Goal: Task Accomplishment & Management: Complete application form

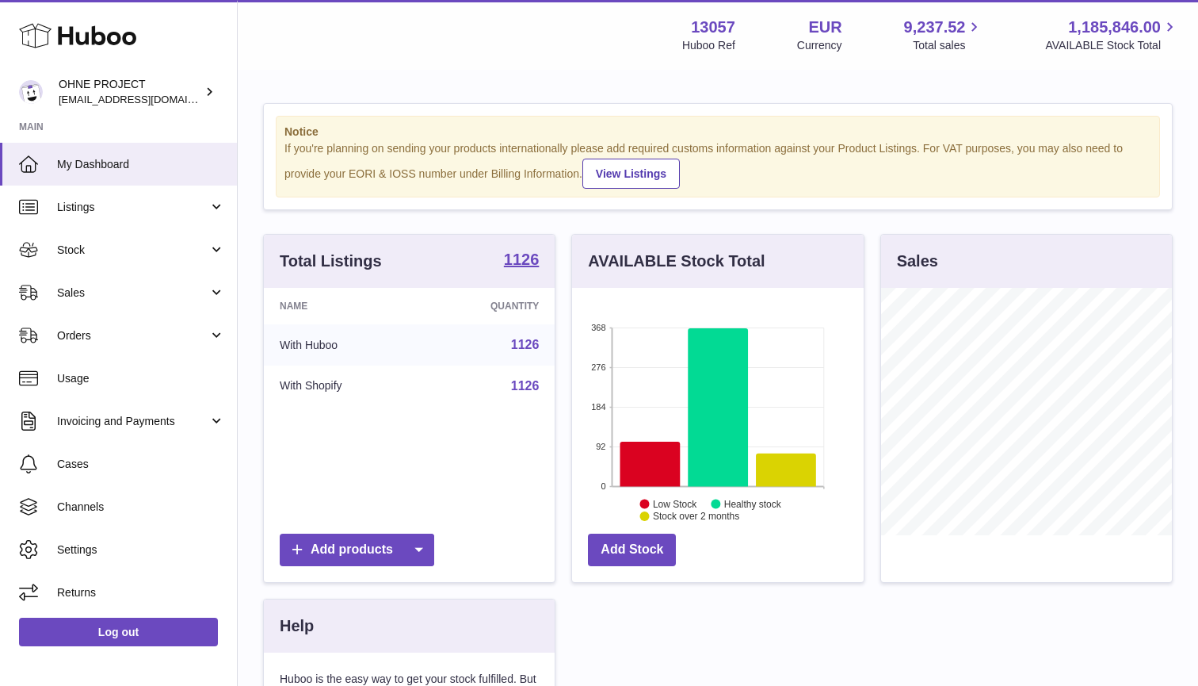
scroll to position [247, 292]
click at [91, 281] on link "Sales" at bounding box center [118, 292] width 237 height 43
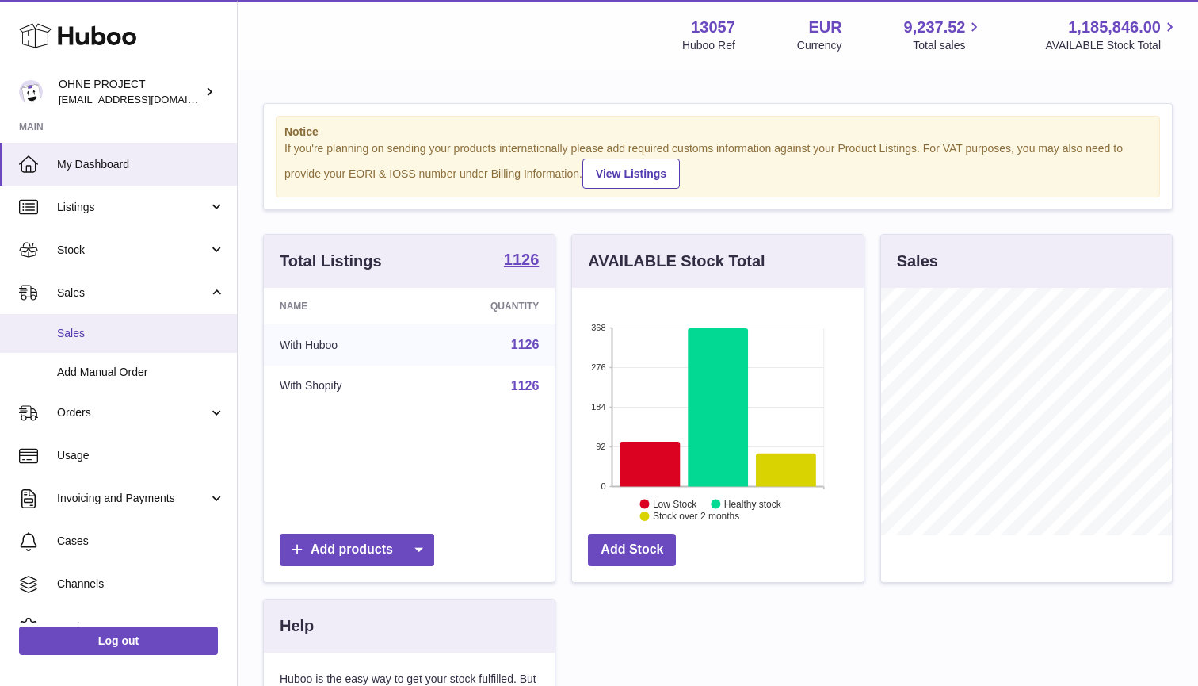
click at [84, 334] on span "Sales" at bounding box center [141, 333] width 168 height 15
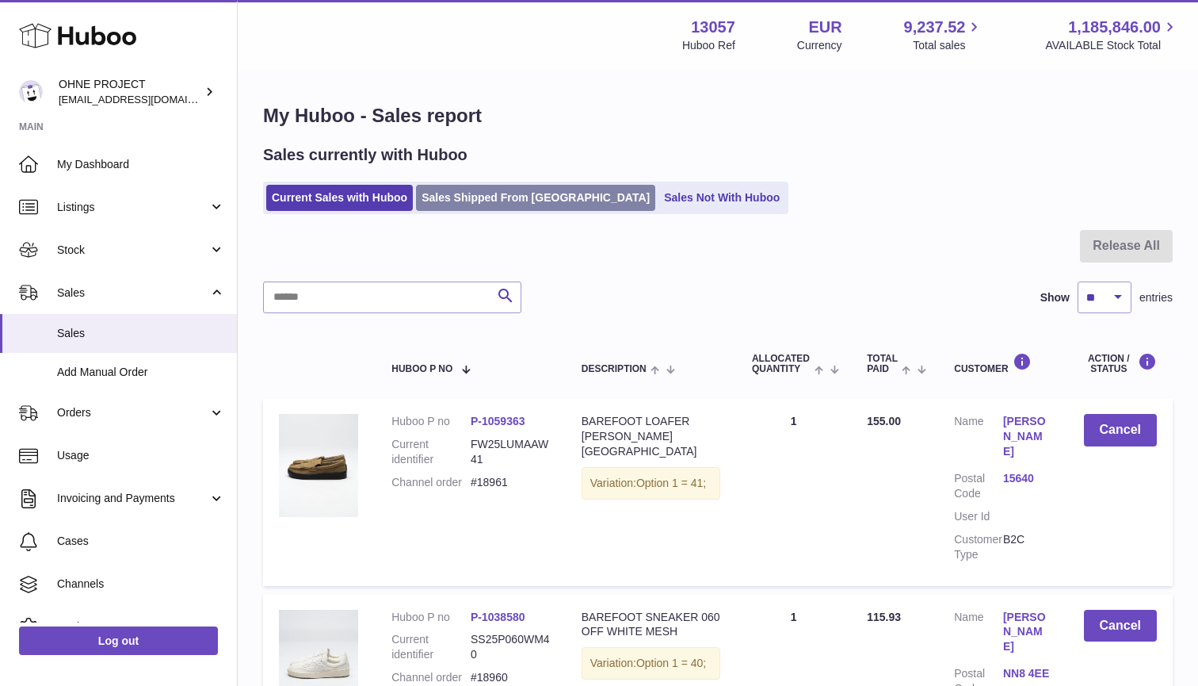
click at [482, 197] on link "Sales Shipped From [GEOGRAPHIC_DATA]" at bounding box center [535, 198] width 239 height 26
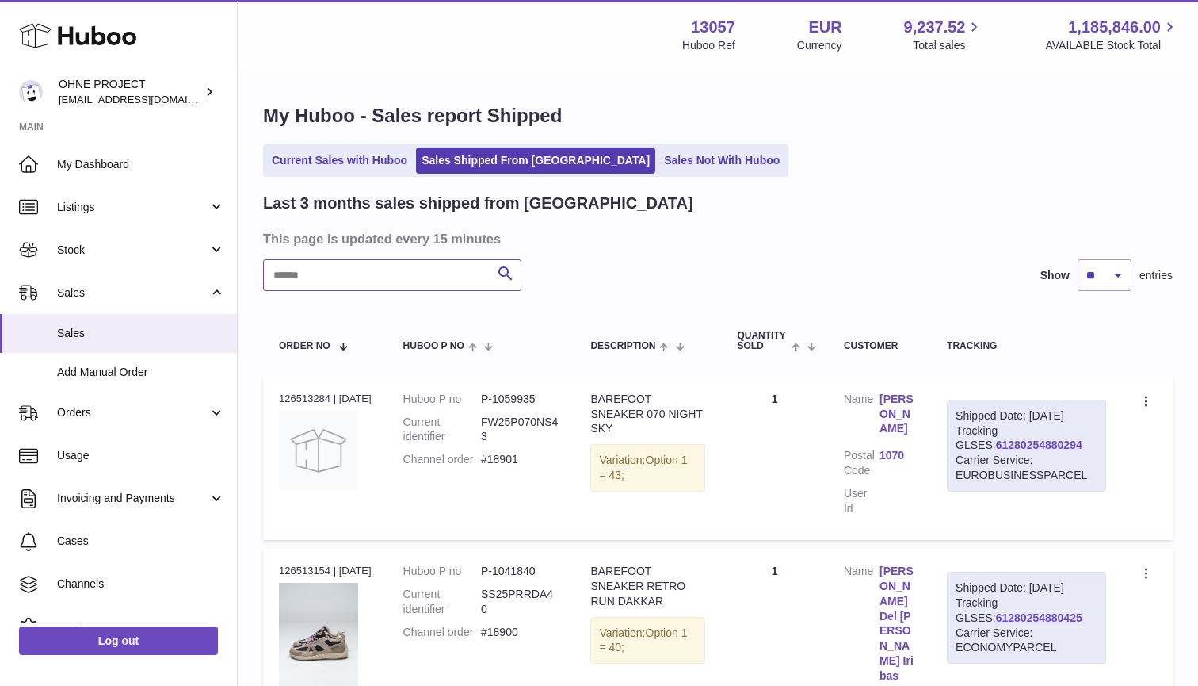
click at [391, 282] on input "text" at bounding box center [392, 275] width 258 height 32
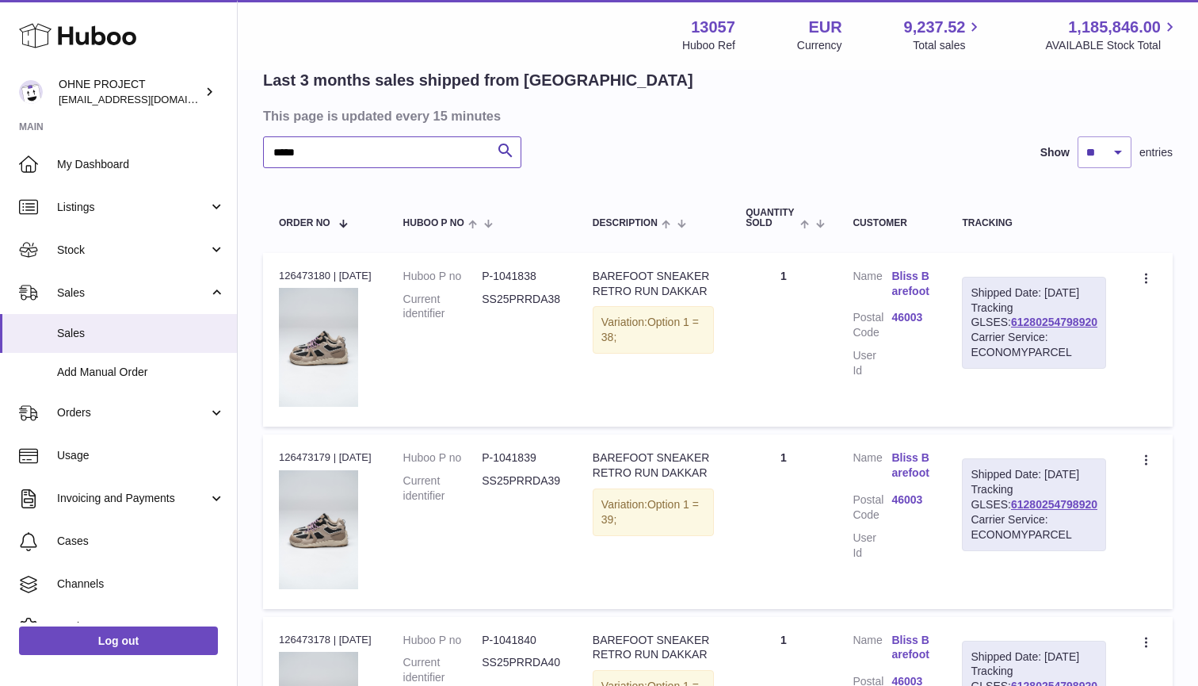
scroll to position [97, 0]
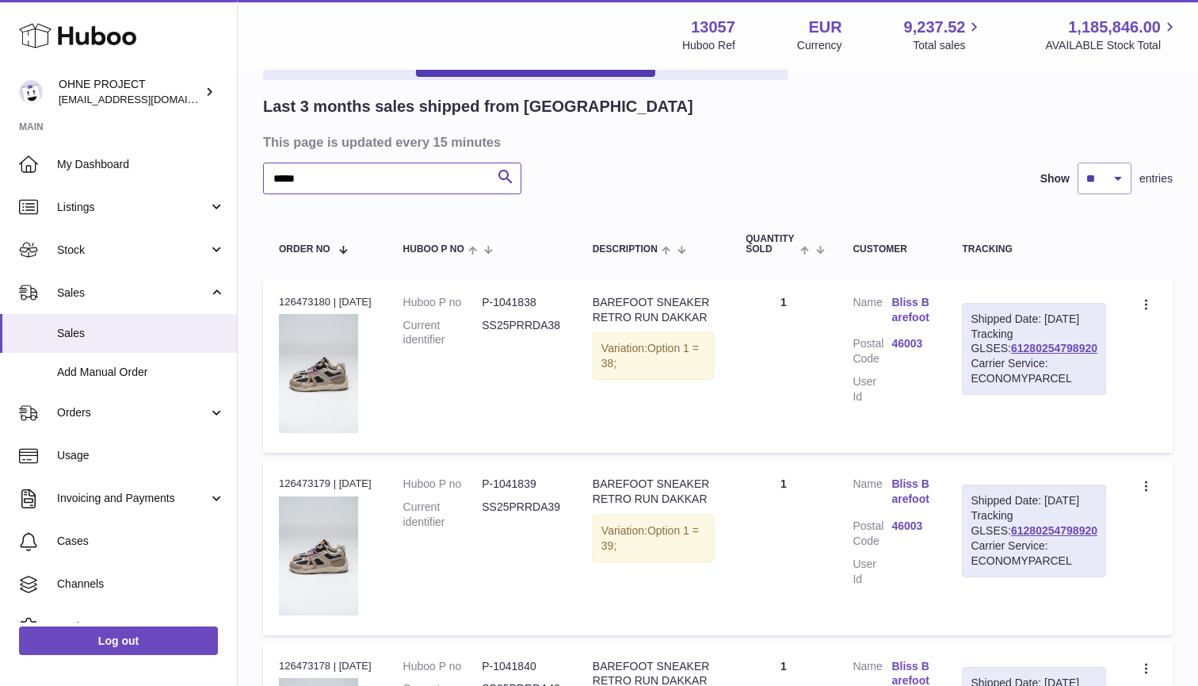
type input "*****"
click at [692, 1] on div "Menu Huboo 13057 Huboo Ref EUR Currency 9,237.52 Total sales 1,185,846.00 AVAIL…" at bounding box center [718, 35] width 961 height 70
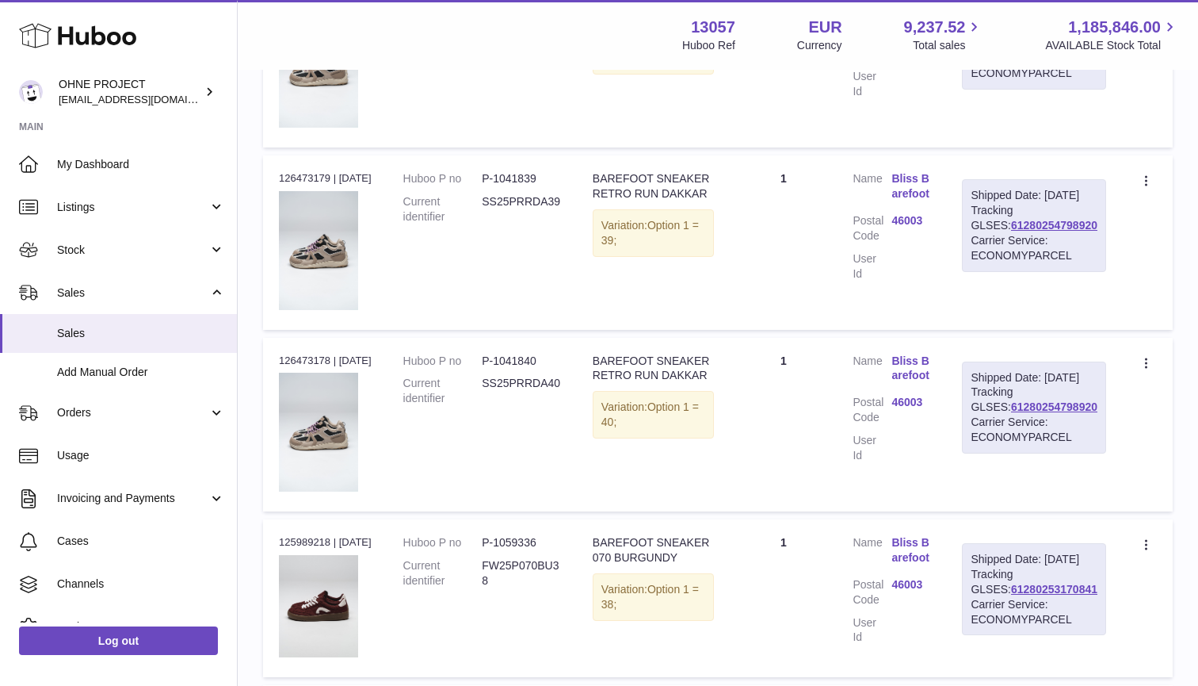
scroll to position [318, 0]
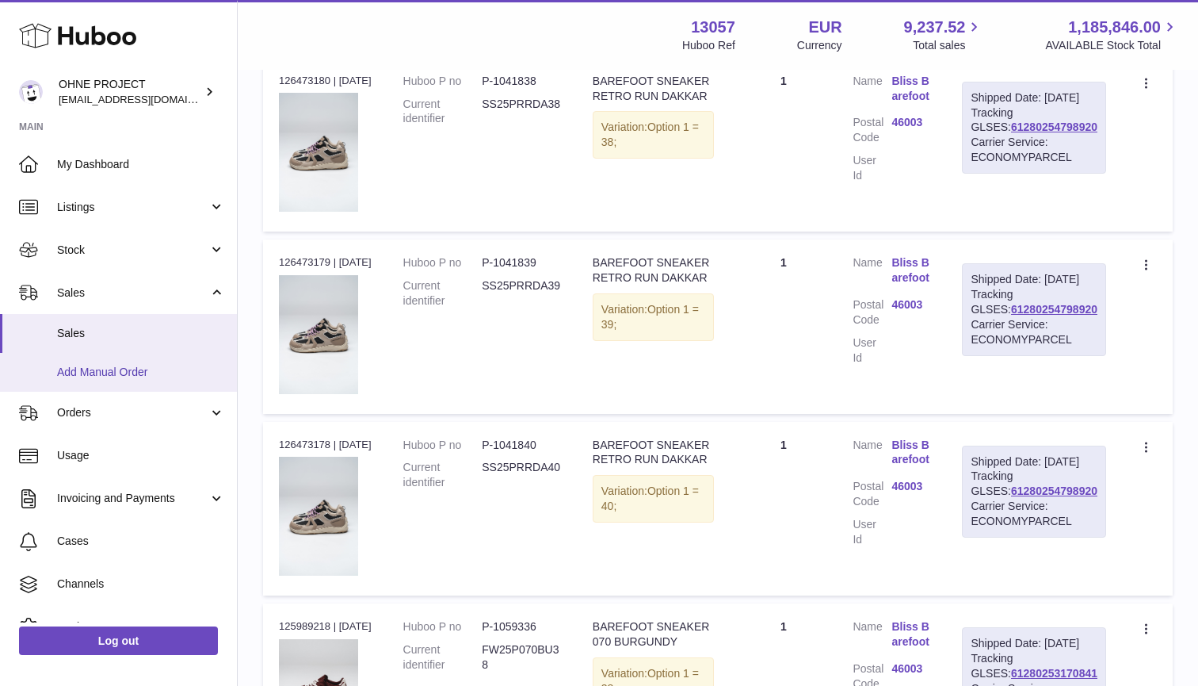
click at [118, 359] on link "Add Manual Order" at bounding box center [118, 372] width 237 height 39
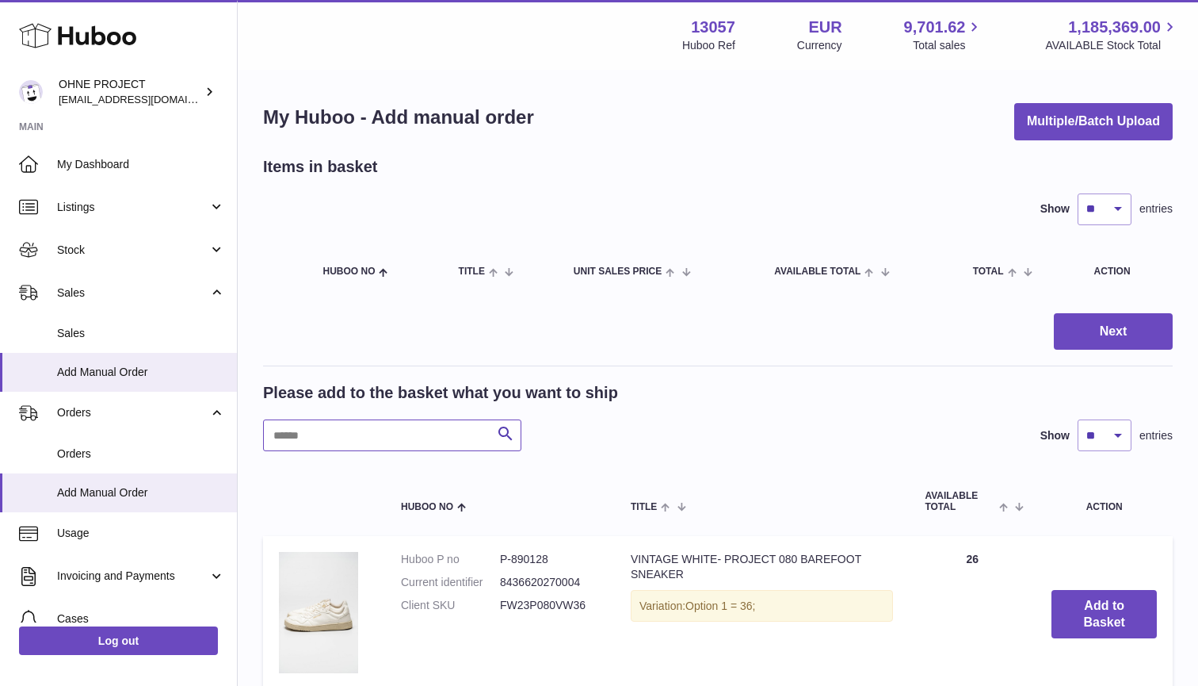
click at [309, 439] on input "text" at bounding box center [392, 435] width 258 height 32
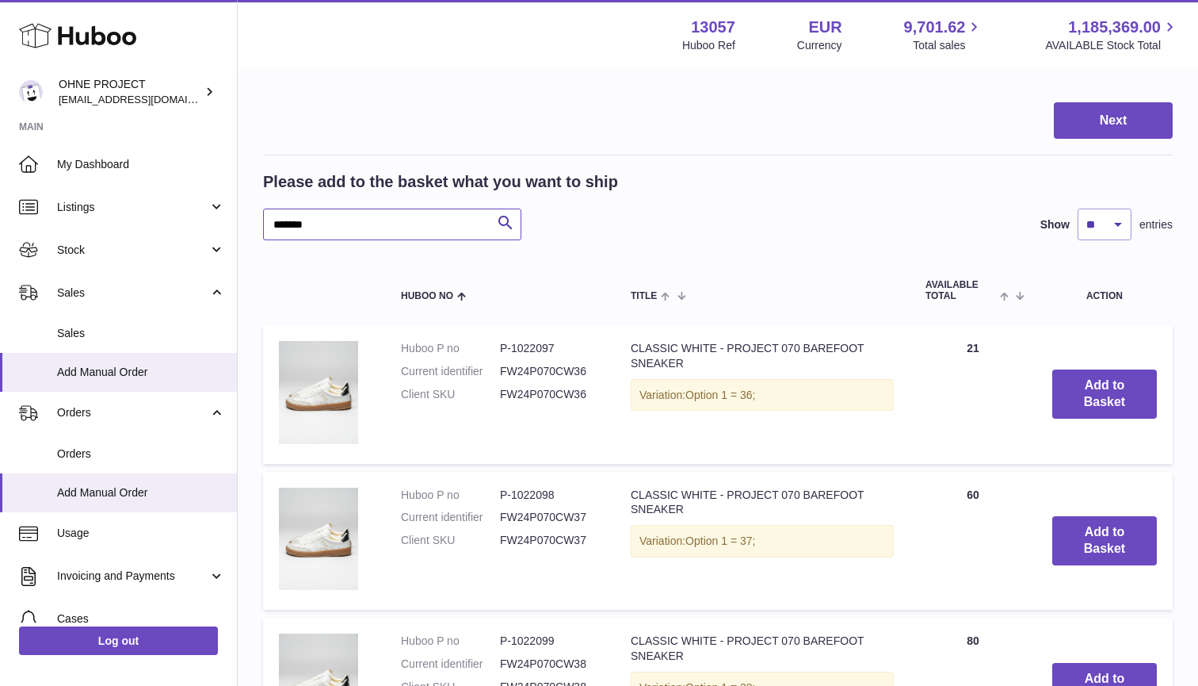
type input "*******"
click at [689, 453] on td "CLASSIC WHITE - PROJECT 070 BAREFOOT SNEAKER Variation: Option 1 = 36;" at bounding box center [762, 394] width 295 height 139
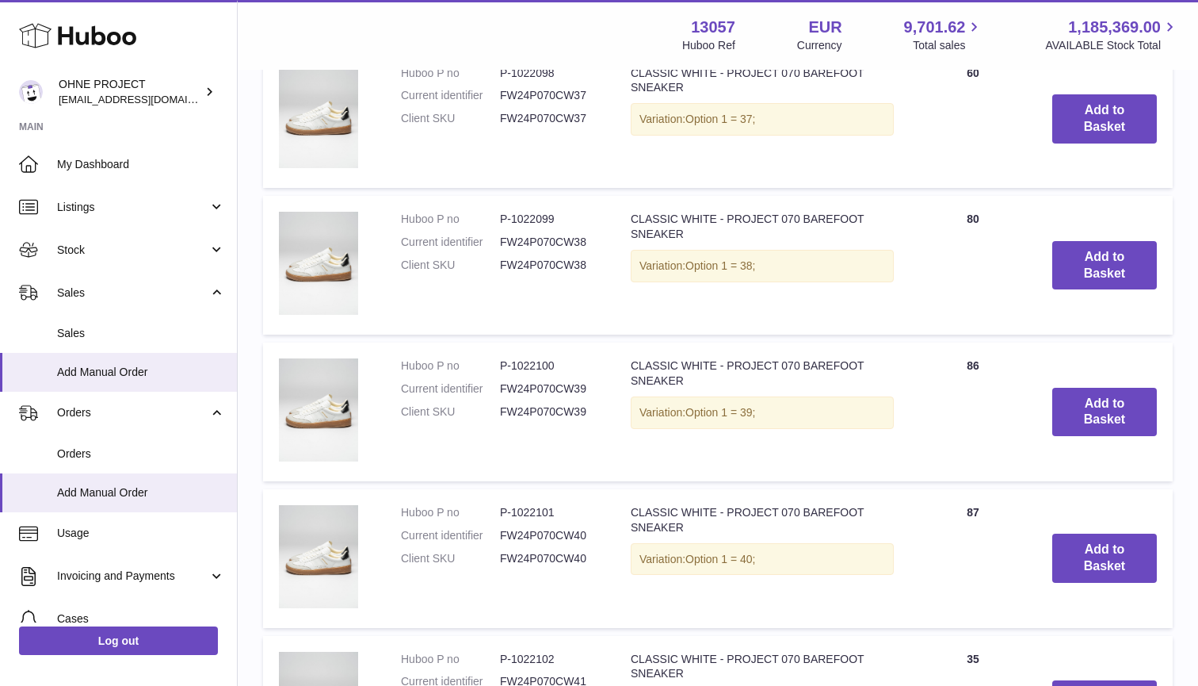
scroll to position [651, 0]
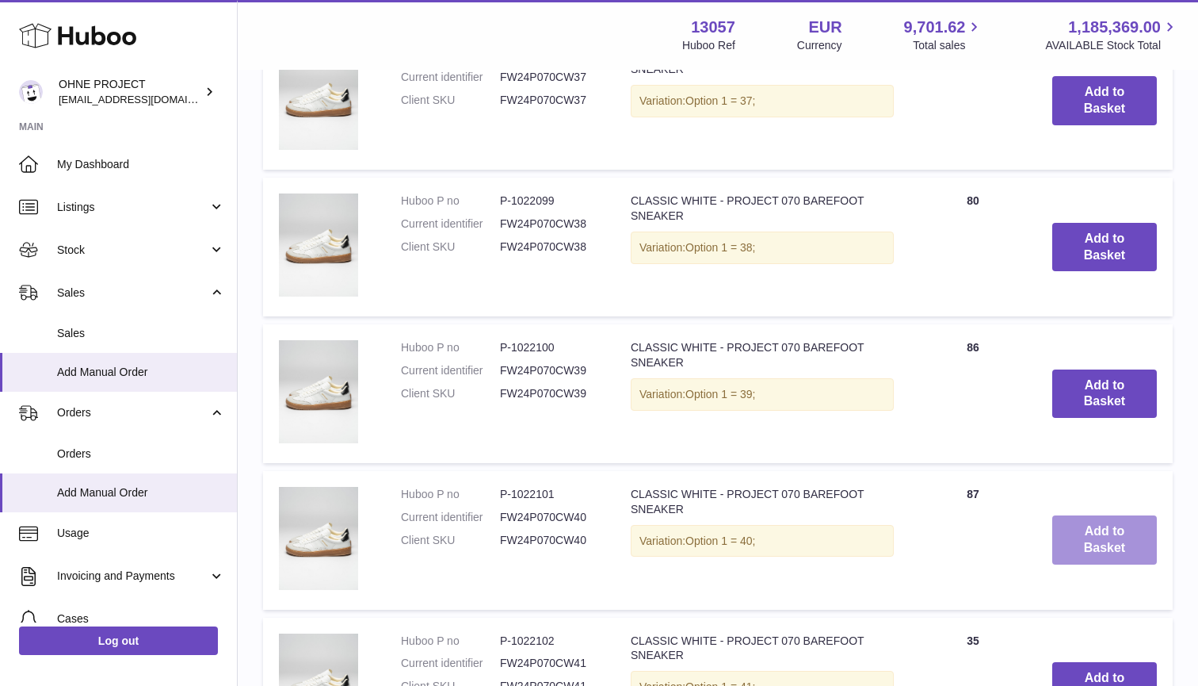
click at [1087, 528] on button "Add to Basket" at bounding box center [1104, 539] width 105 height 49
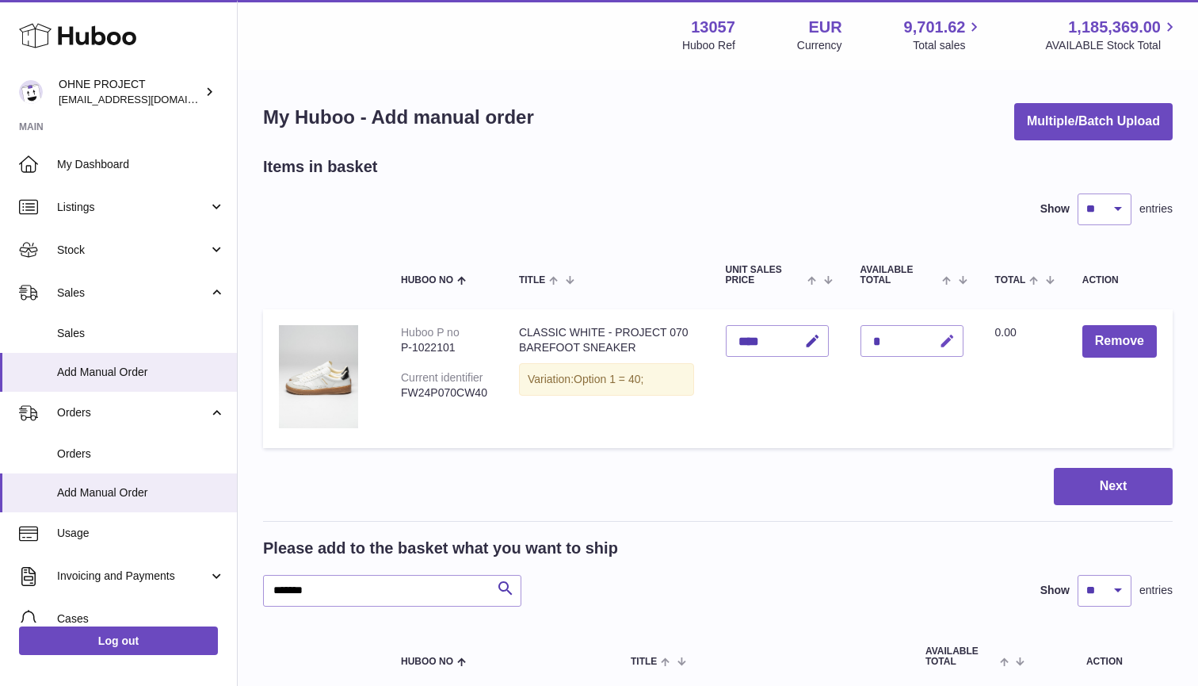
scroll to position [0, 0]
click at [951, 342] on icon "button" at bounding box center [947, 341] width 17 height 17
type input "*"
click at [943, 340] on button "submit" at bounding box center [945, 340] width 30 height 25
select select "***"
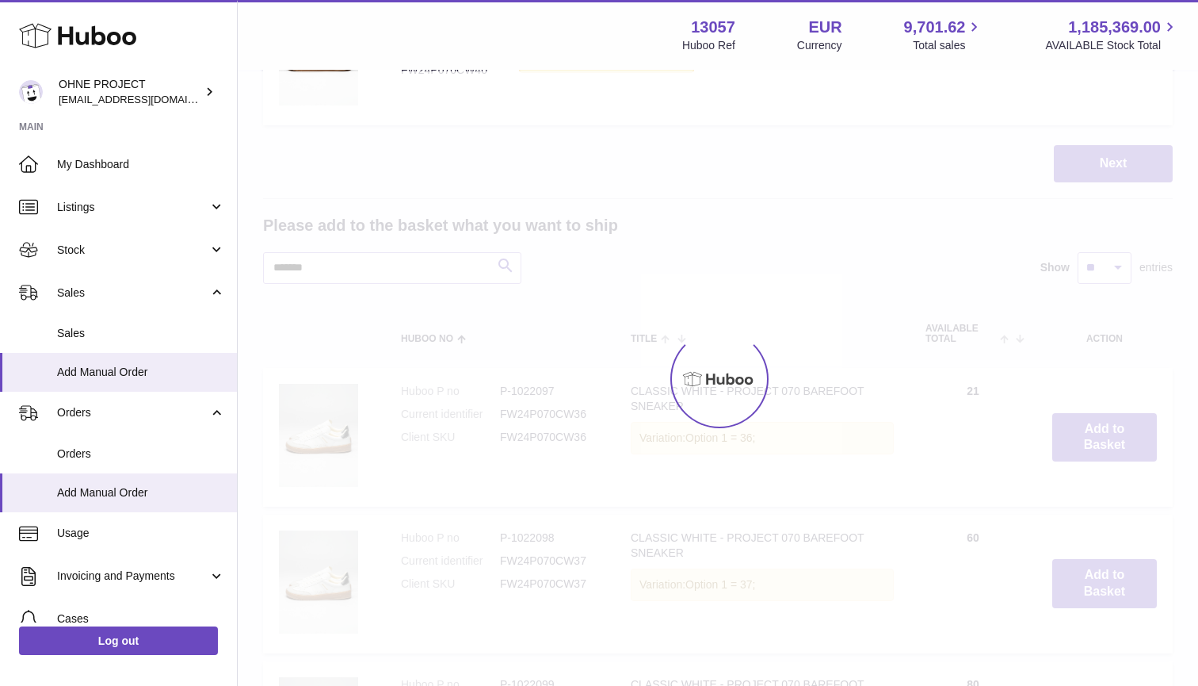
scroll to position [439, 0]
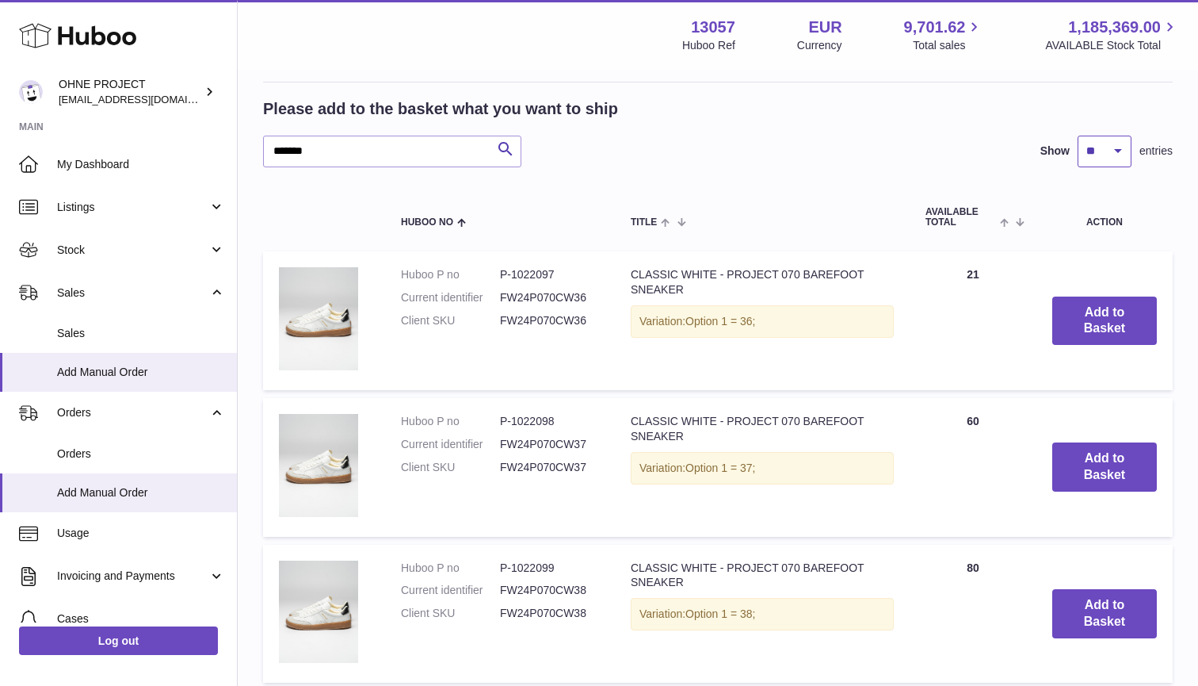
select select "***"
click at [353, 149] on input "*******" at bounding box center [392, 152] width 258 height 32
type input "*****"
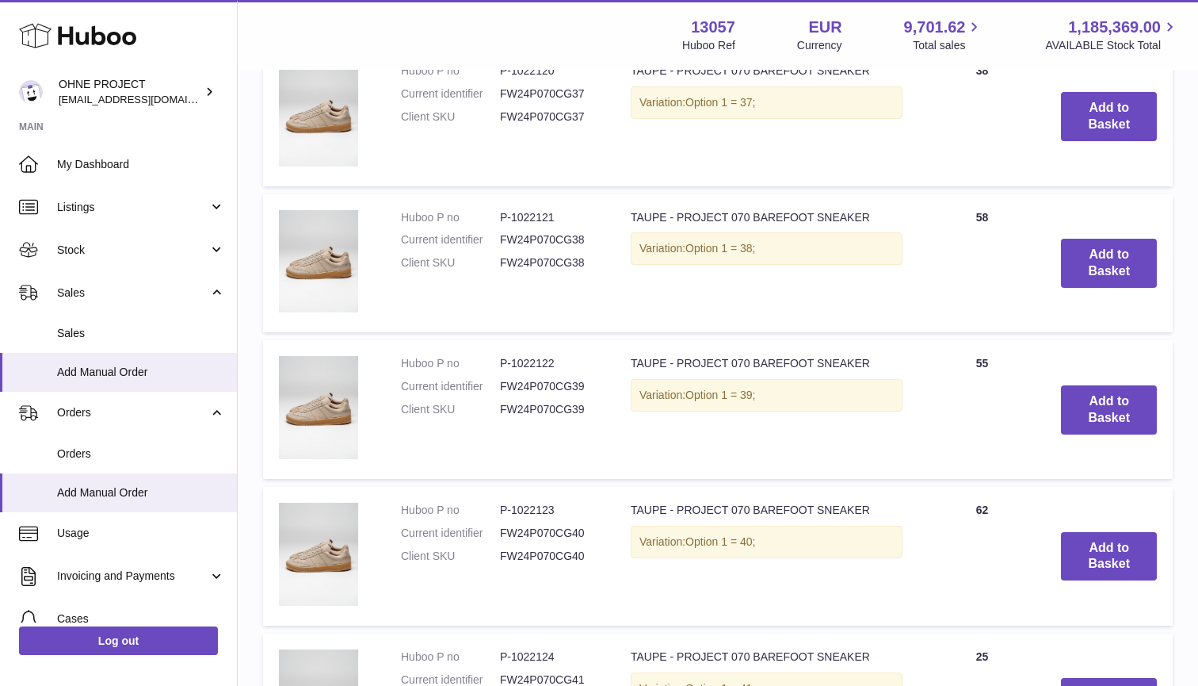
scroll to position [819, 0]
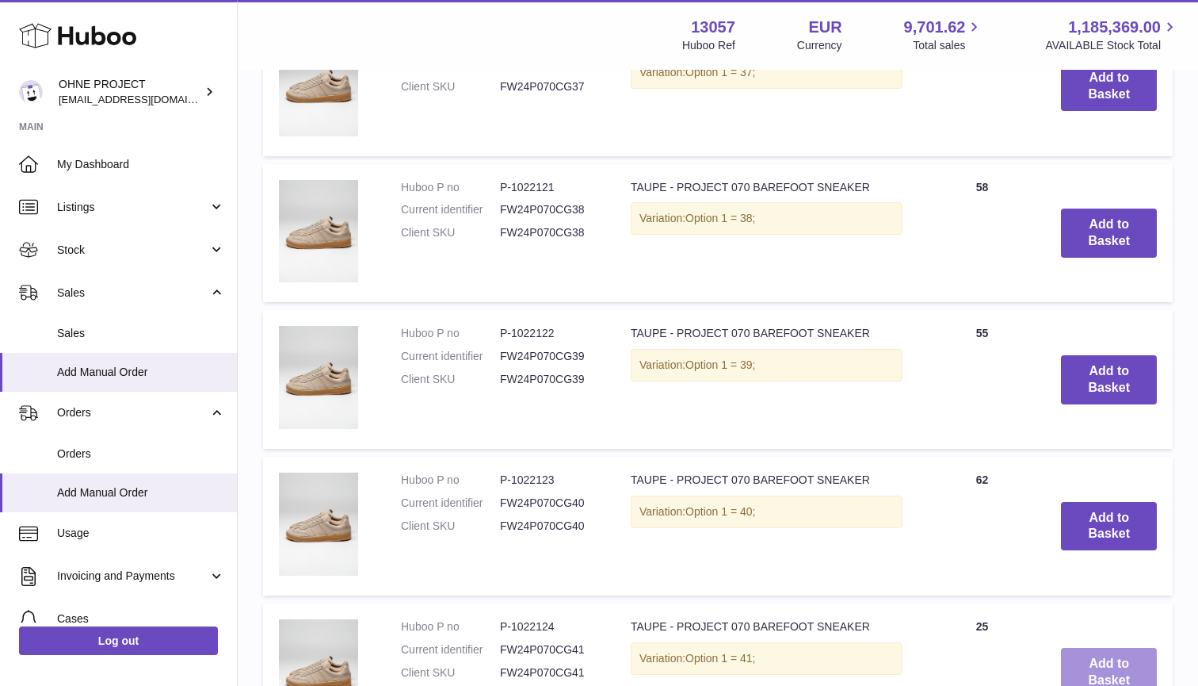
click at [1102, 654] on button "Add to Basket" at bounding box center [1109, 671] width 96 height 49
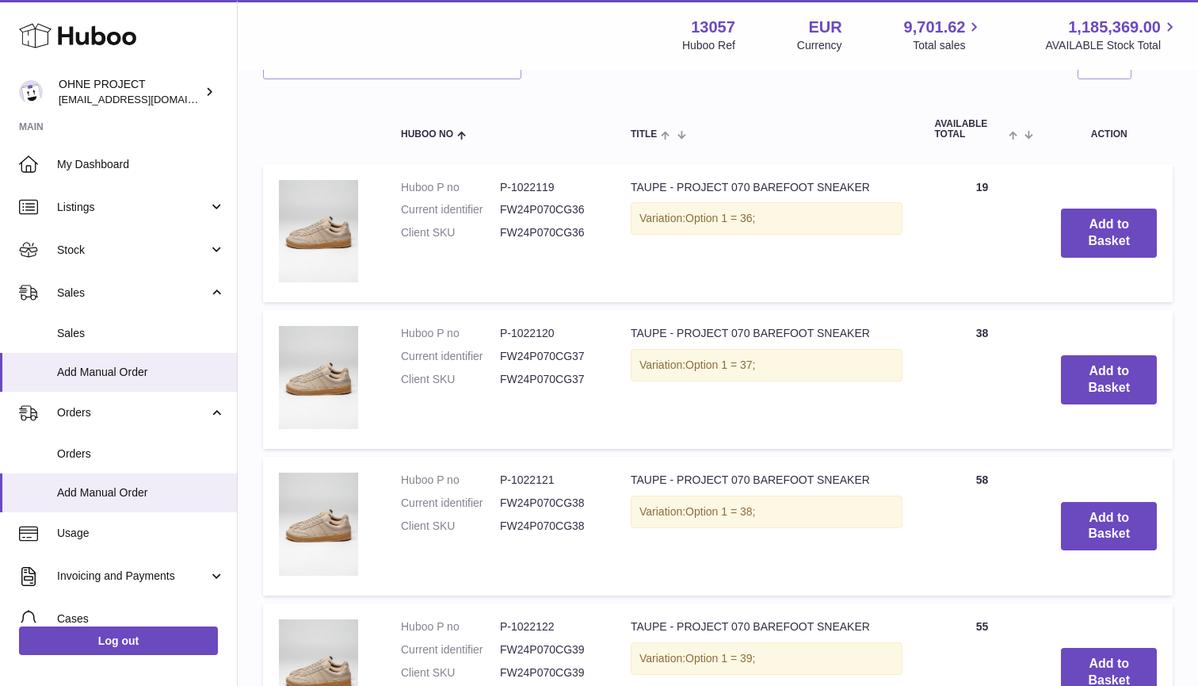
click at [1102, 654] on button "Add to Basket" at bounding box center [1109, 671] width 96 height 49
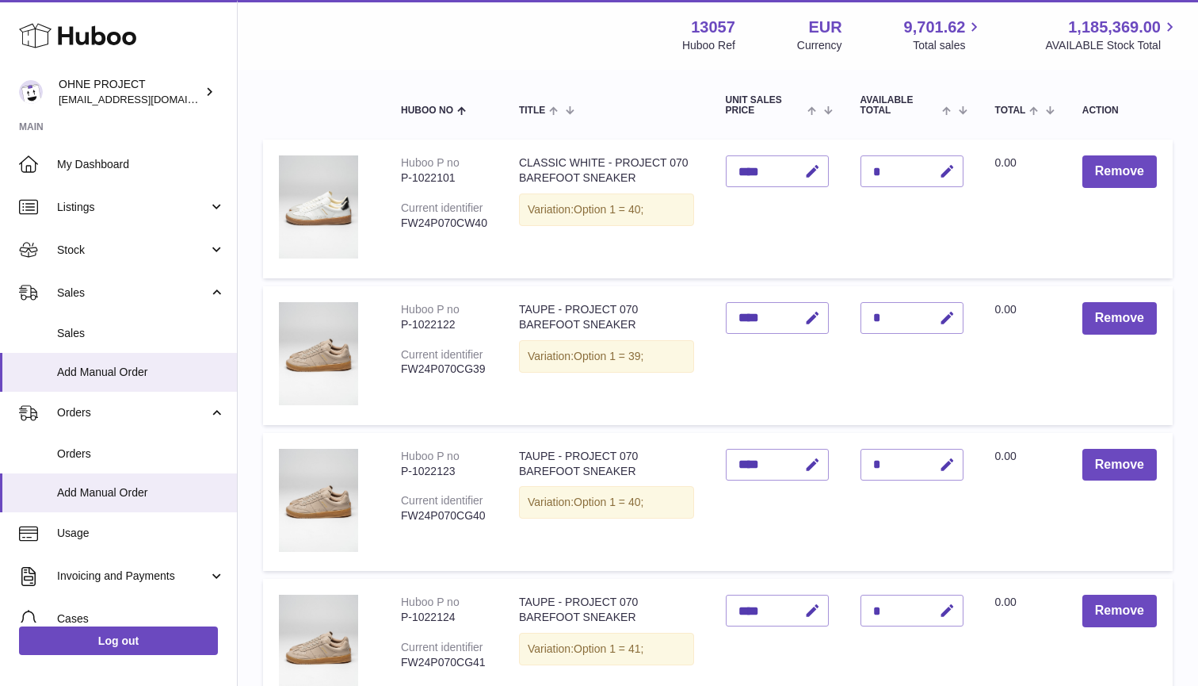
scroll to position [280, 0]
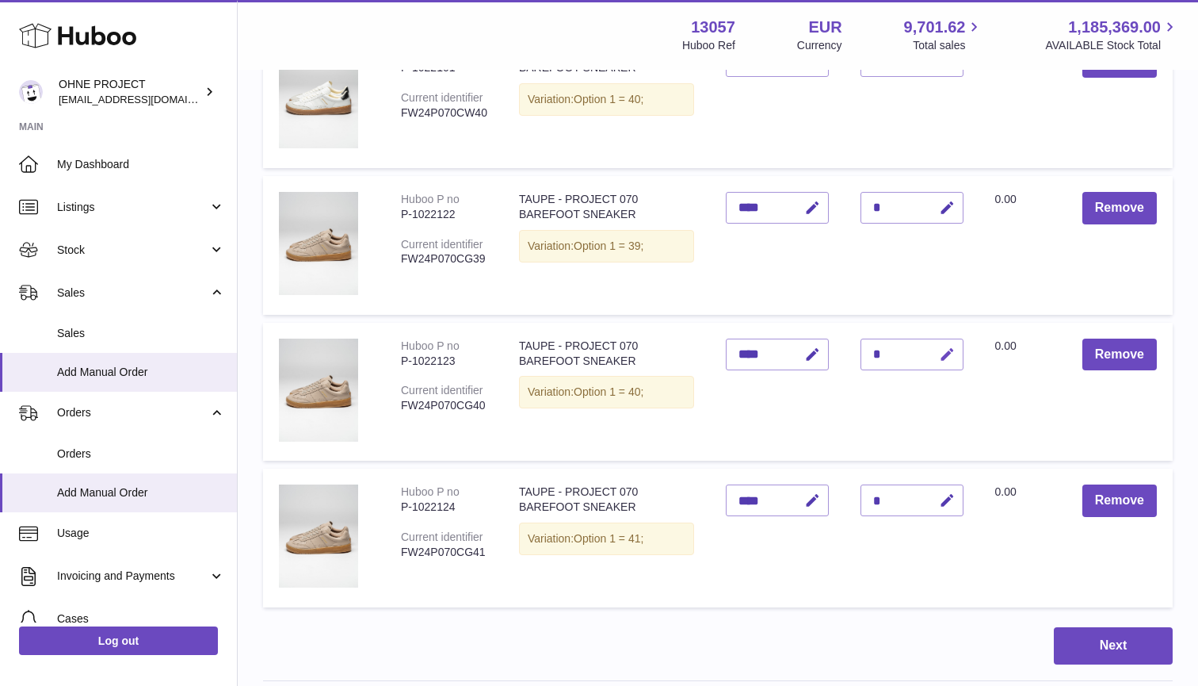
click at [942, 346] on icon "button" at bounding box center [947, 354] width 17 height 17
type input "*"
click at [943, 352] on button "submit" at bounding box center [945, 354] width 30 height 25
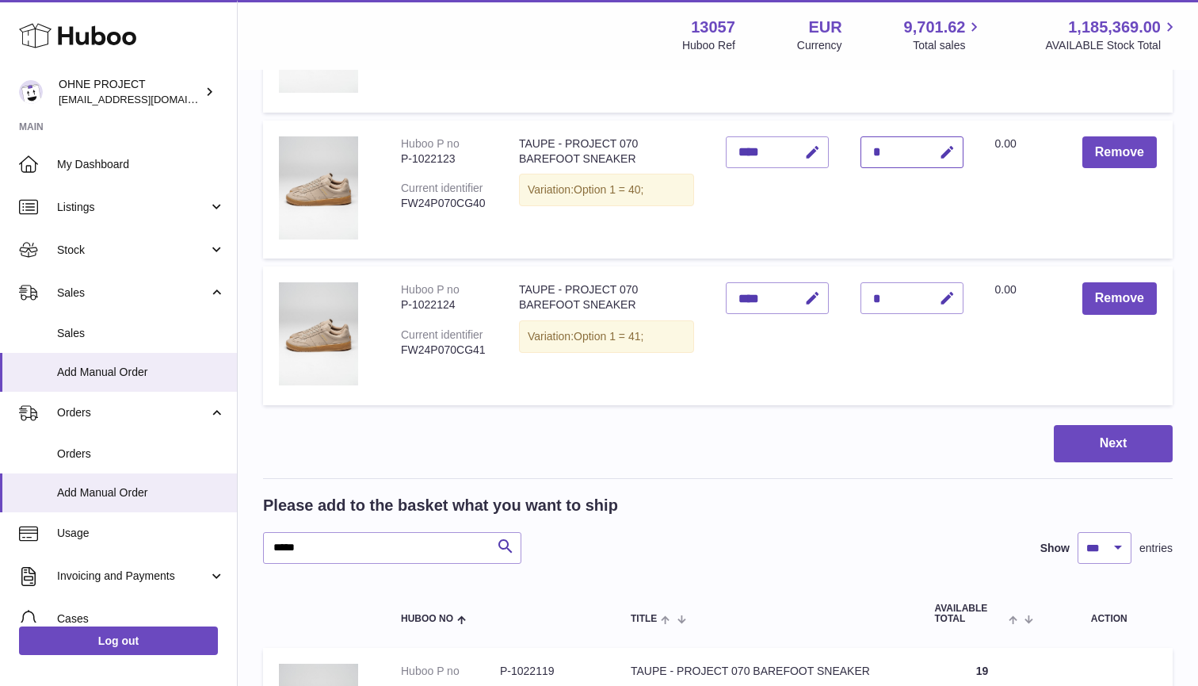
scroll to position [640, 0]
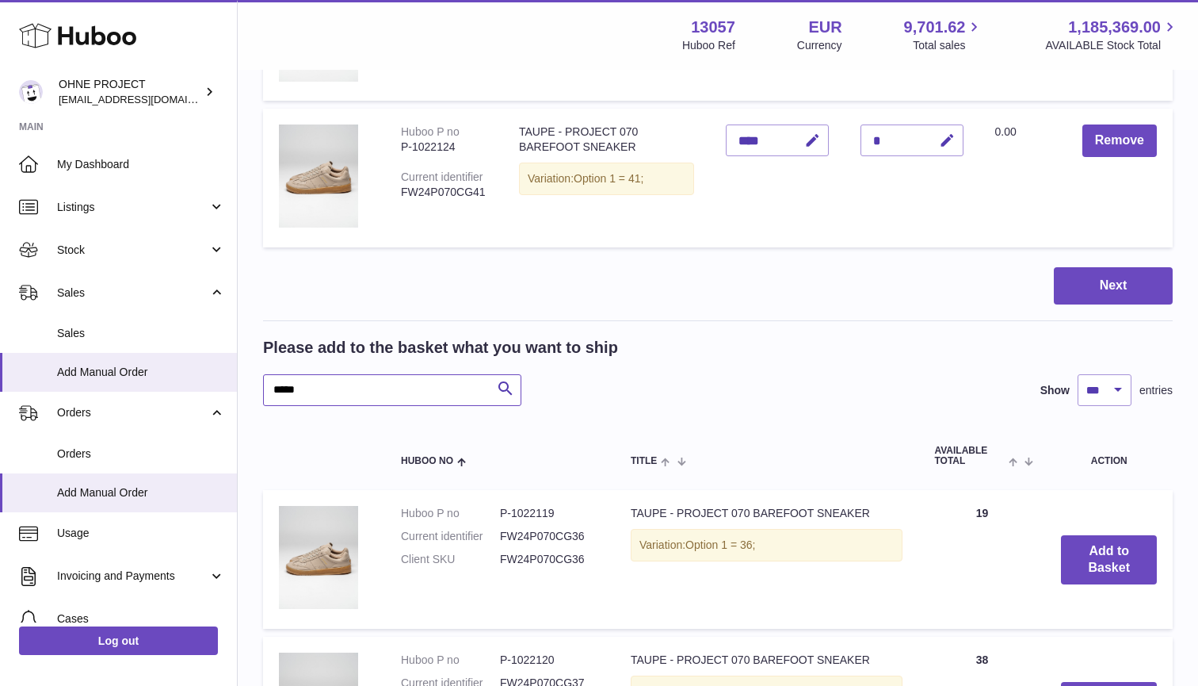
click at [340, 378] on input "*****" at bounding box center [392, 390] width 258 height 32
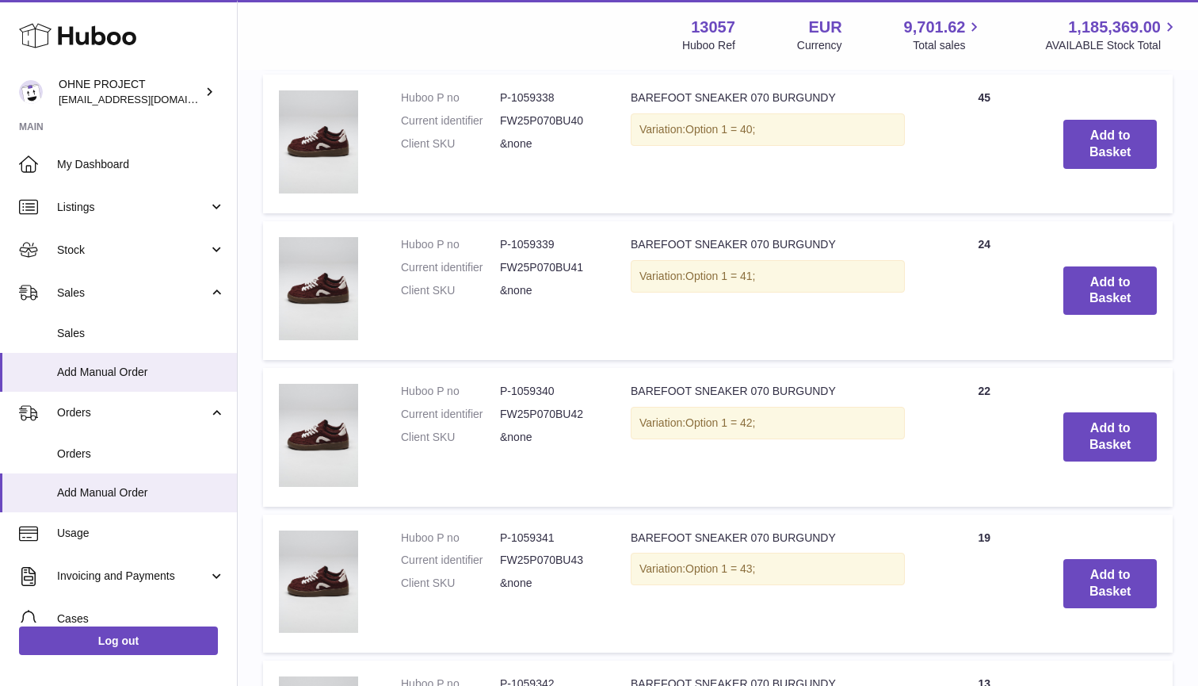
scroll to position [3321, 0]
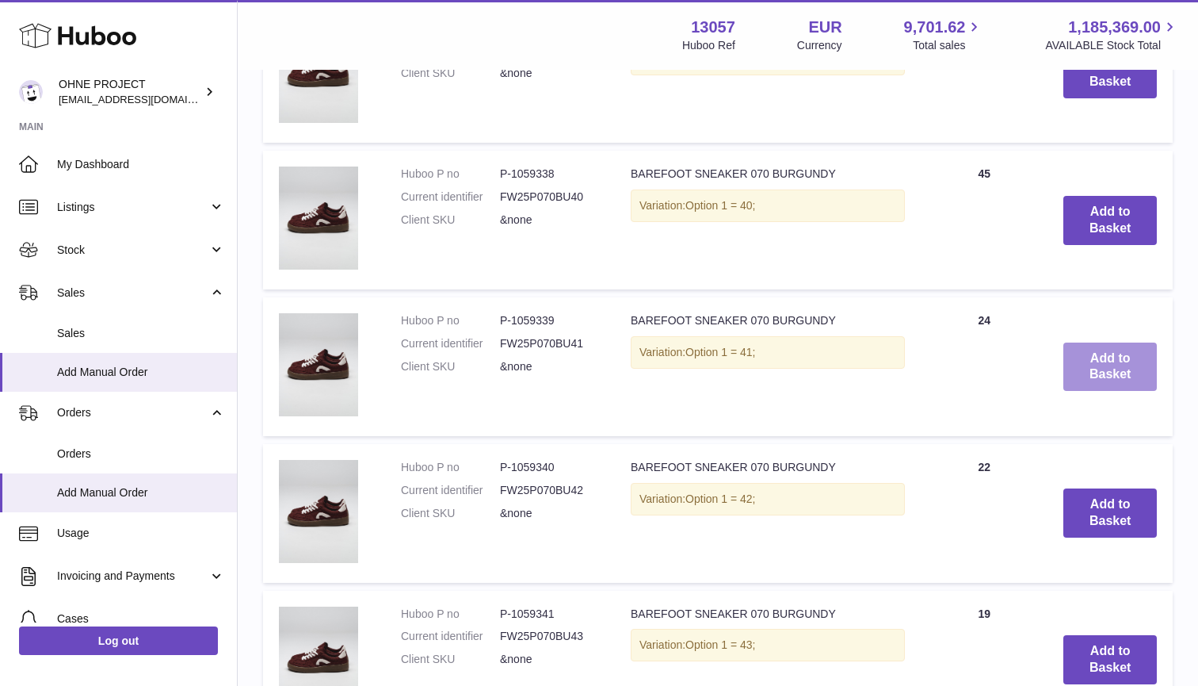
type input "********"
click at [1106, 348] on button "Add to Basket" at bounding box center [1111, 366] width 94 height 49
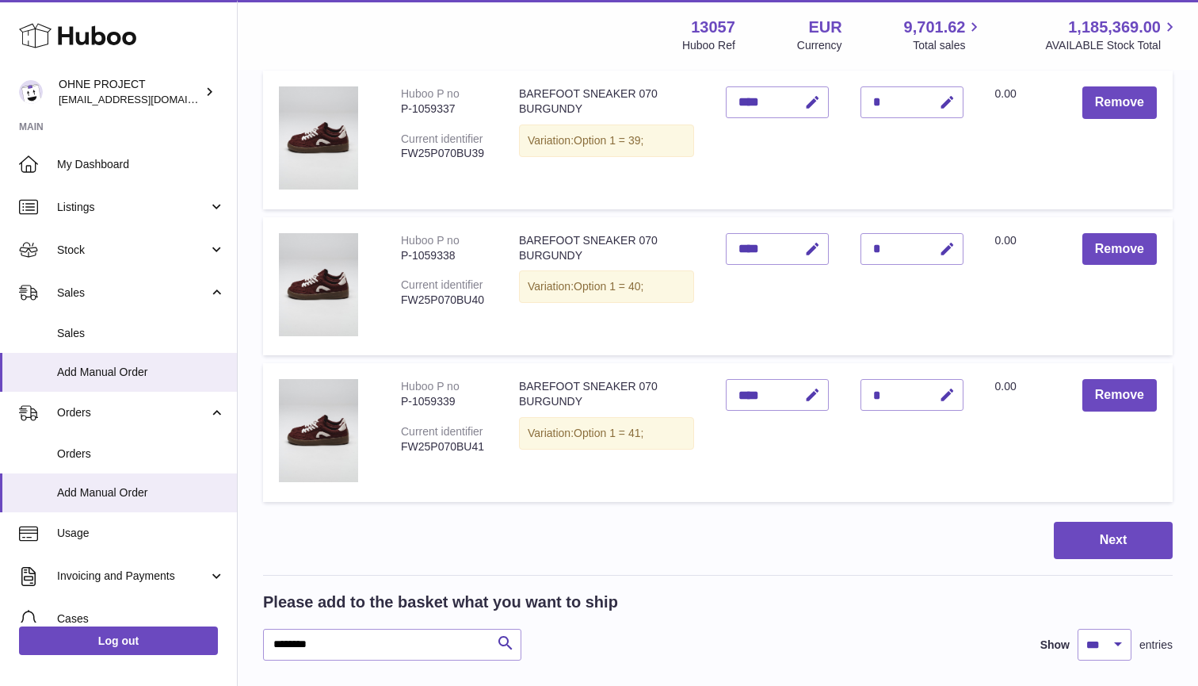
scroll to position [686, 0]
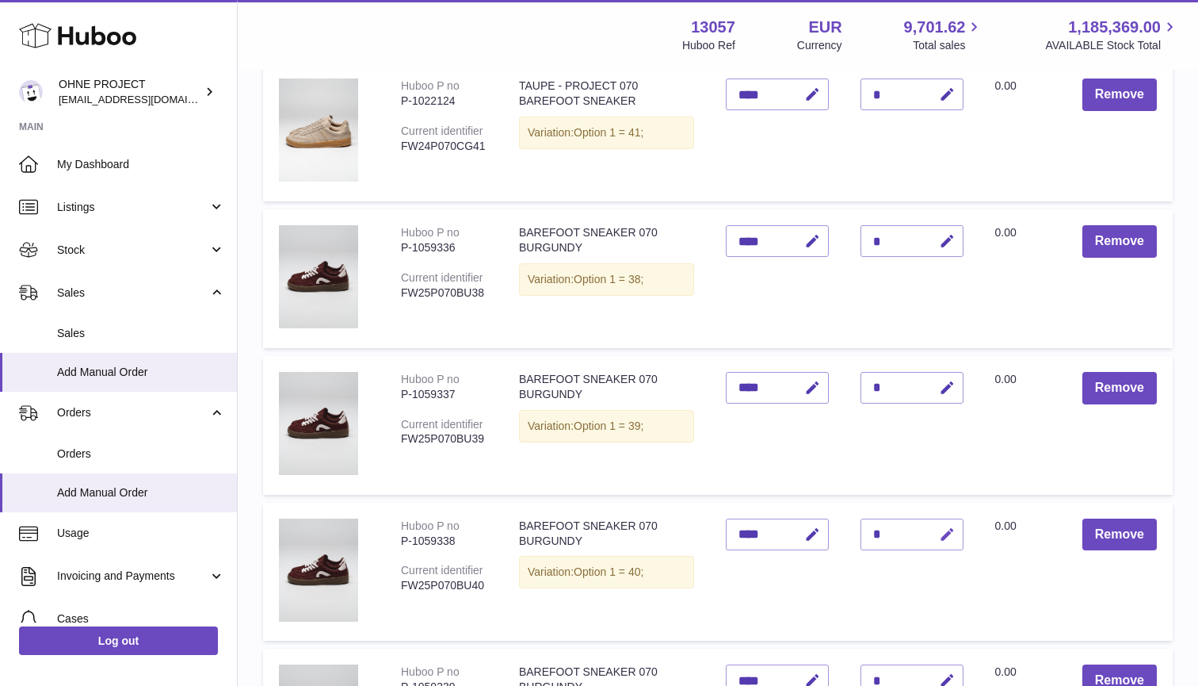
click at [942, 526] on icon "button" at bounding box center [947, 534] width 17 height 17
type input "*"
click at [943, 529] on button "submit" at bounding box center [945, 533] width 30 height 25
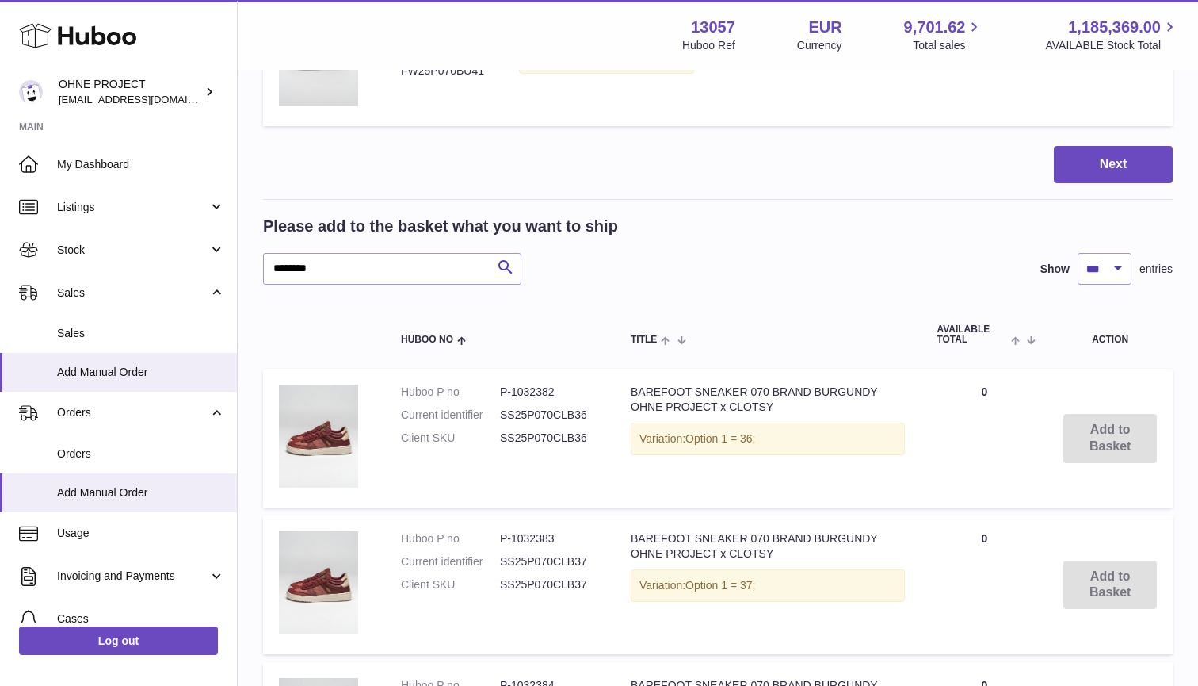
scroll to position [1429, 0]
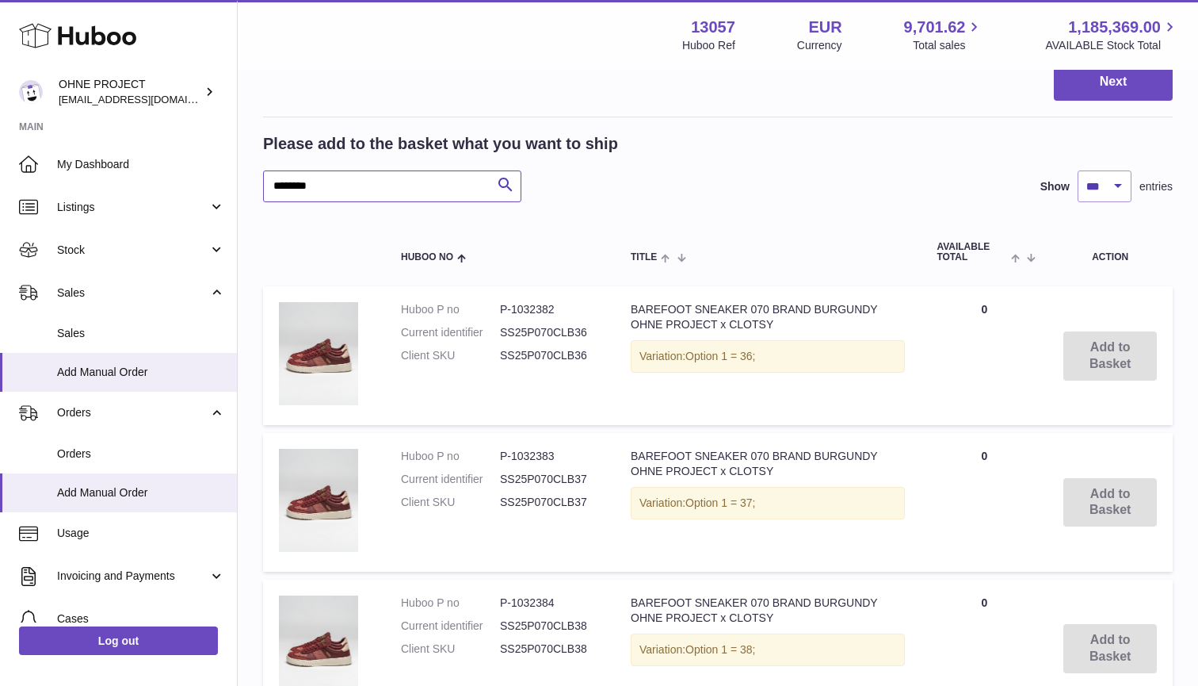
click at [328, 185] on input "********" at bounding box center [392, 186] width 258 height 32
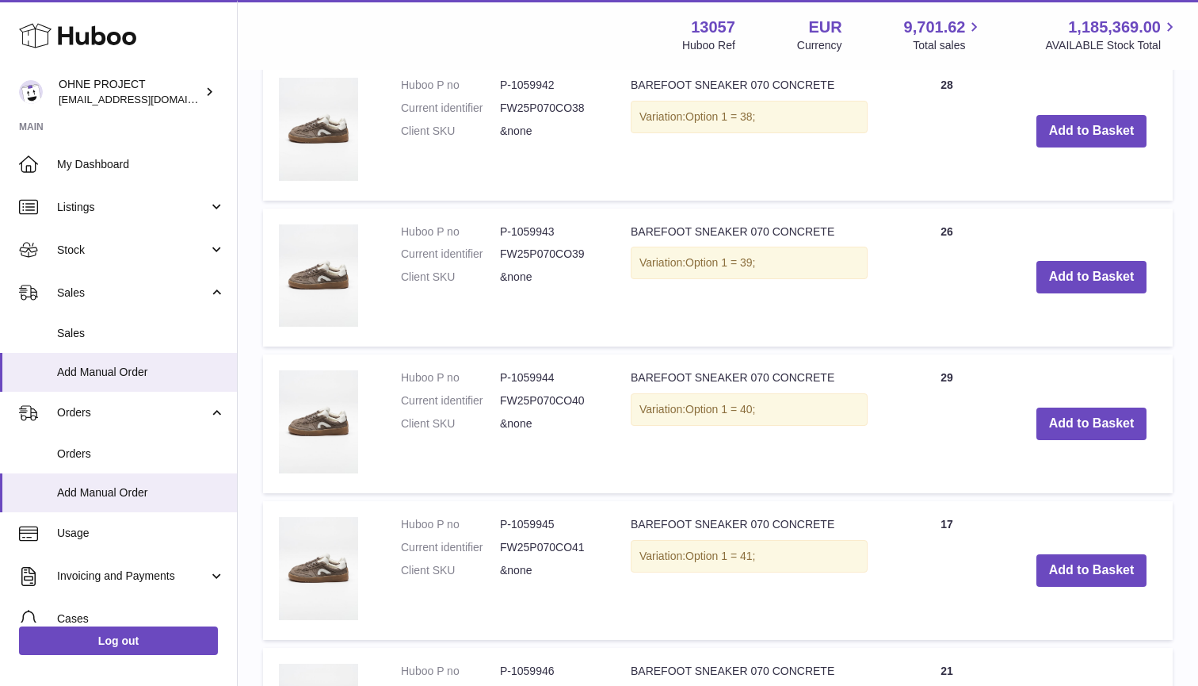
scroll to position [1946, 0]
click at [1092, 412] on button "Add to Basket" at bounding box center [1092, 423] width 111 height 32
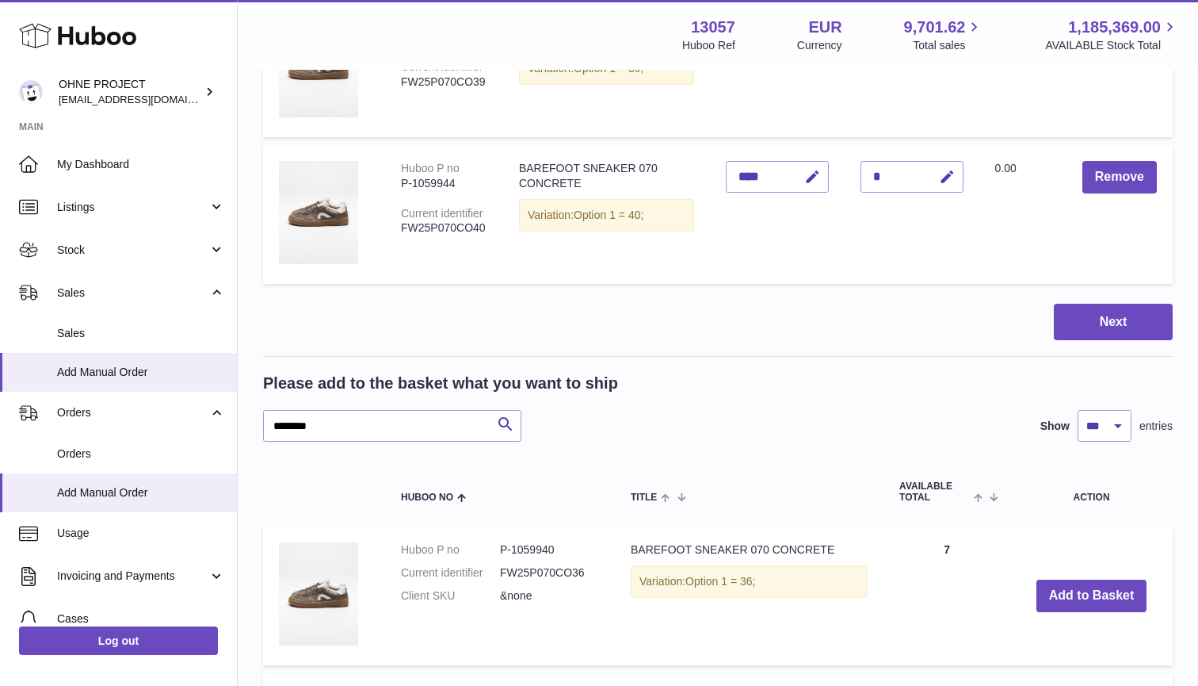
scroll to position [1434, 0]
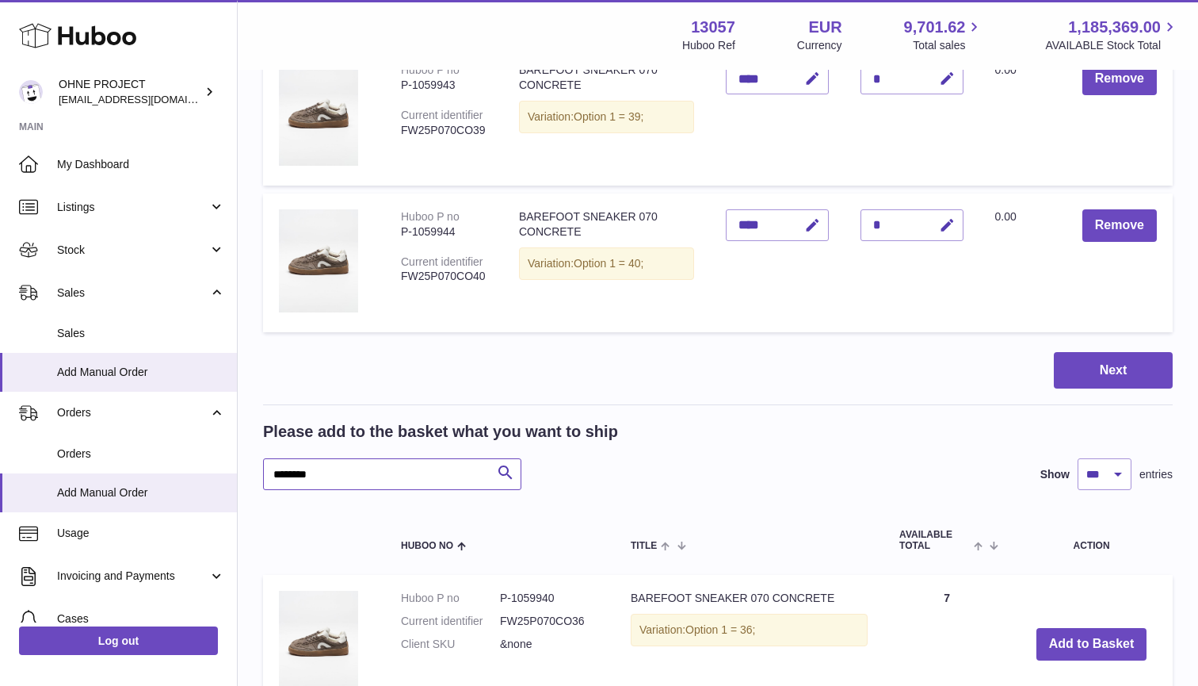
click at [324, 464] on input "********" at bounding box center [392, 474] width 258 height 32
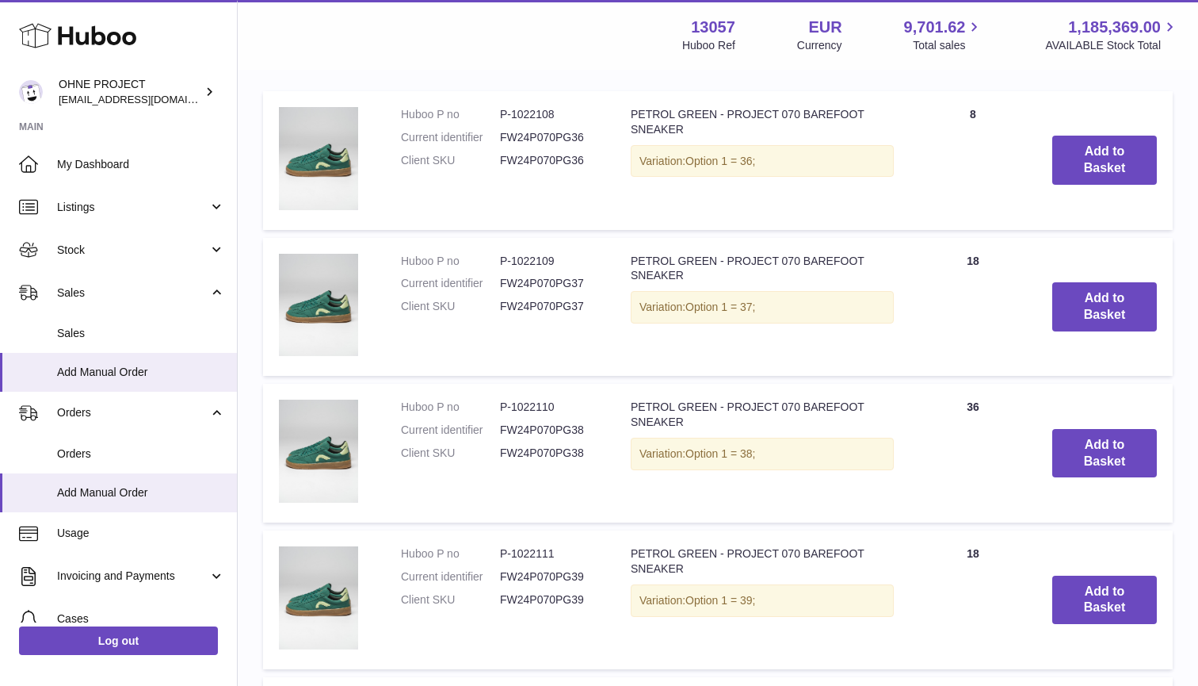
scroll to position [2072, 0]
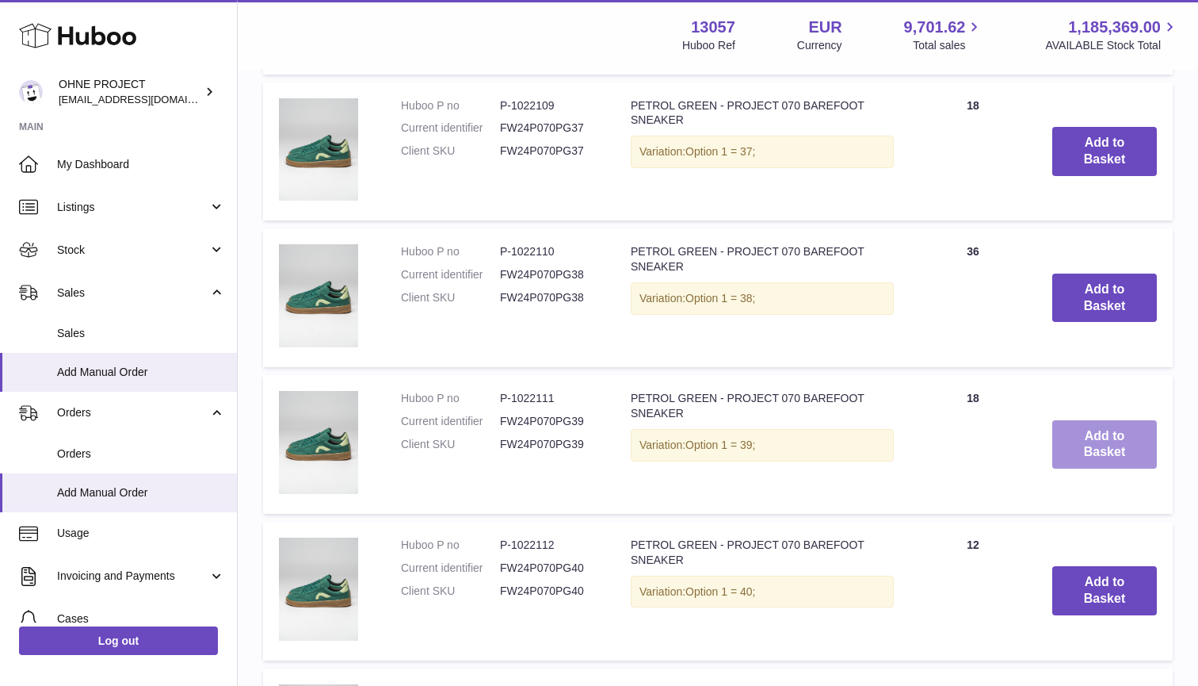
type input "******"
click at [1109, 438] on button "Add to Basket" at bounding box center [1104, 444] width 105 height 49
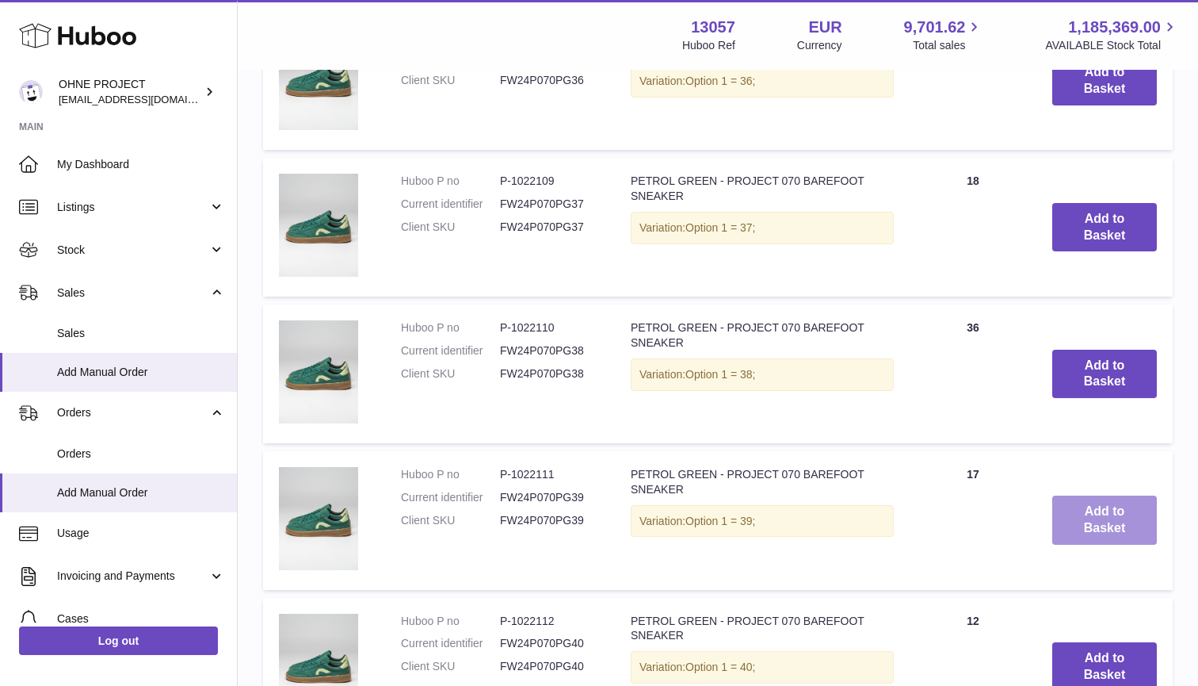
scroll to position [2204, 0]
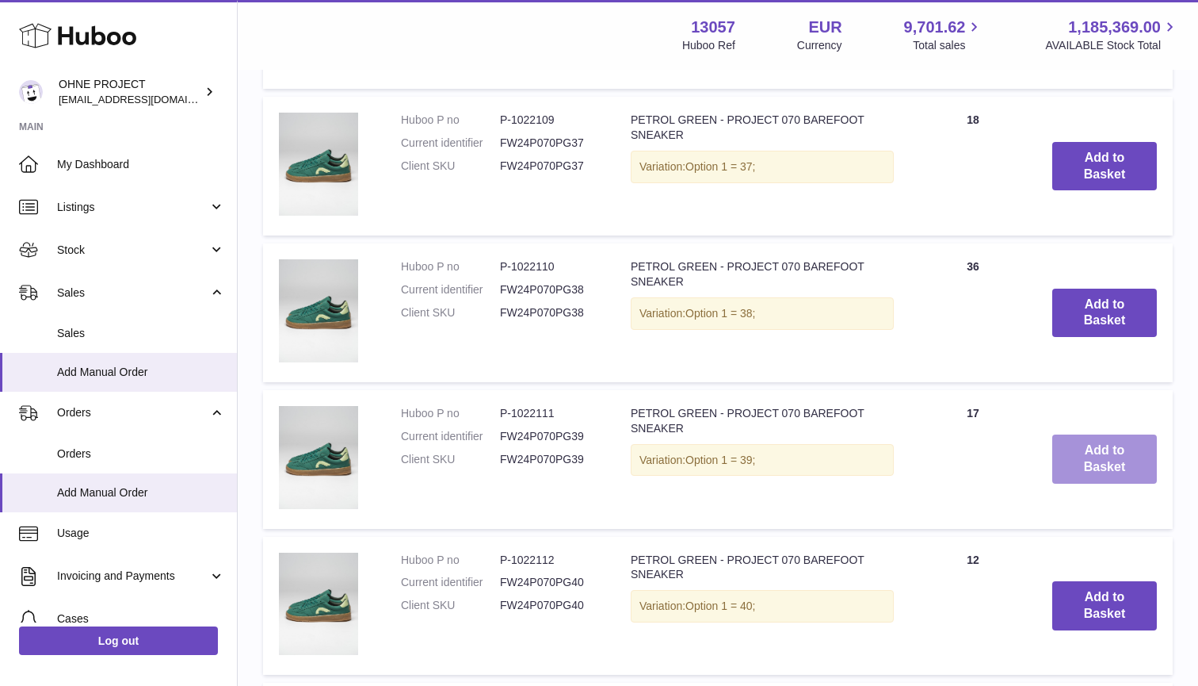
click at [1103, 455] on button "Add to Basket" at bounding box center [1104, 458] width 105 height 49
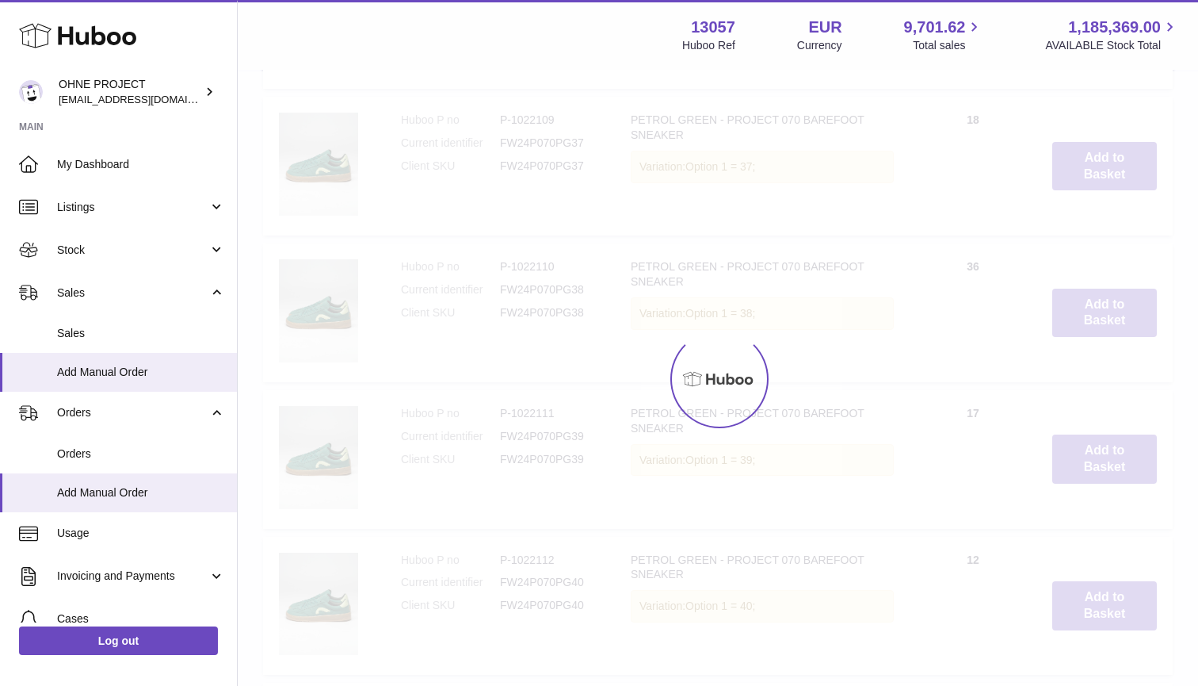
type input "*"
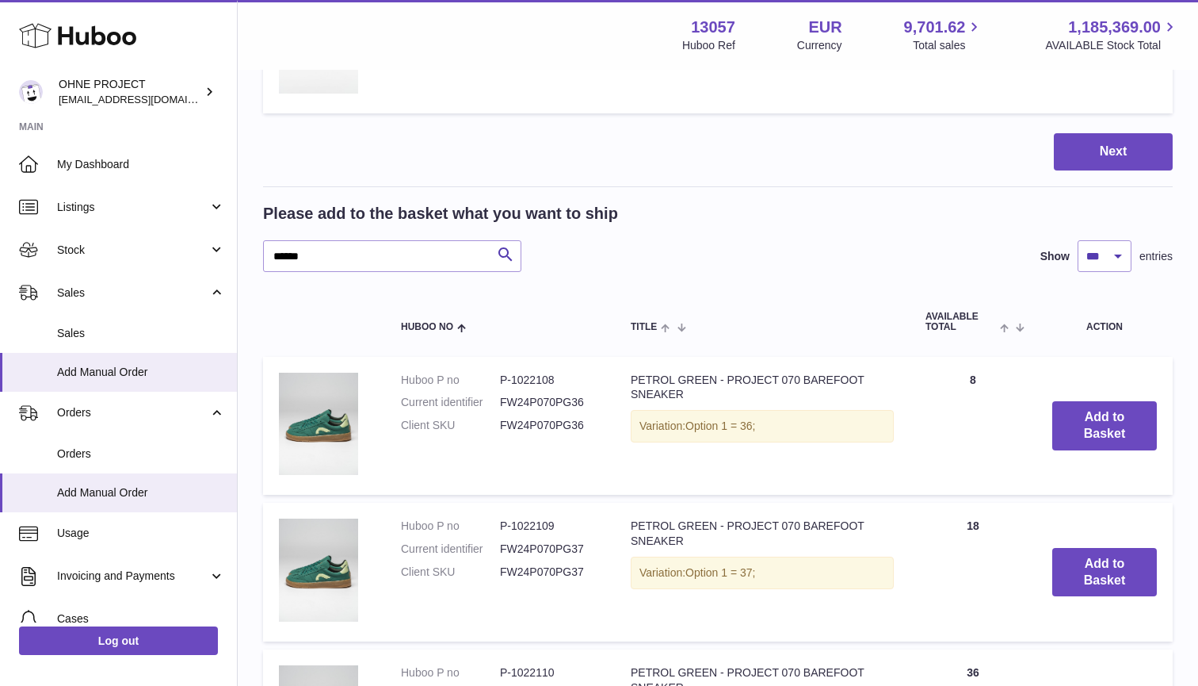
scroll to position [1598, 0]
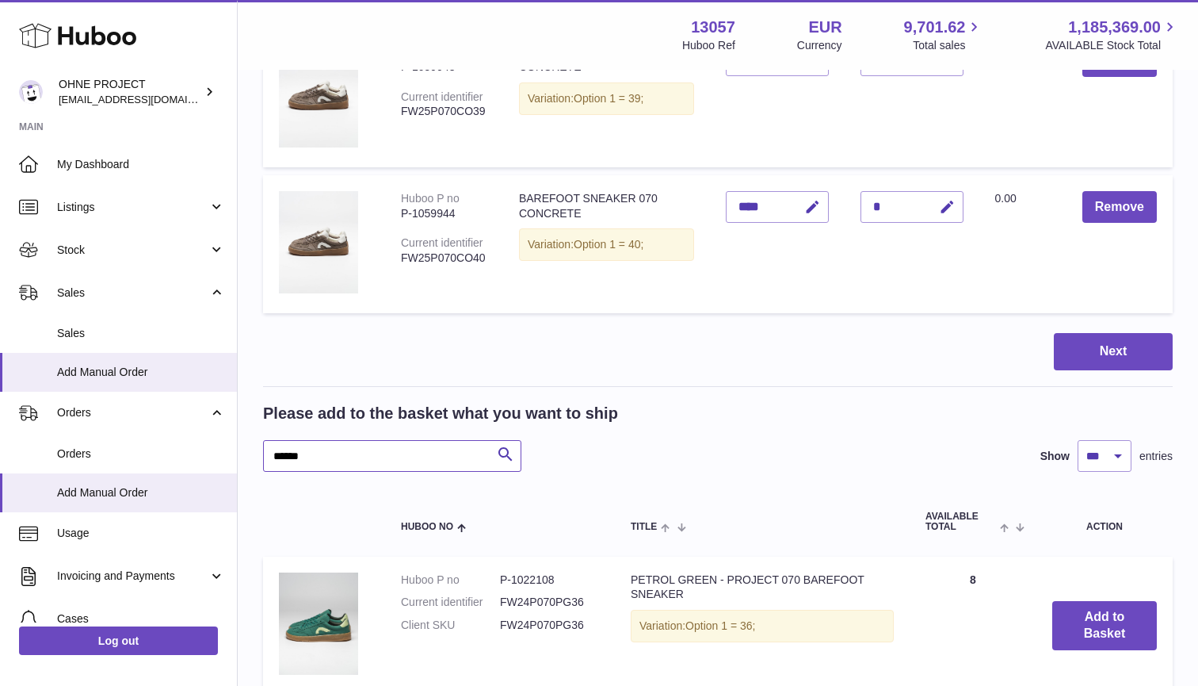
click at [345, 453] on input "******" at bounding box center [392, 456] width 258 height 32
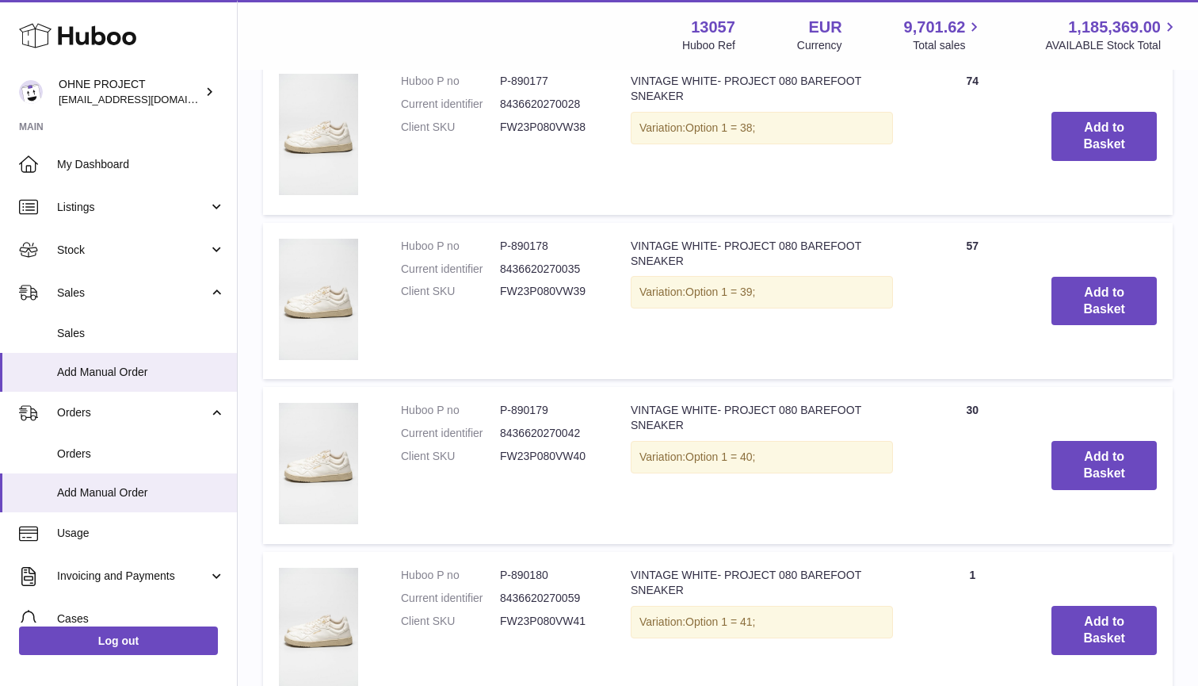
scroll to position [2479, 0]
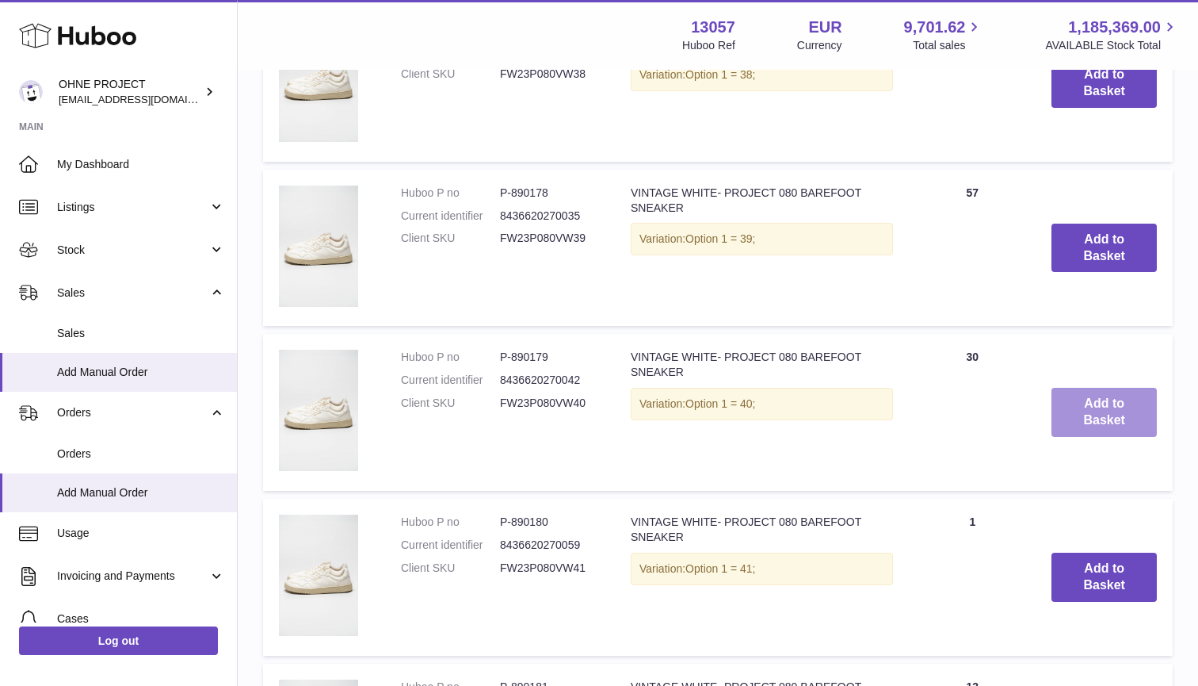
type input "*******"
click at [1117, 414] on button "Add to Basket" at bounding box center [1104, 412] width 105 height 49
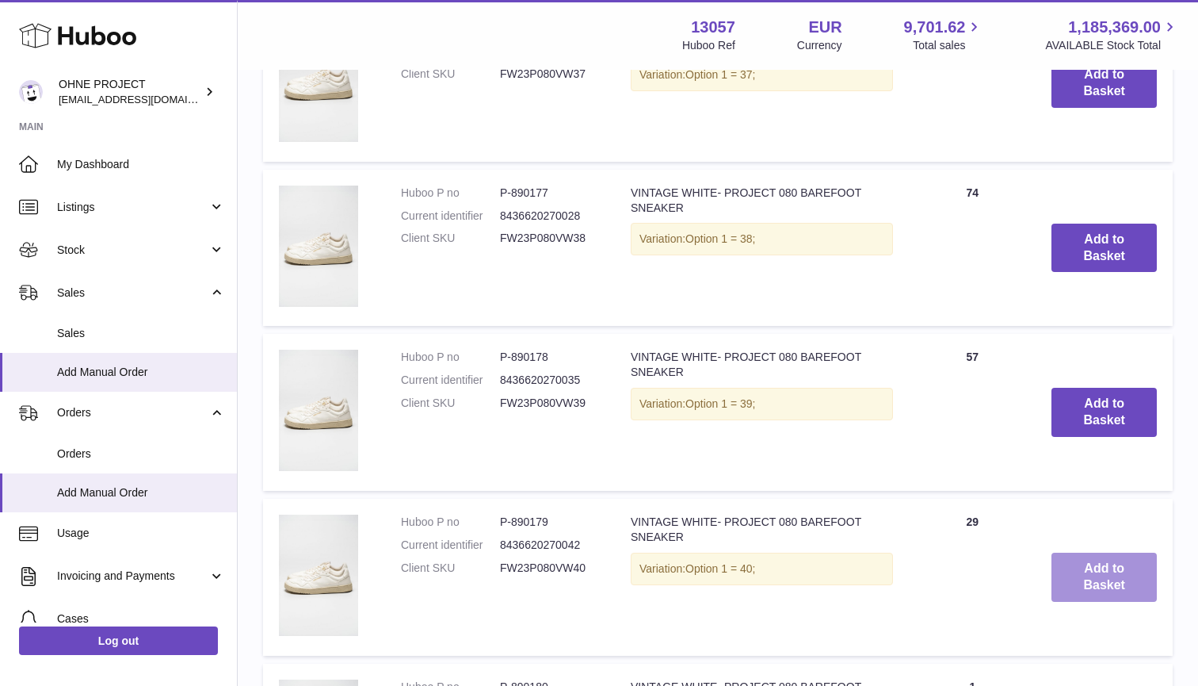
click at [1105, 577] on button "Add to Basket" at bounding box center [1104, 576] width 105 height 49
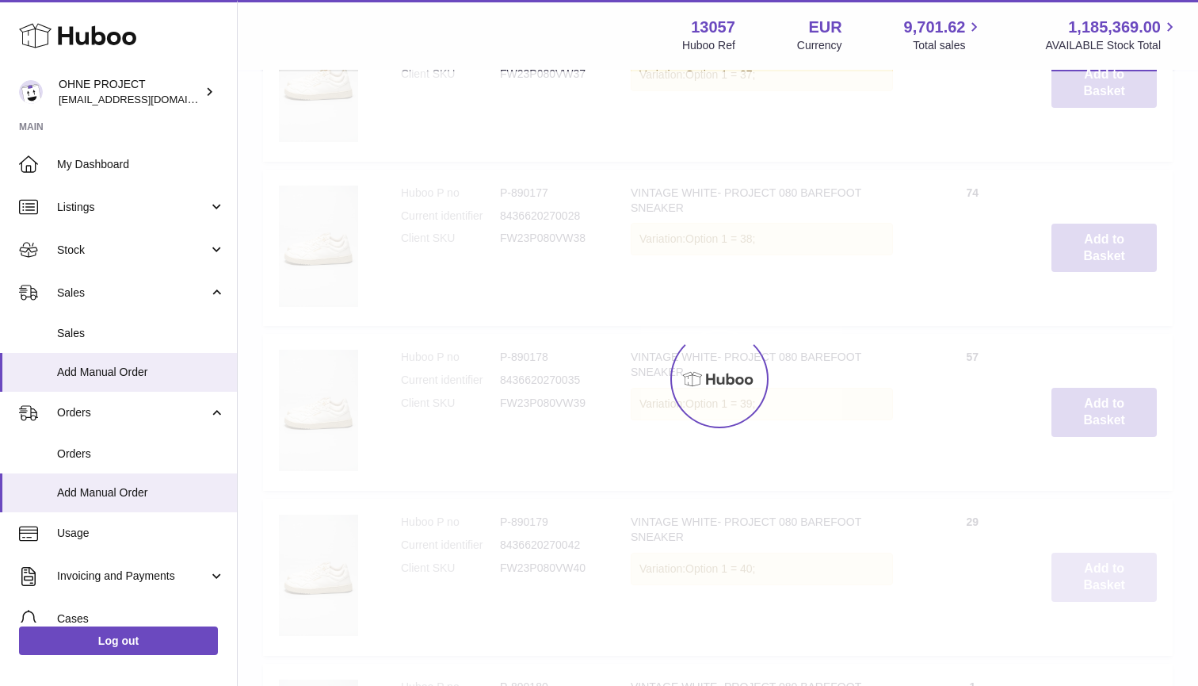
type input "*"
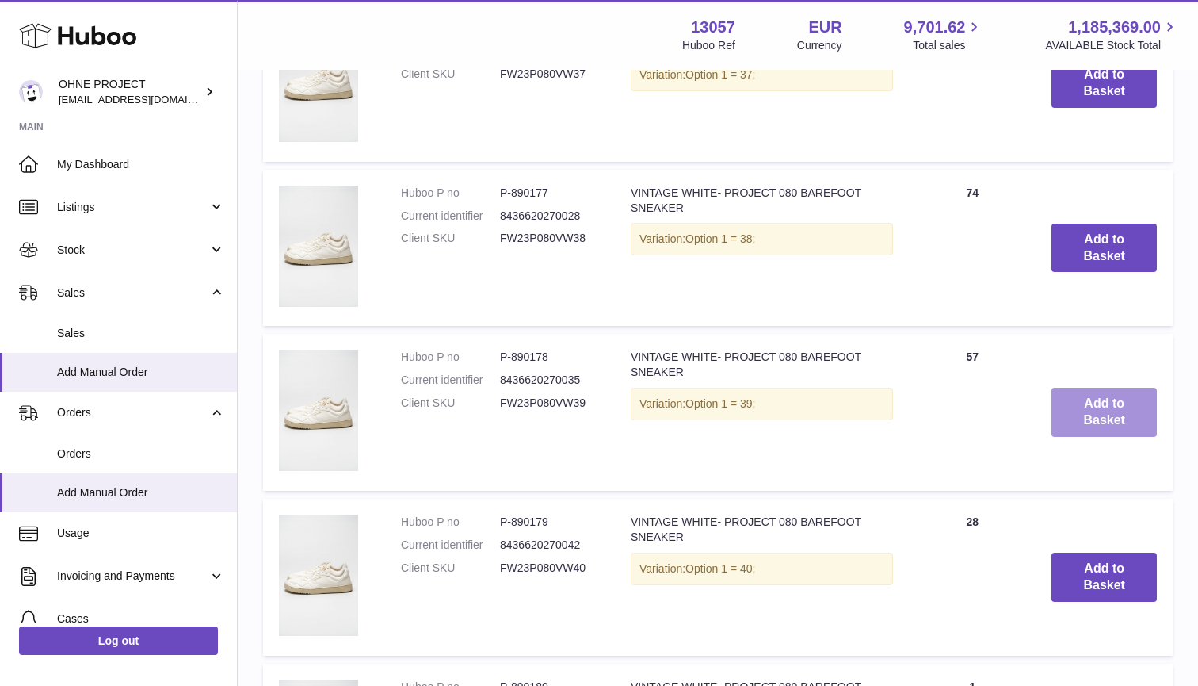
click at [1099, 403] on button "Add to Basket" at bounding box center [1104, 412] width 105 height 49
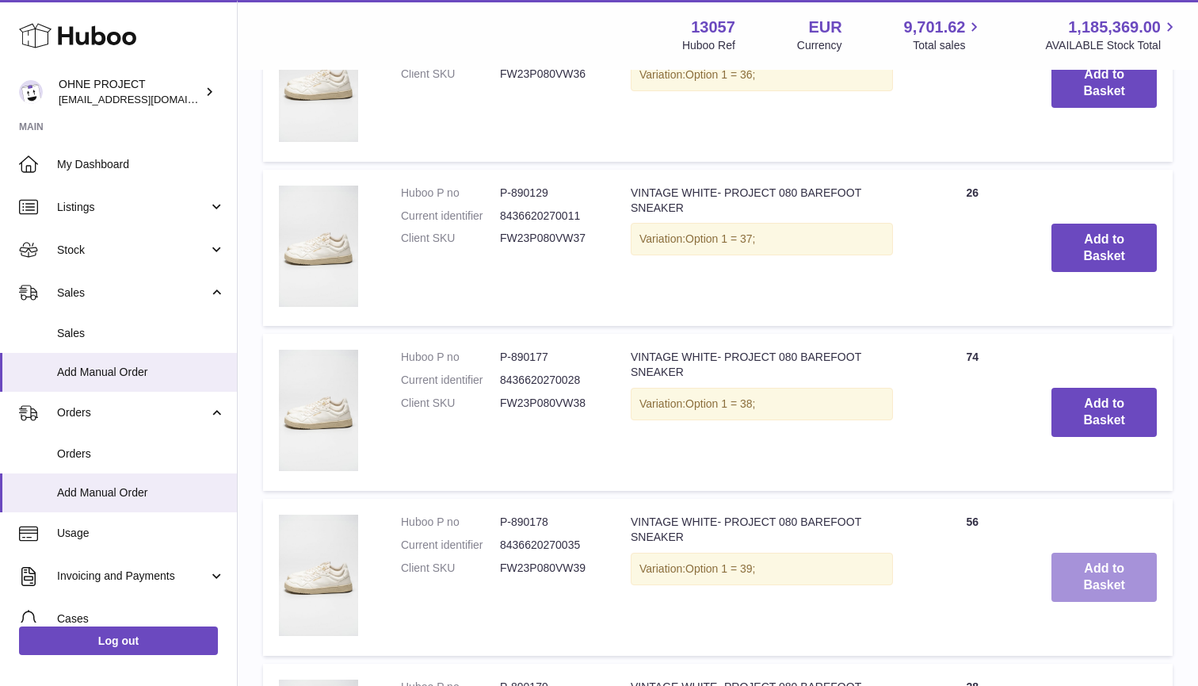
click at [1102, 552] on button "Add to Basket" at bounding box center [1104, 576] width 105 height 49
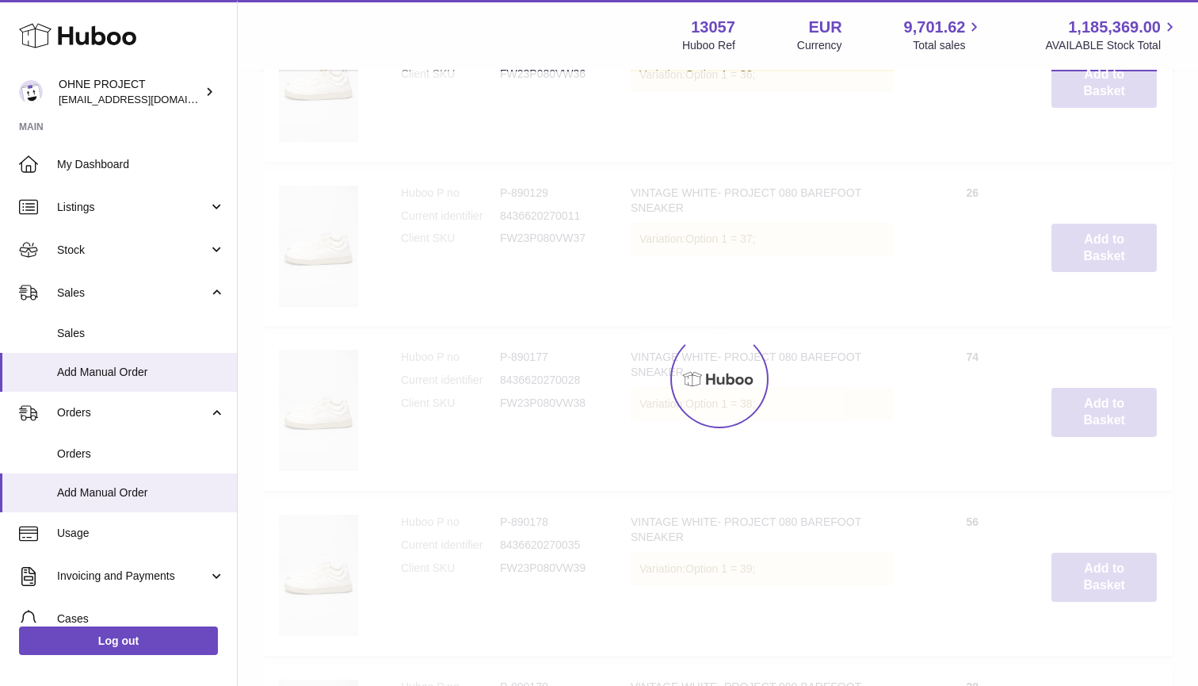
type input "*"
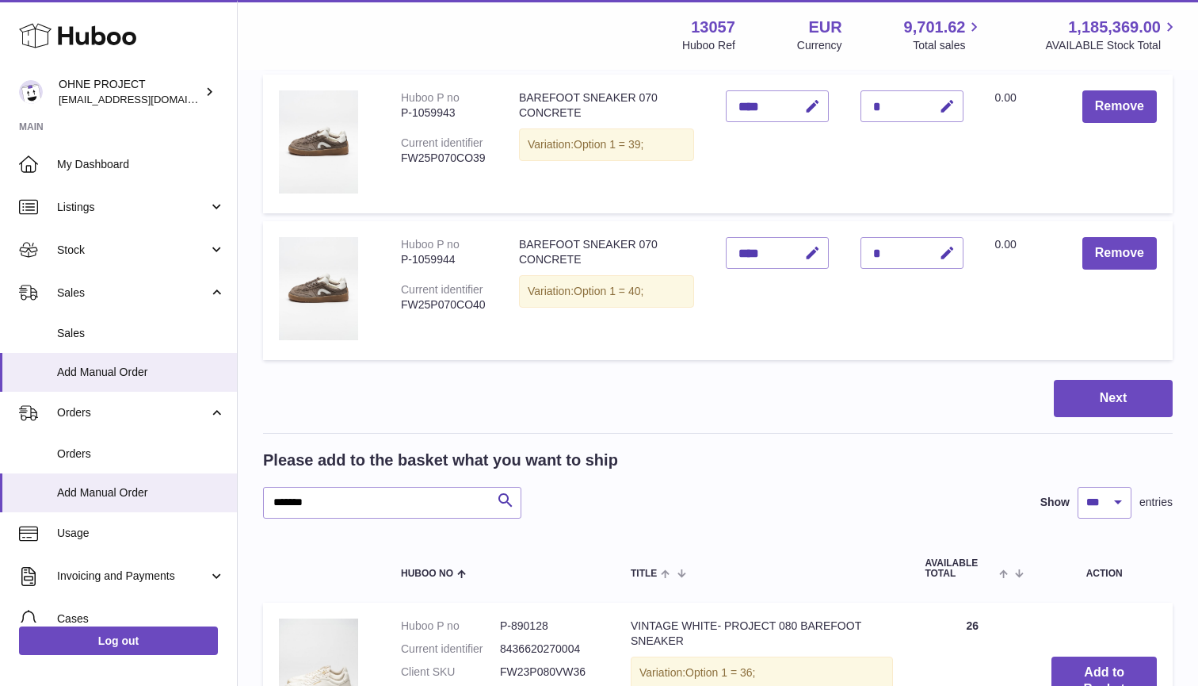
scroll to position [1866, 0]
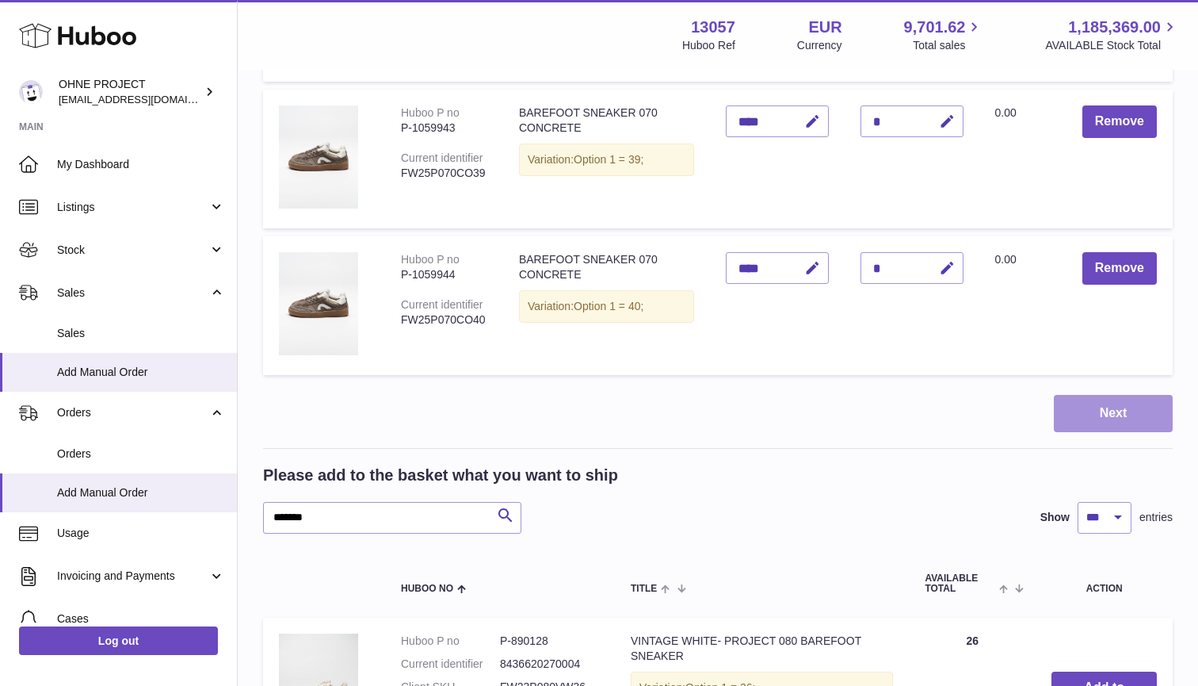
click at [1106, 404] on button "Next" at bounding box center [1113, 413] width 119 height 37
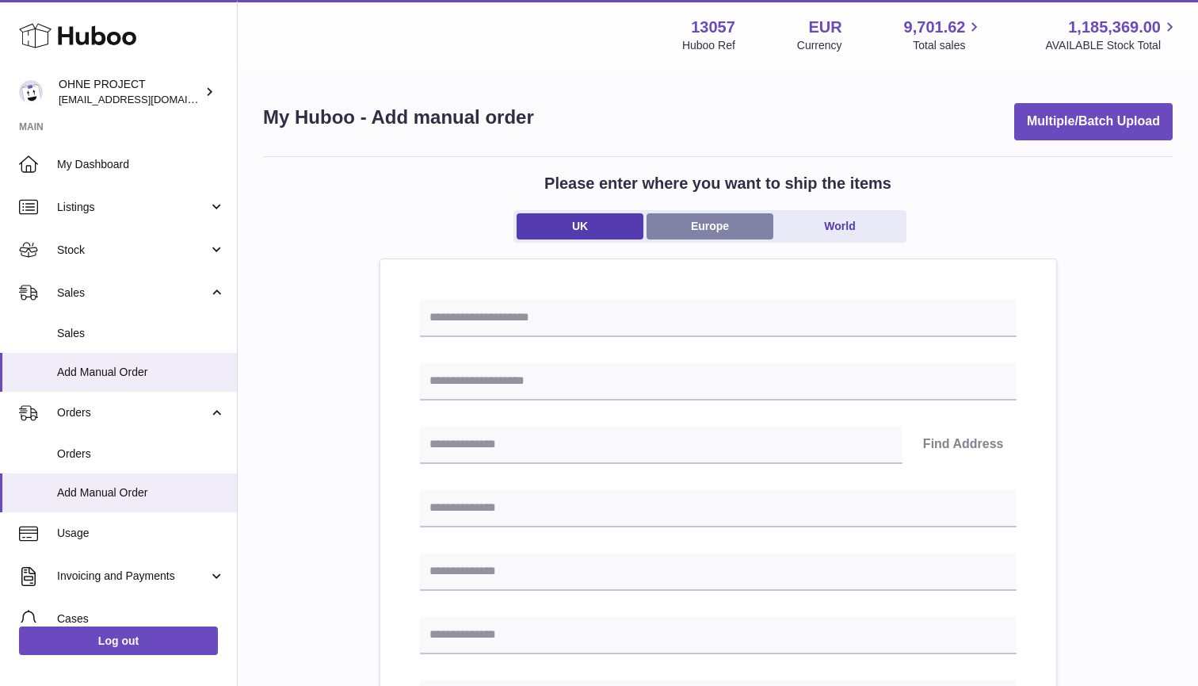
click at [717, 225] on link "Europe" at bounding box center [710, 226] width 127 height 26
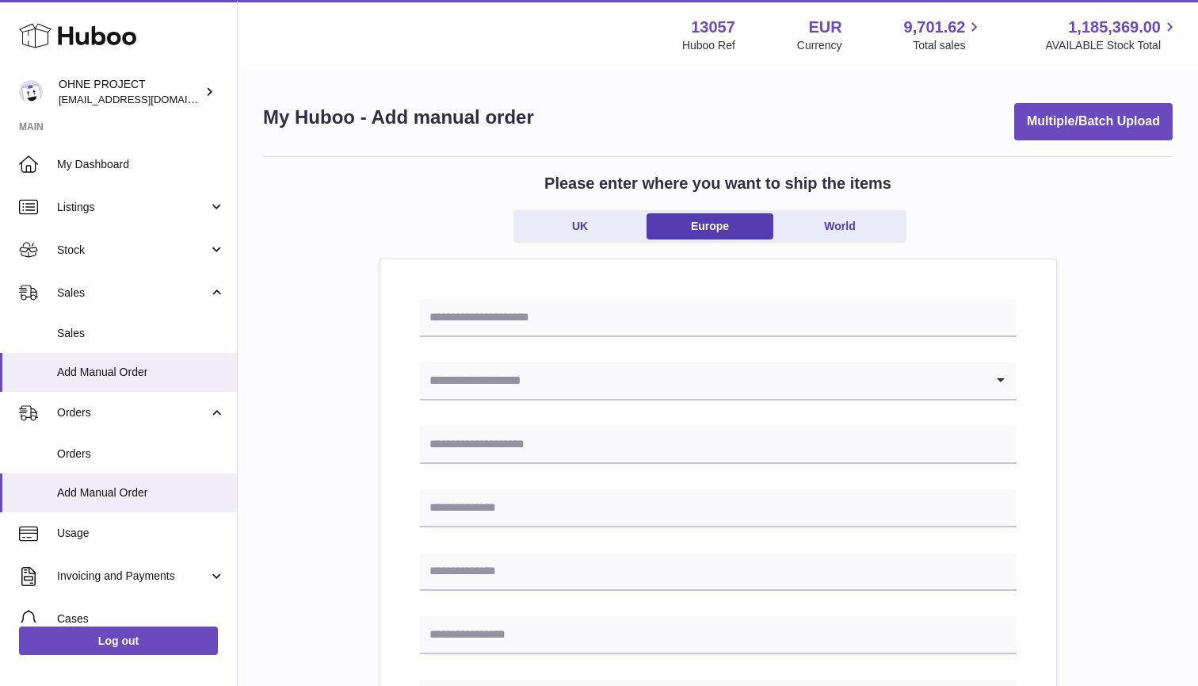
click at [619, 375] on input "Search for option" at bounding box center [702, 380] width 565 height 36
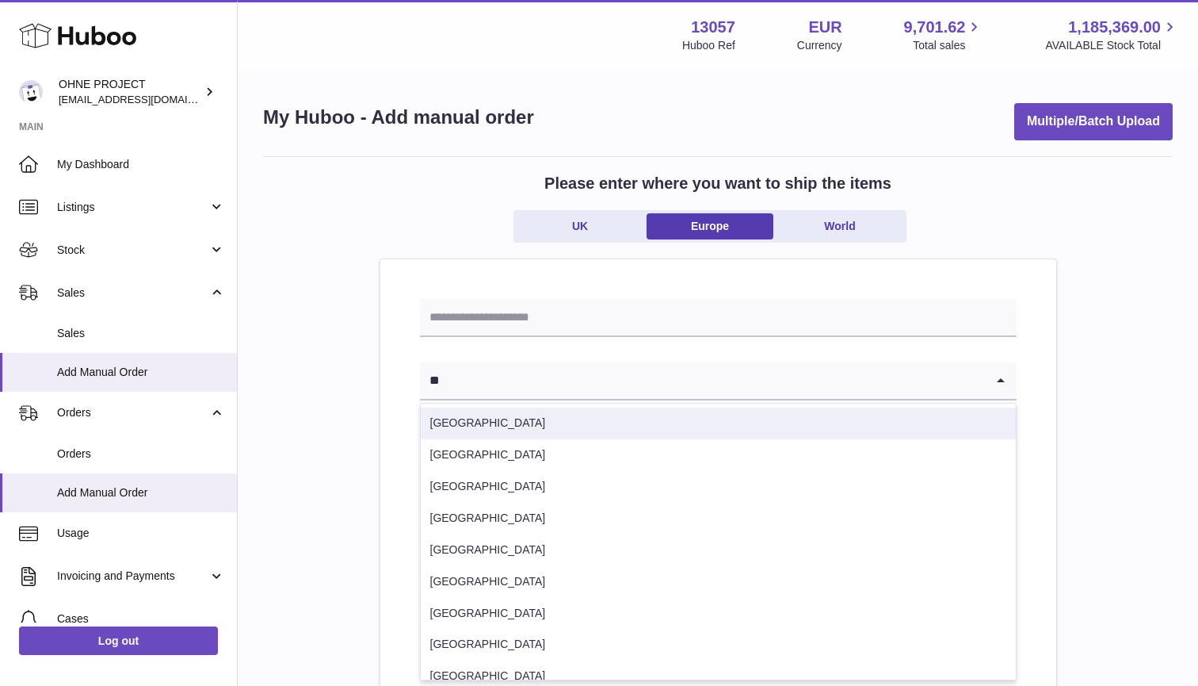
type input "**"
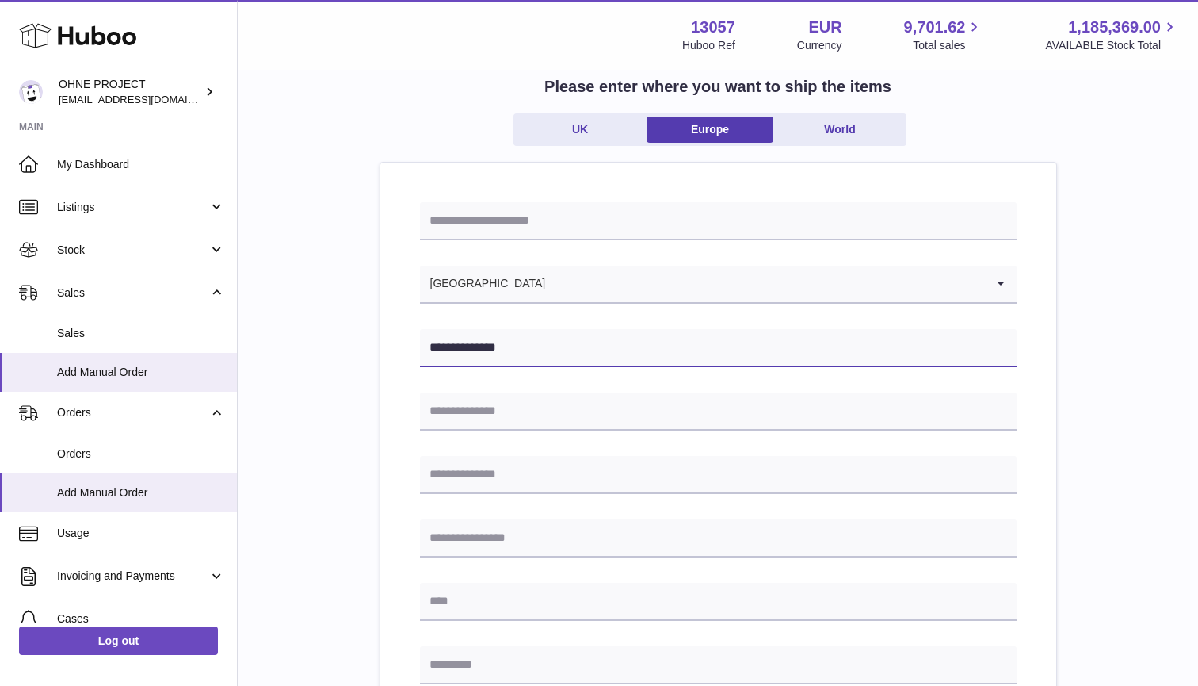
scroll to position [191, 0]
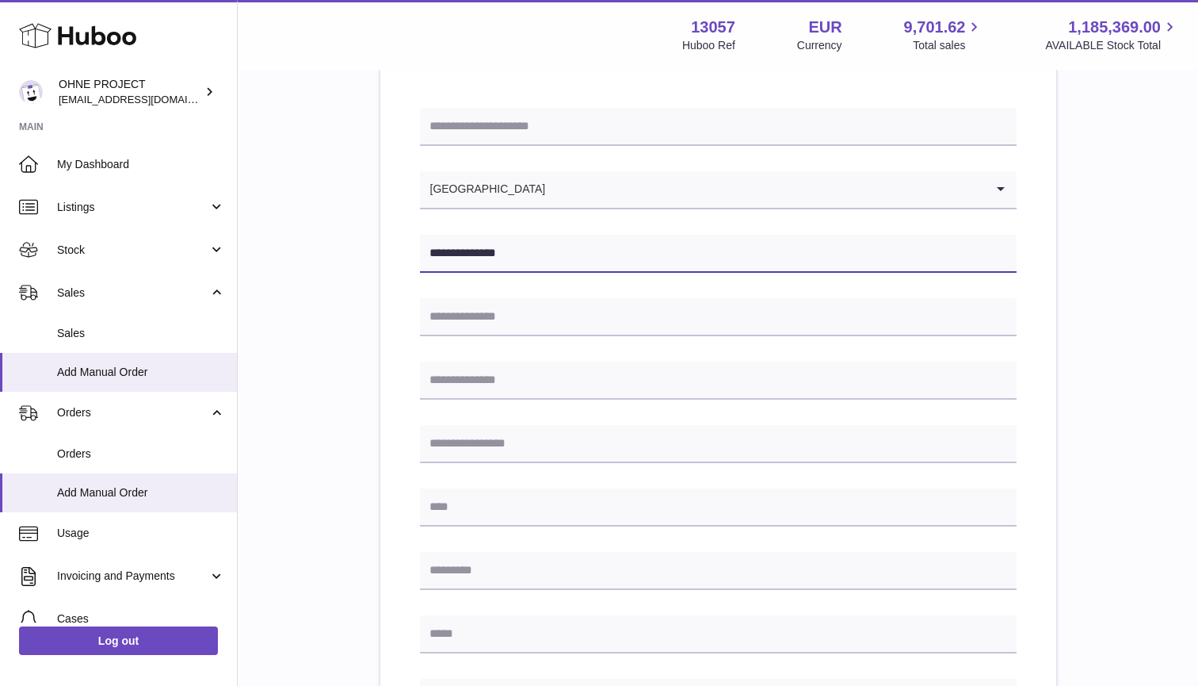
type input "**********"
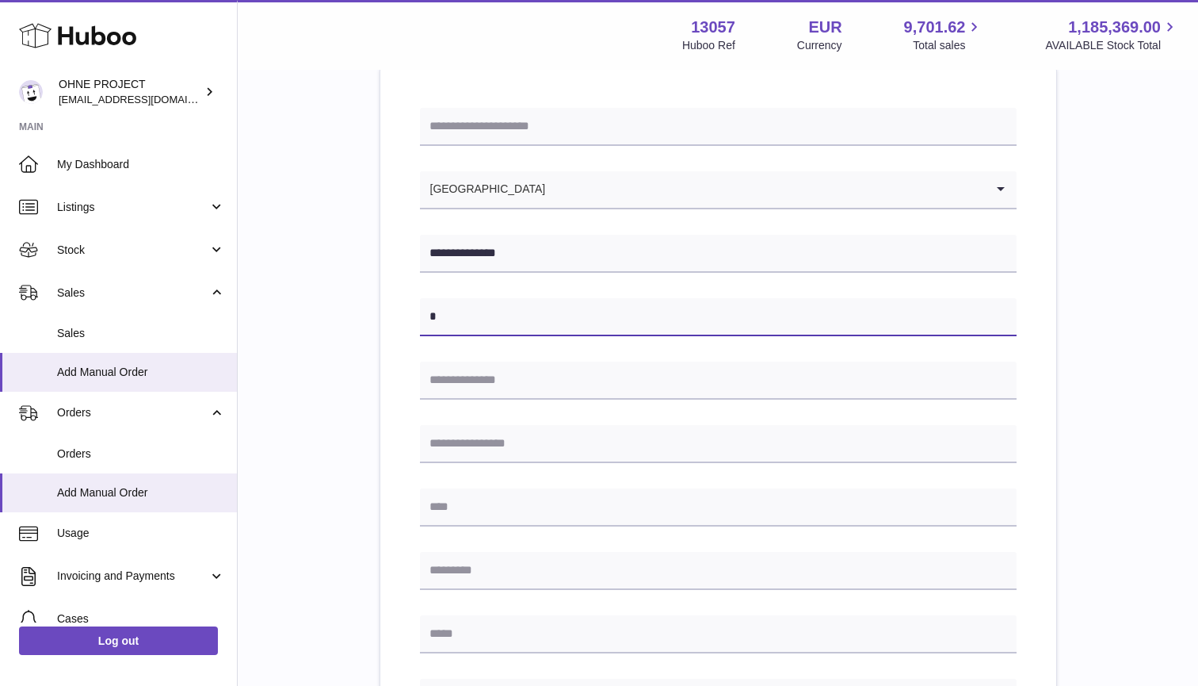
type input "*"
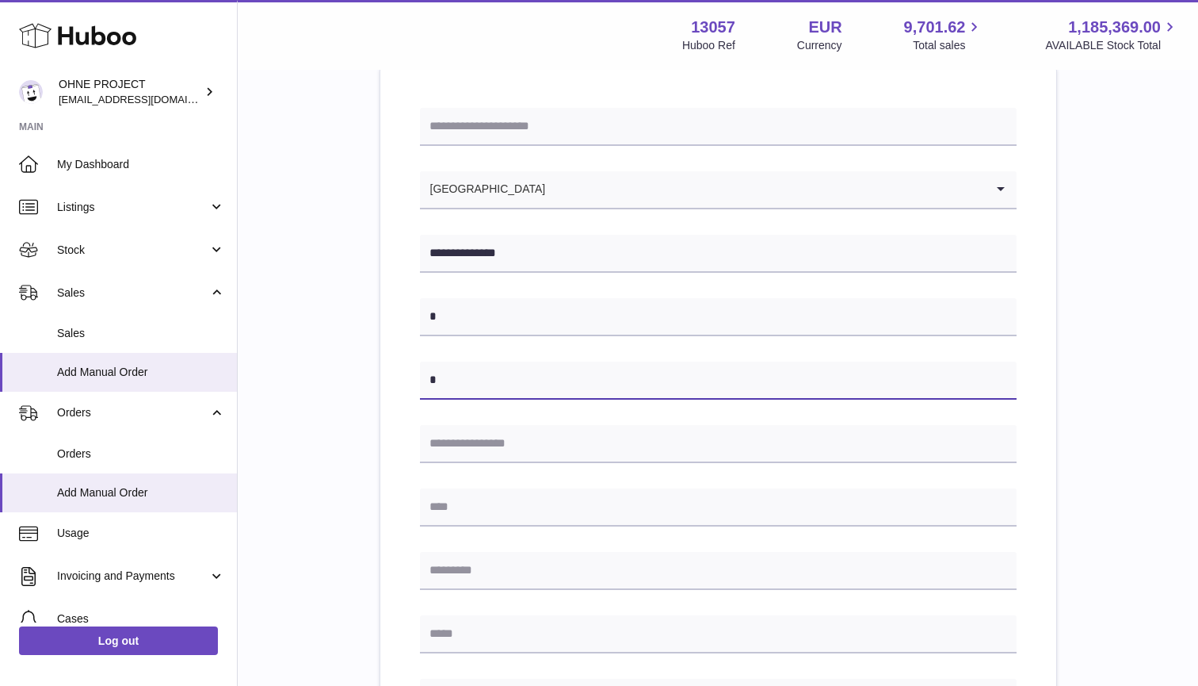
type input "*"
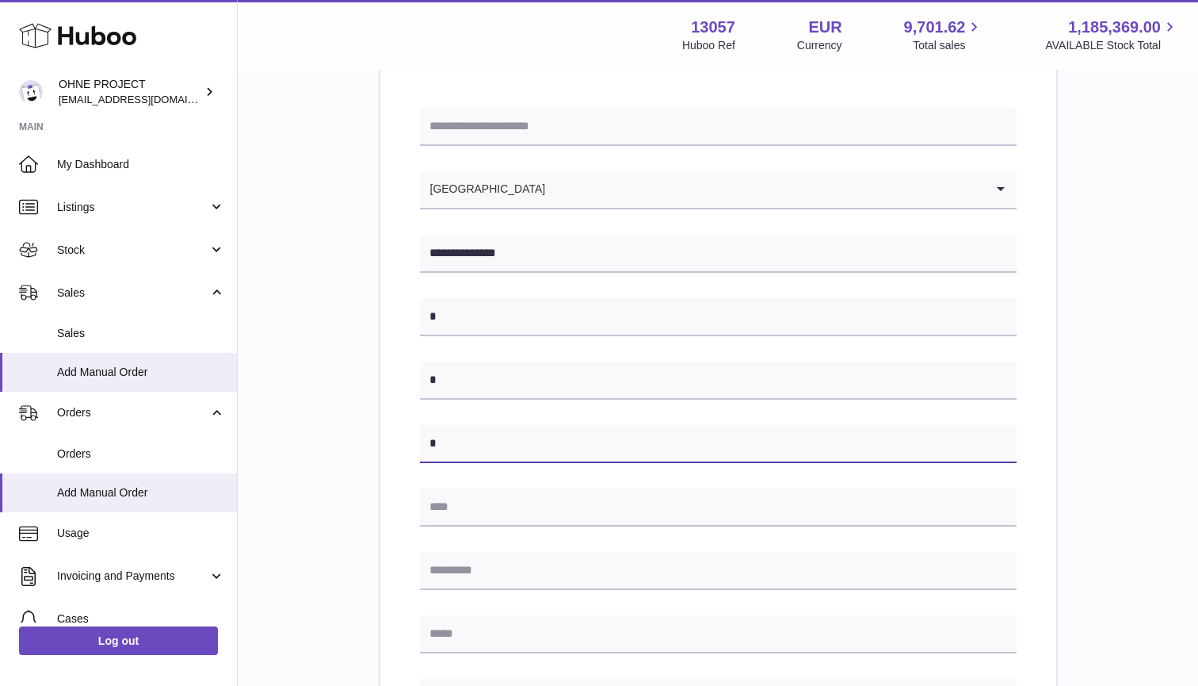
type input "*"
click at [444, 527] on div "**********" at bounding box center [718, 558] width 597 height 901
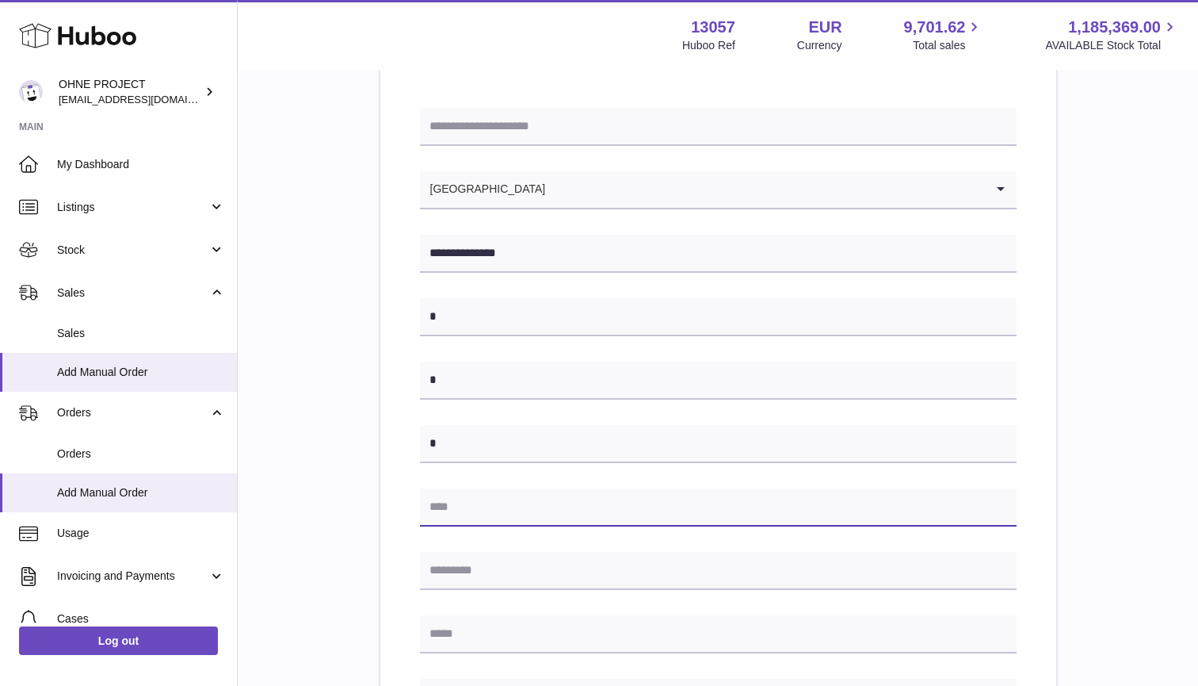
click at [445, 513] on input "text" at bounding box center [718, 507] width 597 height 38
type input "*"
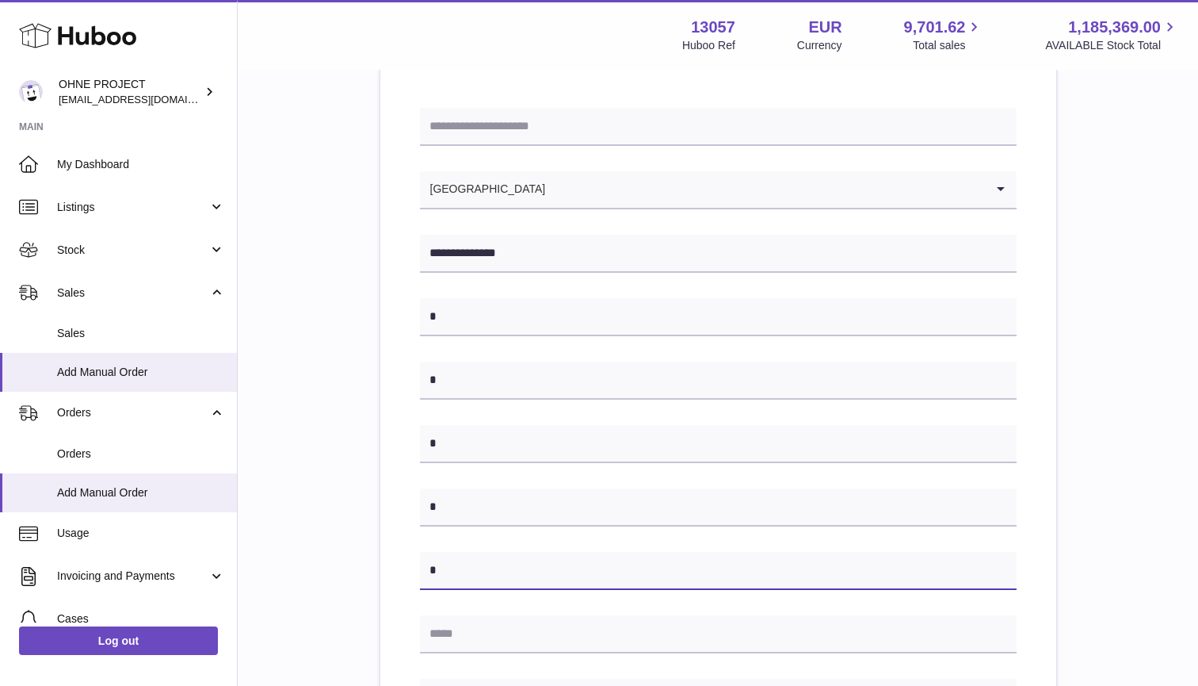
type input "*"
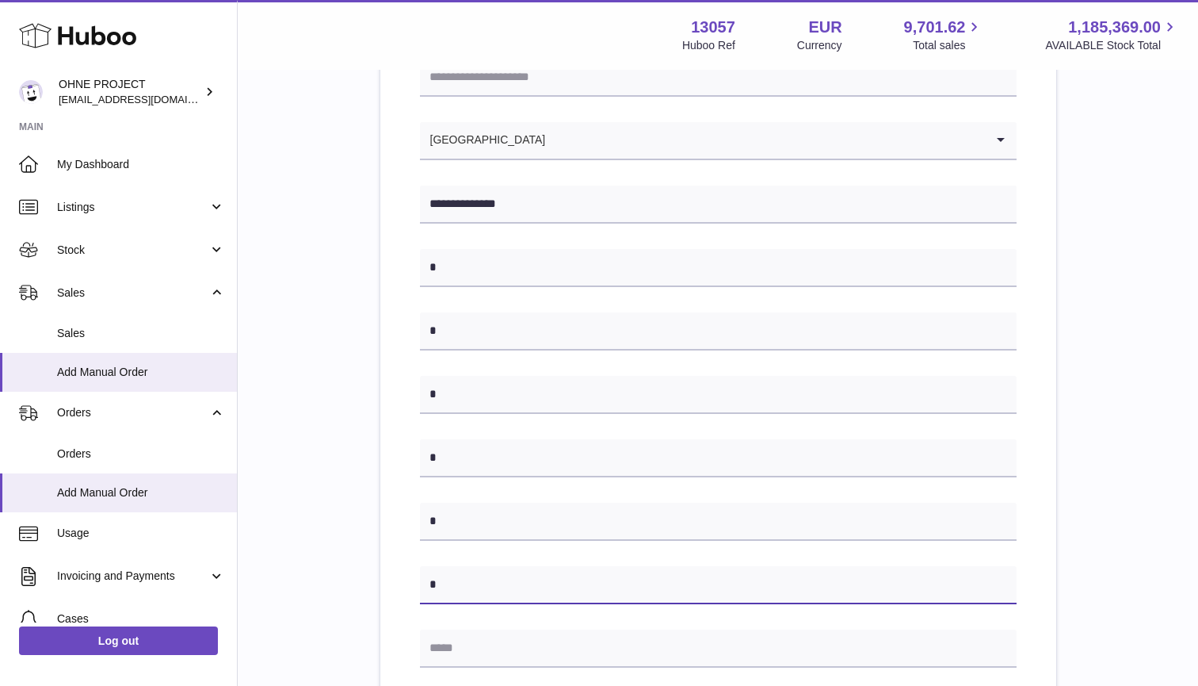
scroll to position [278, 0]
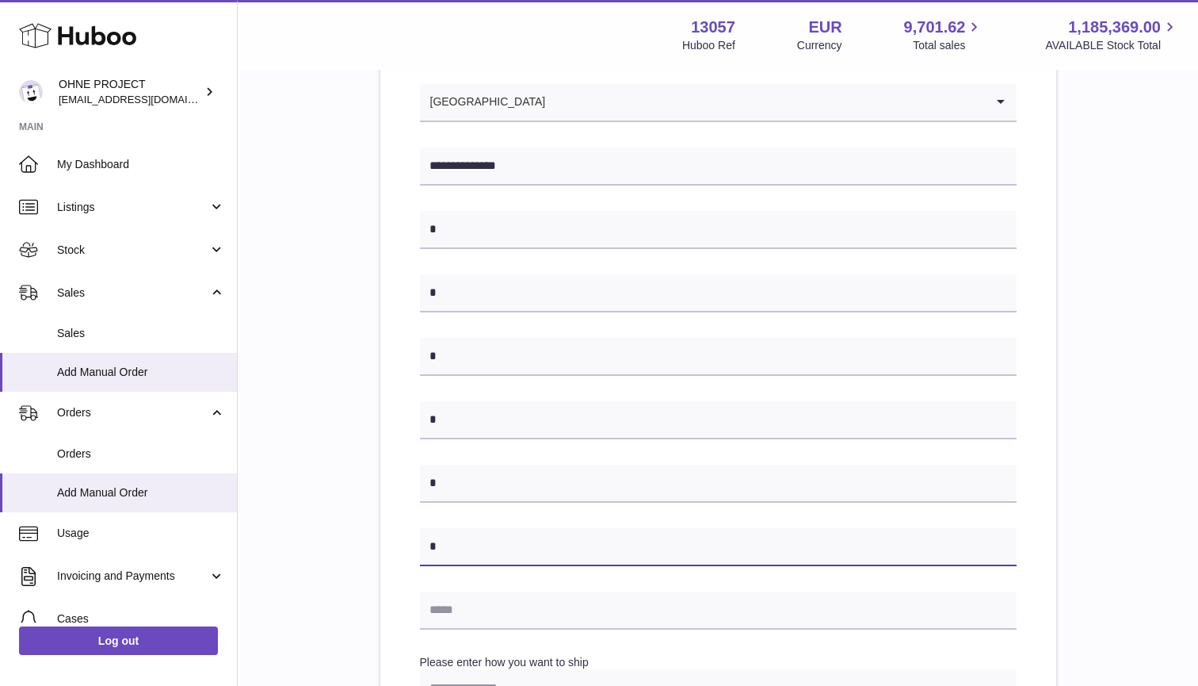
type input "*"
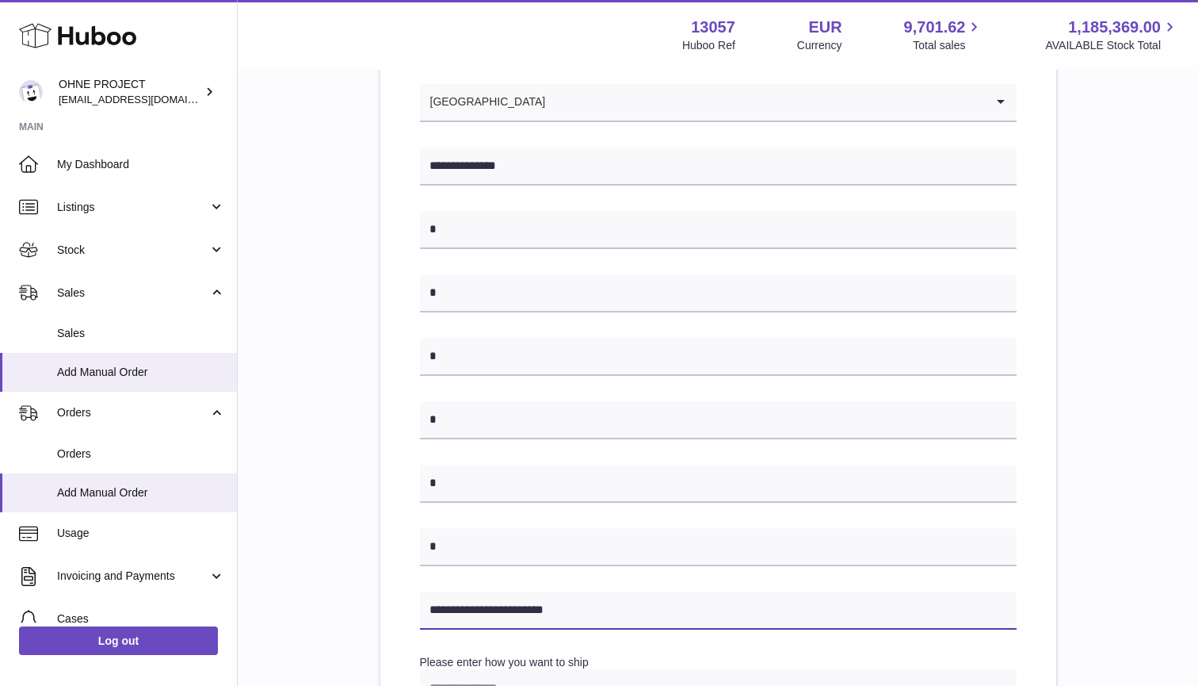
type input "**********"
click at [259, 582] on div "**********" at bounding box center [718, 421] width 961 height 1257
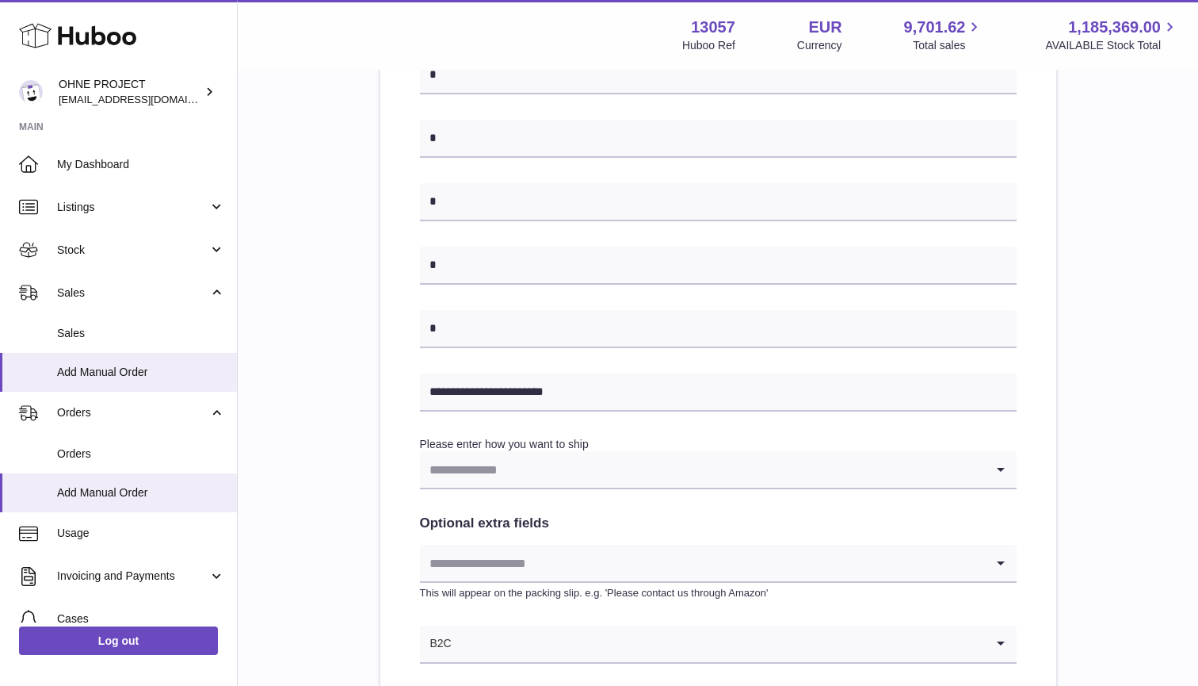
scroll to position [625, 0]
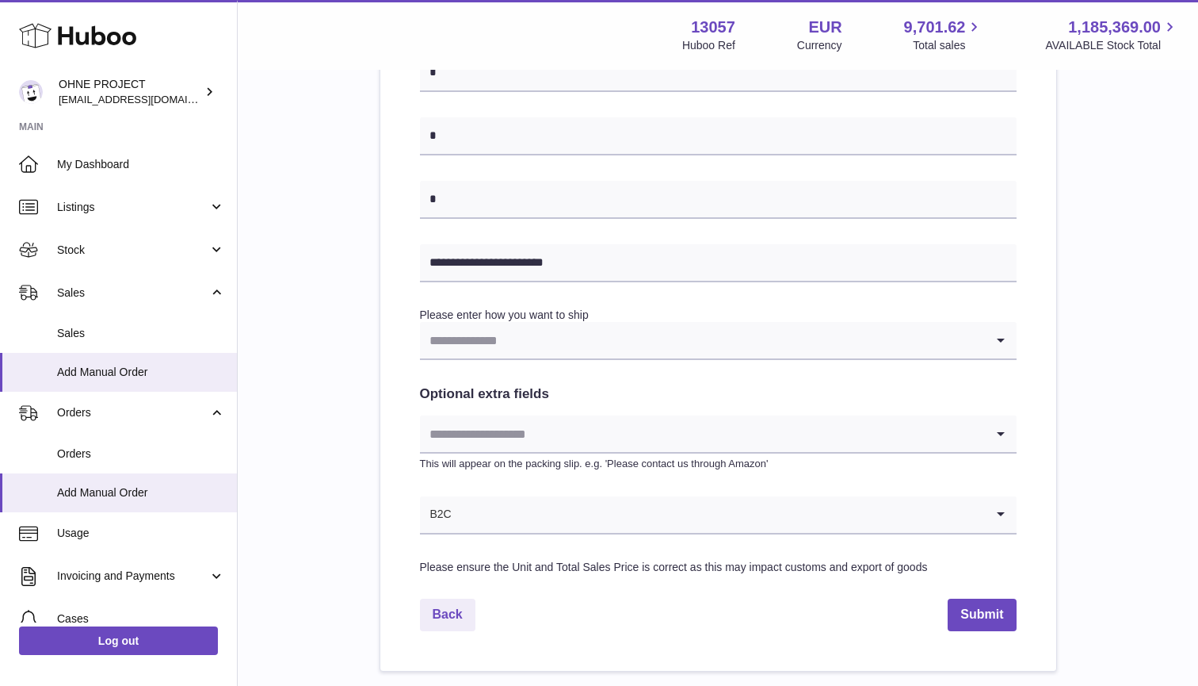
click at [521, 506] on input "Search for option" at bounding box center [719, 514] width 533 height 36
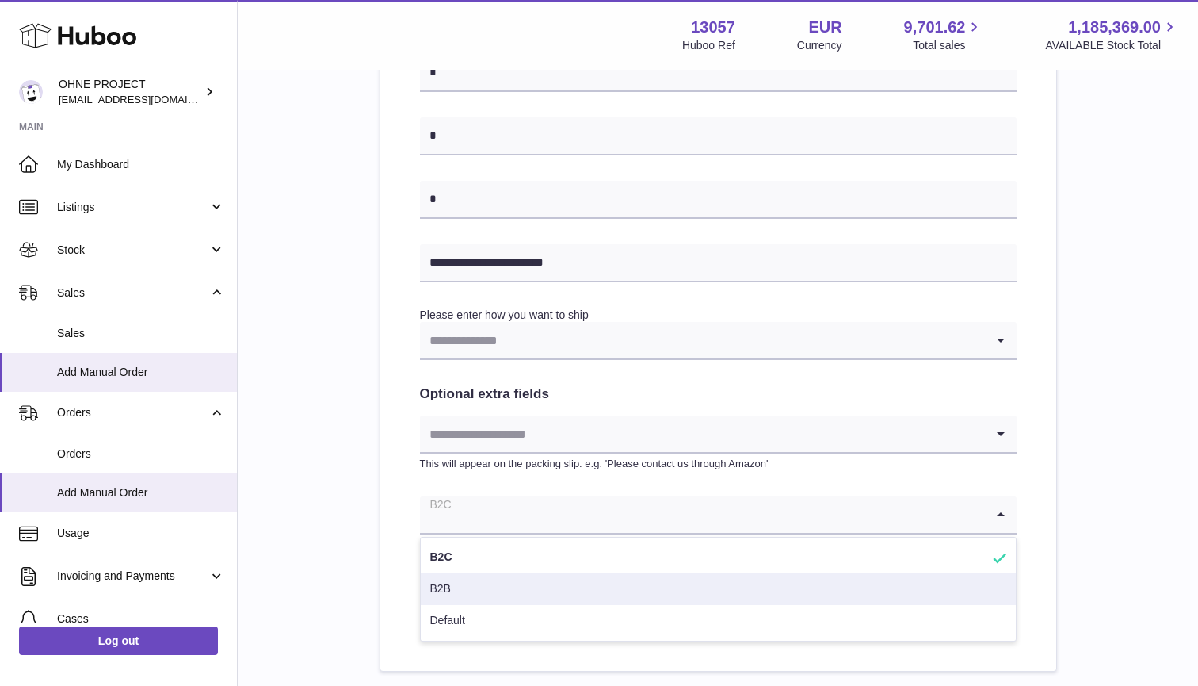
click at [457, 586] on li "B2B" at bounding box center [718, 589] width 595 height 32
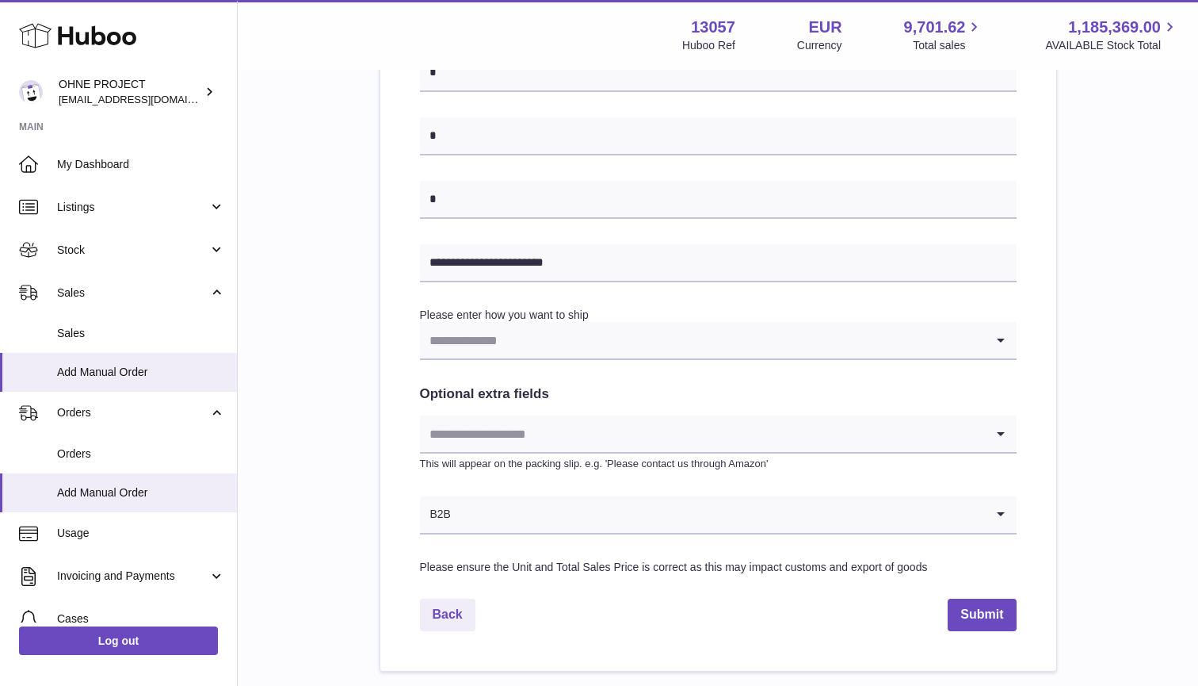
click at [510, 343] on input "Search for option" at bounding box center [702, 340] width 565 height 36
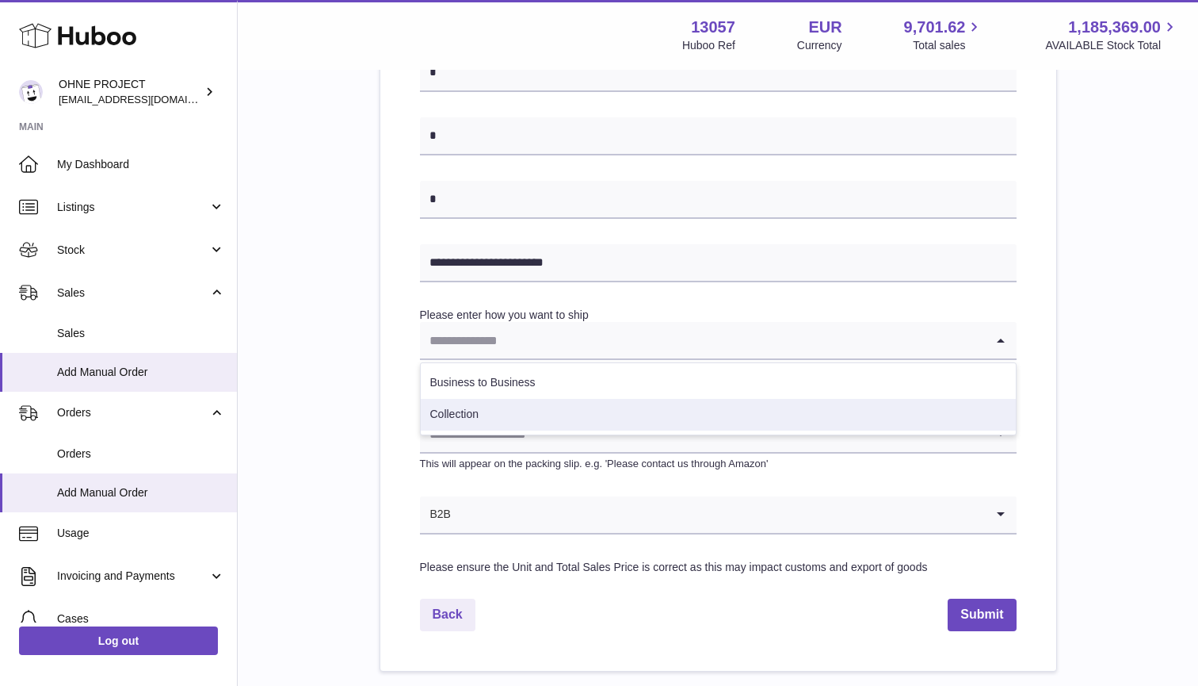
click at [486, 411] on li "Collection" at bounding box center [718, 415] width 595 height 32
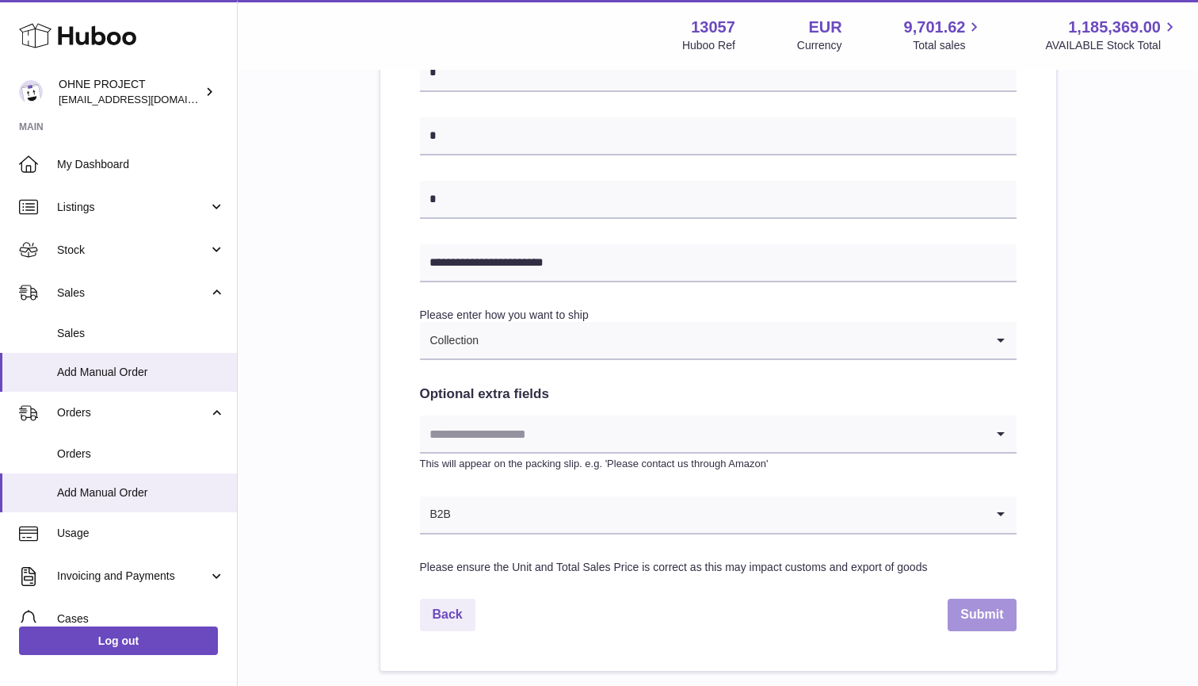
click at [984, 612] on button "Submit" at bounding box center [982, 614] width 68 height 32
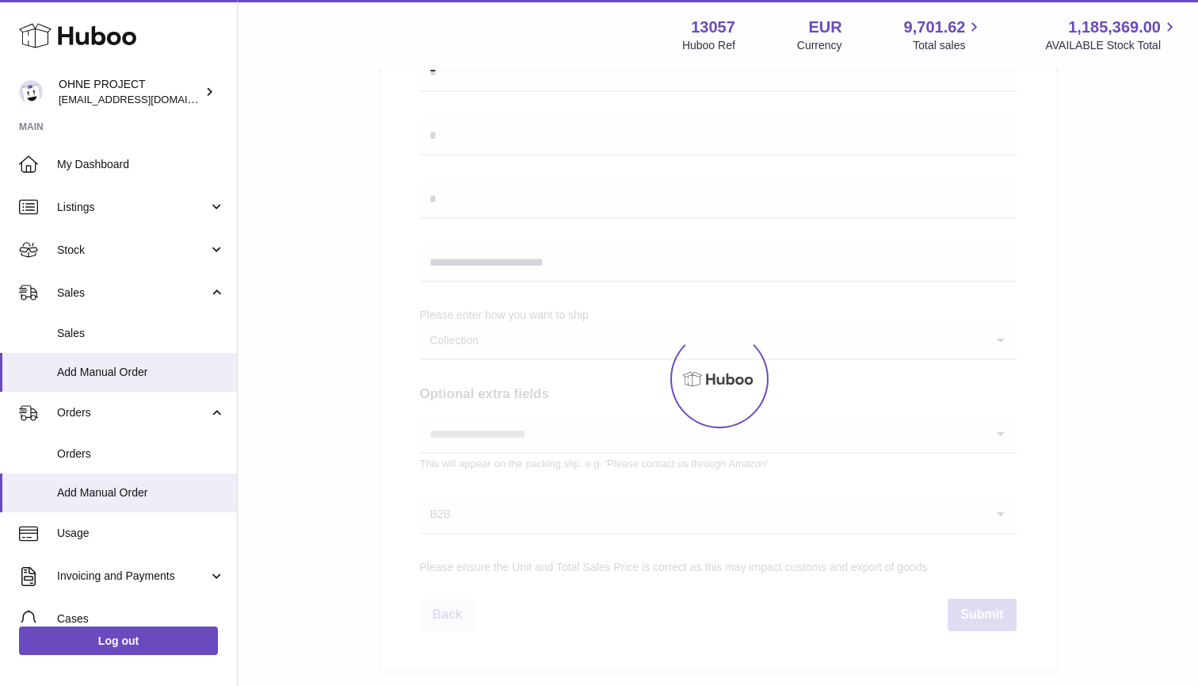
select select "***"
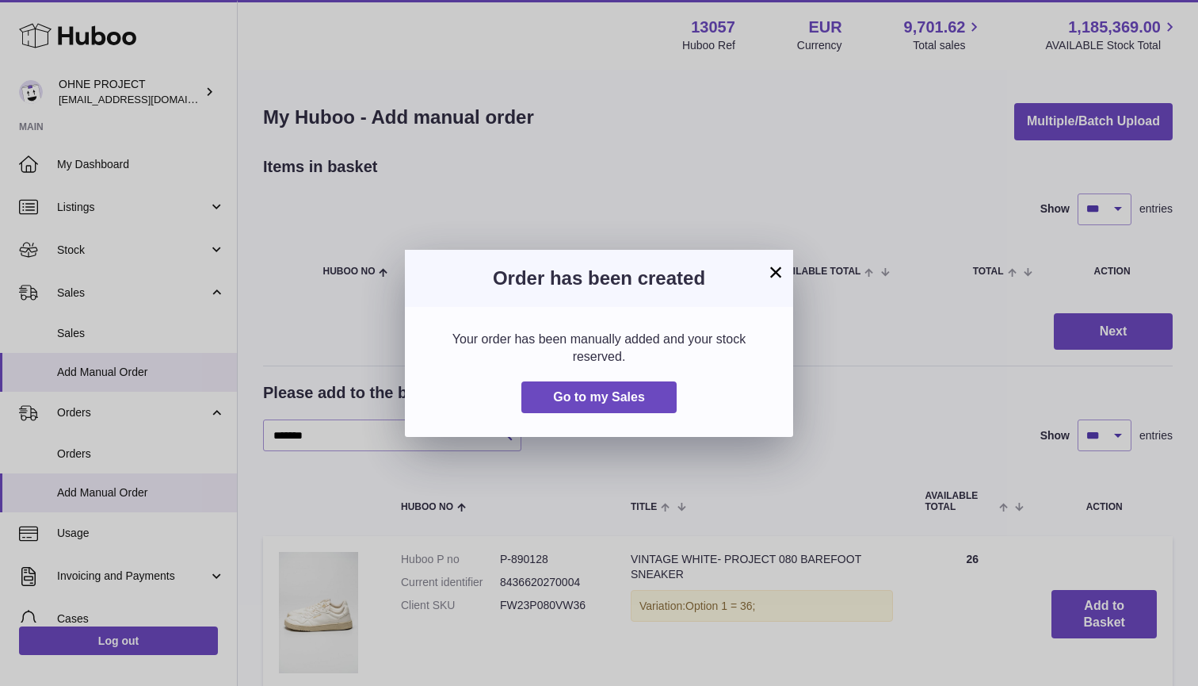
click at [781, 273] on button "×" at bounding box center [775, 271] width 19 height 19
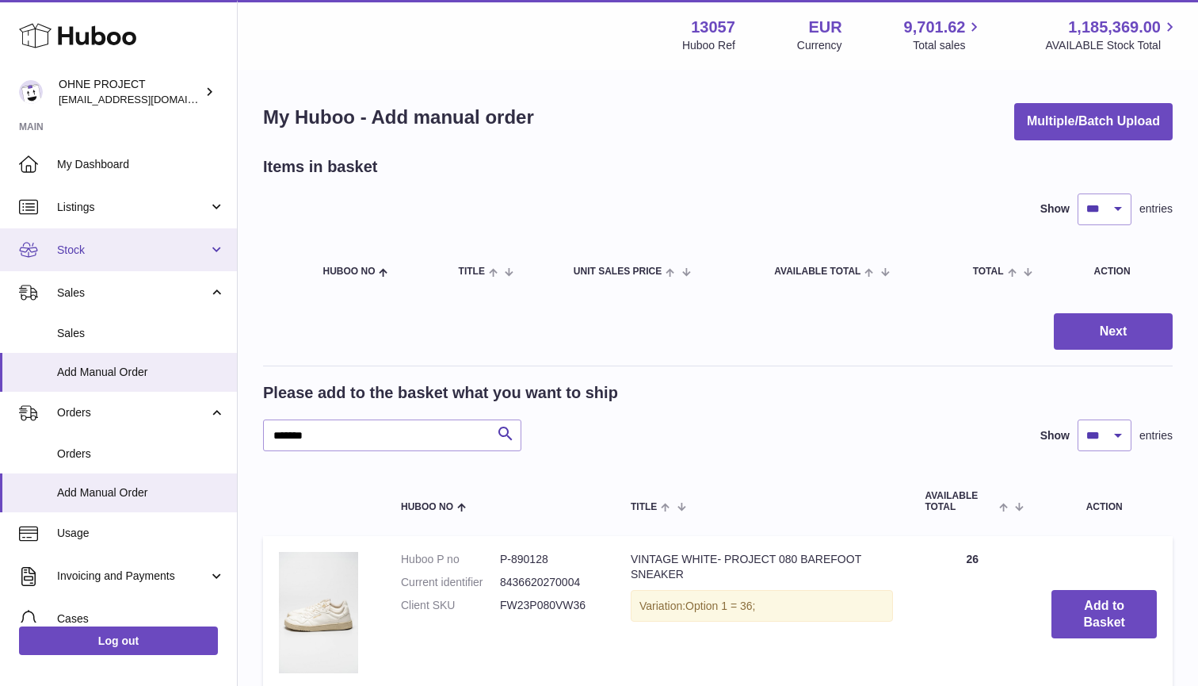
click at [104, 251] on span "Stock" at bounding box center [132, 250] width 151 height 15
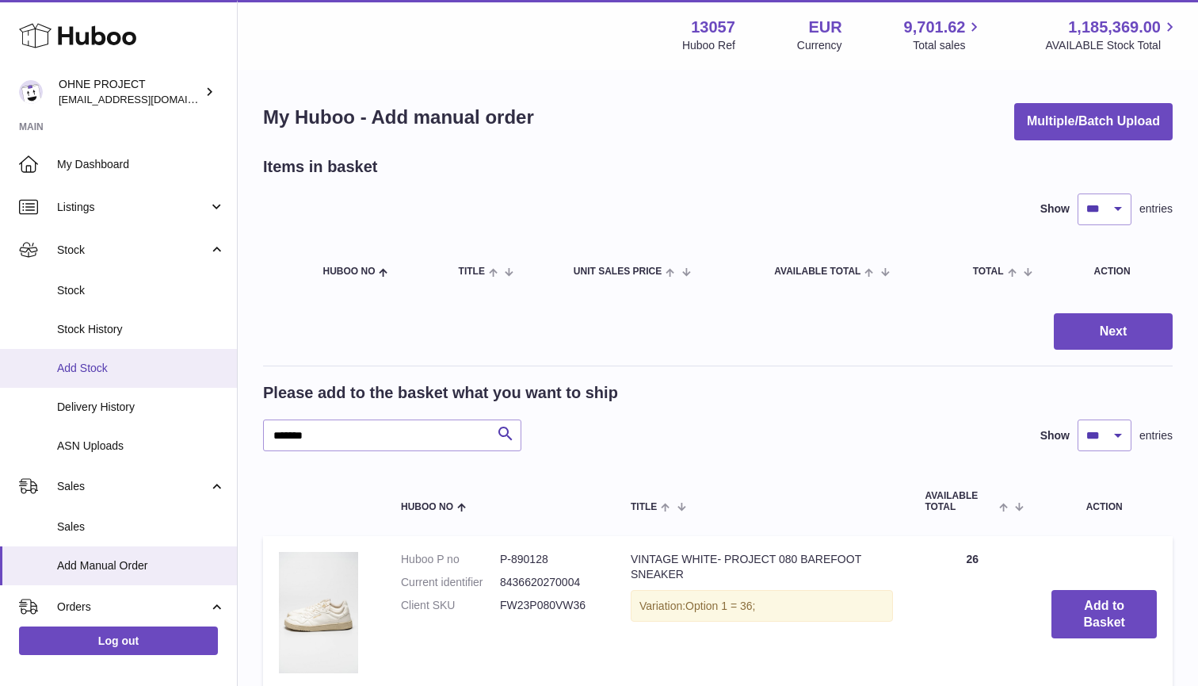
click at [97, 366] on span "Add Stock" at bounding box center [141, 368] width 168 height 15
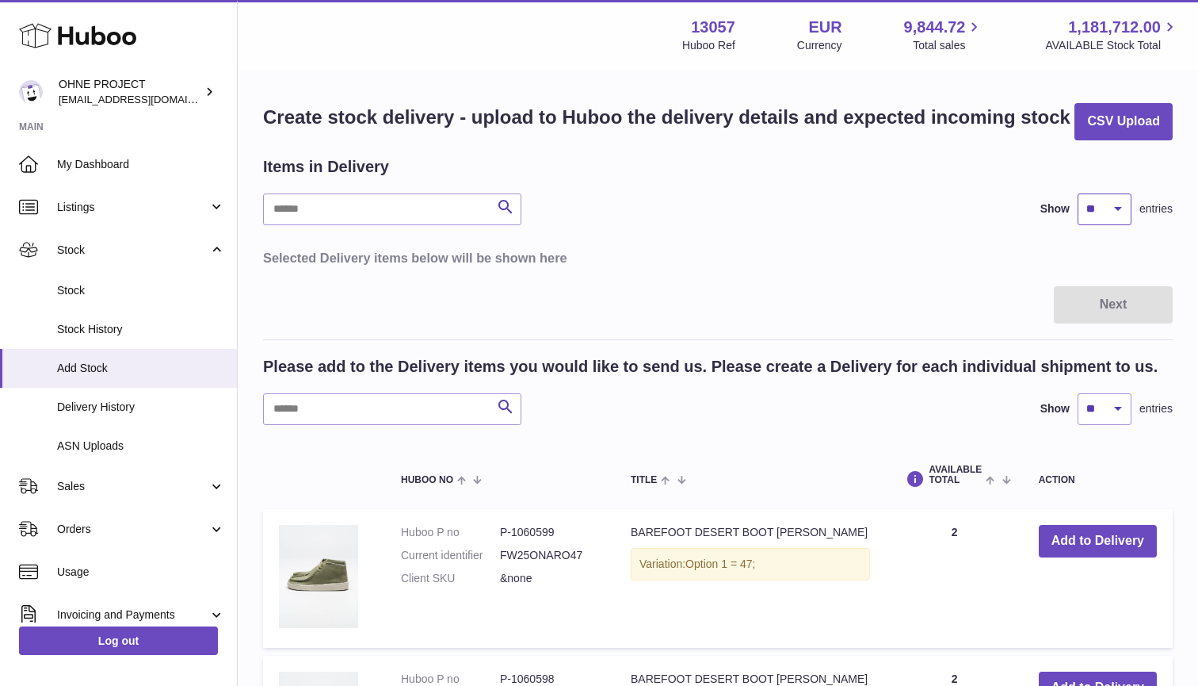
select select "***"
click at [376, 422] on input "text" at bounding box center [392, 409] width 258 height 32
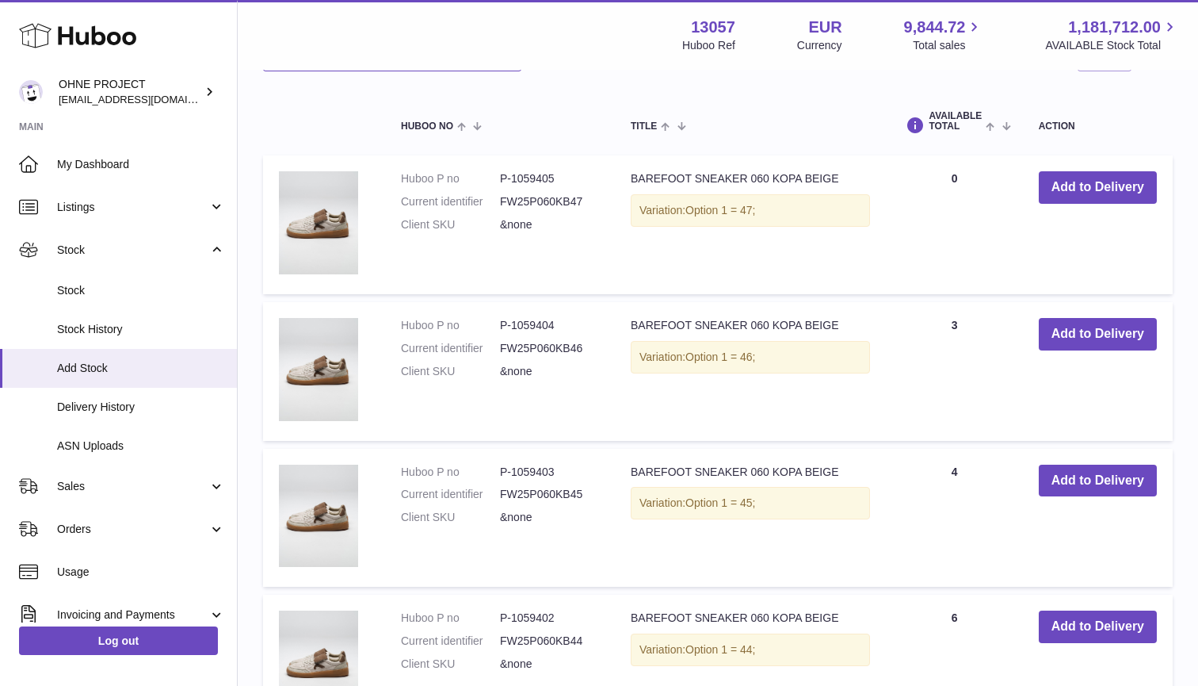
scroll to position [132, 0]
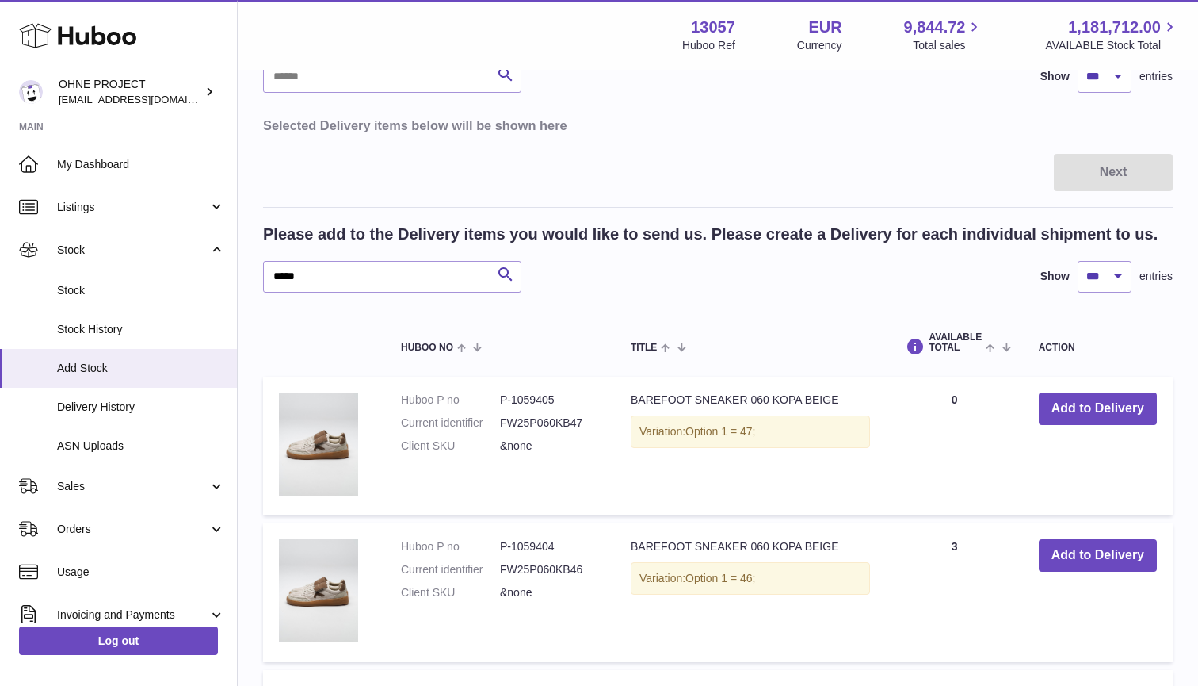
click at [1075, 424] on td "Add to Delivery" at bounding box center [1098, 445] width 150 height 139
click at [1078, 409] on button "Add to Delivery" at bounding box center [1098, 408] width 118 height 32
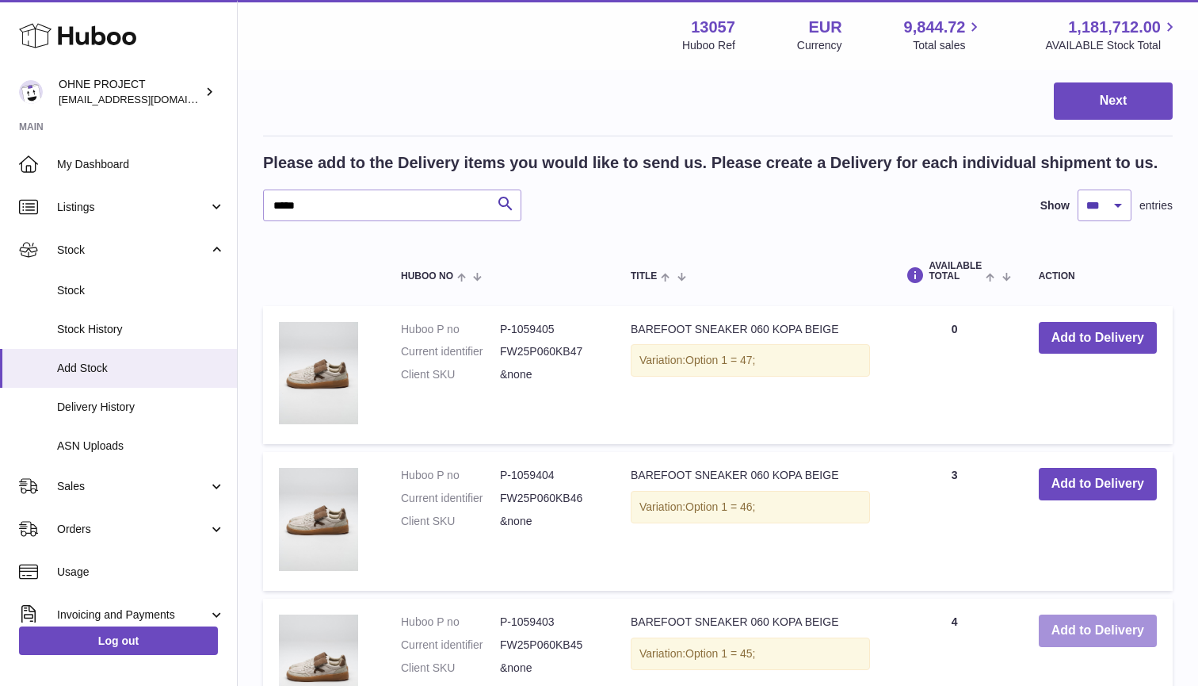
scroll to position [494, 0]
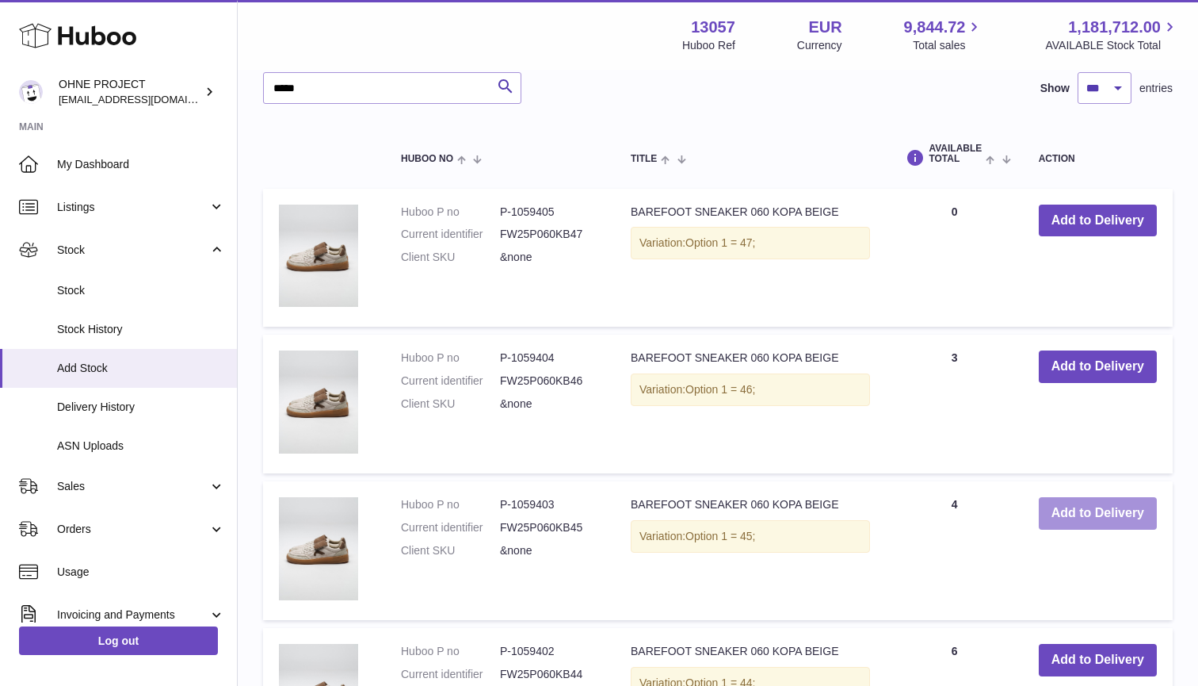
click at [1071, 507] on button "Add to Delivery" at bounding box center [1098, 513] width 118 height 32
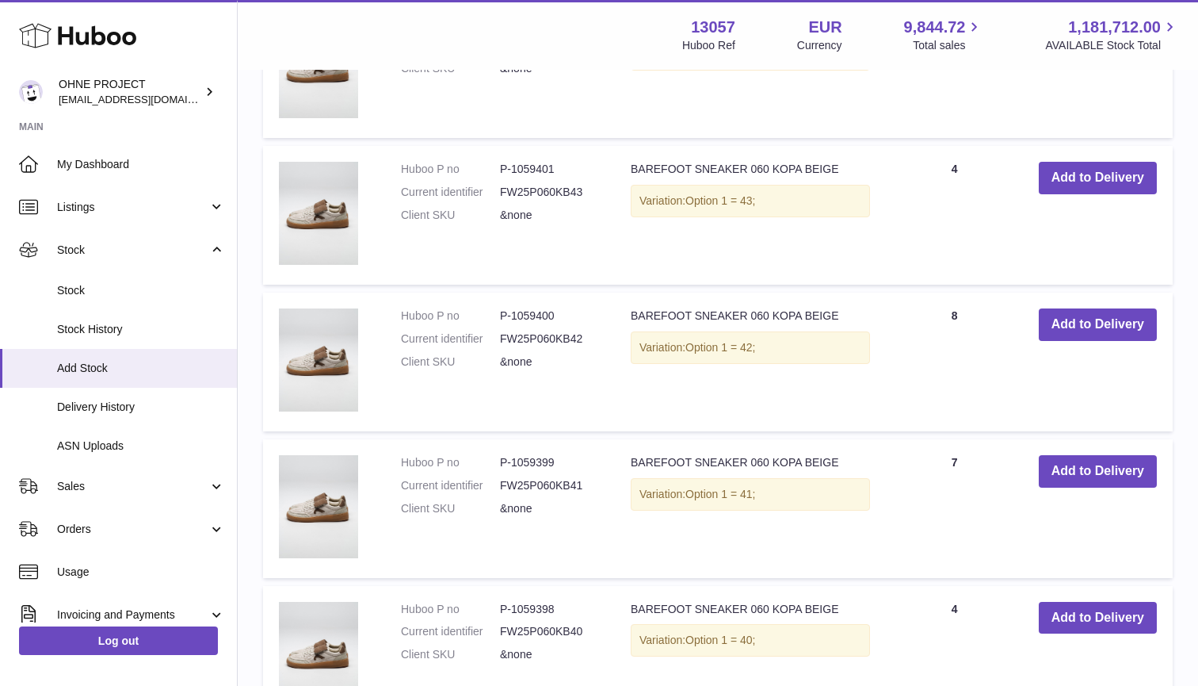
scroll to position [1354, 0]
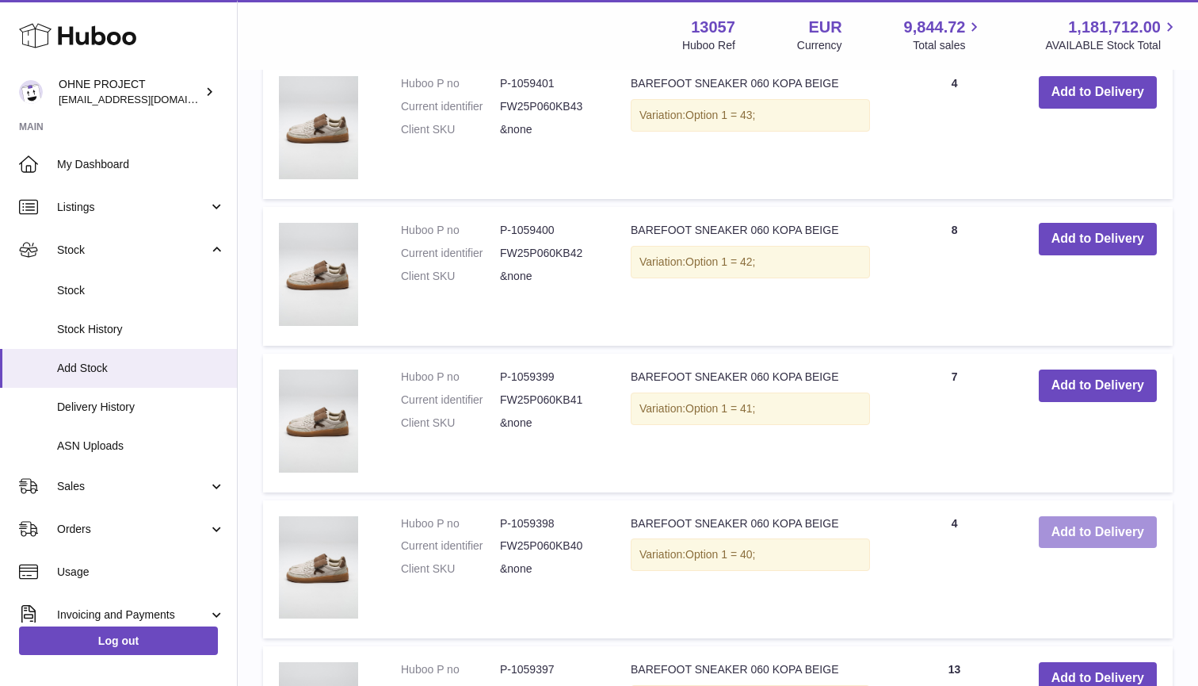
click at [1071, 528] on button "Add to Delivery" at bounding box center [1098, 532] width 118 height 32
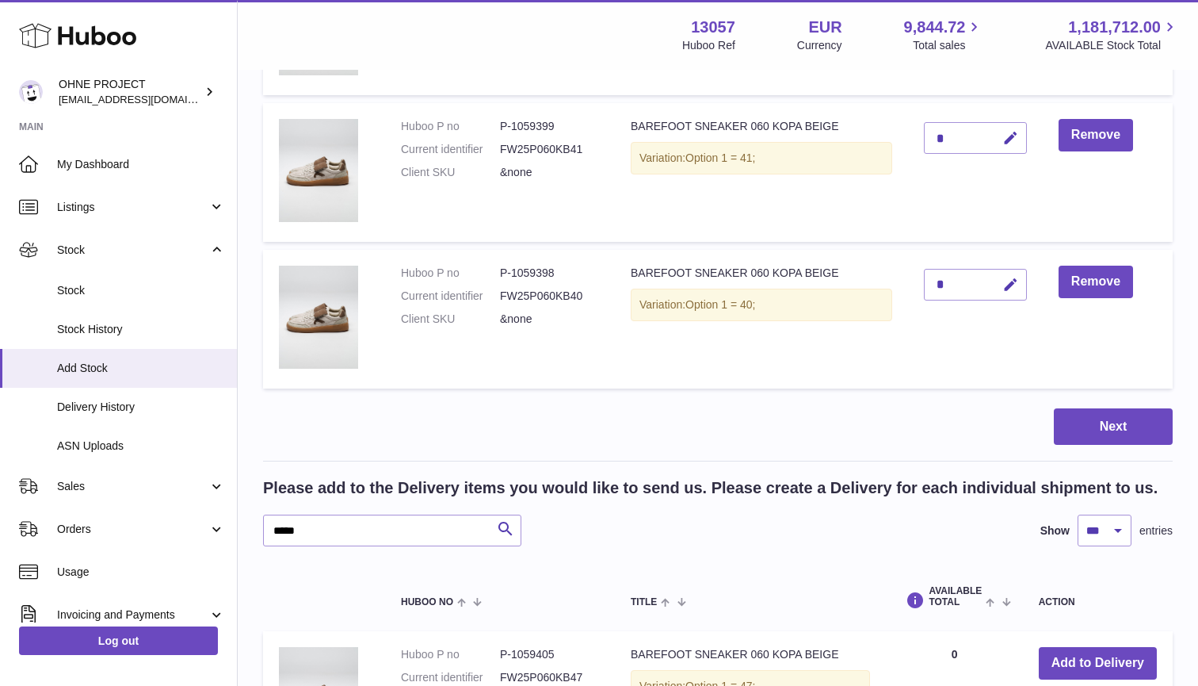
scroll to position [640, 0]
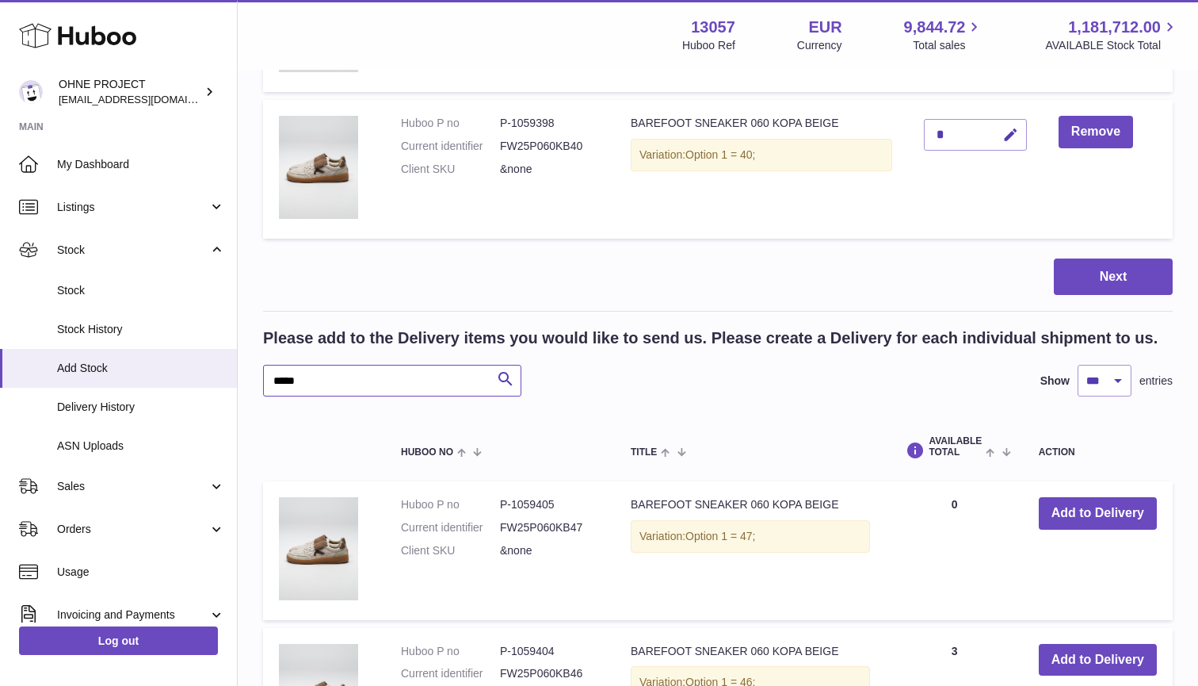
click at [344, 368] on input "*****" at bounding box center [392, 381] width 258 height 32
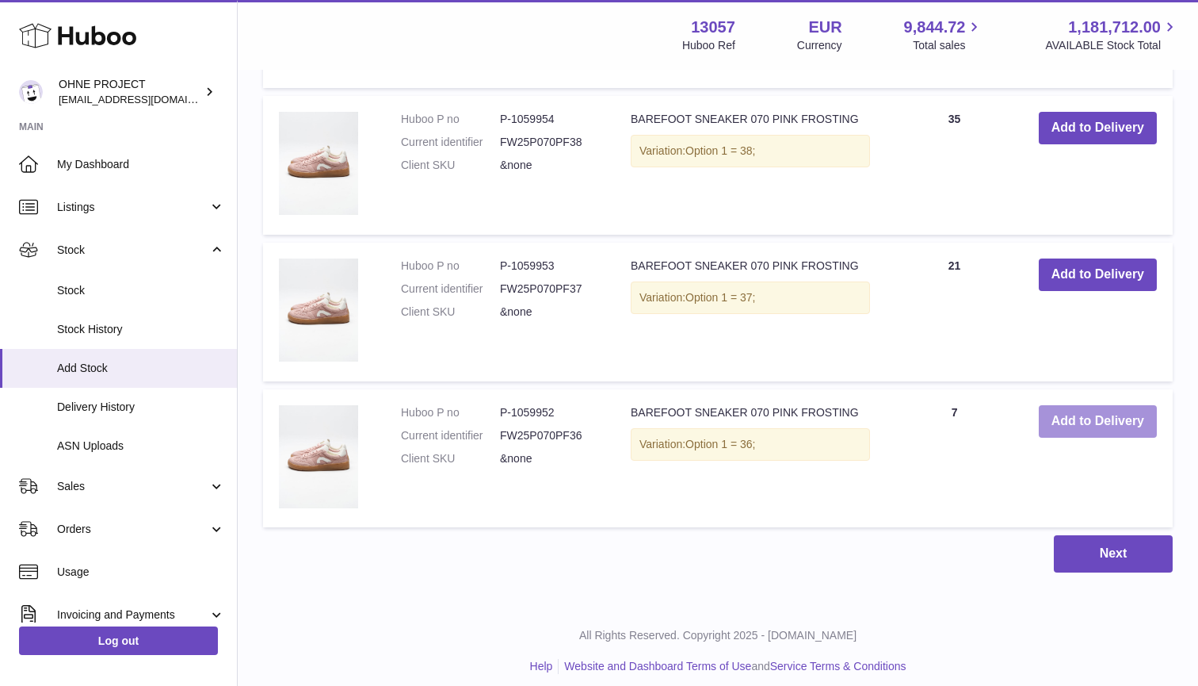
scroll to position [2341, 0]
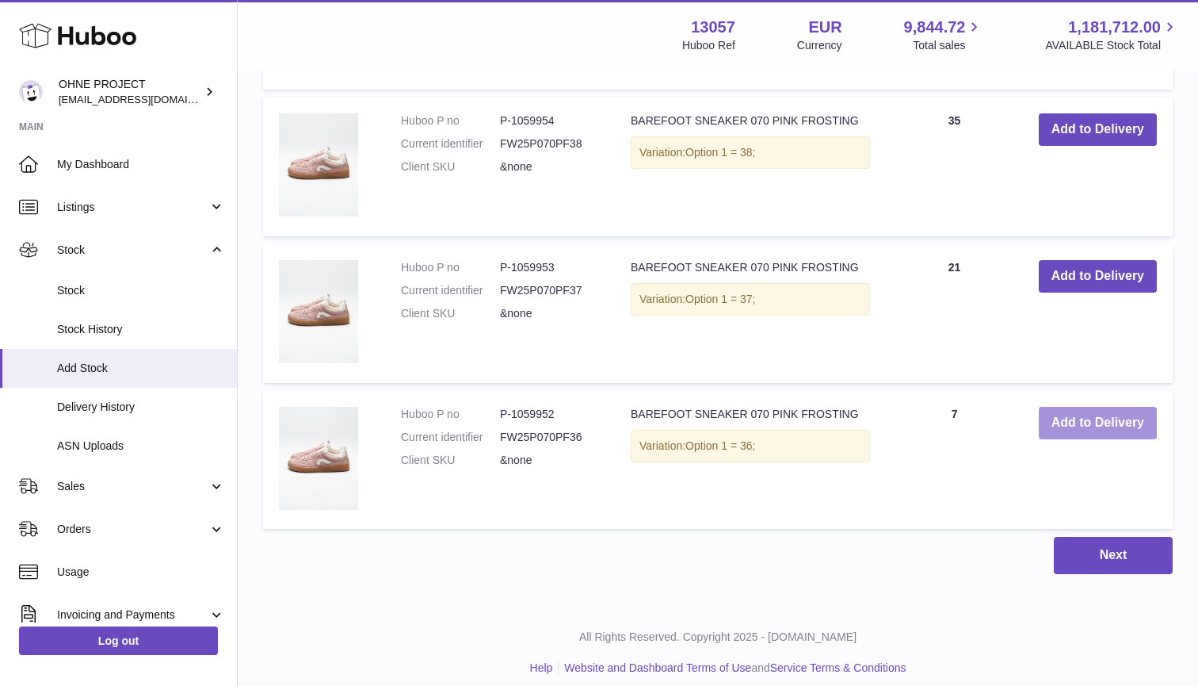
click at [1067, 418] on button "Add to Delivery" at bounding box center [1098, 423] width 118 height 32
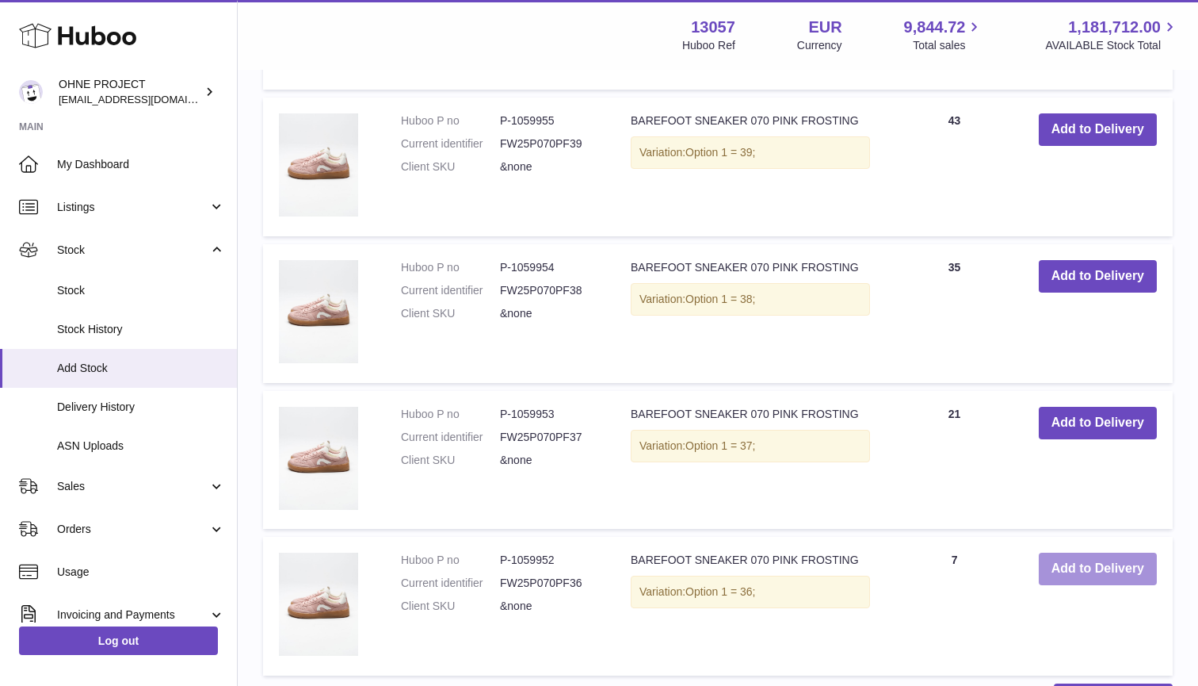
click at [1067, 418] on button "Add to Delivery" at bounding box center [1098, 423] width 118 height 32
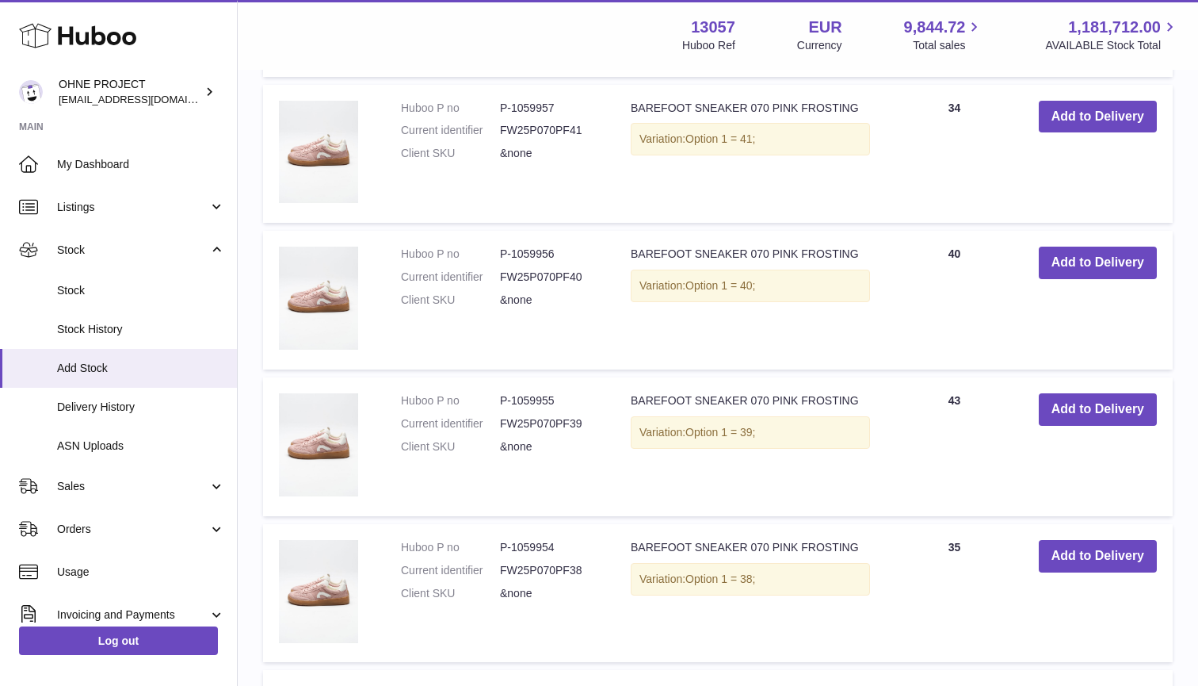
scroll to position [2198, 0]
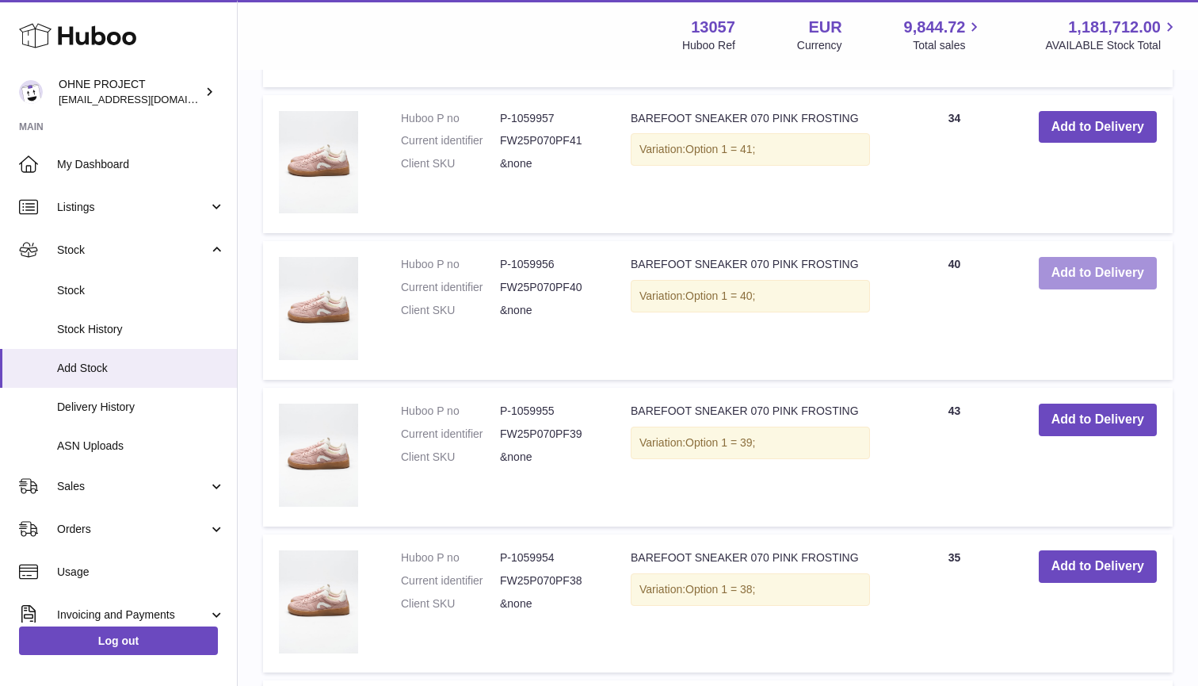
click at [1090, 265] on button "Add to Delivery" at bounding box center [1098, 273] width 118 height 32
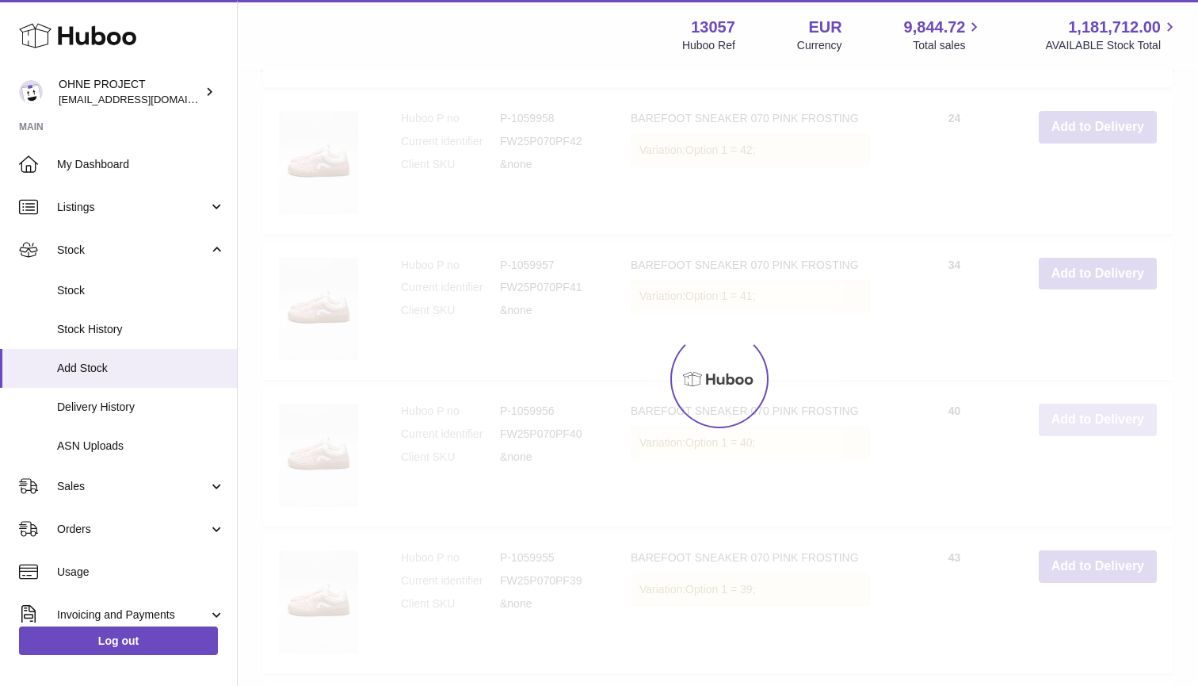
scroll to position [2018, 0]
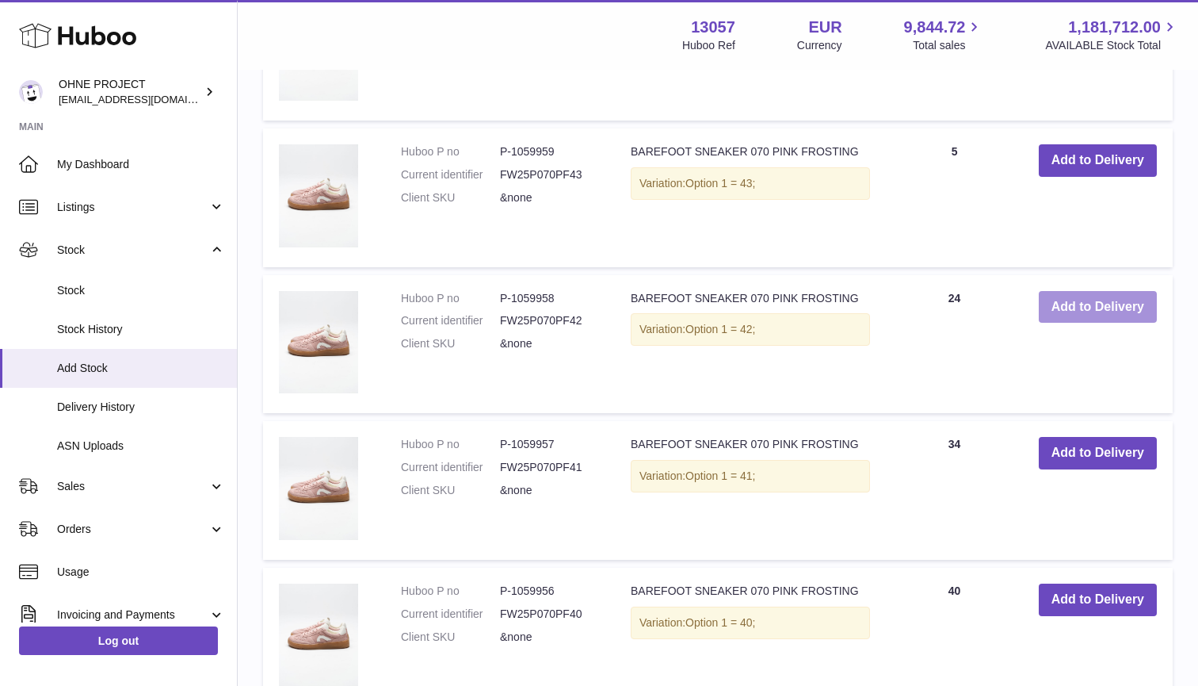
click at [1088, 304] on button "Add to Delivery" at bounding box center [1098, 307] width 118 height 32
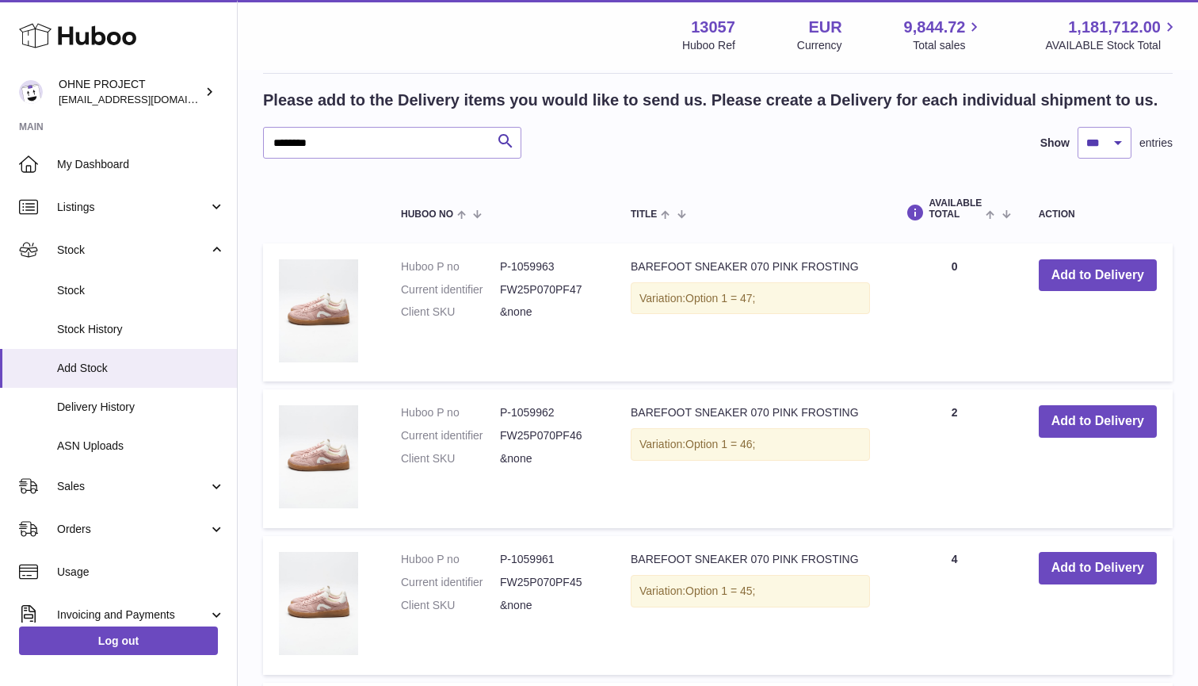
scroll to position [1131, 0]
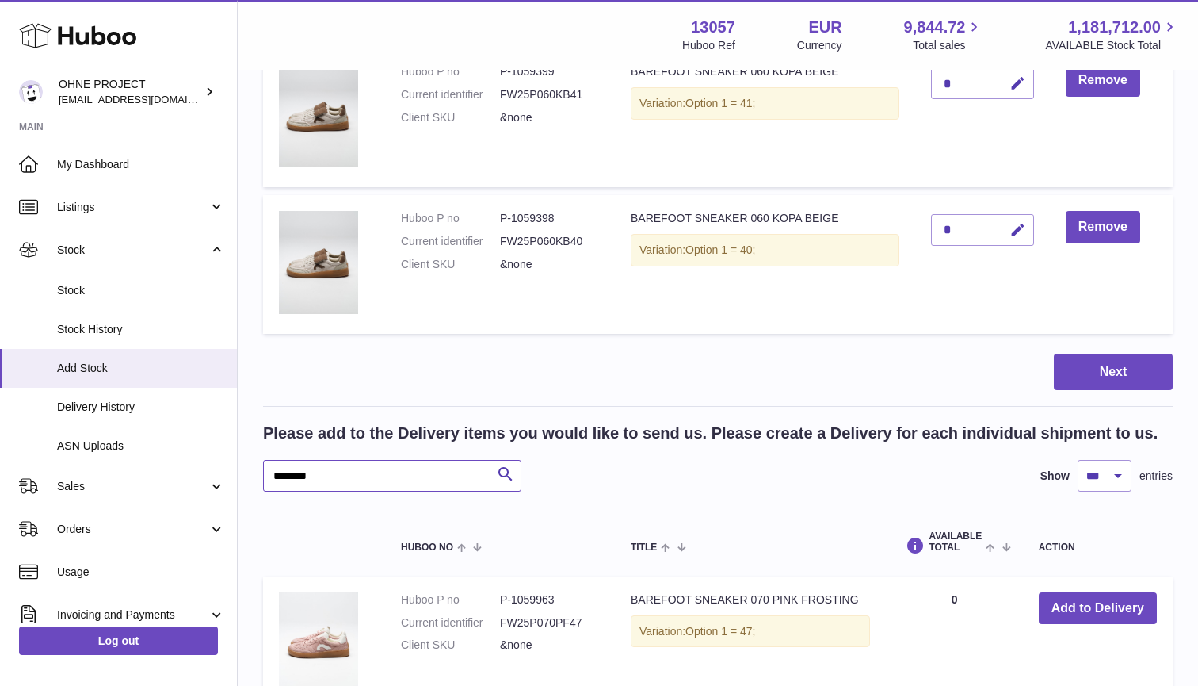
click at [350, 472] on input "********" at bounding box center [392, 476] width 258 height 32
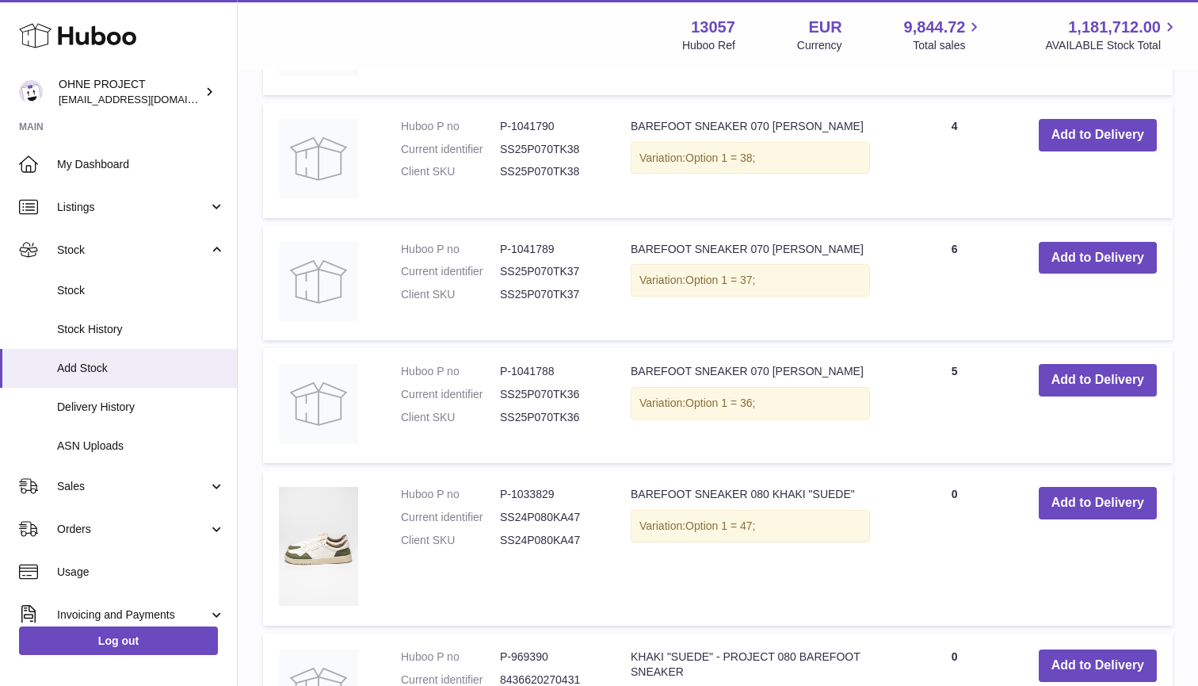
scroll to position [2692, 0]
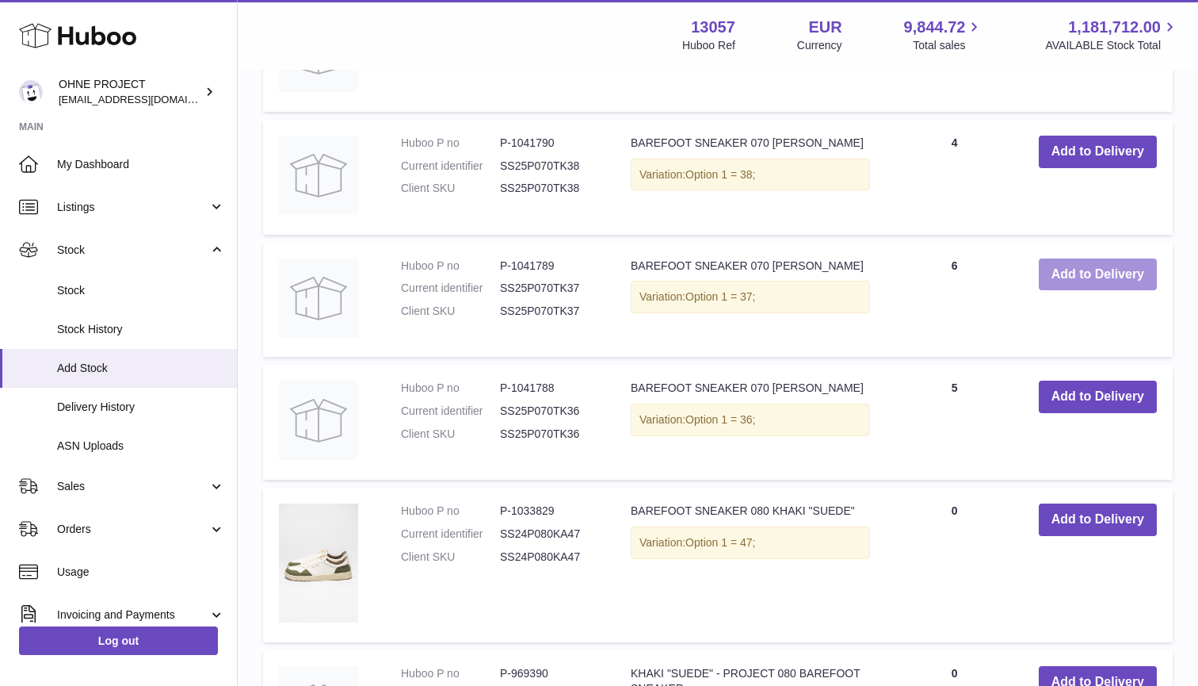
type input "*****"
click at [1073, 262] on button "Add to Delivery" at bounding box center [1098, 274] width 118 height 32
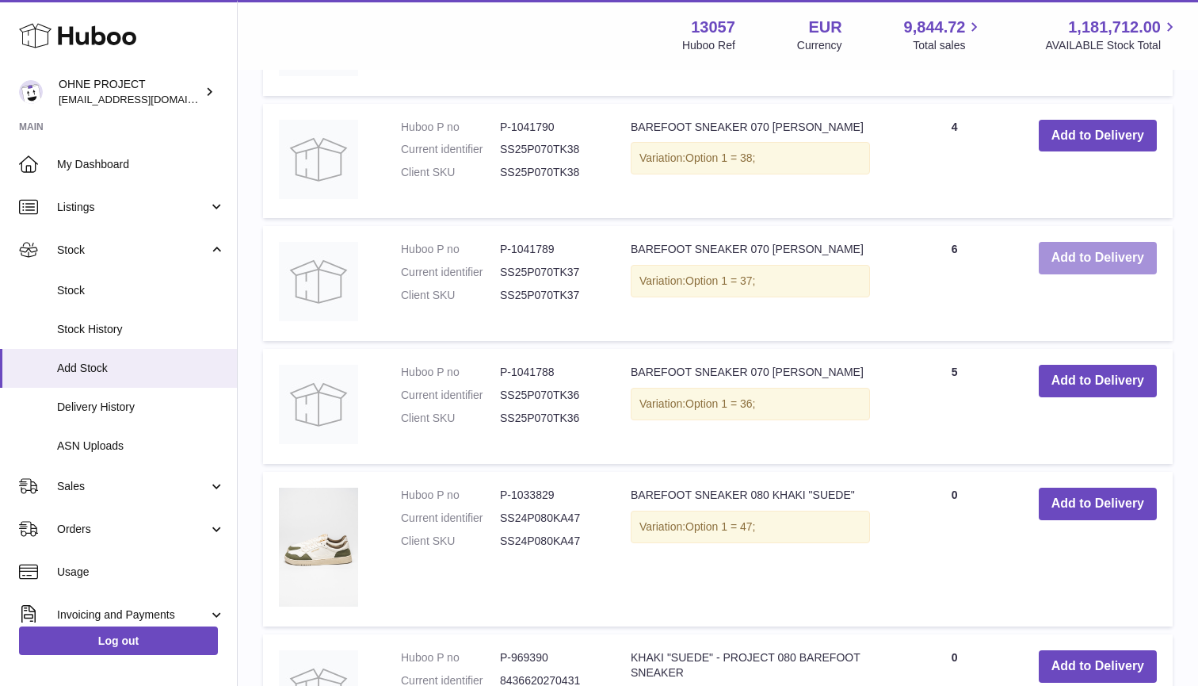
click at [1076, 254] on button "Add to Delivery" at bounding box center [1098, 258] width 118 height 32
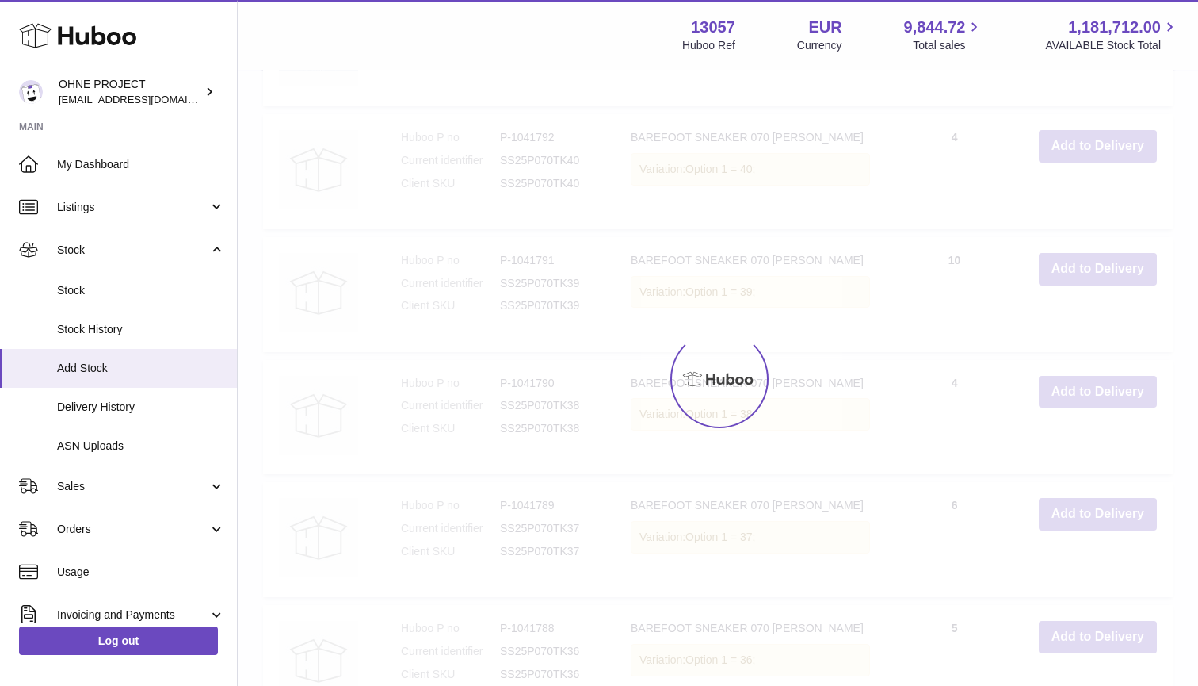
type input "*"
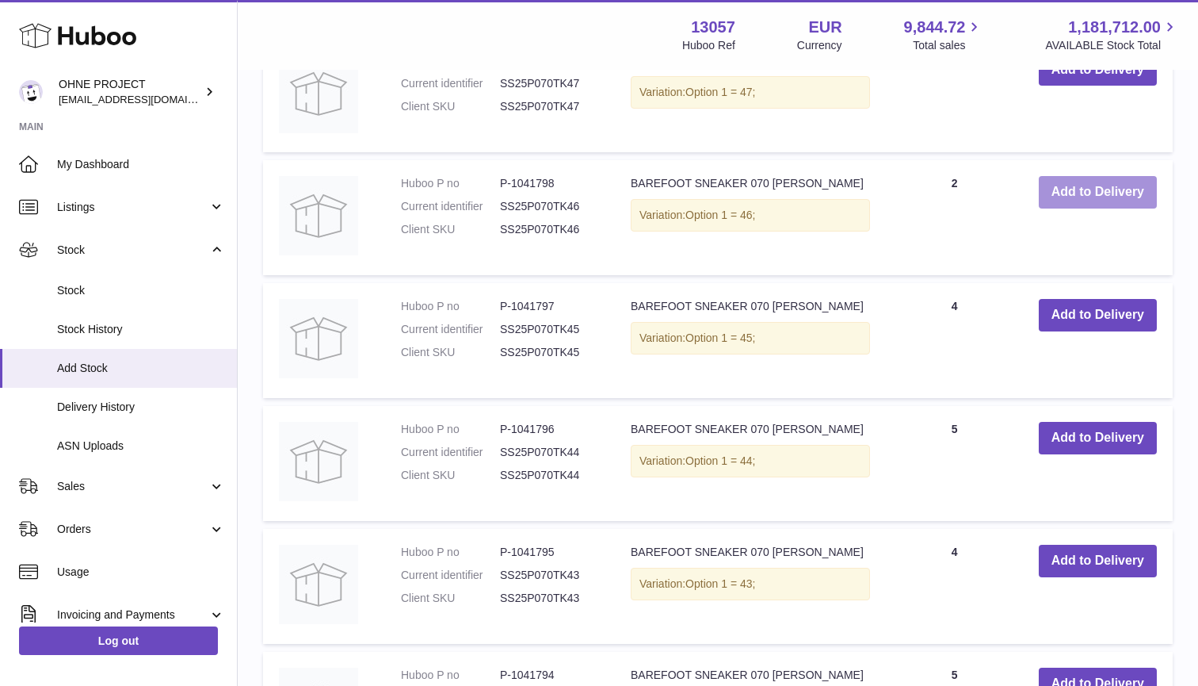
click at [1096, 179] on button "Add to Delivery" at bounding box center [1098, 192] width 118 height 32
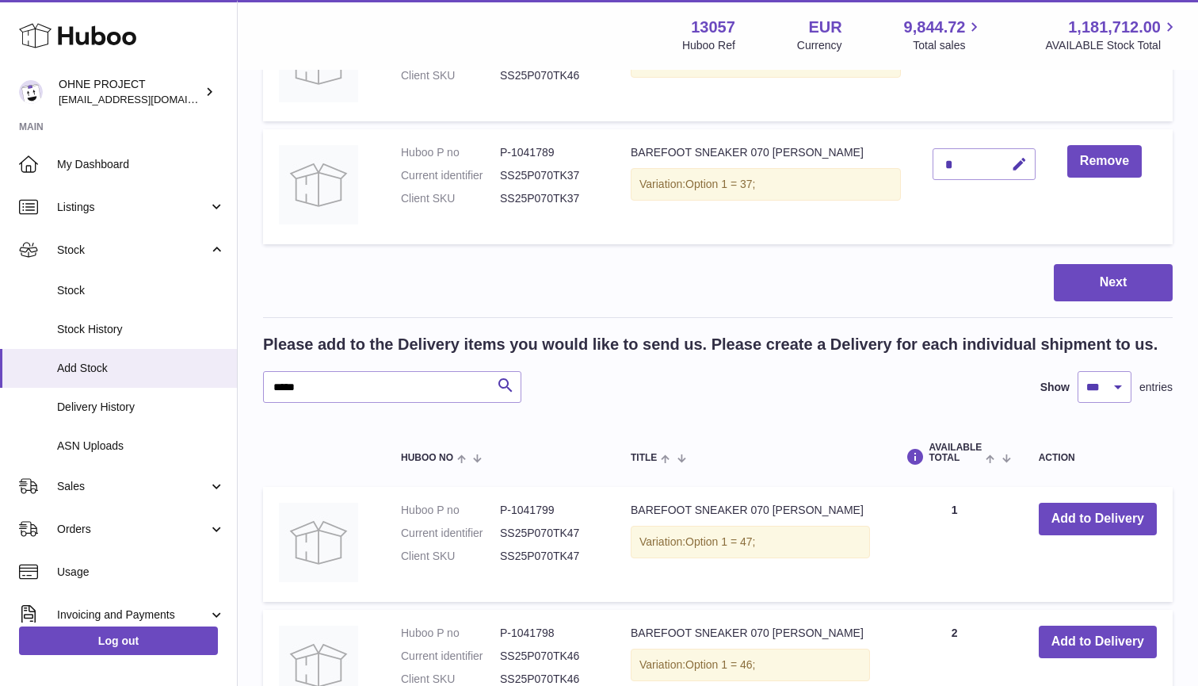
scroll to position [1450, 0]
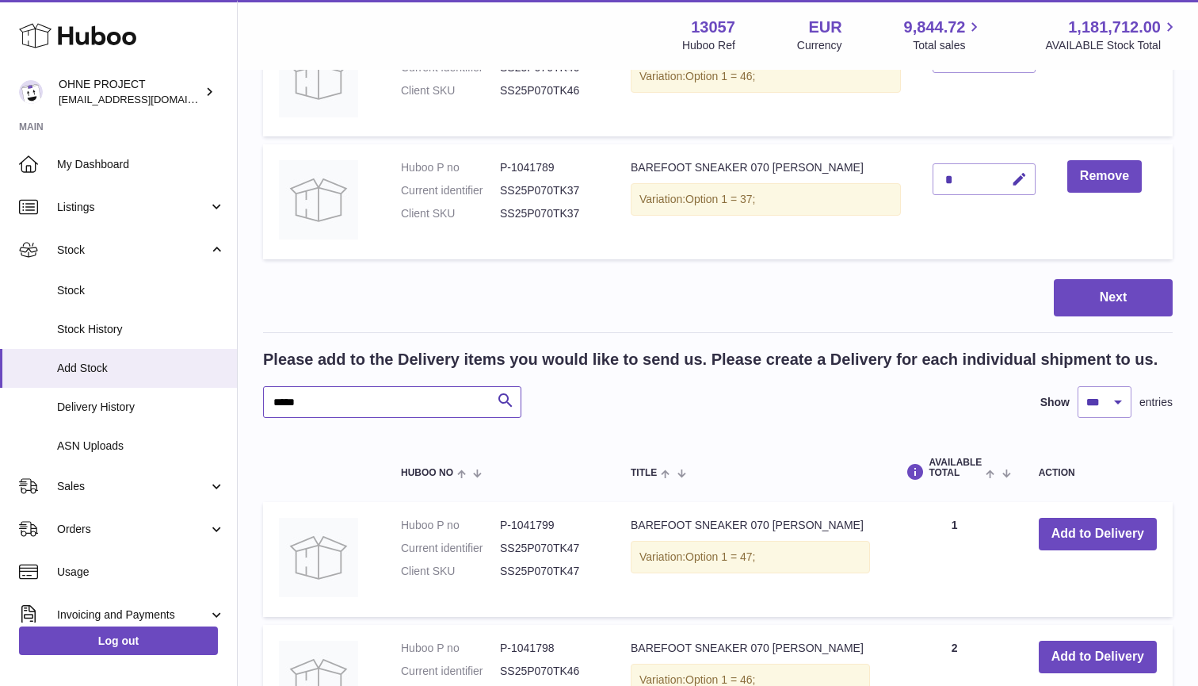
click at [335, 386] on input "*****" at bounding box center [392, 402] width 258 height 32
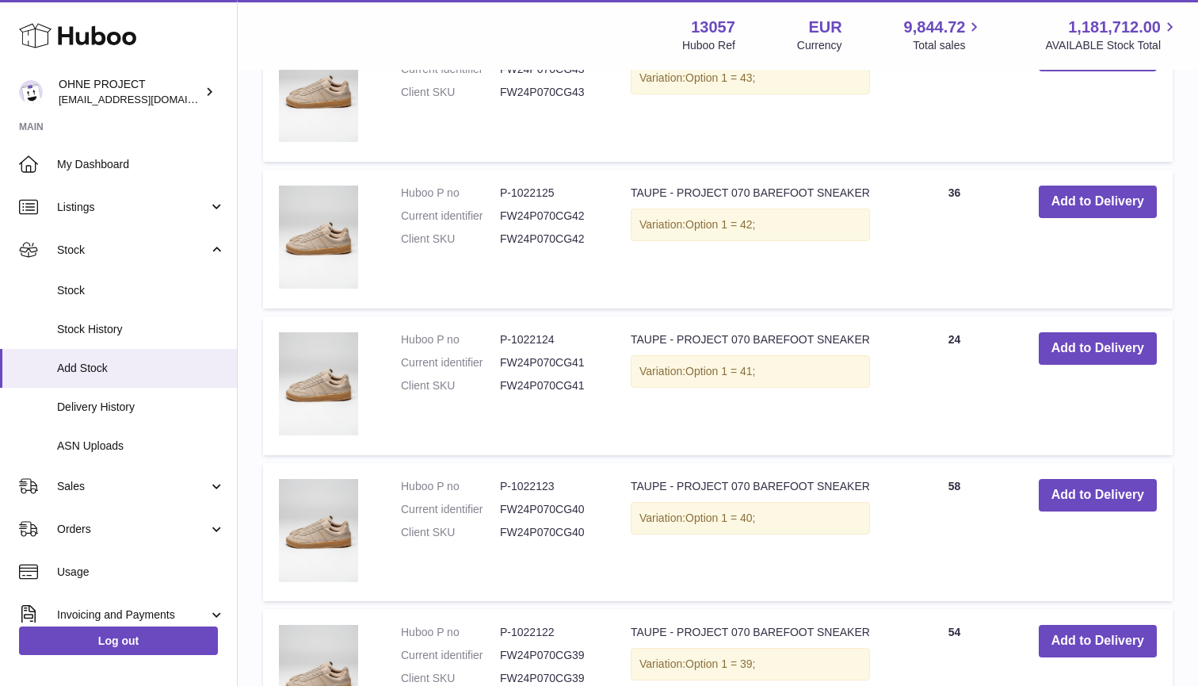
scroll to position [4398, 0]
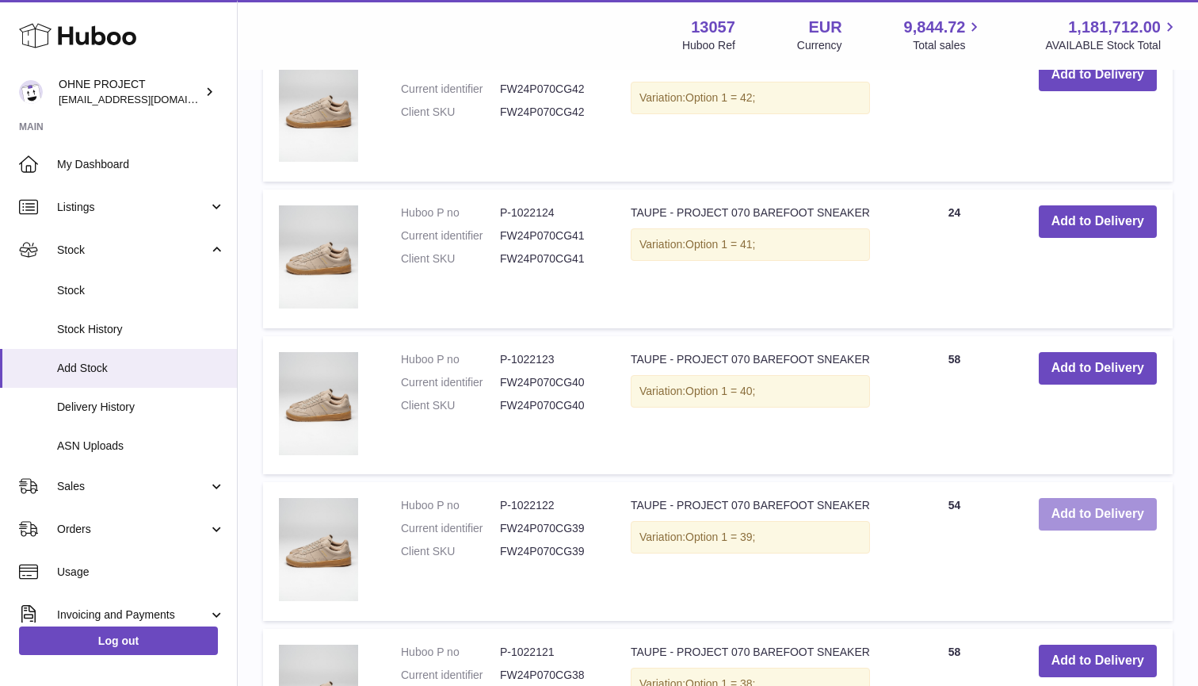
click at [1080, 506] on button "Add to Delivery" at bounding box center [1098, 514] width 118 height 32
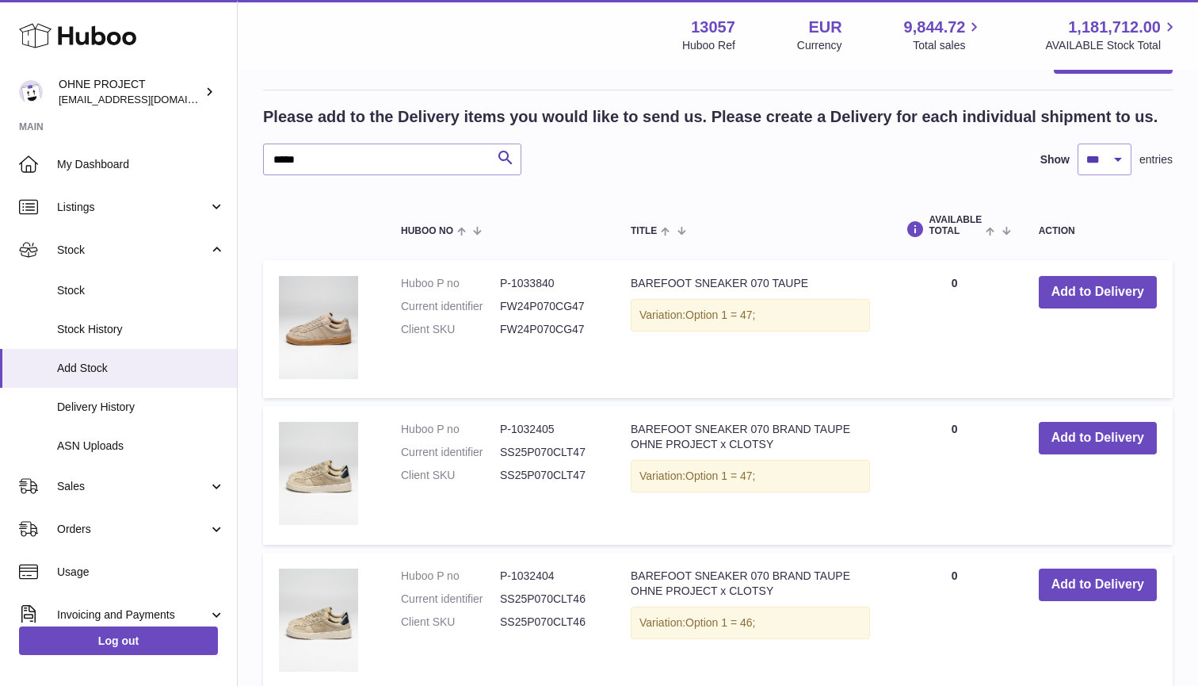
scroll to position [2110, 0]
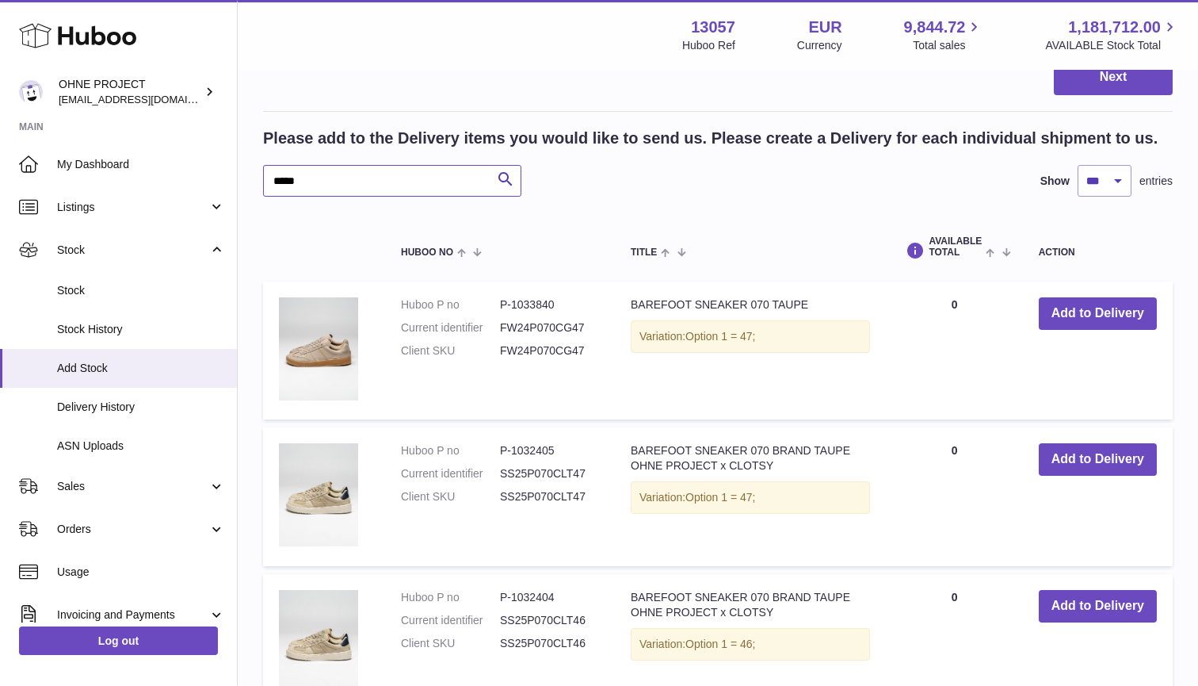
click at [322, 165] on input "*****" at bounding box center [392, 181] width 258 height 32
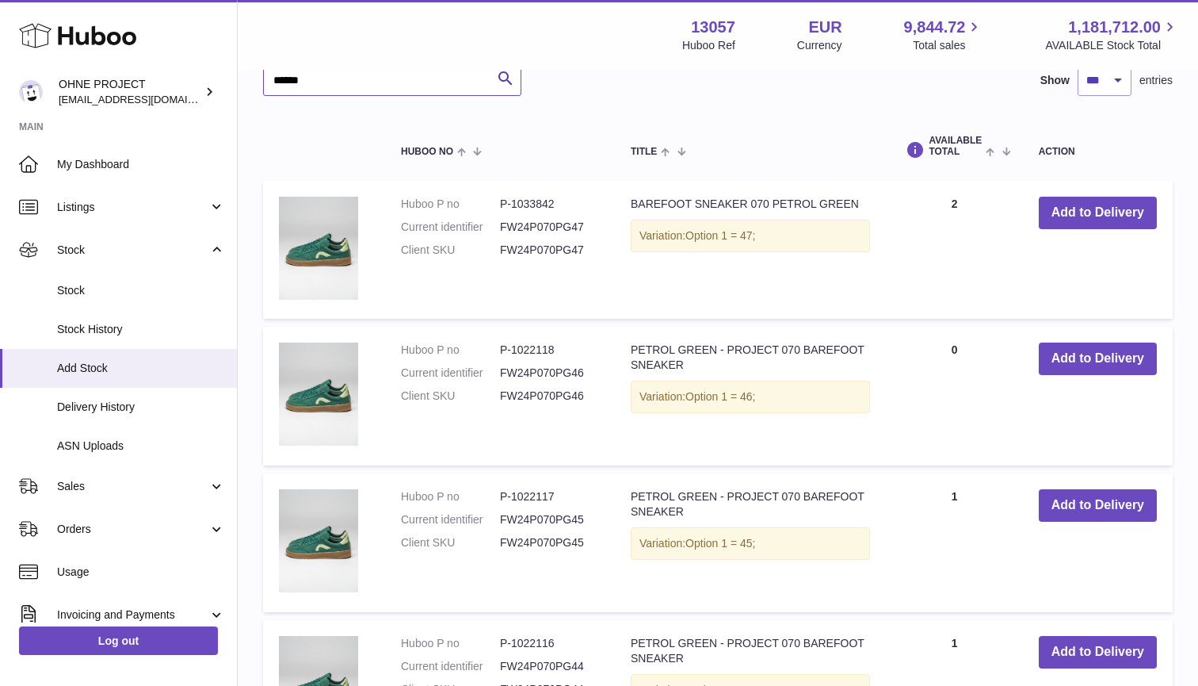
scroll to position [2244, 0]
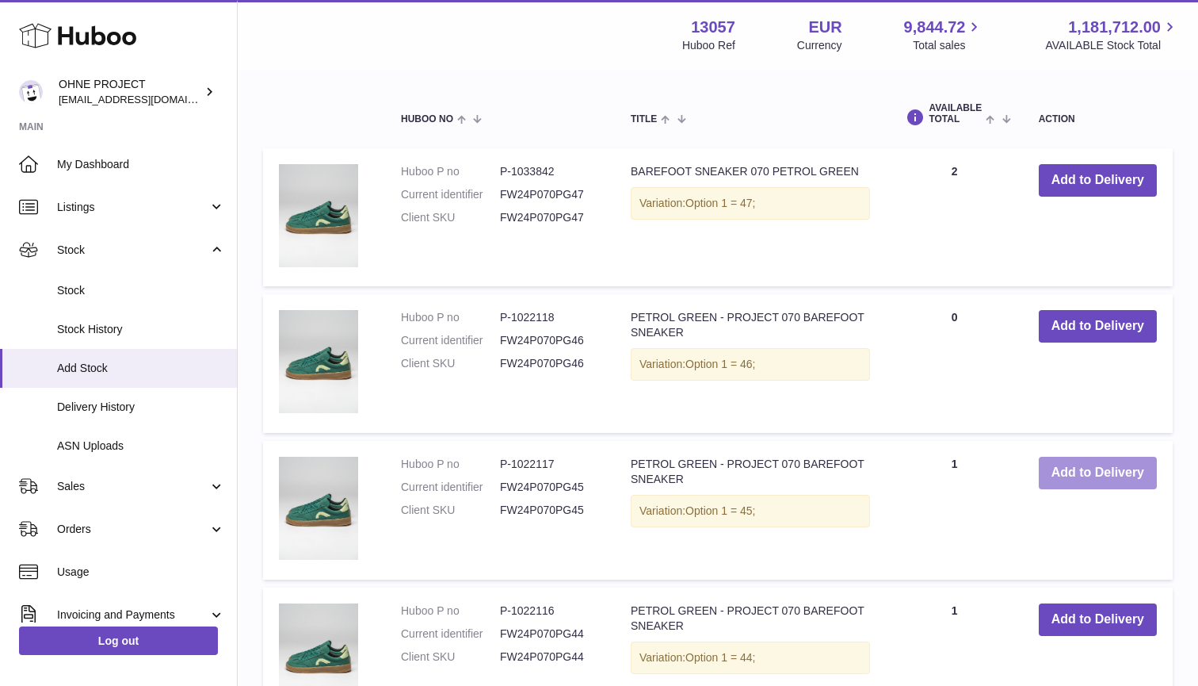
click at [1050, 456] on button "Add to Delivery" at bounding box center [1098, 472] width 118 height 32
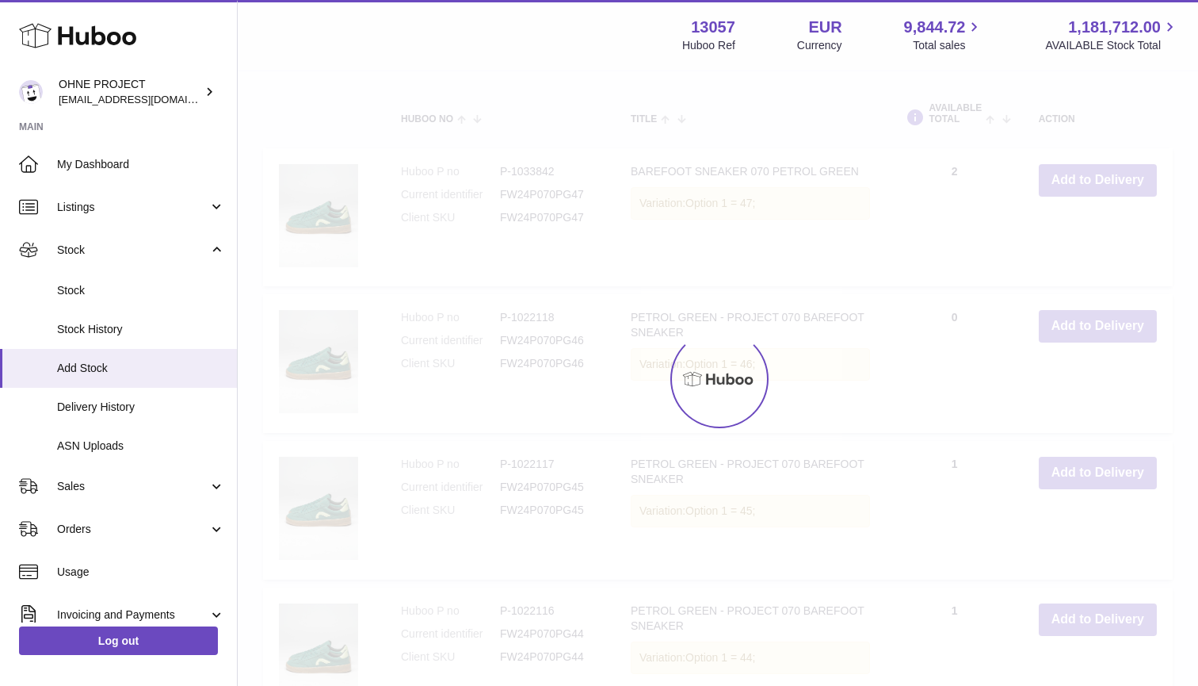
scroll to position [1957, 0]
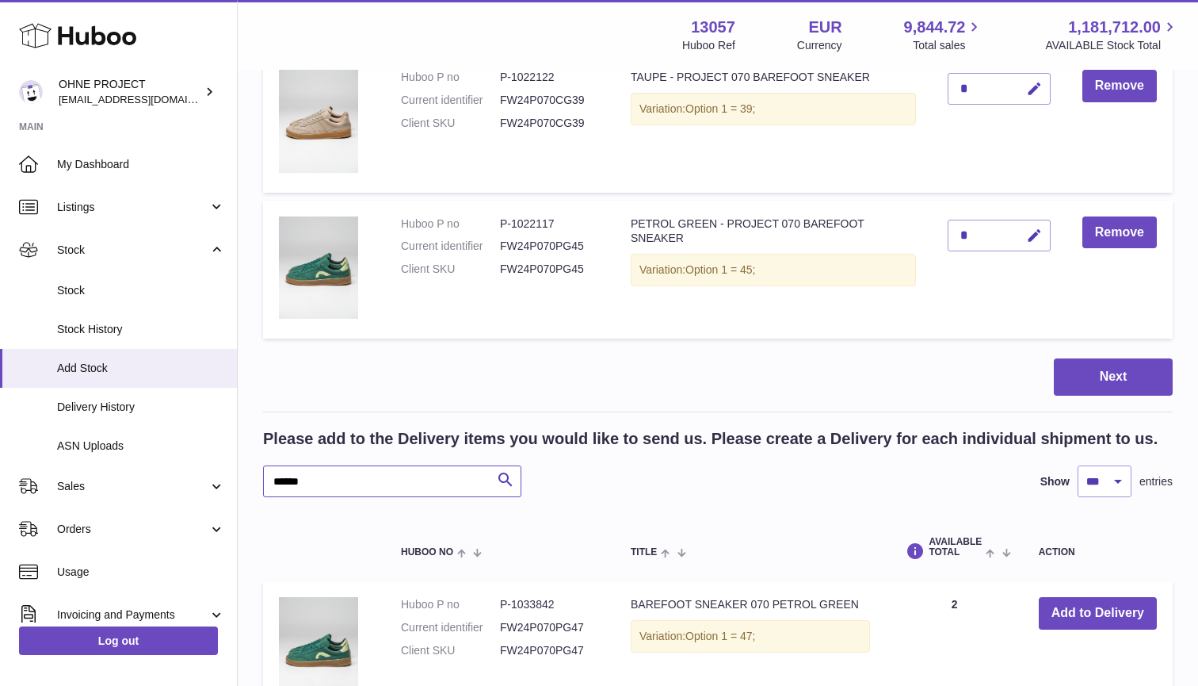
click at [385, 465] on input "******" at bounding box center [392, 481] width 258 height 32
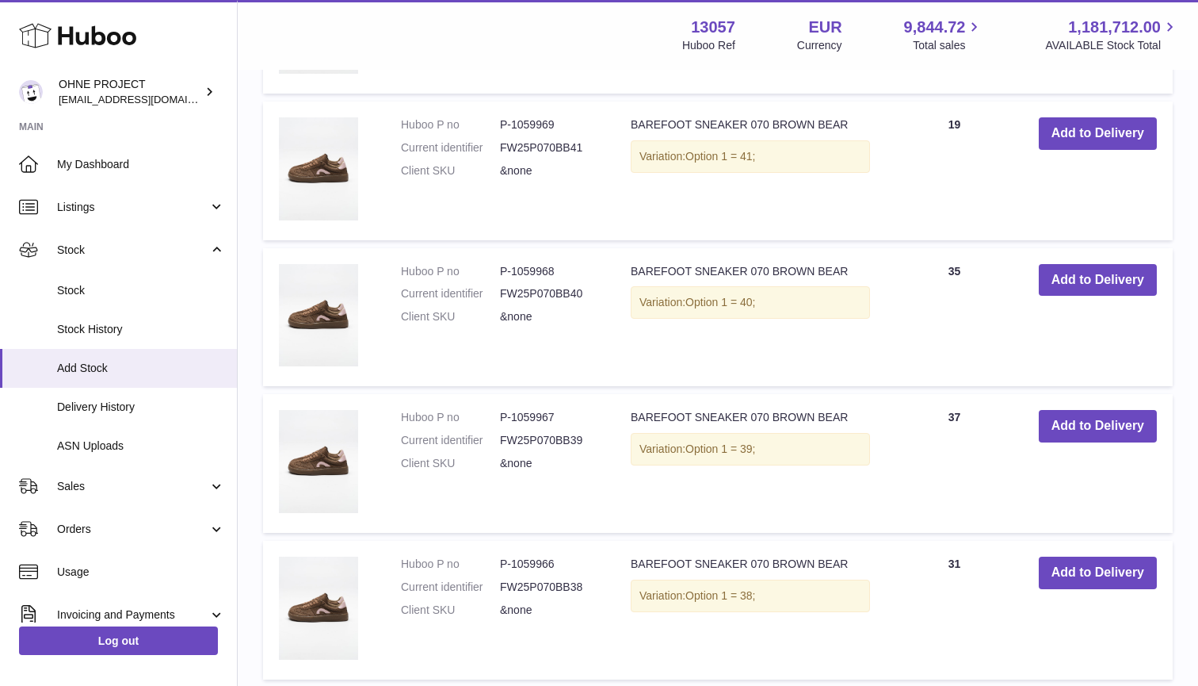
scroll to position [3336, 0]
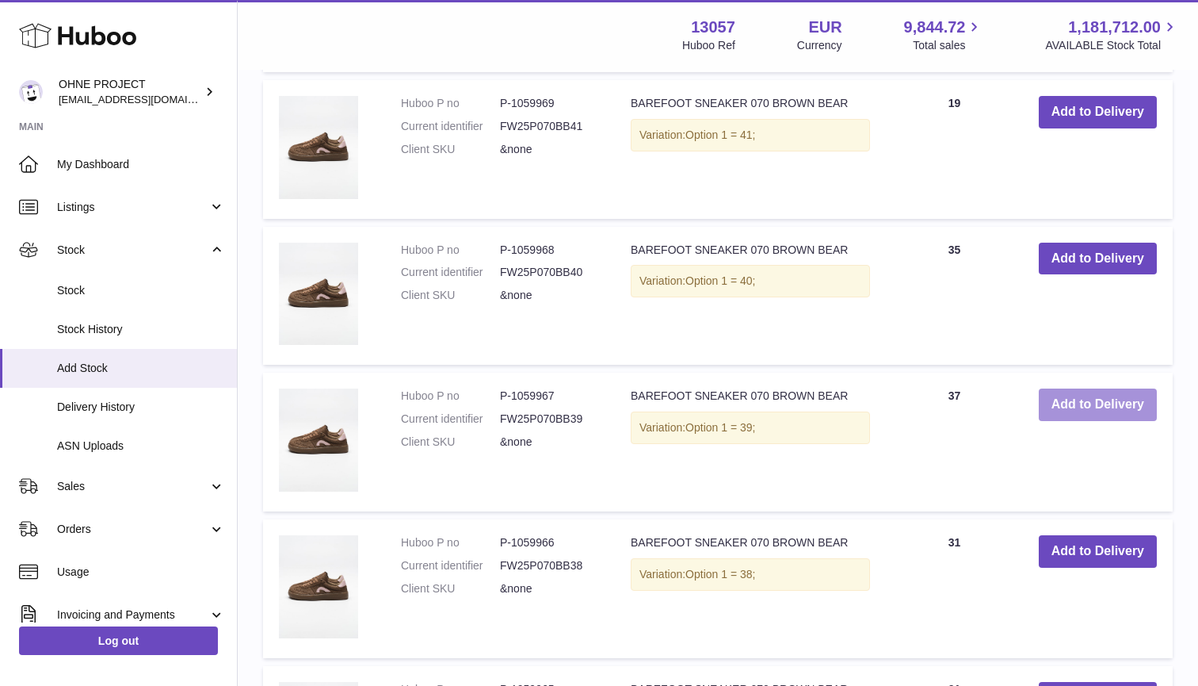
type input "*****"
click at [1055, 394] on button "Add to Delivery" at bounding box center [1098, 404] width 118 height 32
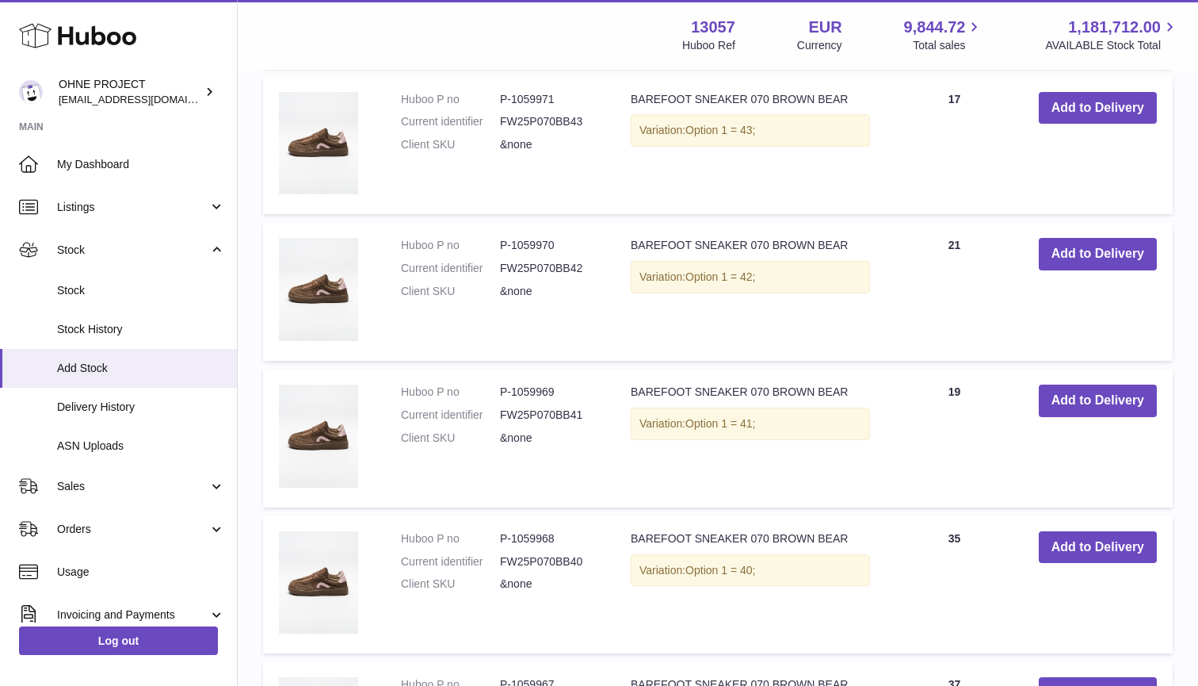
scroll to position [3599, 0]
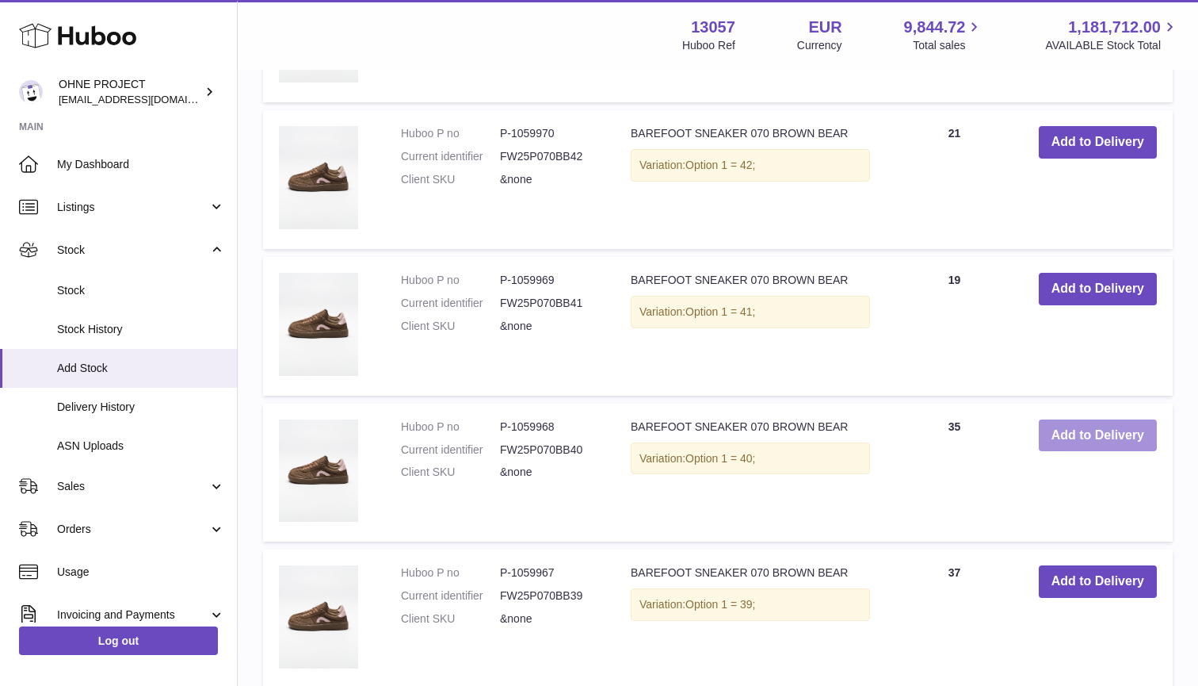
click at [1082, 428] on button "Add to Delivery" at bounding box center [1098, 435] width 118 height 32
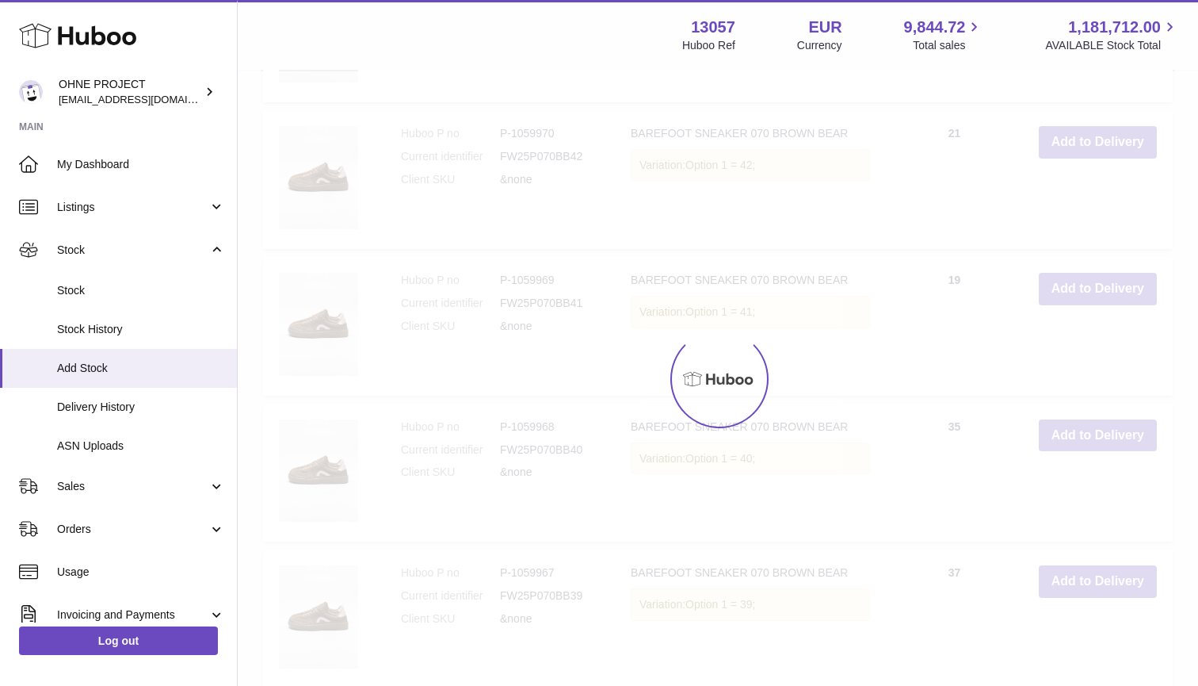
type input "*"
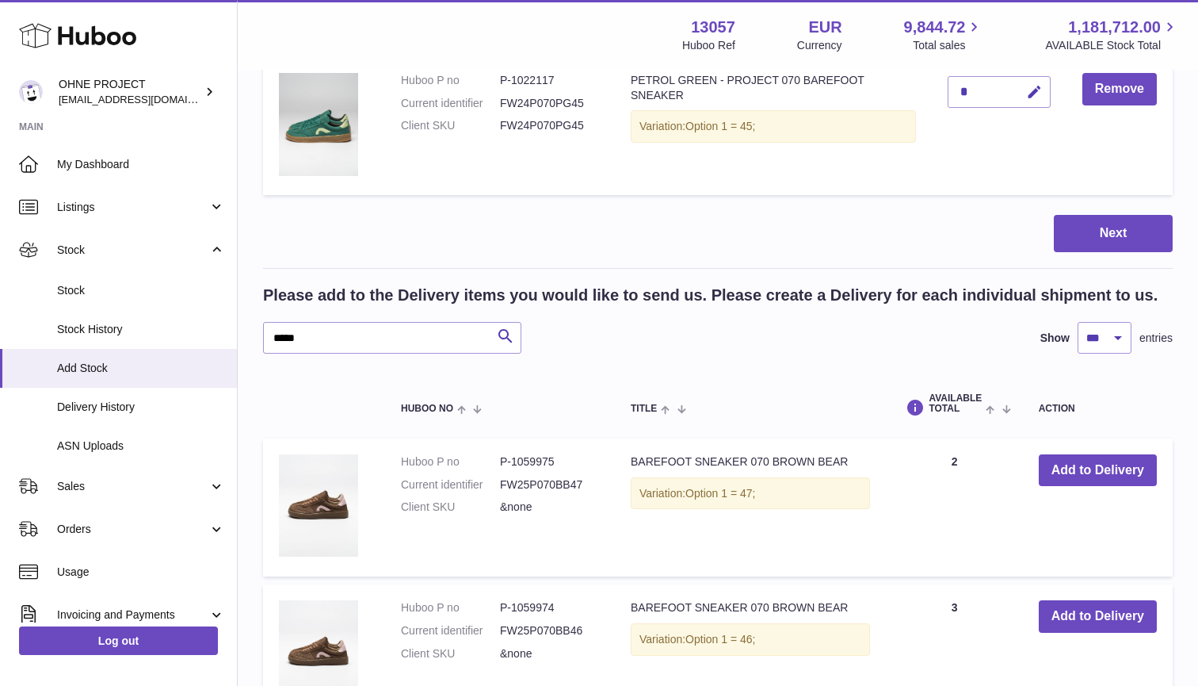
scroll to position [2509, 0]
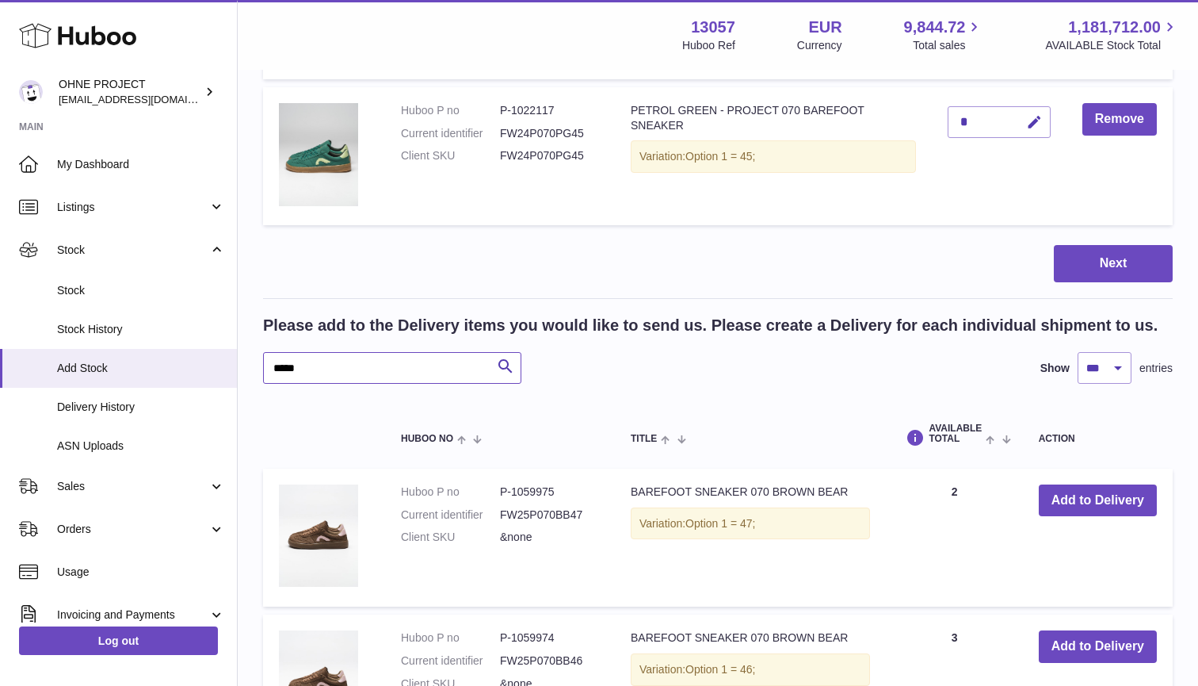
click at [347, 357] on input "*****" at bounding box center [392, 368] width 258 height 32
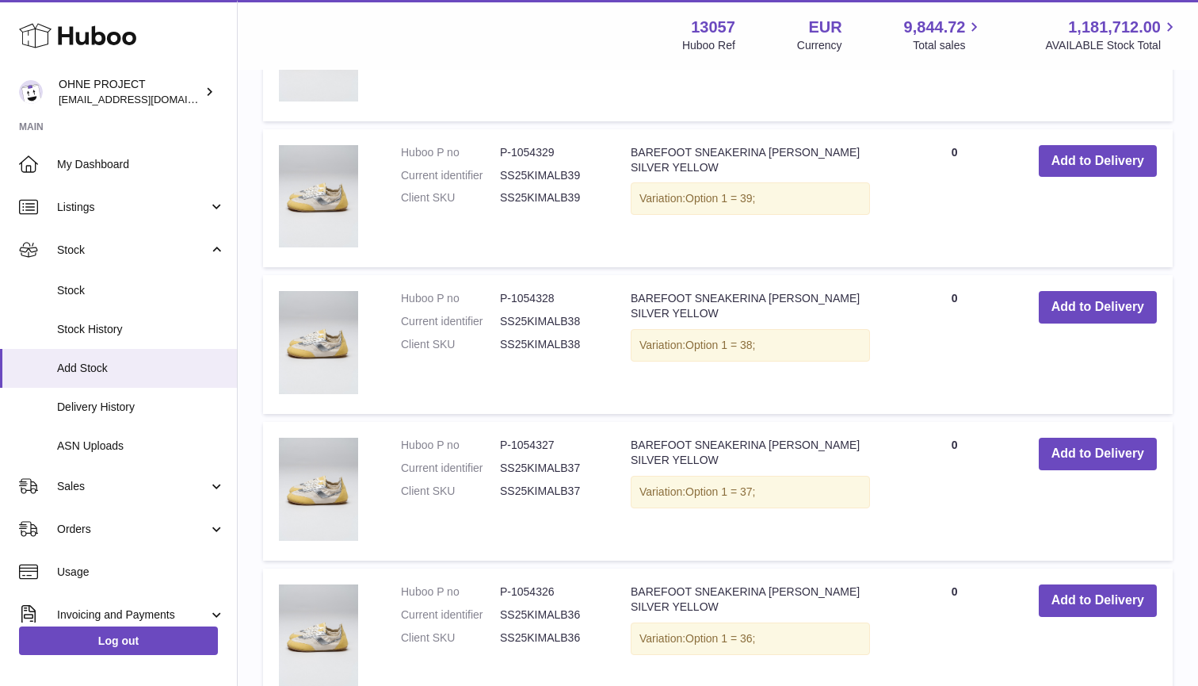
scroll to position [3506, 0]
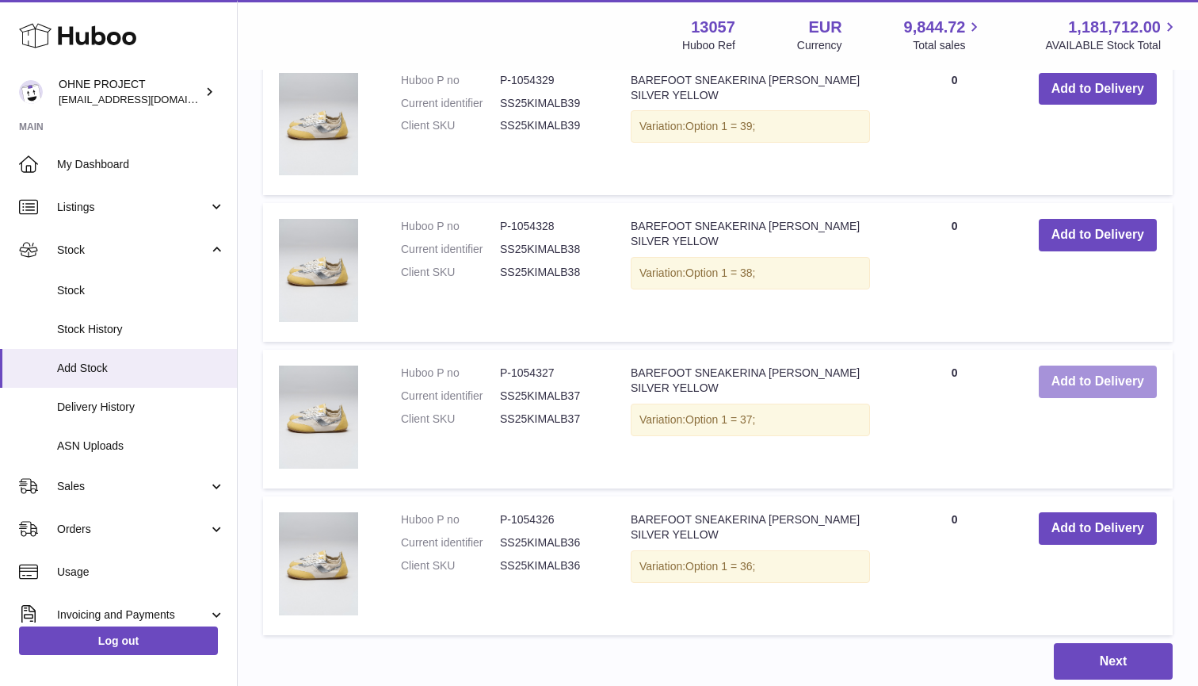
type input "******"
click at [1064, 367] on button "Add to Delivery" at bounding box center [1098, 381] width 118 height 32
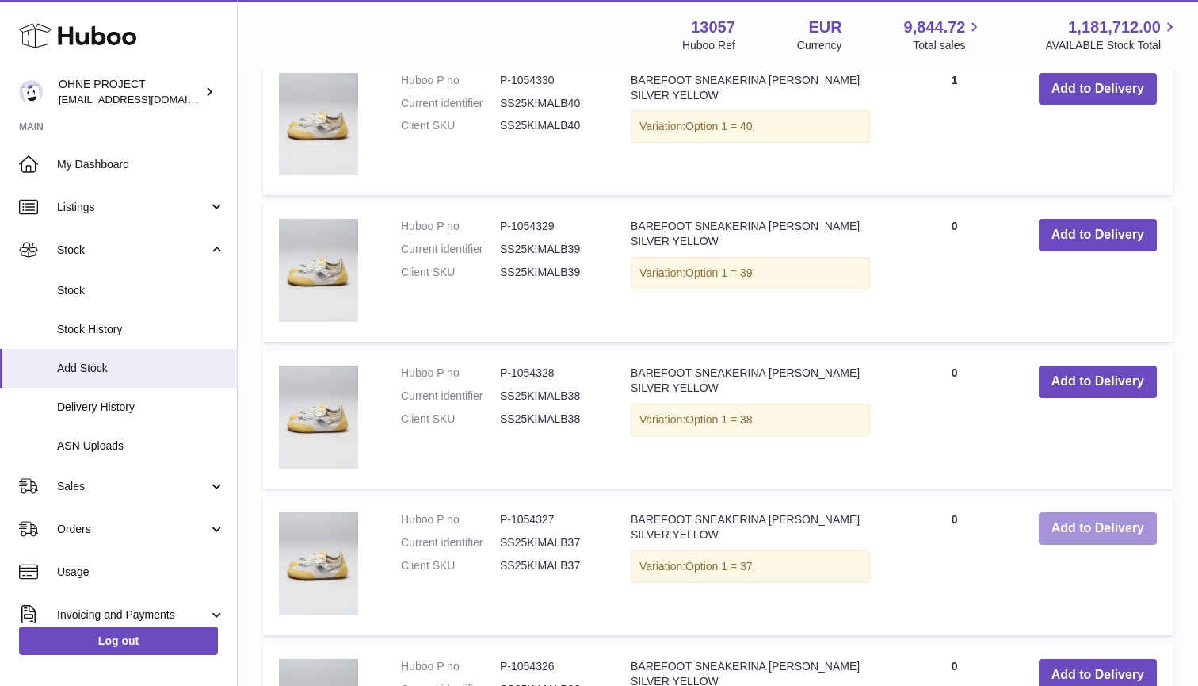
click at [1064, 367] on button "Add to Delivery" at bounding box center [1098, 381] width 118 height 32
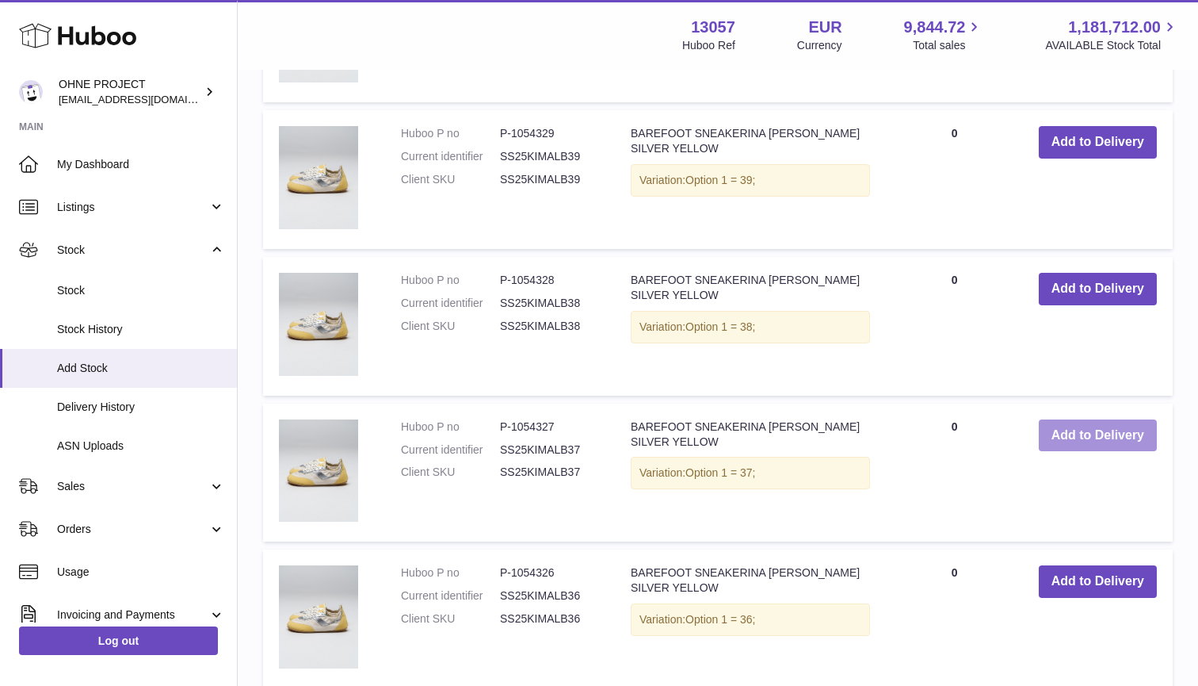
click at [1084, 422] on button "Add to Delivery" at bounding box center [1098, 435] width 118 height 32
click at [1086, 422] on button "Add to Delivery" at bounding box center [1098, 435] width 118 height 32
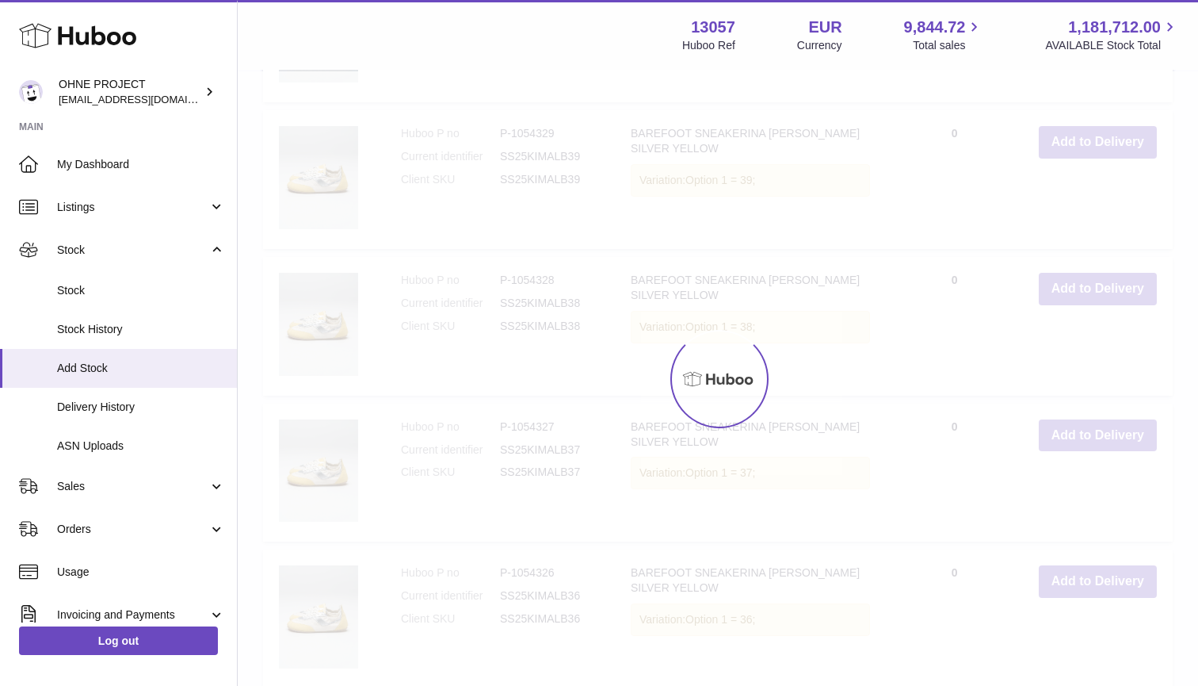
type input "*"
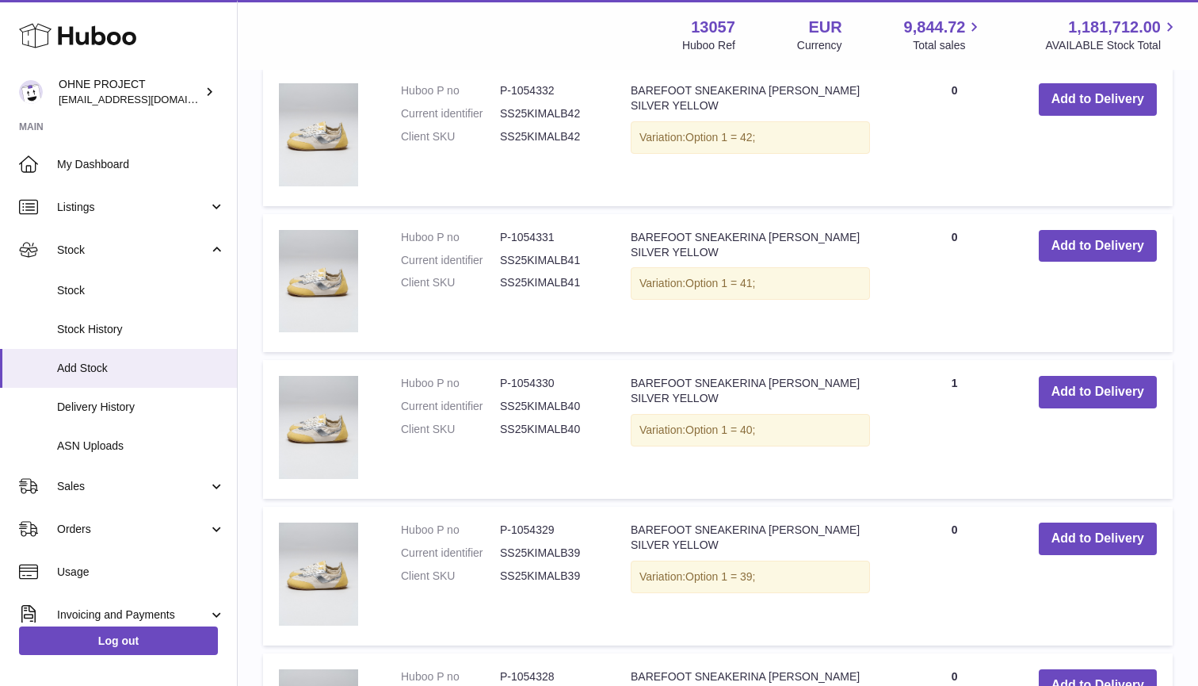
scroll to position [3335, 0]
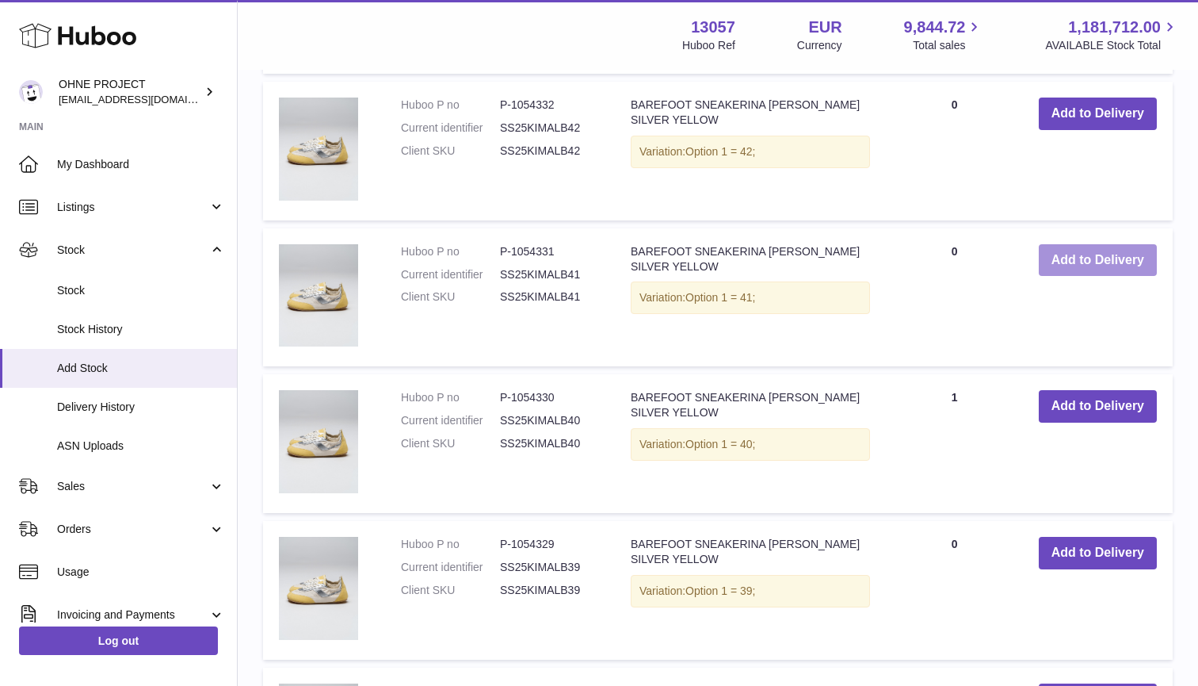
click at [1100, 244] on button "Add to Delivery" at bounding box center [1098, 260] width 118 height 32
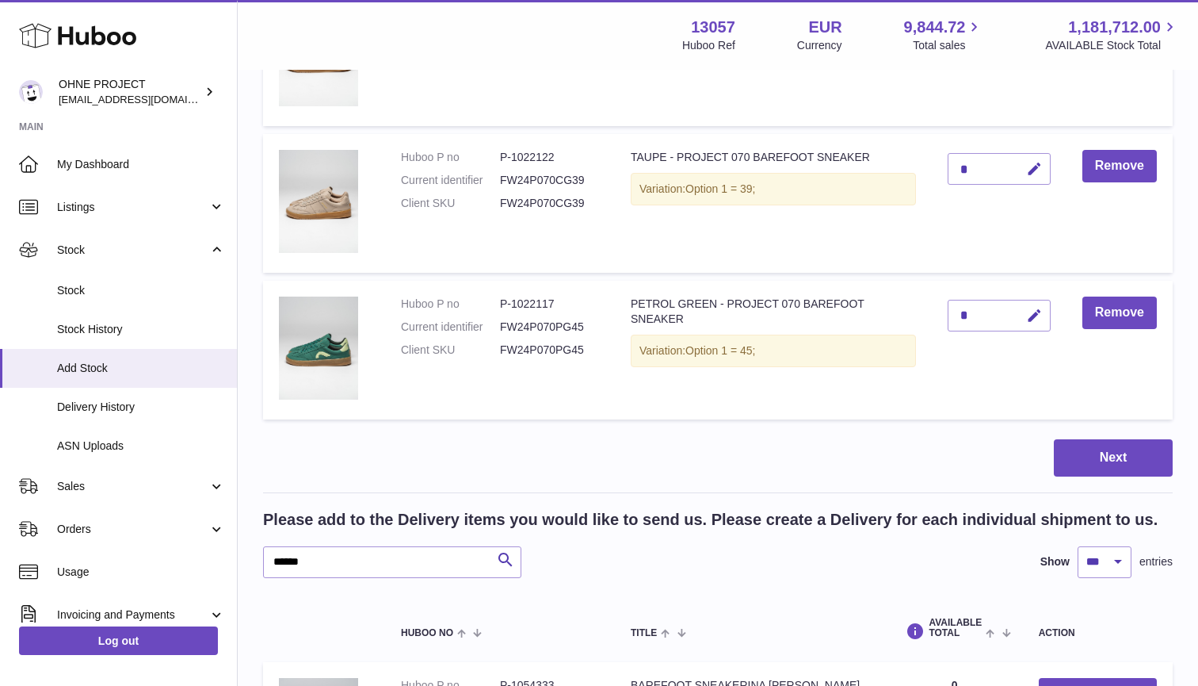
scroll to position [2790, 0]
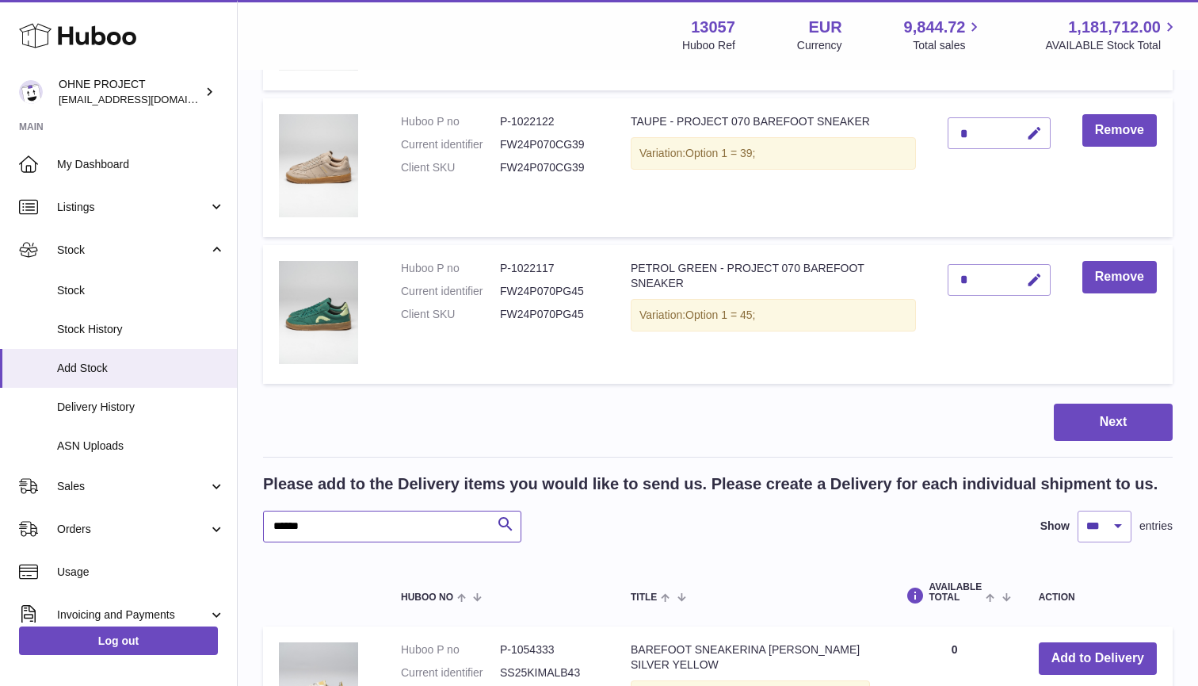
click at [413, 510] on input "******" at bounding box center [392, 526] width 258 height 32
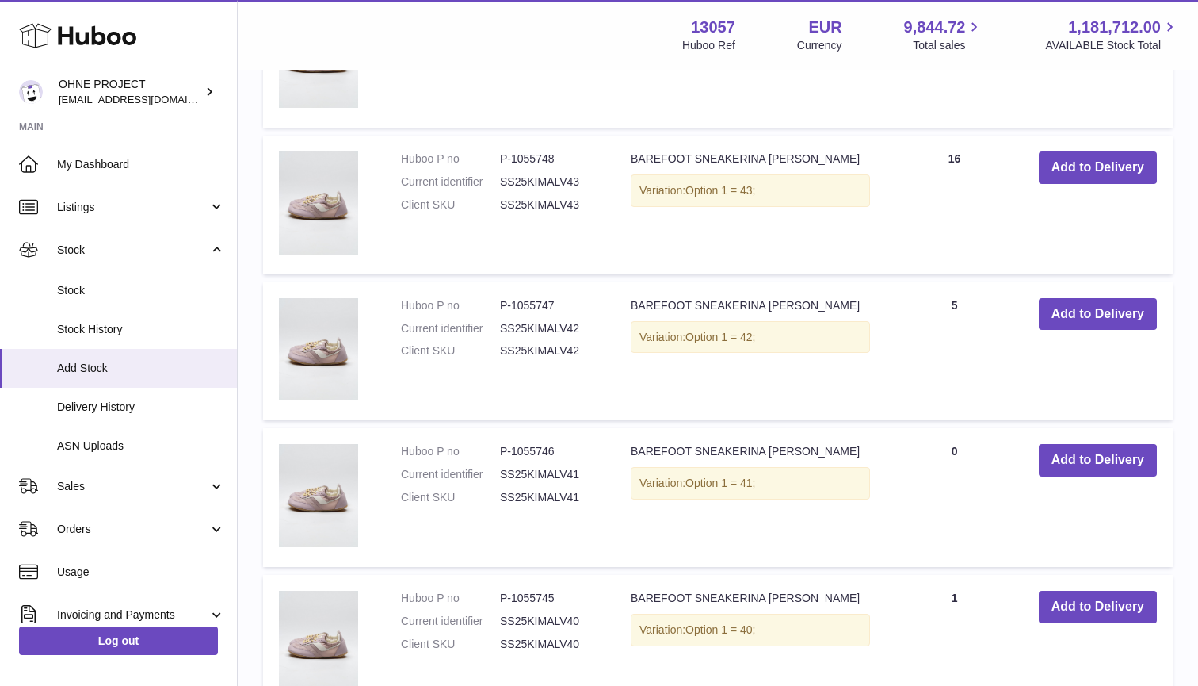
scroll to position [3971, 0]
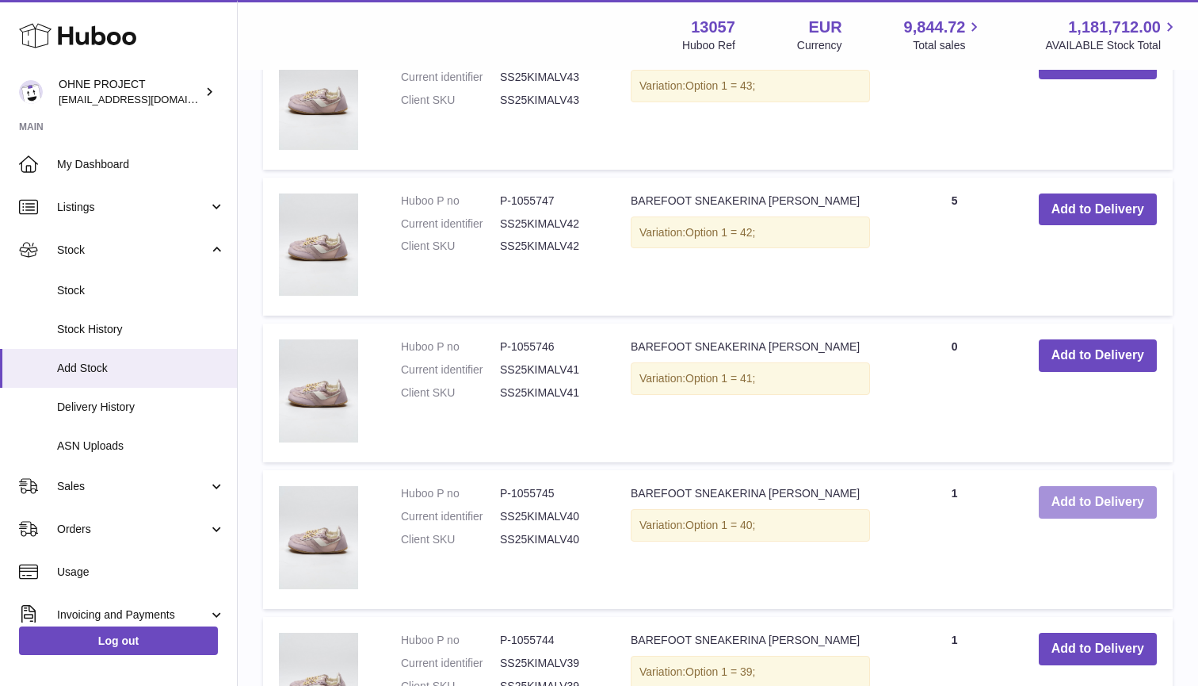
type input "********"
click at [1077, 494] on button "Add to Delivery" at bounding box center [1098, 502] width 118 height 32
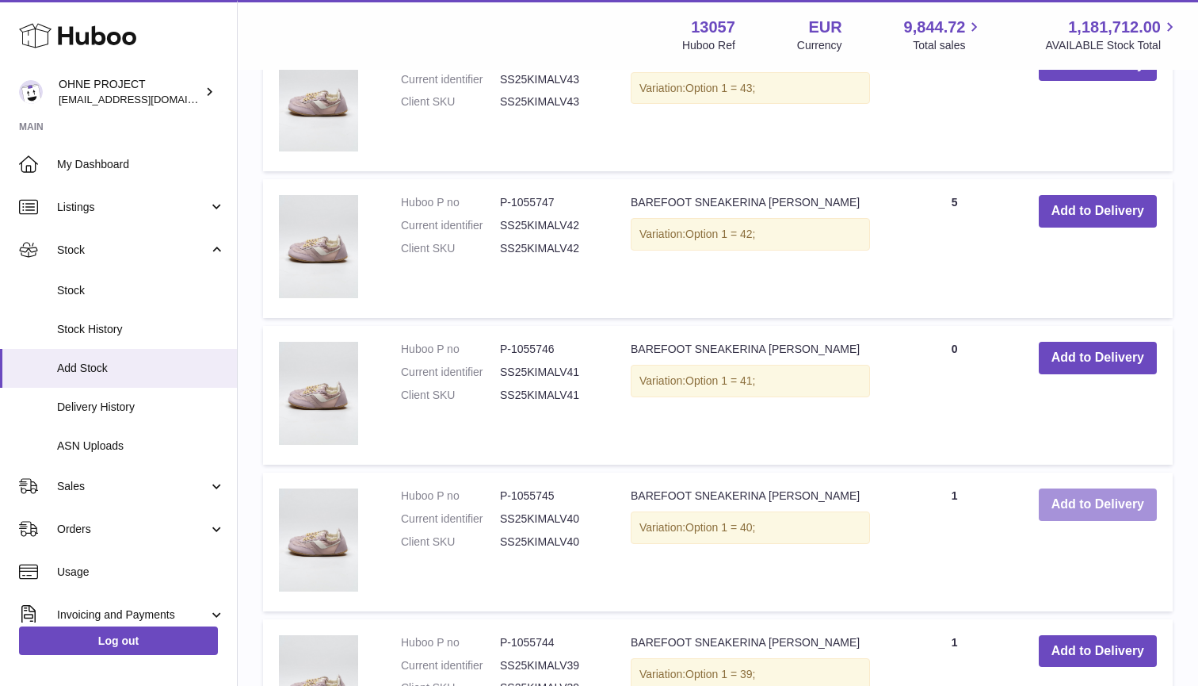
click at [1077, 494] on button "Add to Delivery" at bounding box center [1098, 504] width 118 height 32
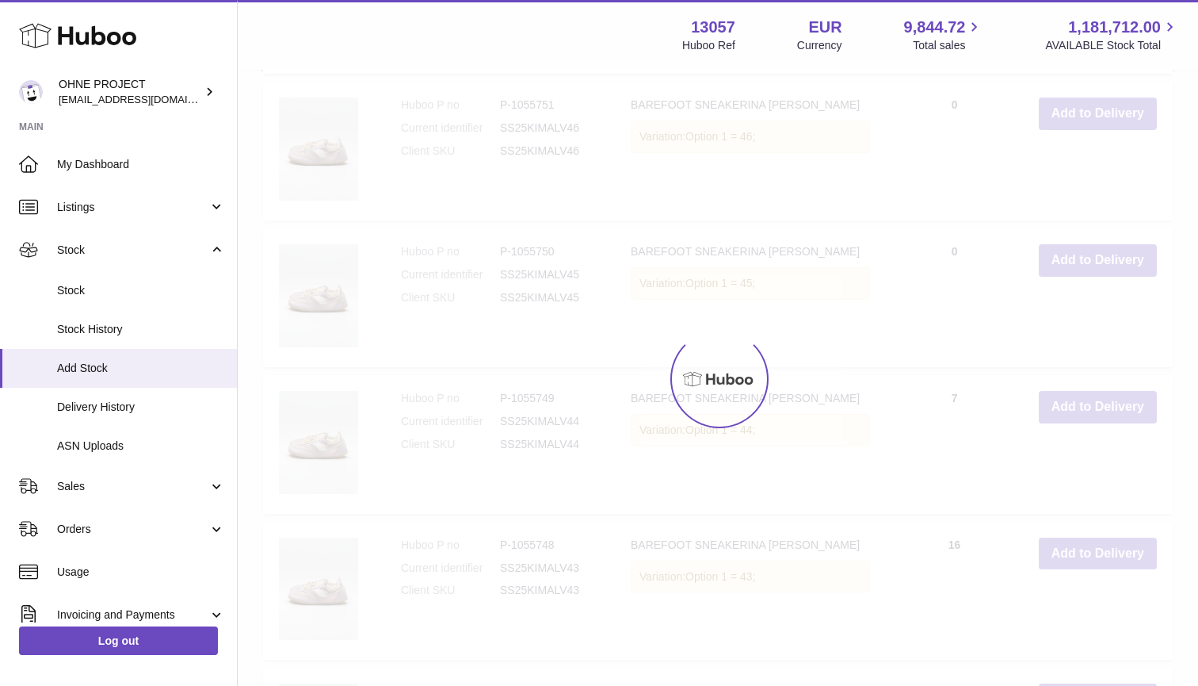
type input "*"
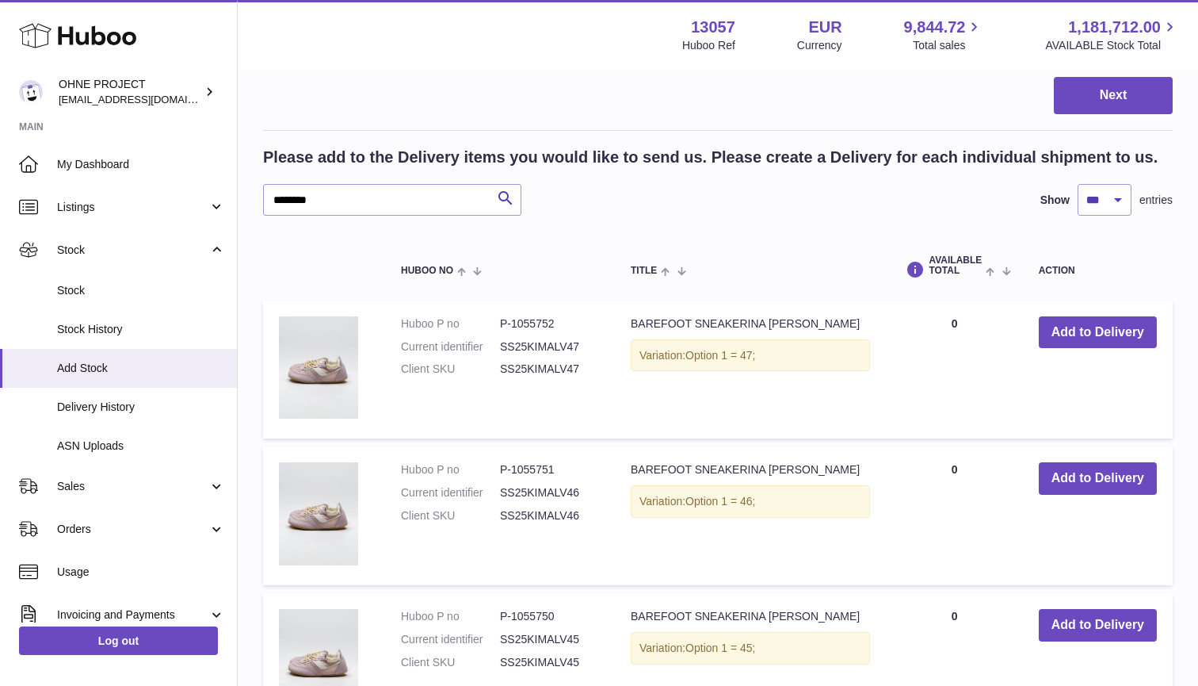
scroll to position [3214, 0]
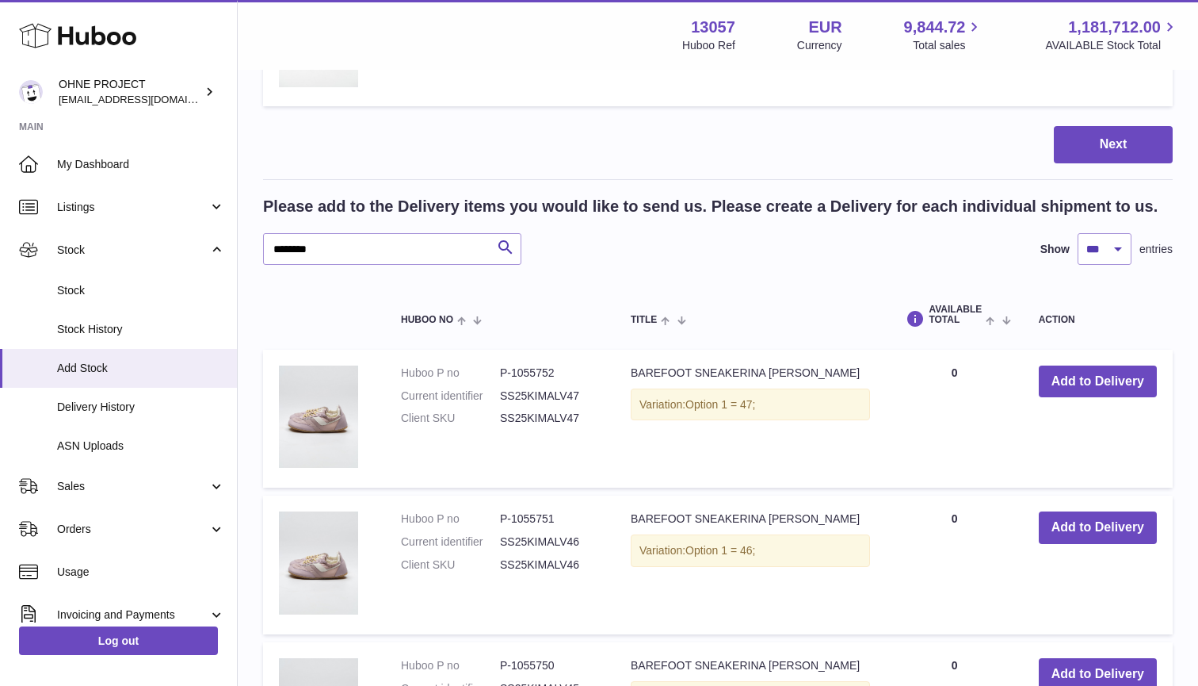
click at [373, 216] on div "Please add to the Delivery items you would like to send us. Please create a Del…" at bounding box center [718, 230] width 910 height 69
click at [373, 233] on input "********" at bounding box center [392, 249] width 258 height 32
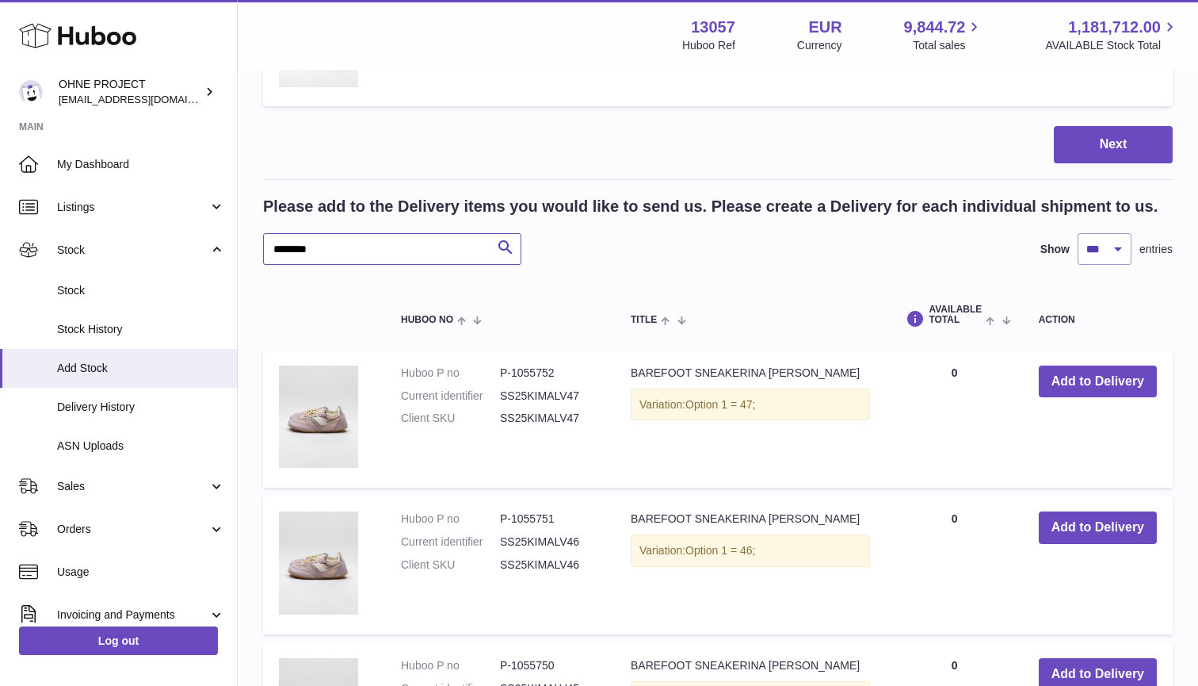
click at [373, 233] on input "********" at bounding box center [392, 249] width 258 height 32
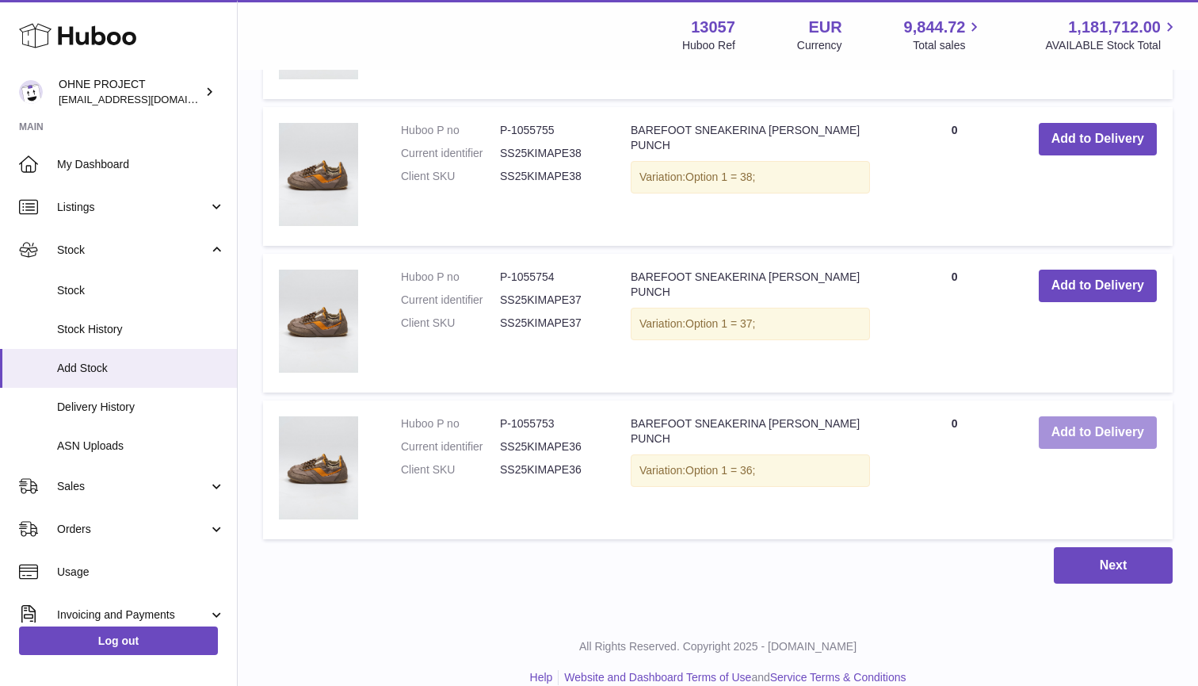
scroll to position [4772, 0]
type input "*****"
click at [1090, 417] on button "Add to Delivery" at bounding box center [1098, 433] width 118 height 32
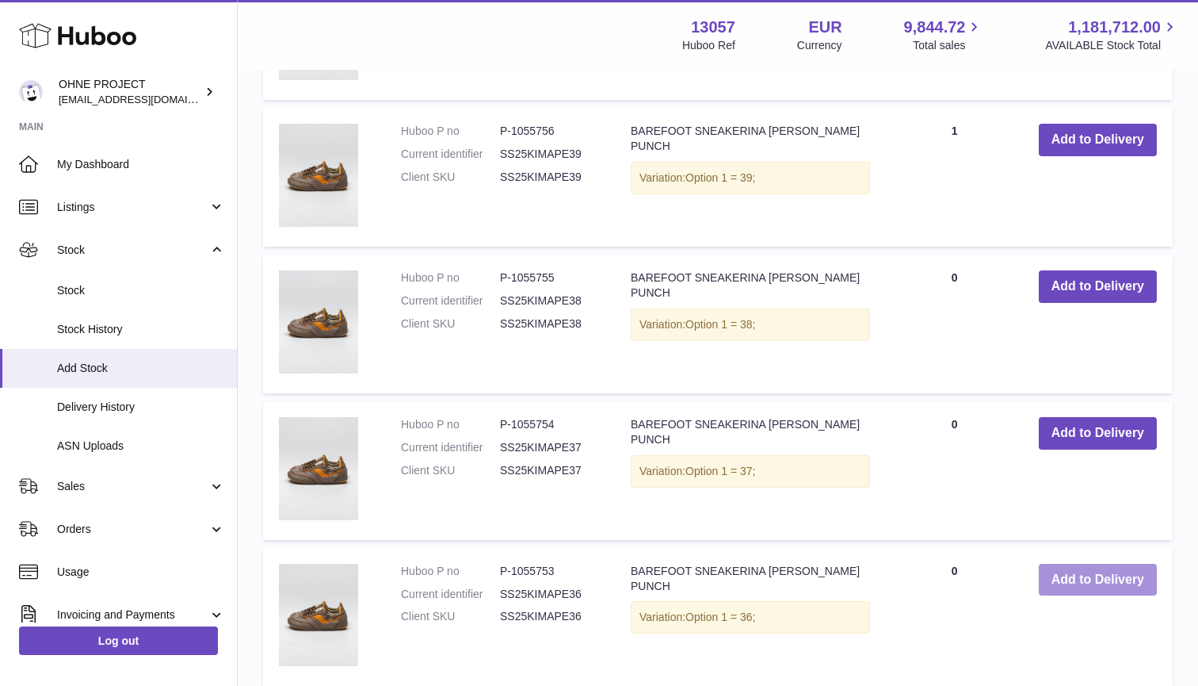
click at [1090, 417] on button "Add to Delivery" at bounding box center [1098, 433] width 118 height 32
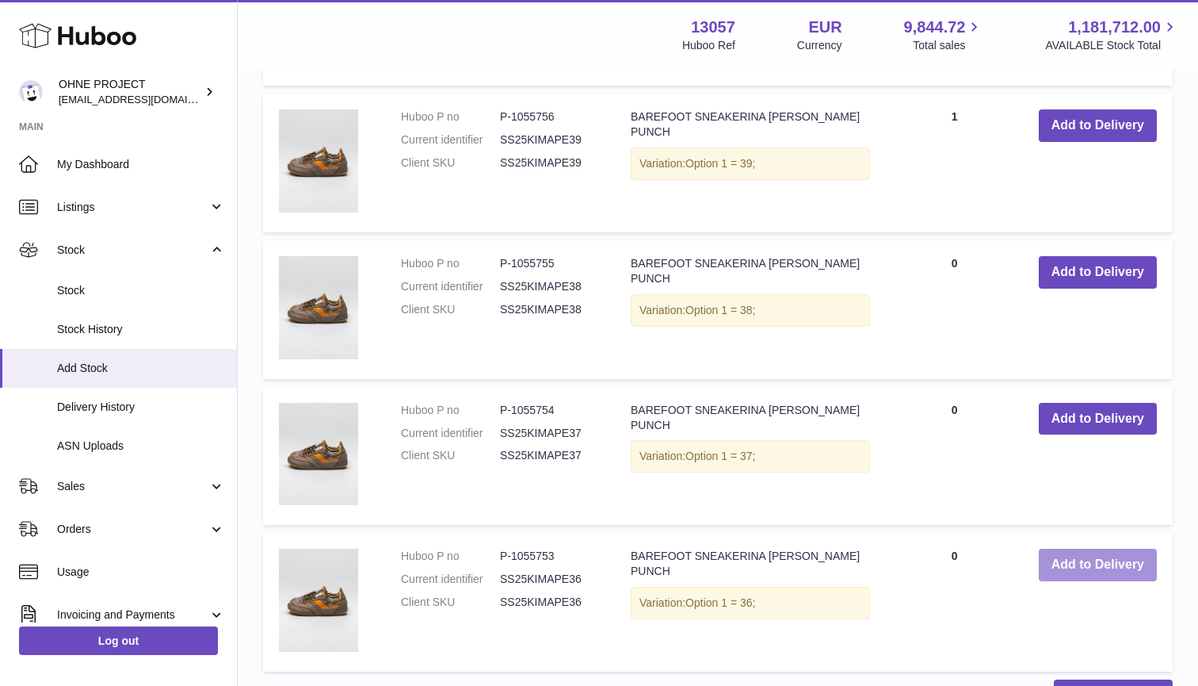
scroll to position [4981, 0]
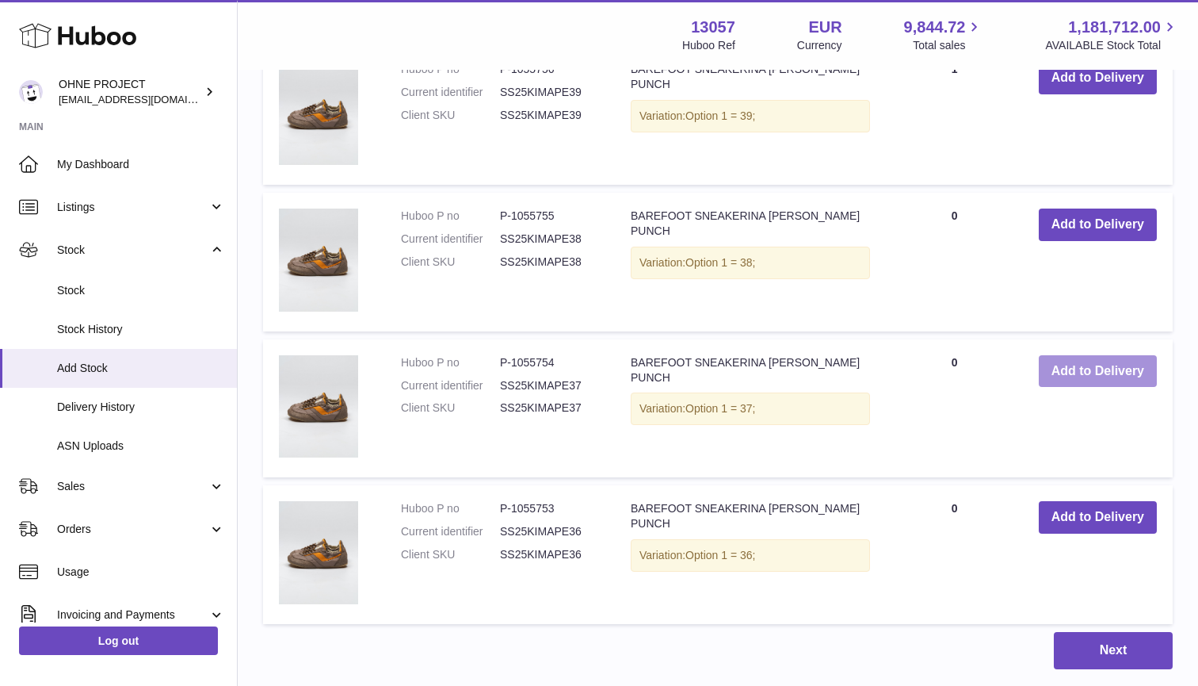
click at [1090, 355] on button "Add to Delivery" at bounding box center [1098, 371] width 118 height 32
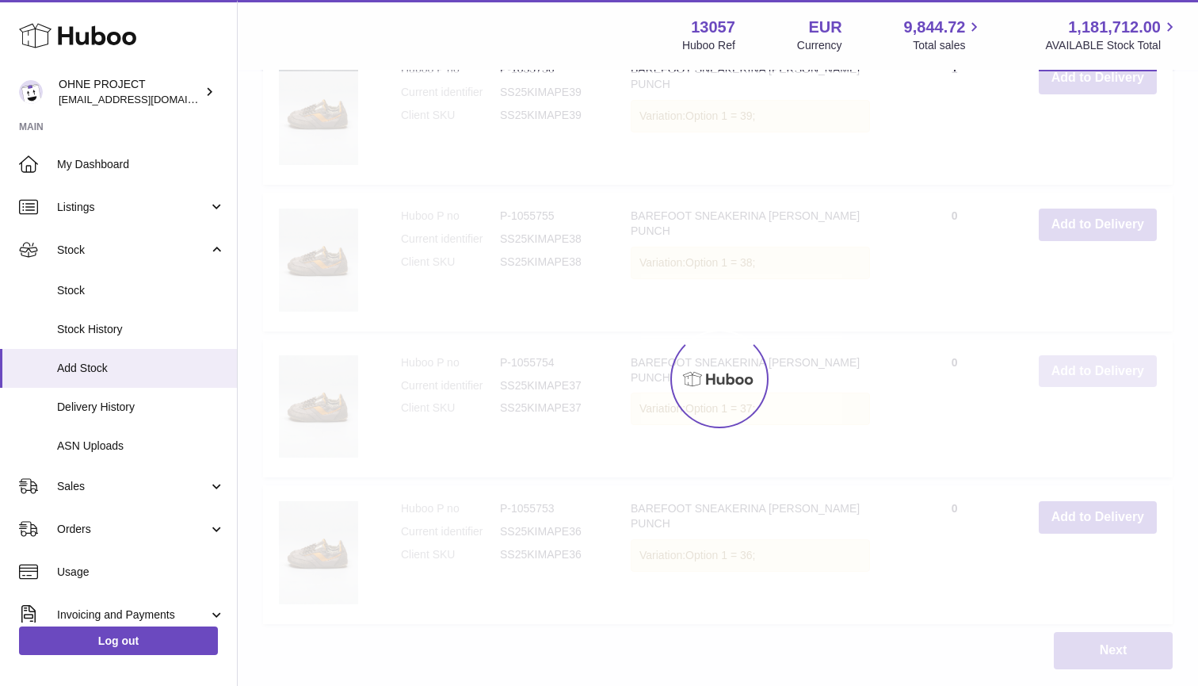
click at [1090, 349] on div at bounding box center [718, 378] width 961 height 614
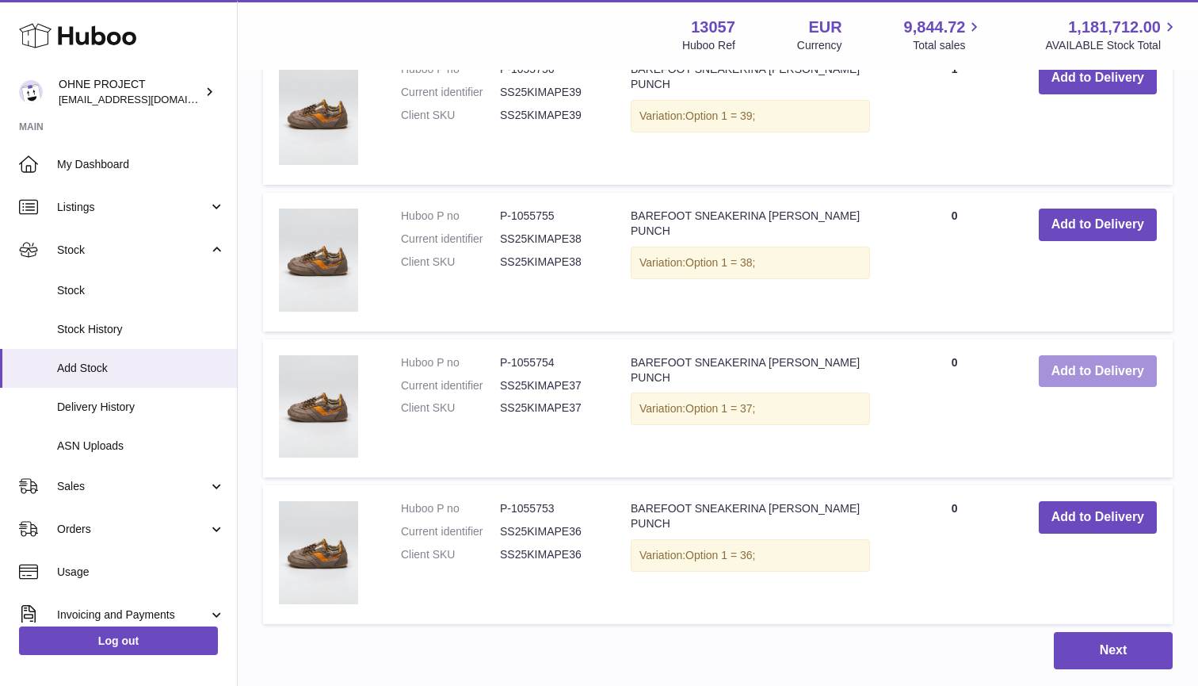
click at [1090, 355] on button "Add to Delivery" at bounding box center [1098, 371] width 118 height 32
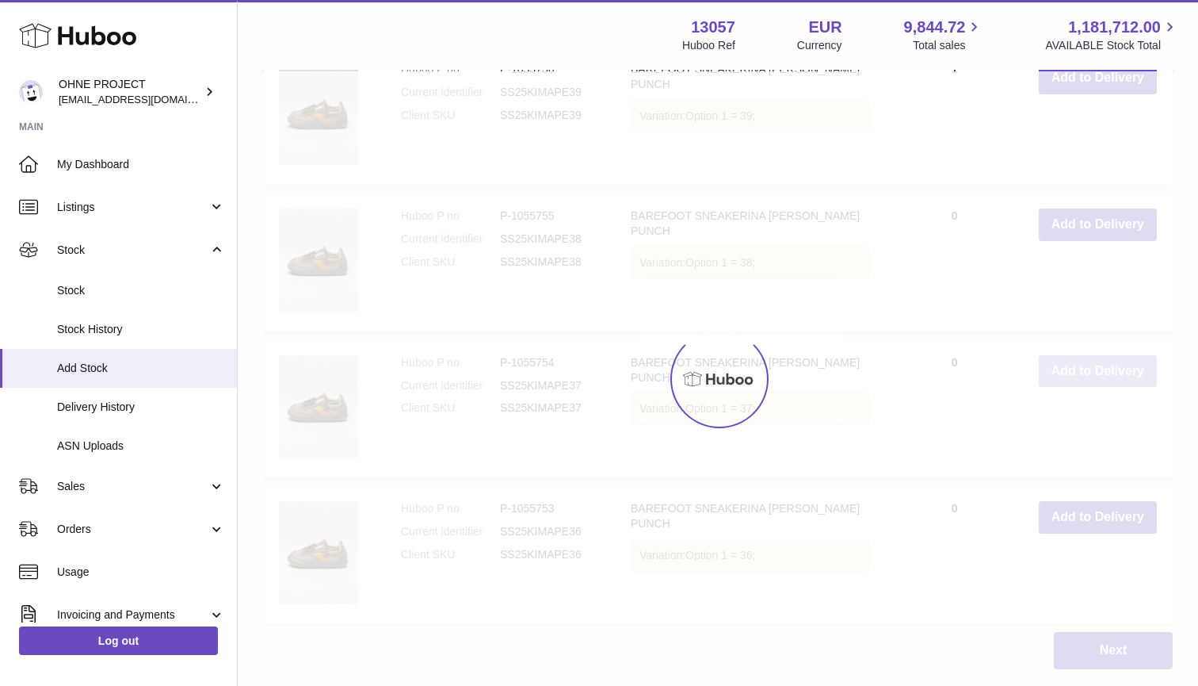
type input "*"
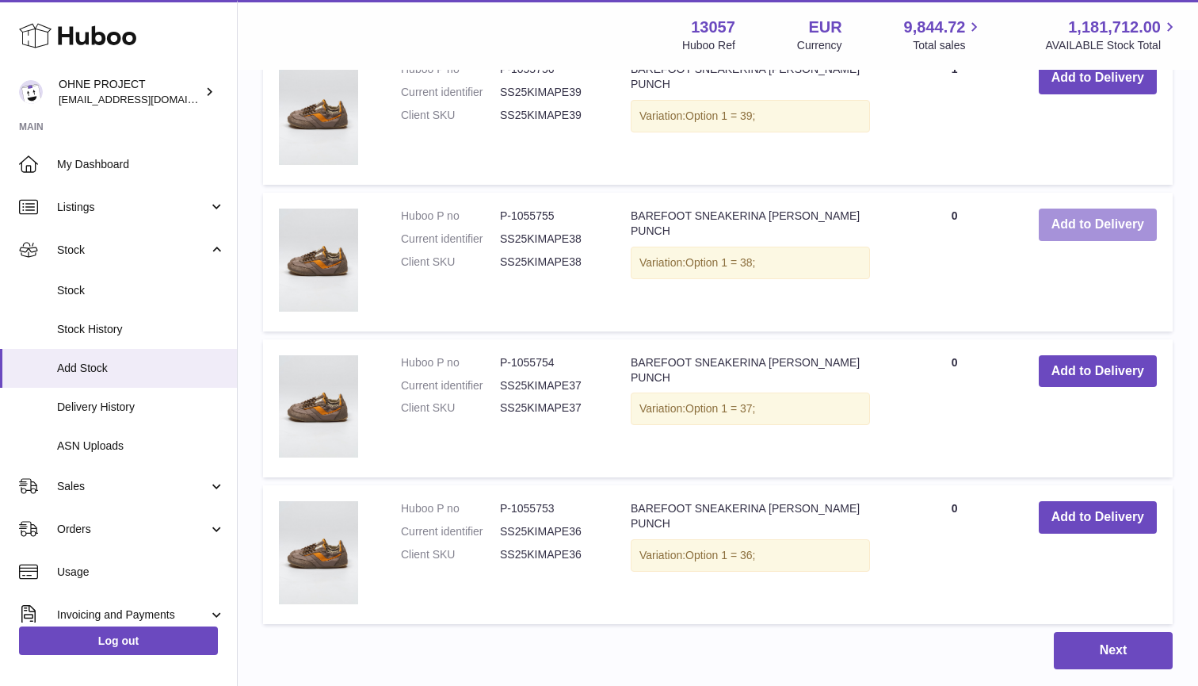
click at [1090, 208] on button "Add to Delivery" at bounding box center [1098, 224] width 118 height 32
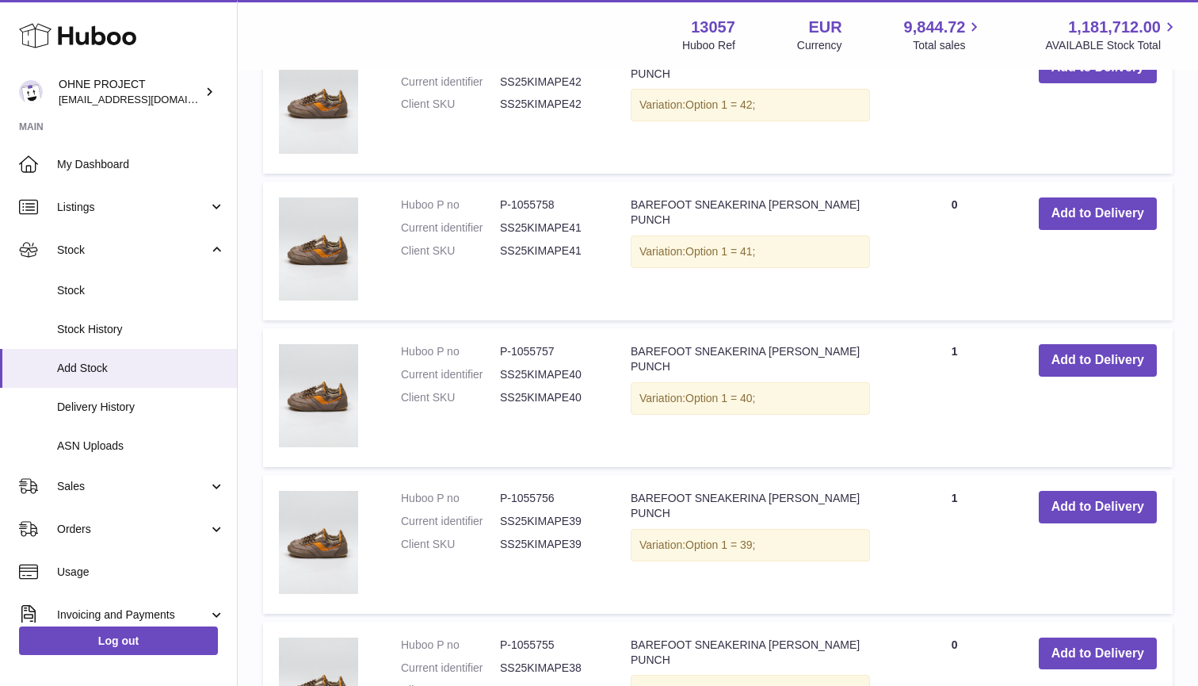
scroll to position [4671, 0]
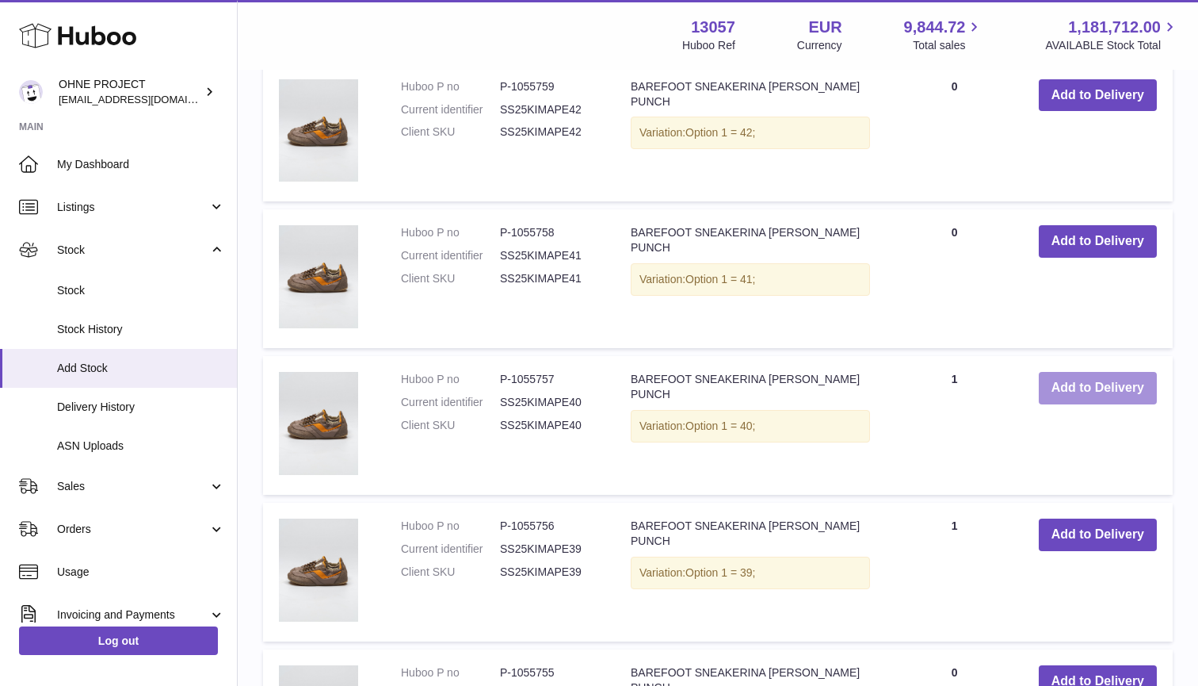
click at [1071, 372] on button "Add to Delivery" at bounding box center [1098, 388] width 118 height 32
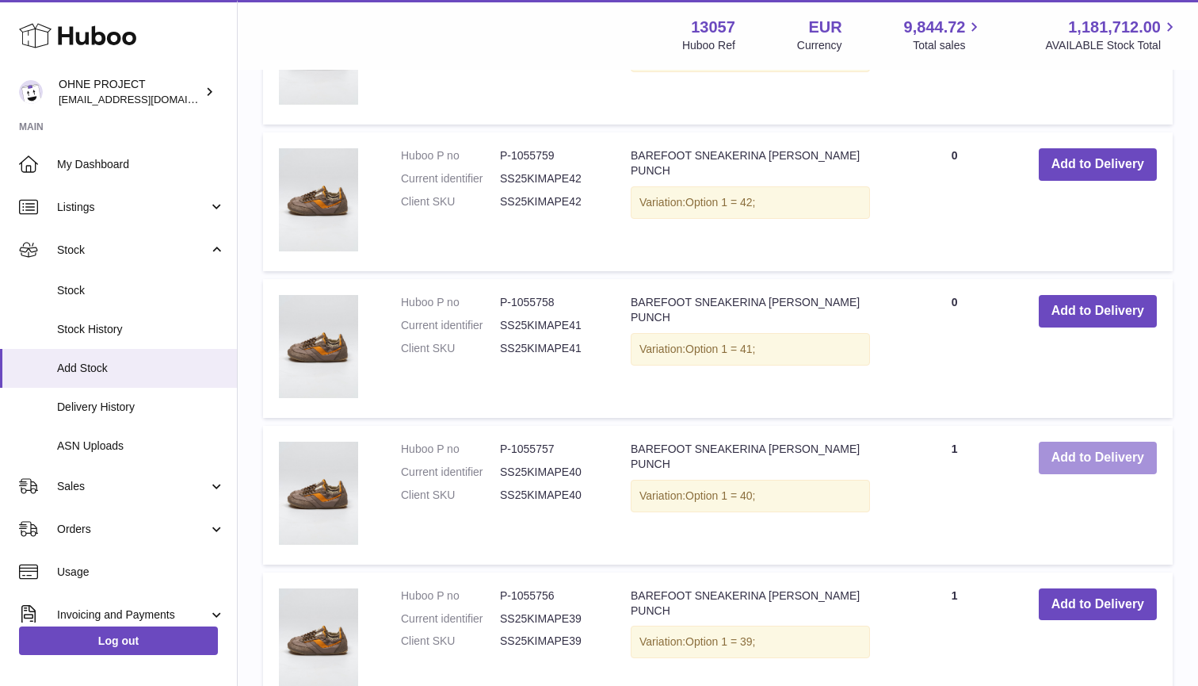
scroll to position [4759, 0]
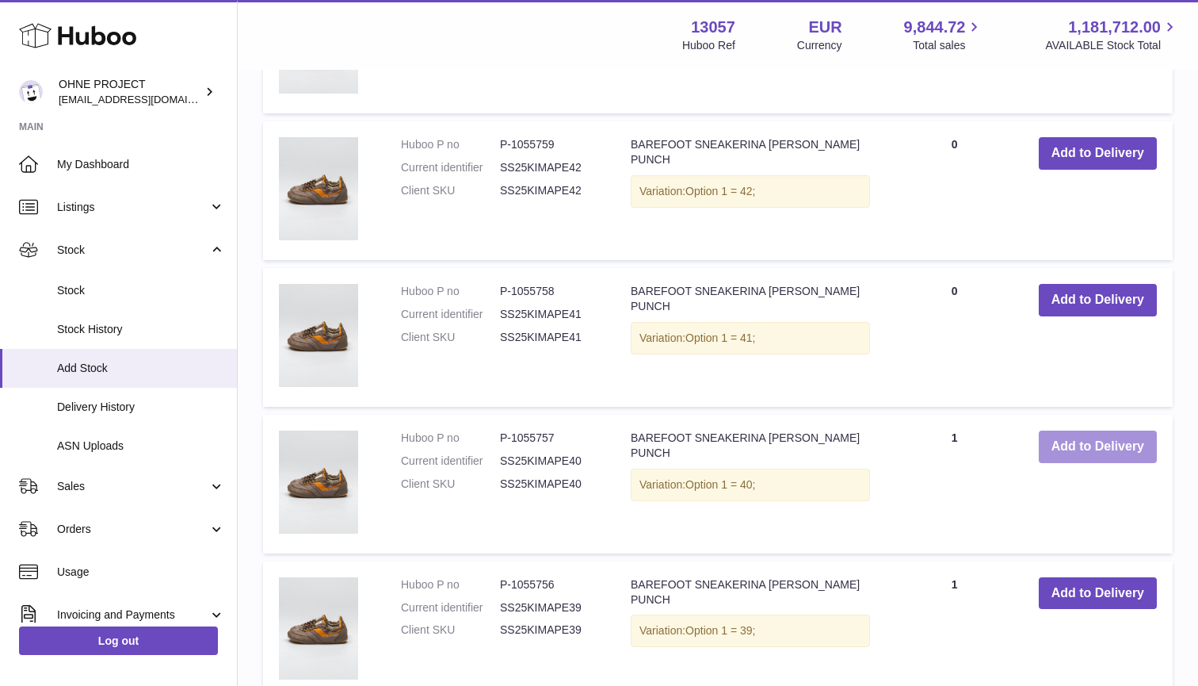
click at [1075, 430] on button "Add to Delivery" at bounding box center [1098, 446] width 118 height 32
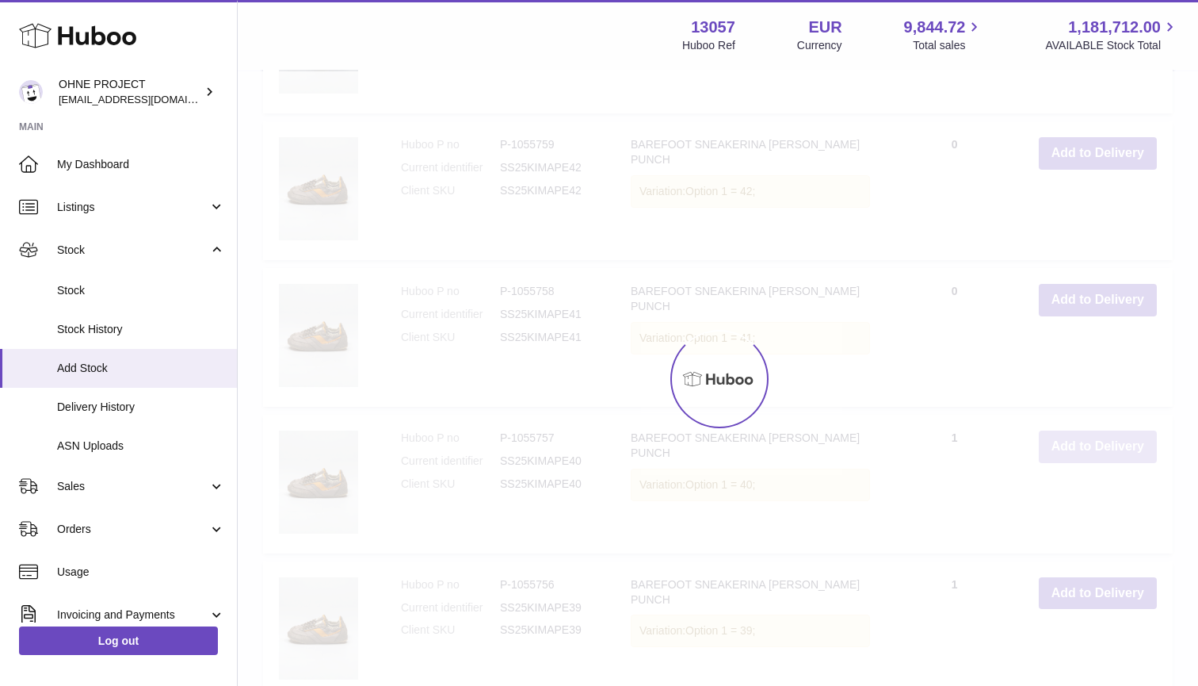
type input "*"
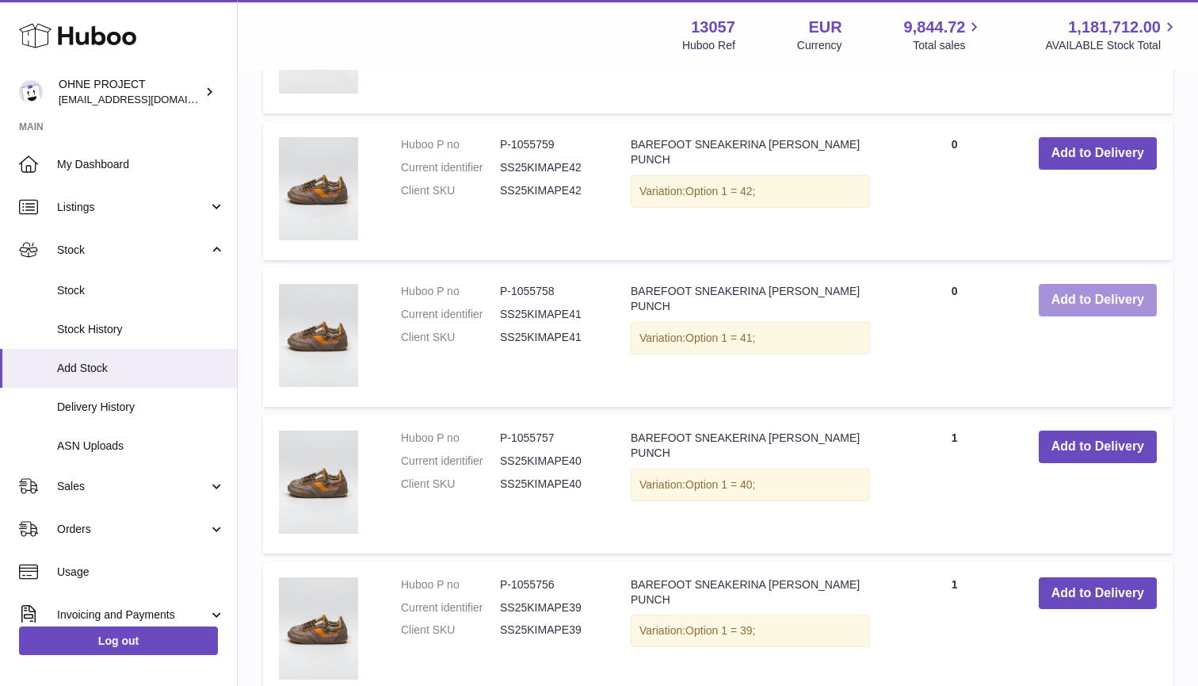
click at [1086, 284] on button "Add to Delivery" at bounding box center [1098, 300] width 118 height 32
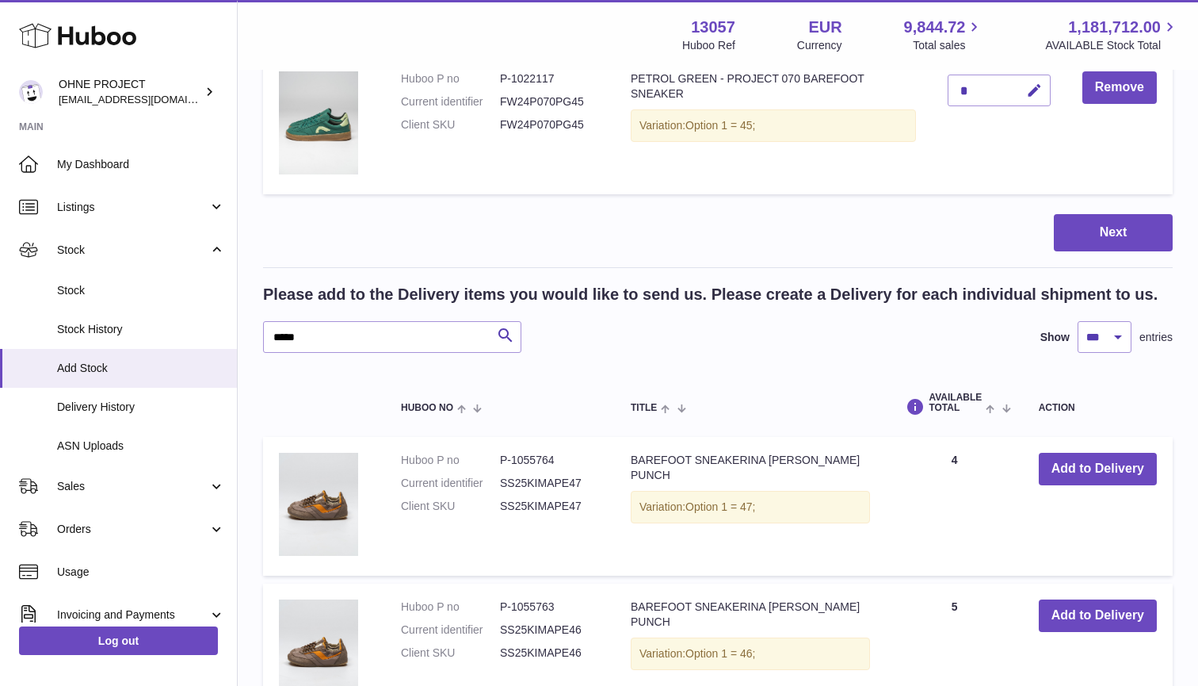
scroll to position [3779, 0]
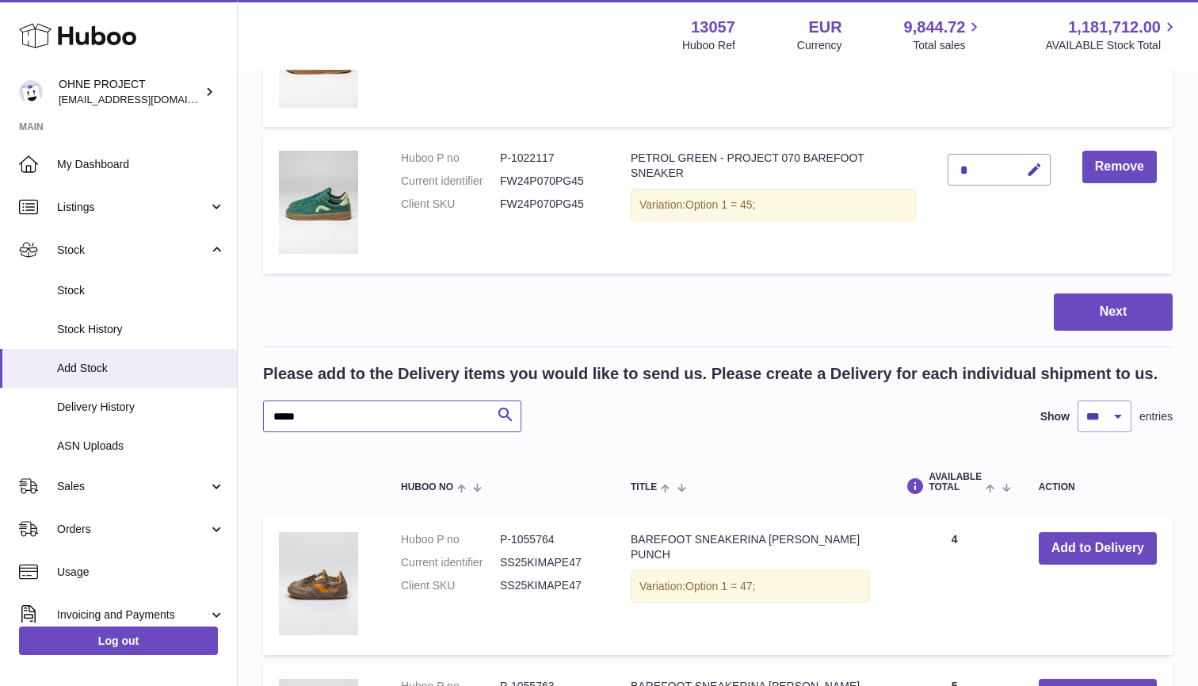
click at [366, 404] on input "*****" at bounding box center [392, 416] width 258 height 32
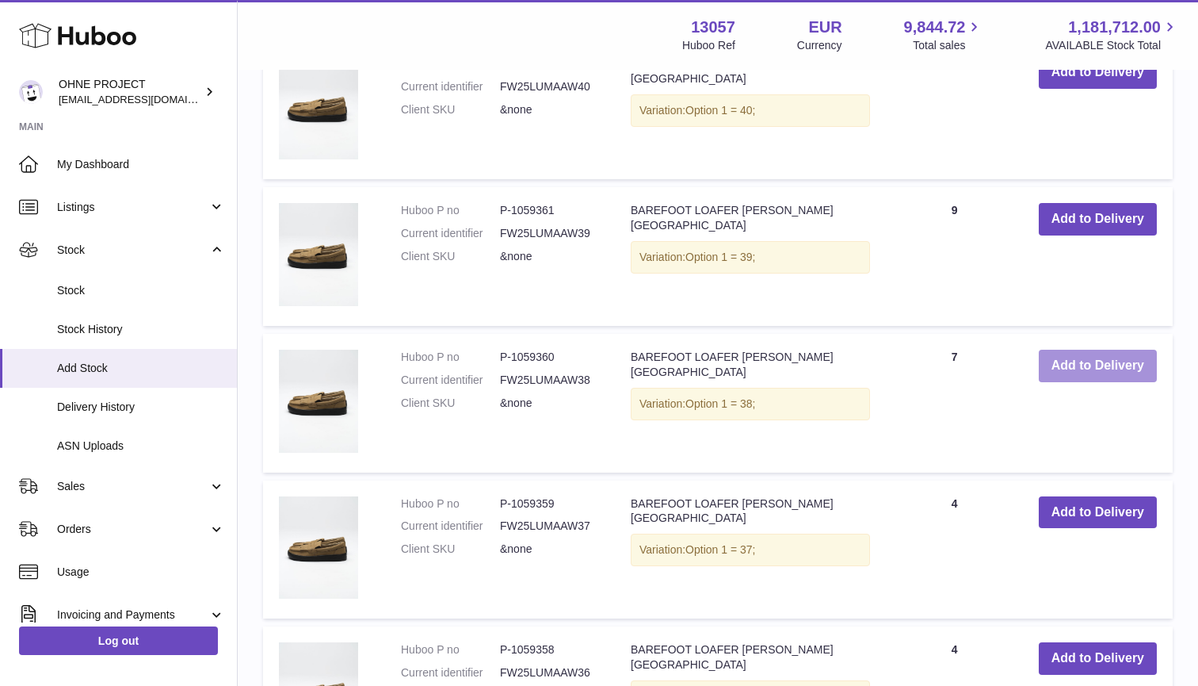
scroll to position [5254, 0]
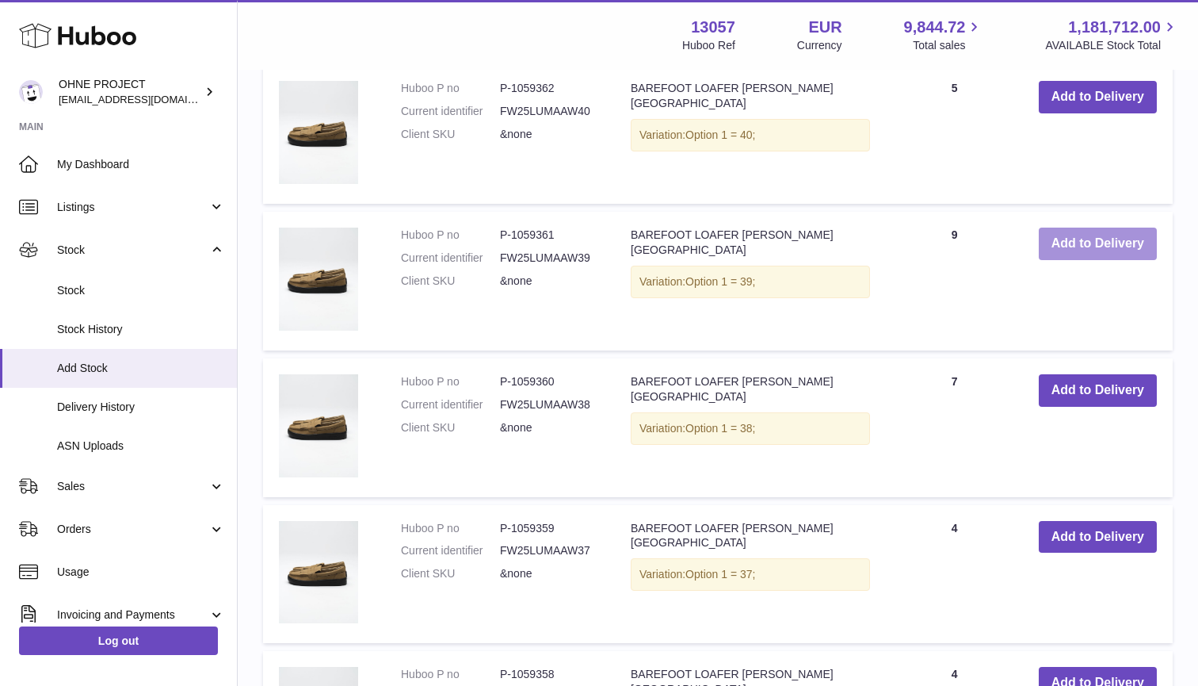
type input "*********"
click at [1092, 227] on button "Add to Delivery" at bounding box center [1098, 243] width 118 height 32
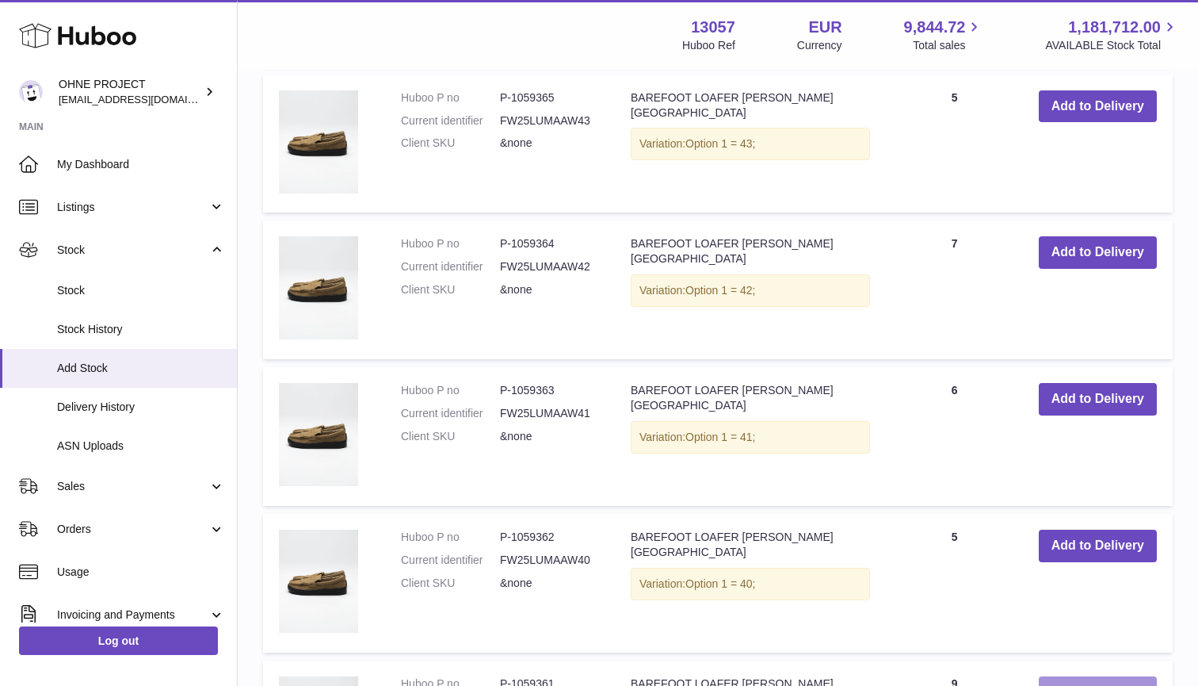
scroll to position [5074, 0]
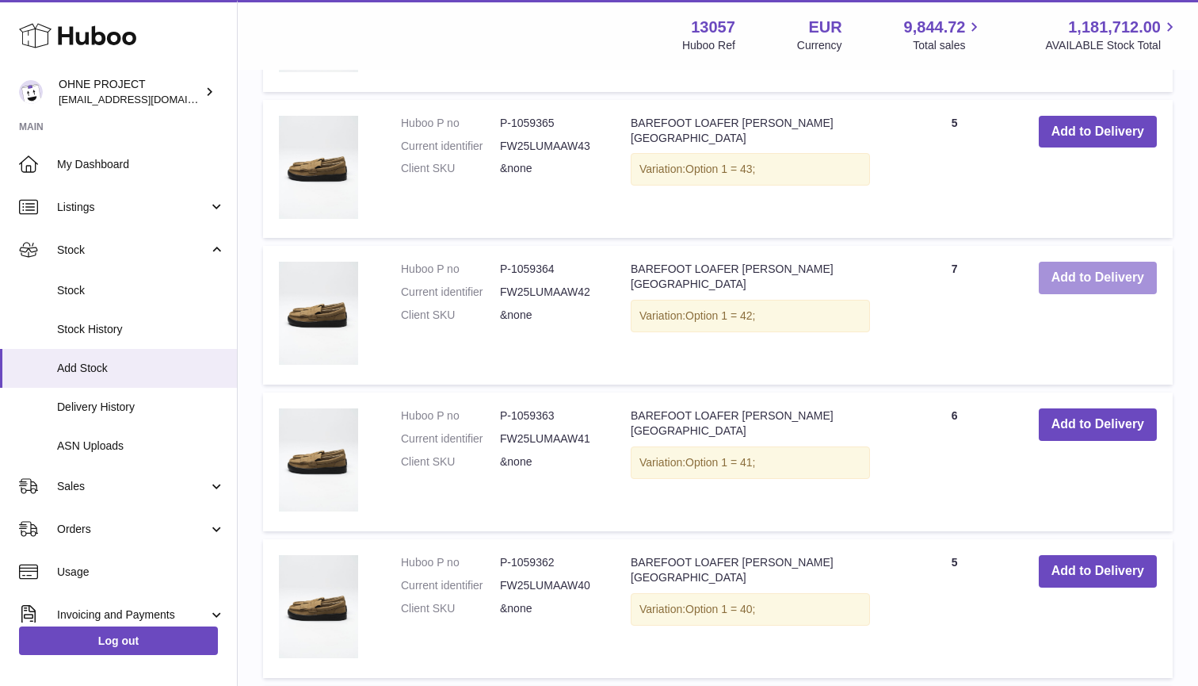
click at [1075, 263] on button "Add to Delivery" at bounding box center [1098, 278] width 118 height 32
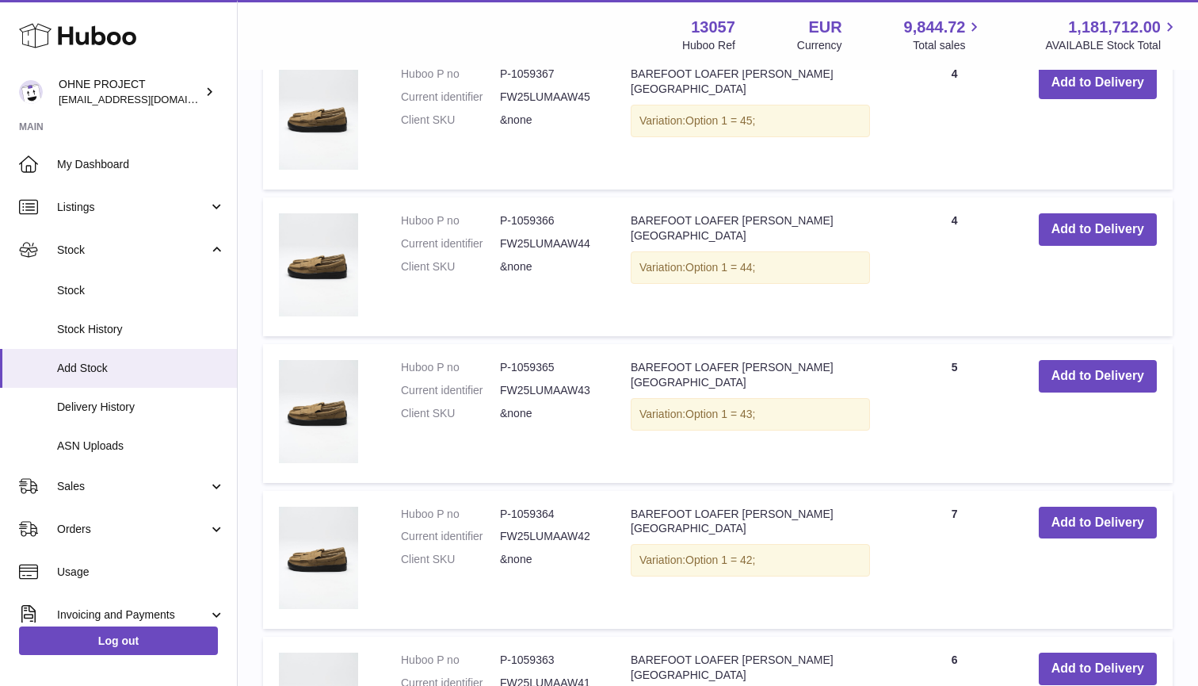
scroll to position [5307, 0]
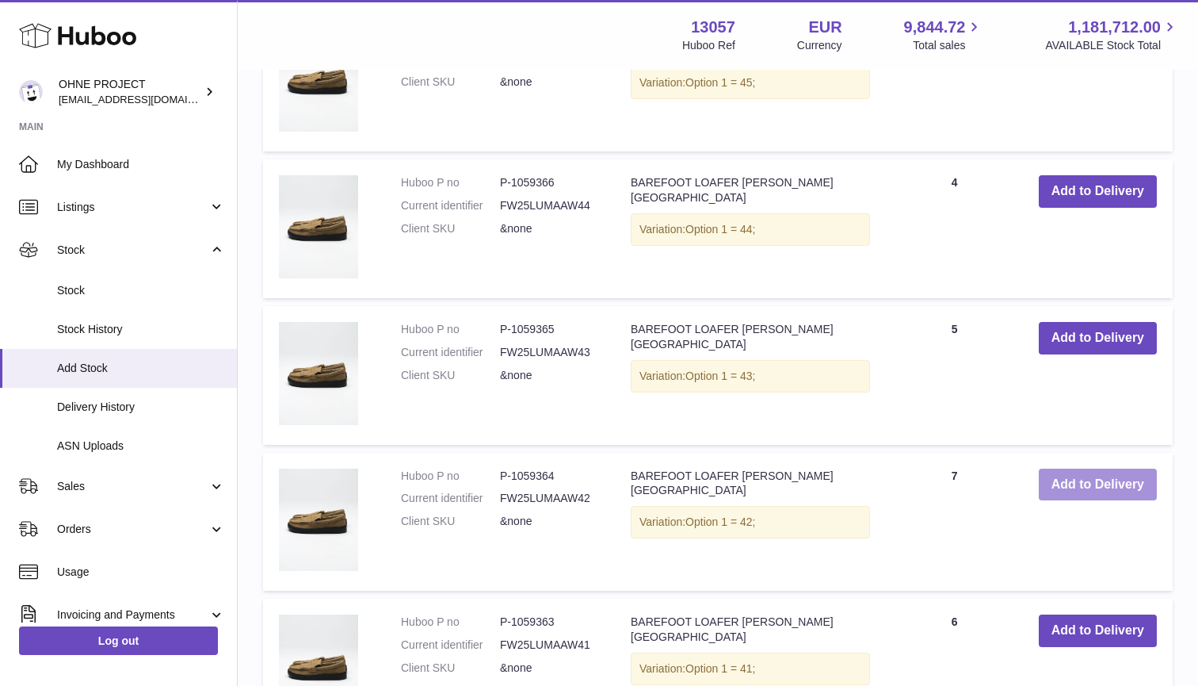
click at [1071, 468] on button "Add to Delivery" at bounding box center [1098, 484] width 118 height 32
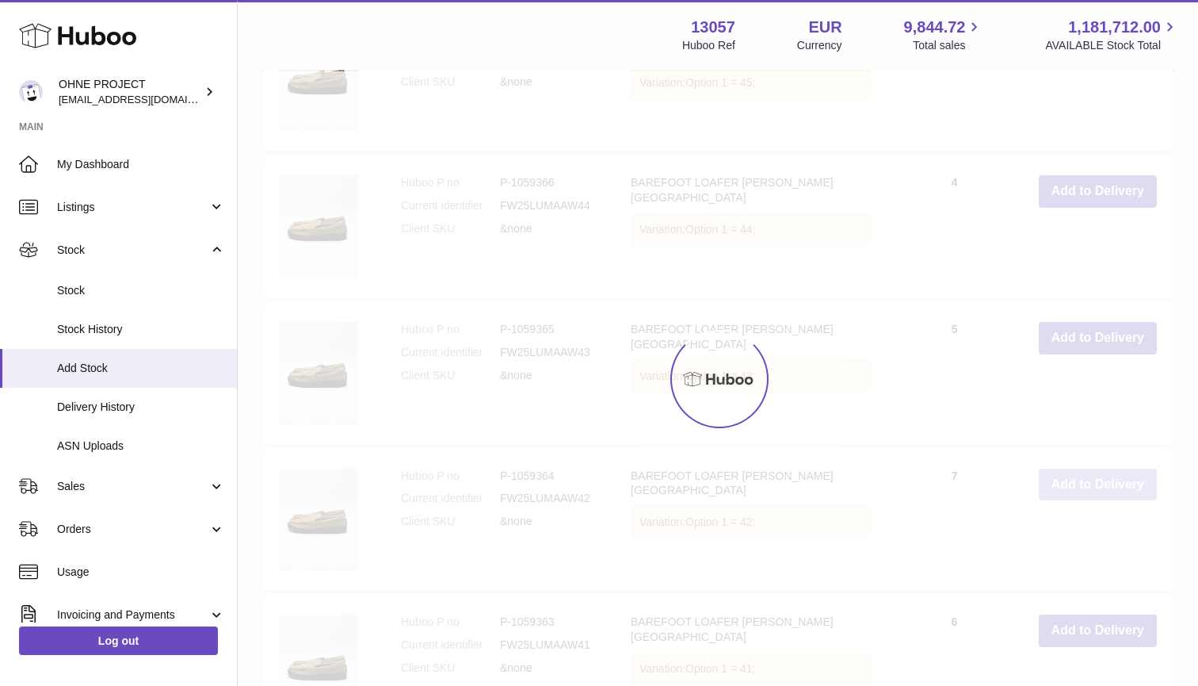
type input "*"
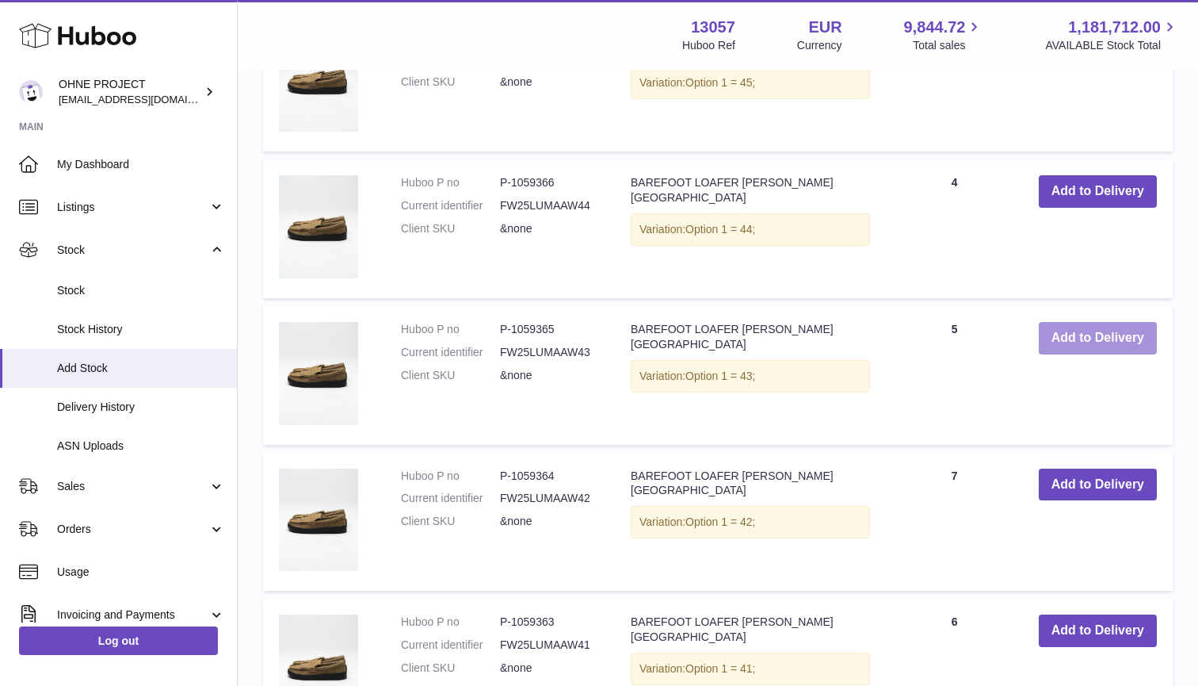
click at [1079, 322] on button "Add to Delivery" at bounding box center [1098, 338] width 118 height 32
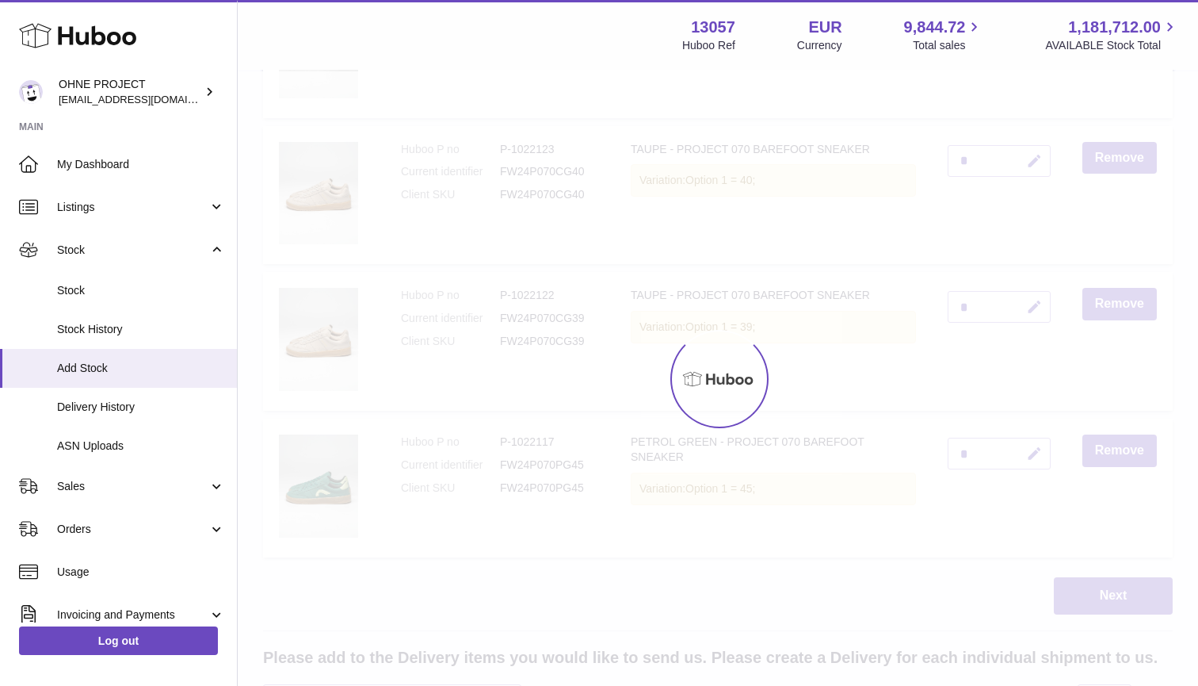
type input "*"
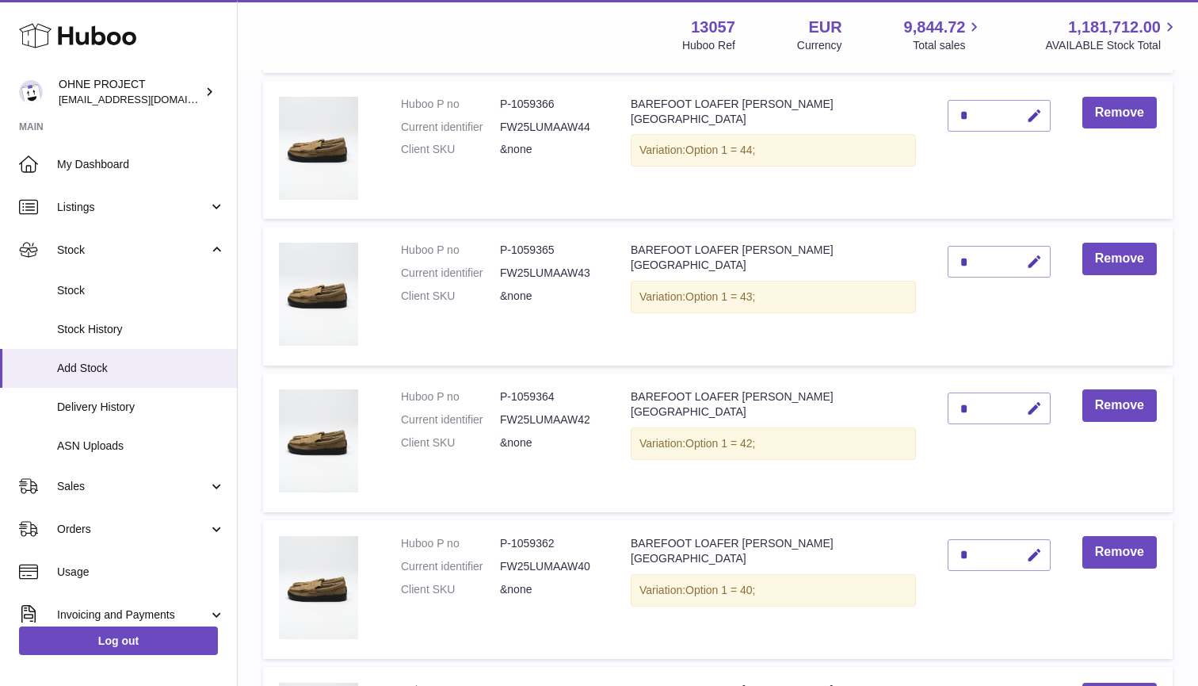
scroll to position [1770, 0]
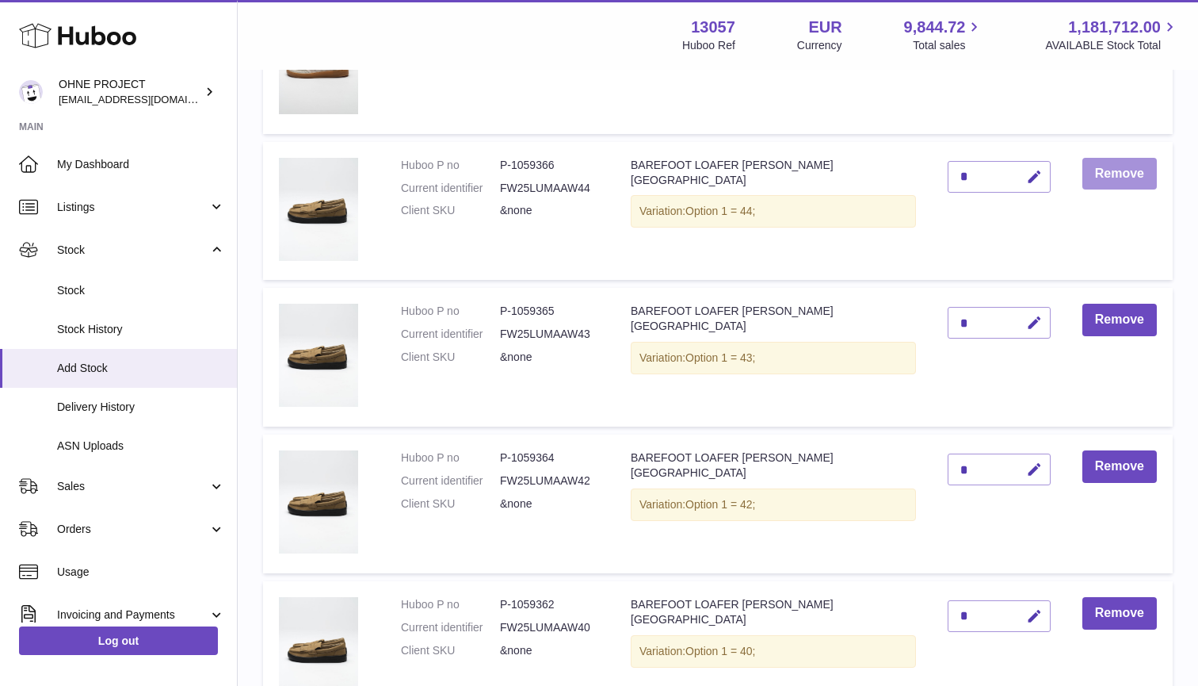
click at [1118, 172] on button "Remove" at bounding box center [1120, 174] width 74 height 32
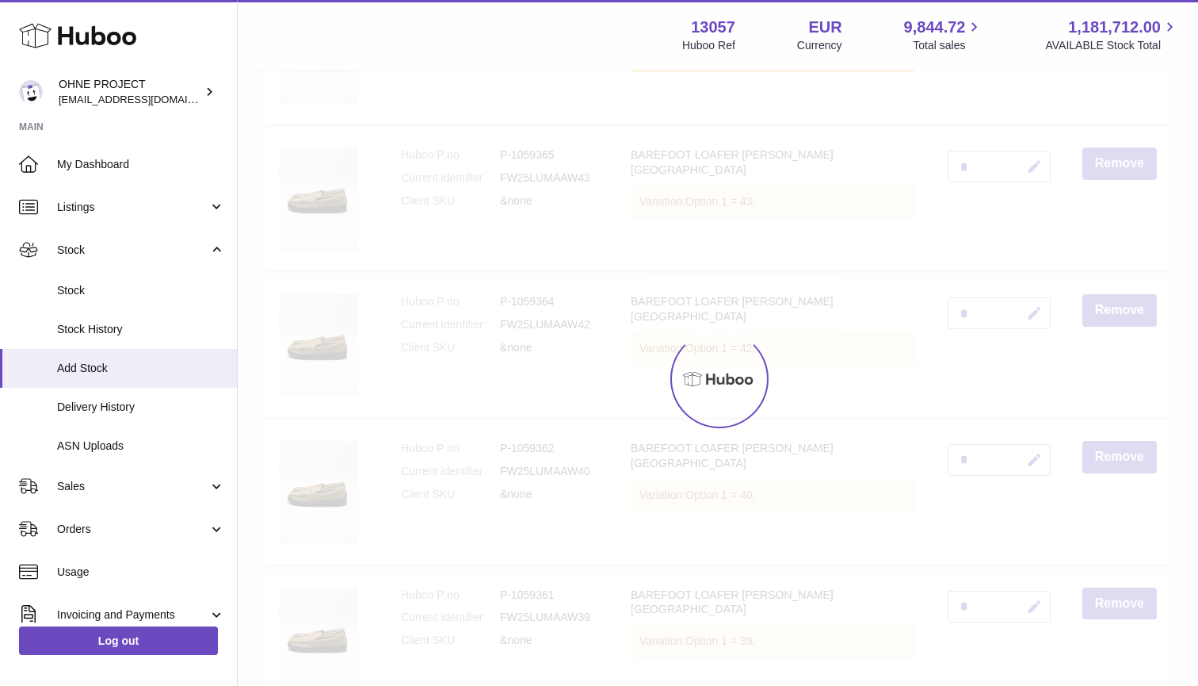
scroll to position [2015, 0]
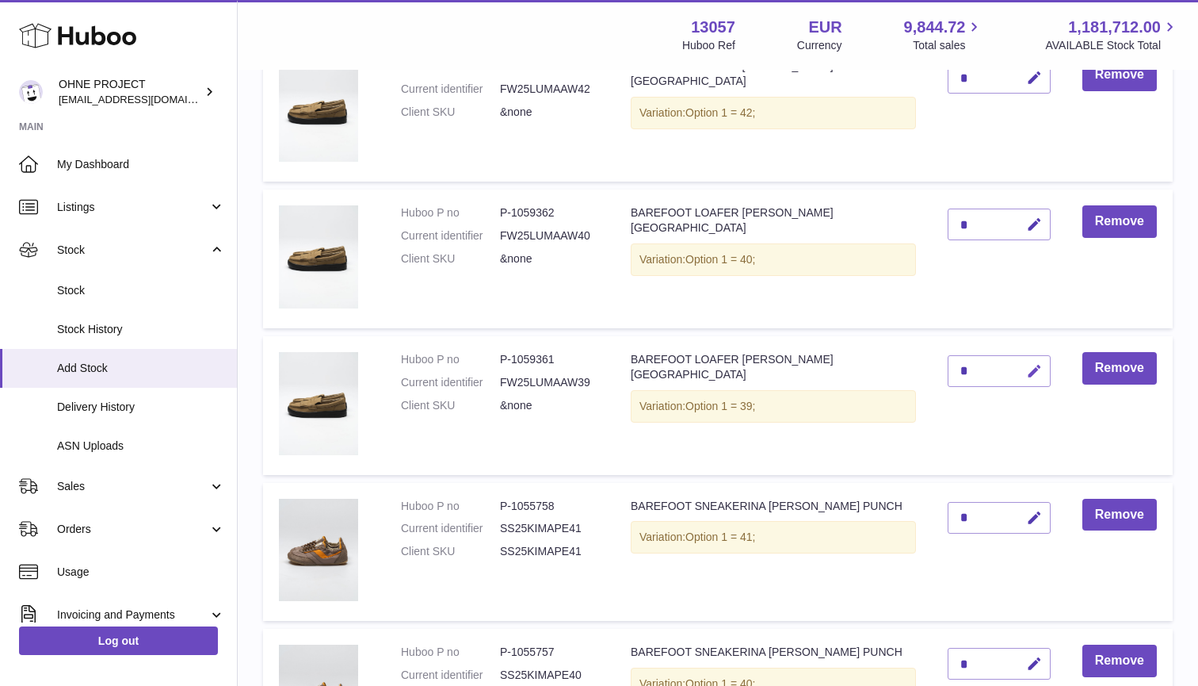
click at [1034, 363] on icon "button" at bounding box center [1034, 371] width 17 height 17
type input "*"
click at [1032, 361] on button "submit" at bounding box center [1033, 370] width 30 height 25
click at [1033, 216] on icon "button" at bounding box center [1034, 224] width 17 height 17
type input "*"
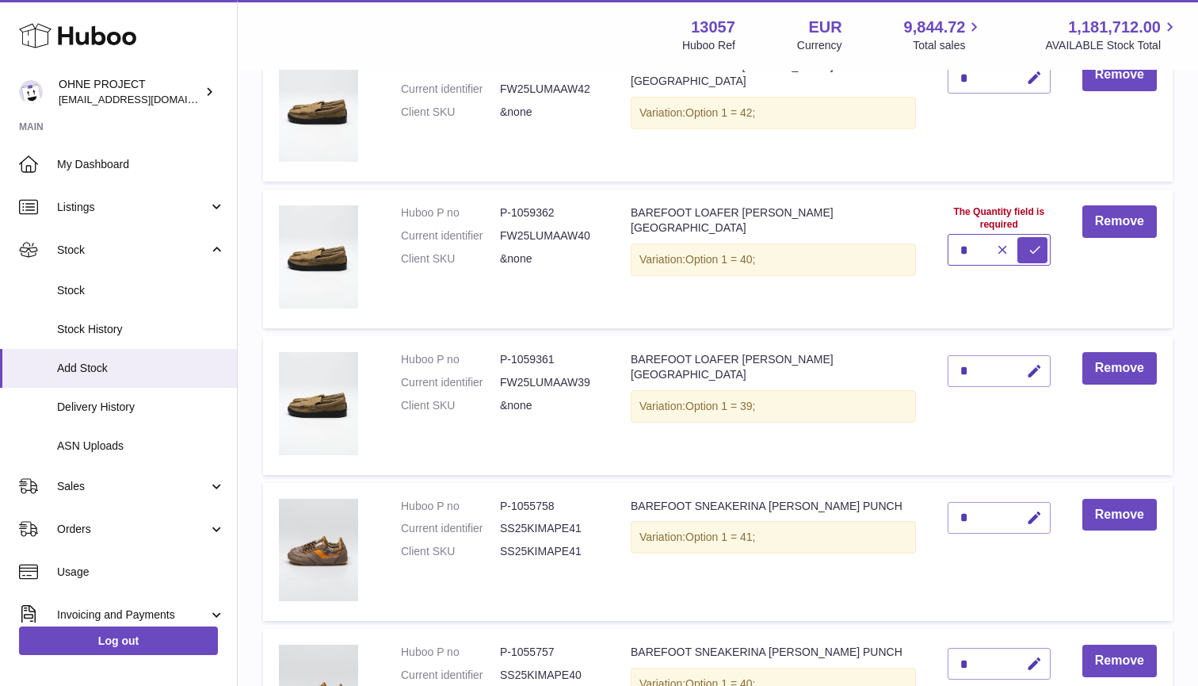
click at [1032, 237] on button "submit" at bounding box center [1033, 249] width 30 height 25
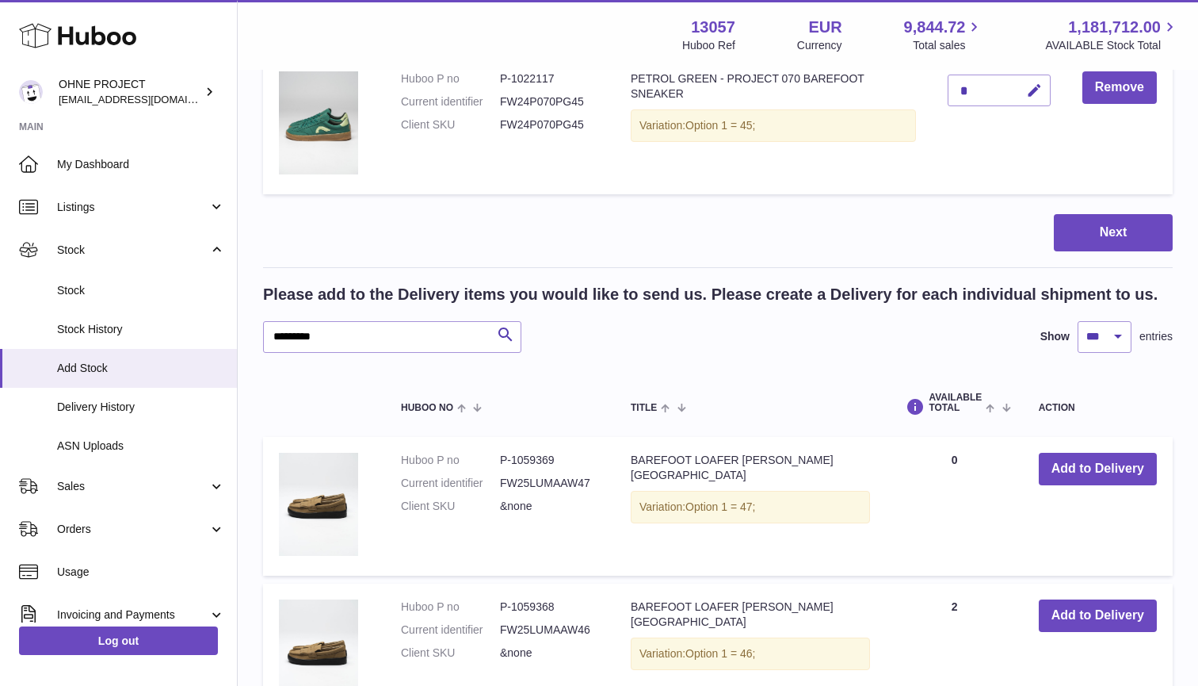
scroll to position [4482, 0]
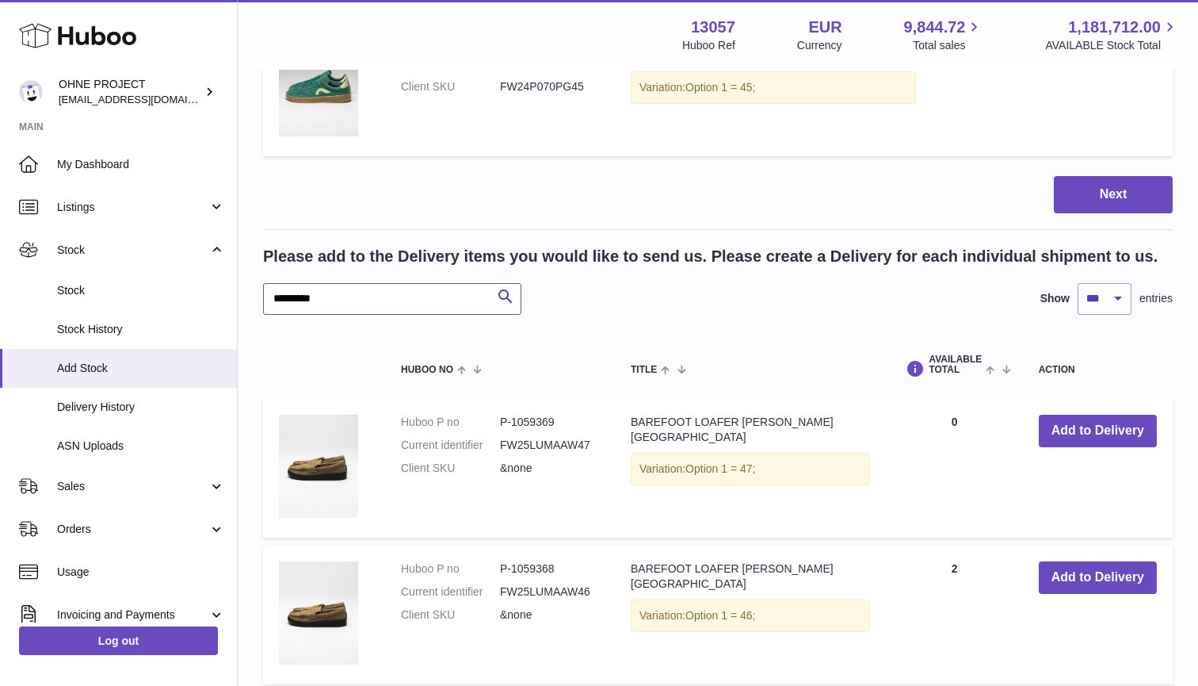
click at [358, 290] on input "*********" at bounding box center [392, 299] width 258 height 32
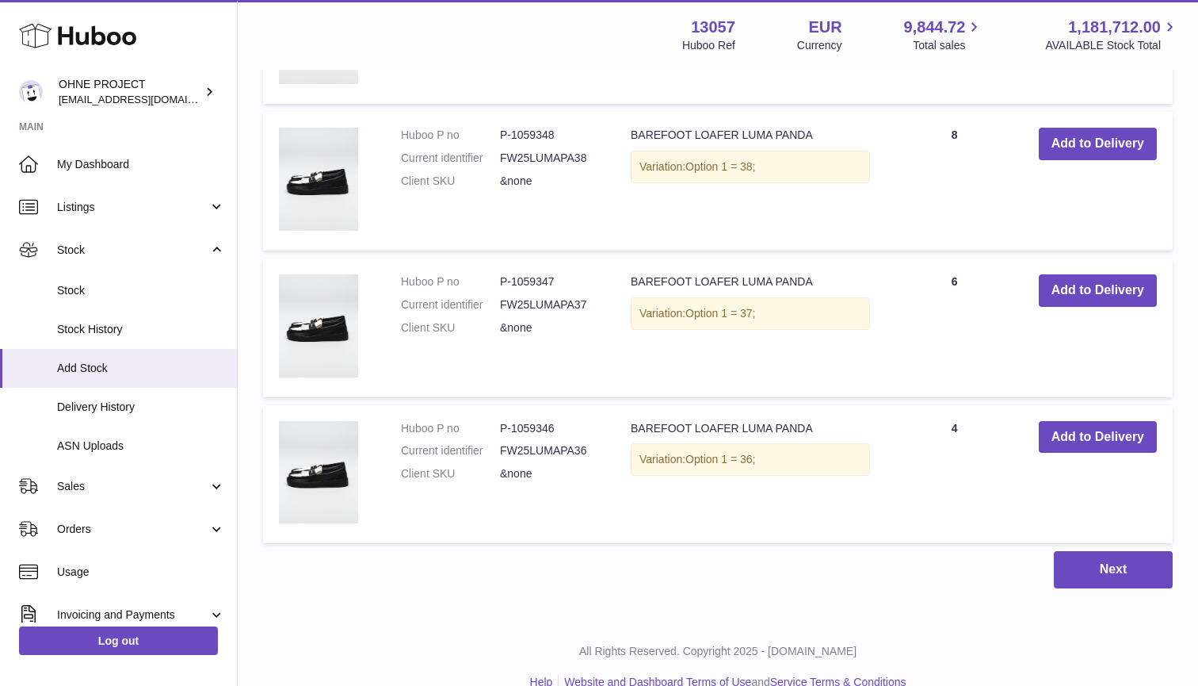
scroll to position [6085, 0]
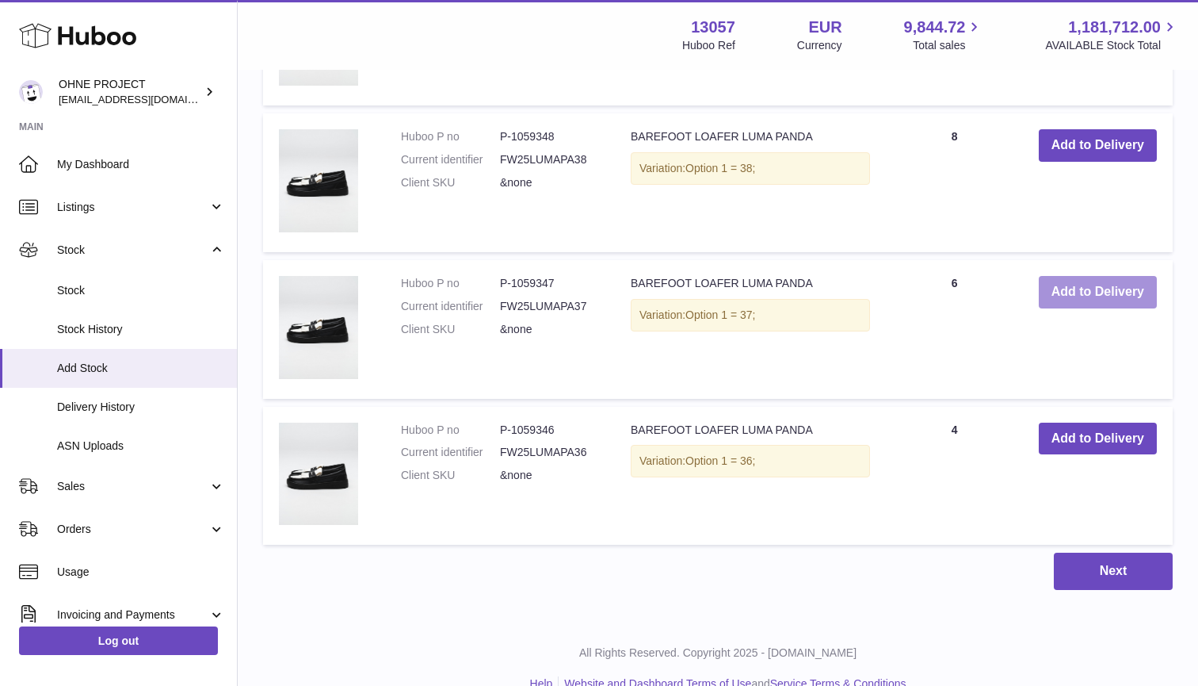
type input "*****"
click at [1091, 276] on button "Add to Delivery" at bounding box center [1098, 292] width 118 height 32
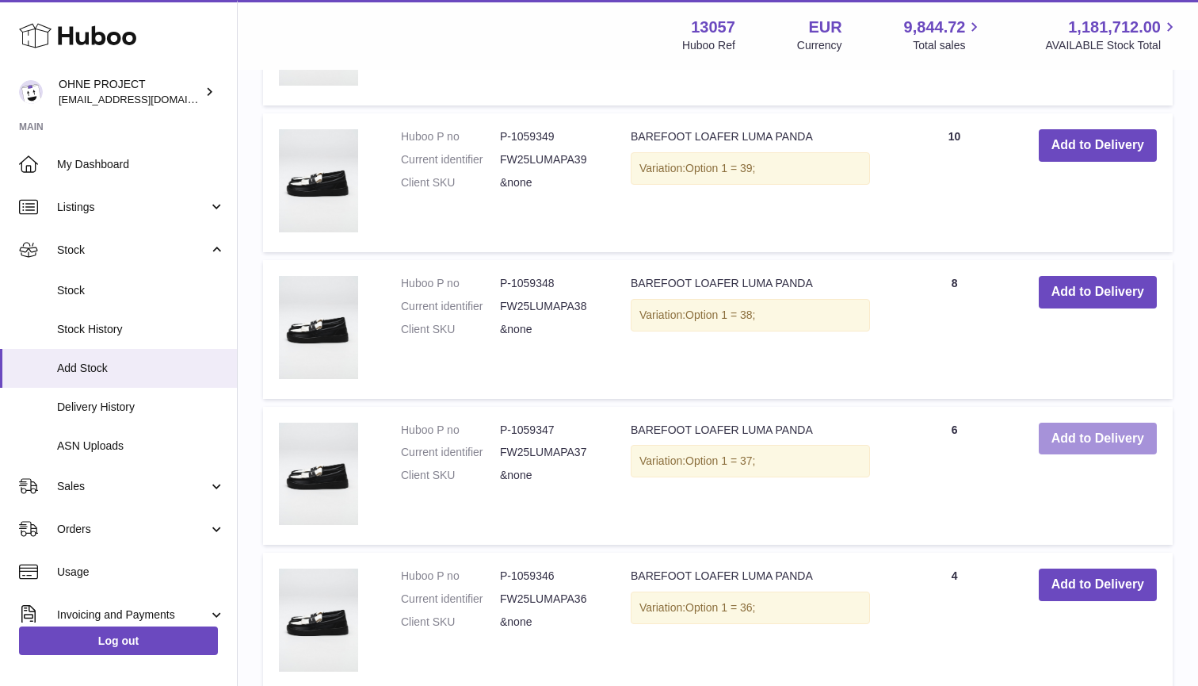
click at [1091, 276] on button "Add to Delivery" at bounding box center [1098, 292] width 118 height 32
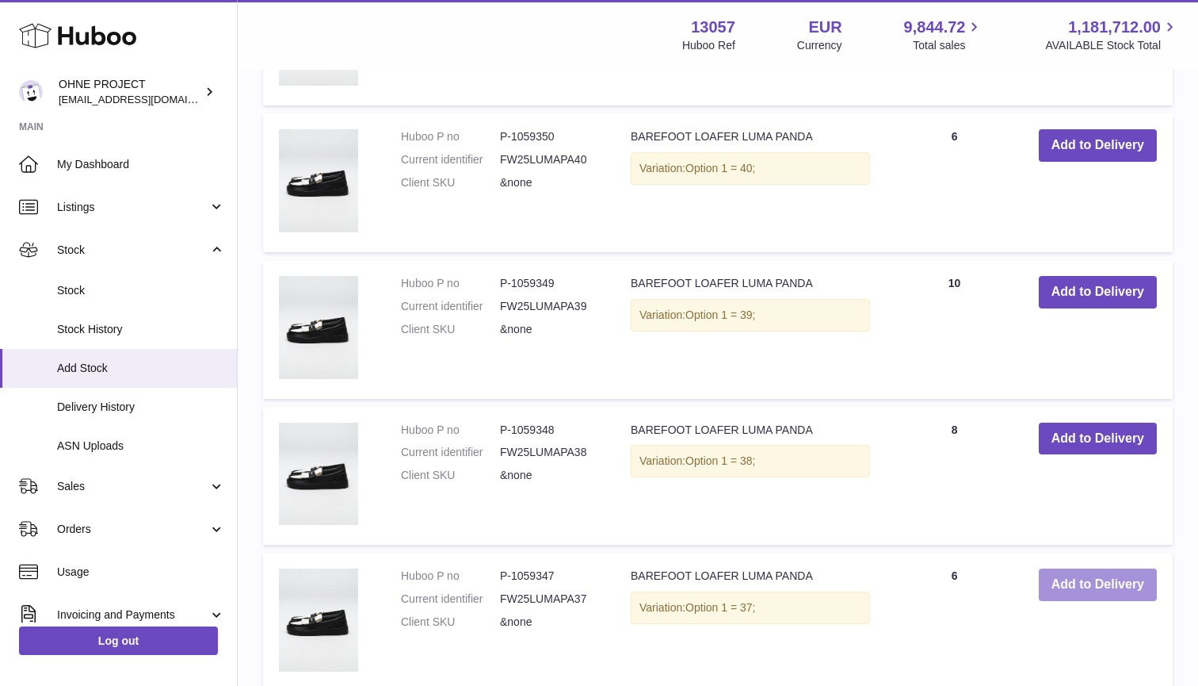
click at [1091, 276] on button "Add to Delivery" at bounding box center [1098, 292] width 118 height 32
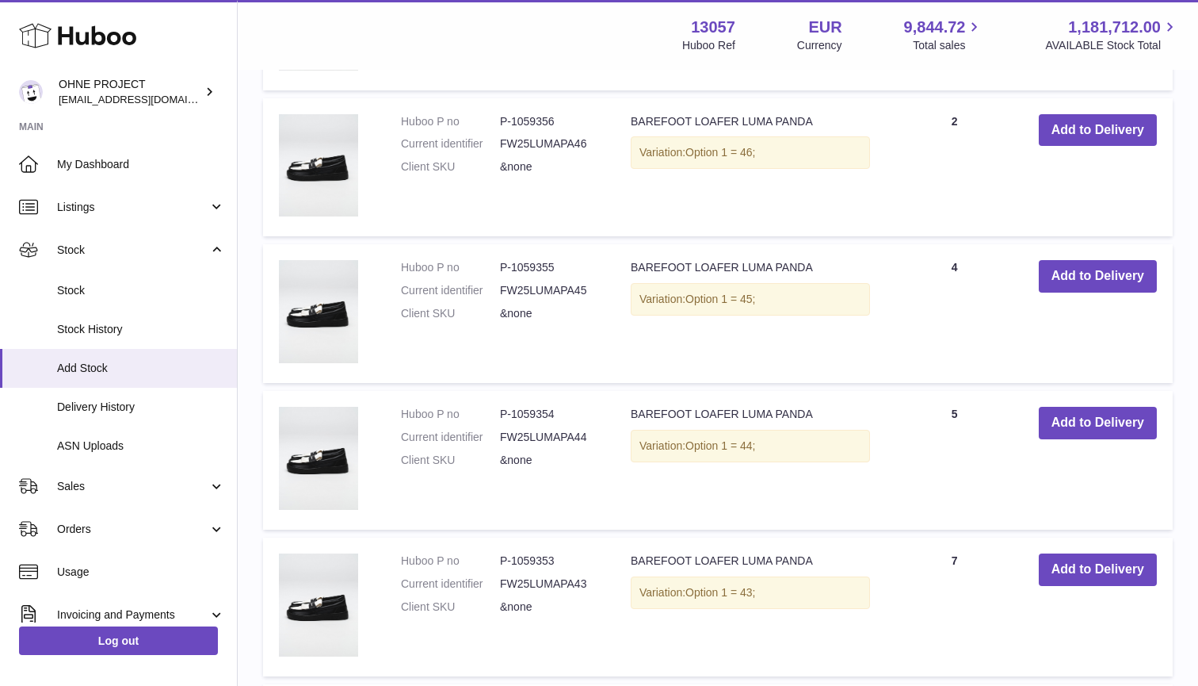
scroll to position [5717, 0]
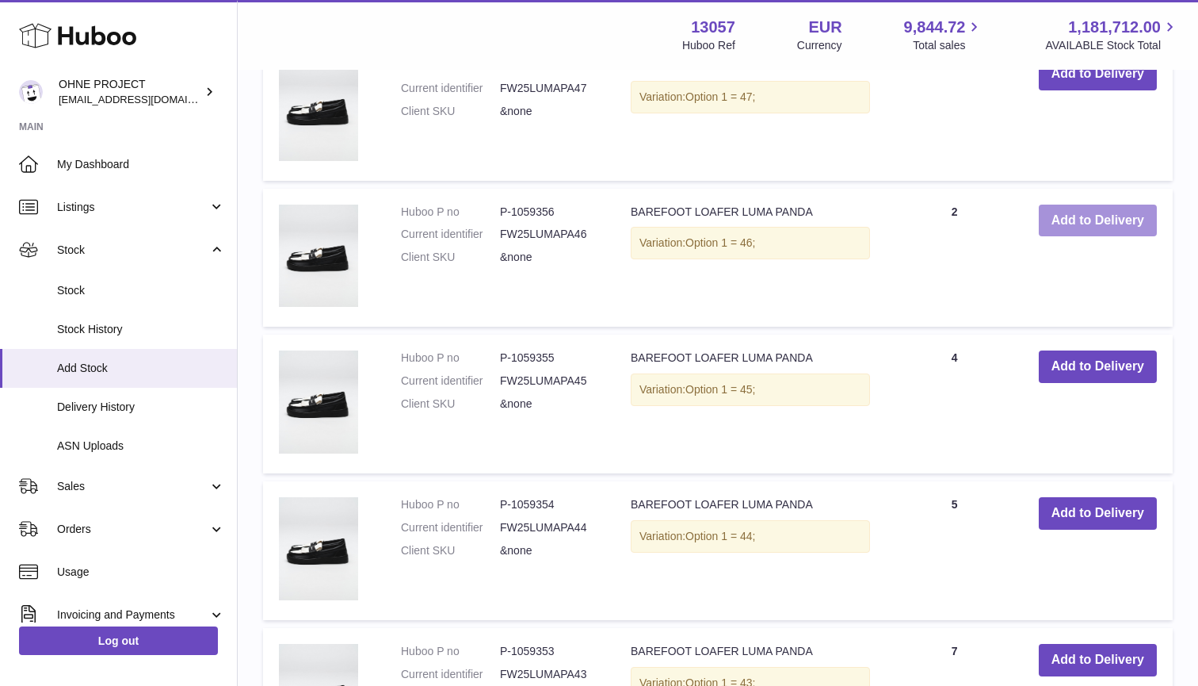
click at [1094, 204] on button "Add to Delivery" at bounding box center [1098, 220] width 118 height 32
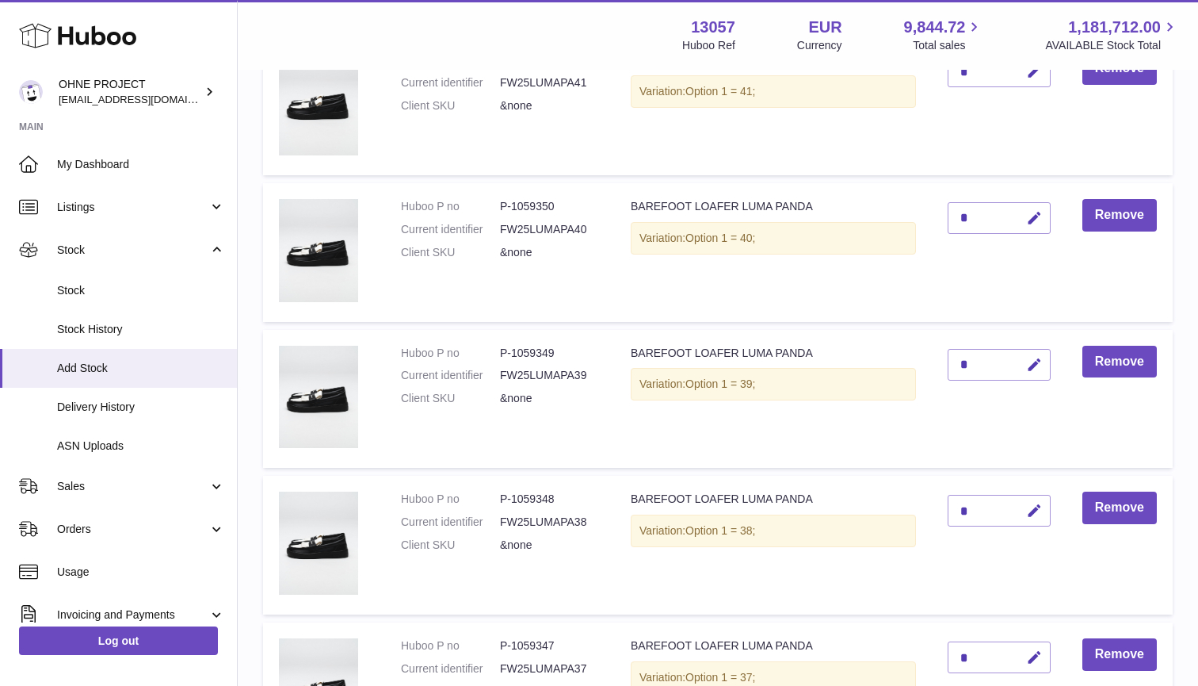
scroll to position [2731, 0]
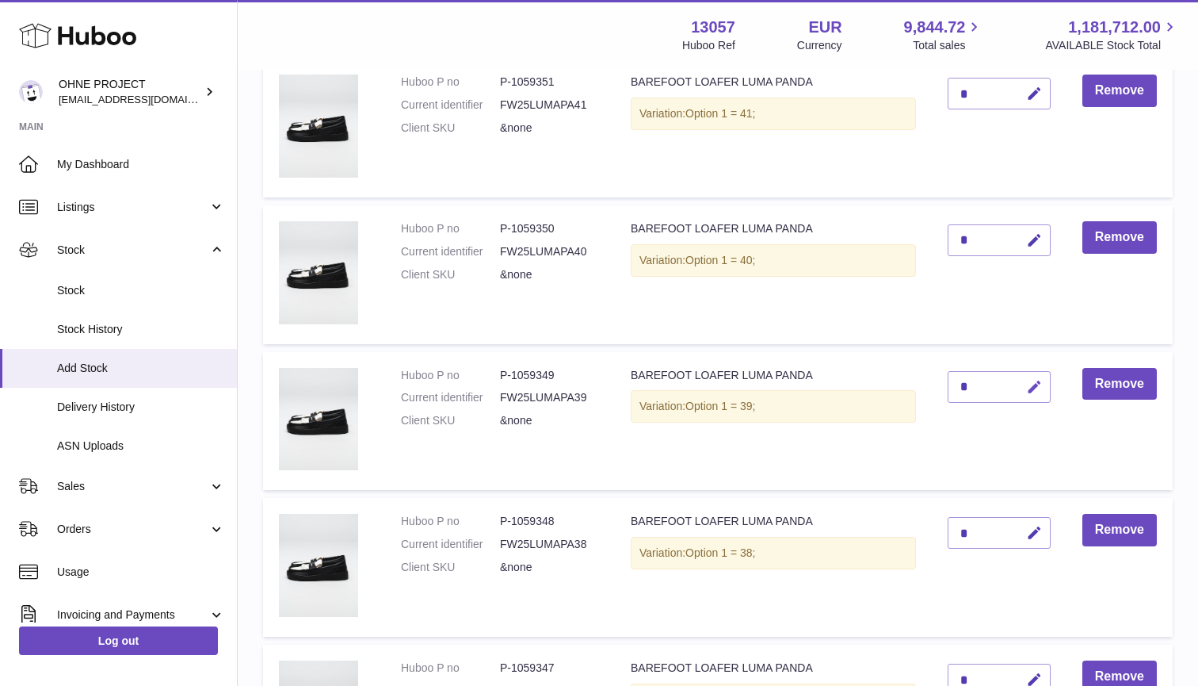
click at [1033, 379] on icon "button" at bounding box center [1034, 387] width 17 height 17
type input "*"
click at [1032, 374] on button "submit" at bounding box center [1033, 386] width 30 height 25
click at [1038, 232] on icon "button" at bounding box center [1034, 240] width 17 height 17
type input "*"
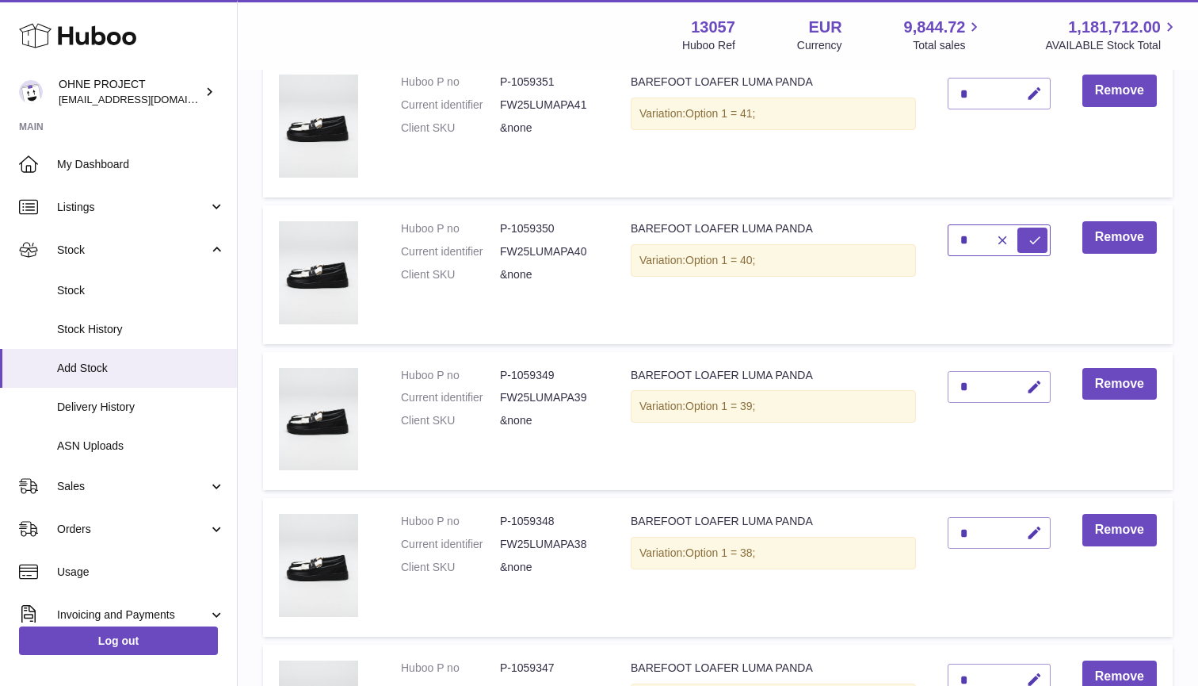
click at [1032, 228] on button "submit" at bounding box center [1033, 239] width 30 height 25
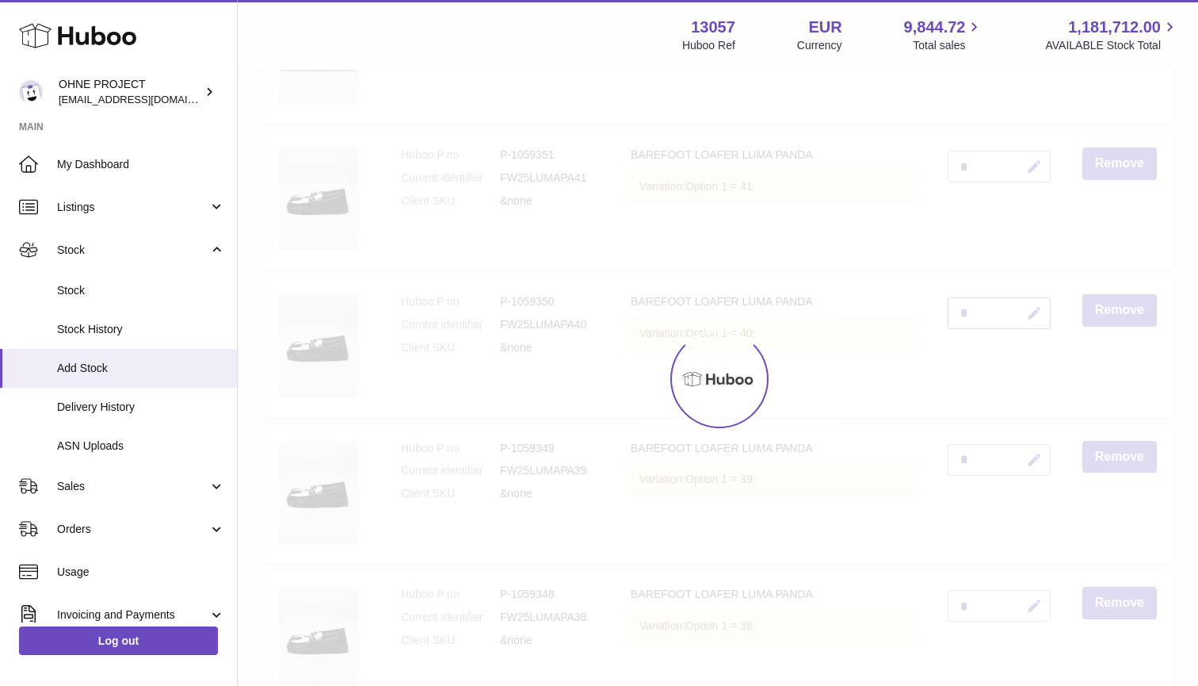
scroll to position [2610, 0]
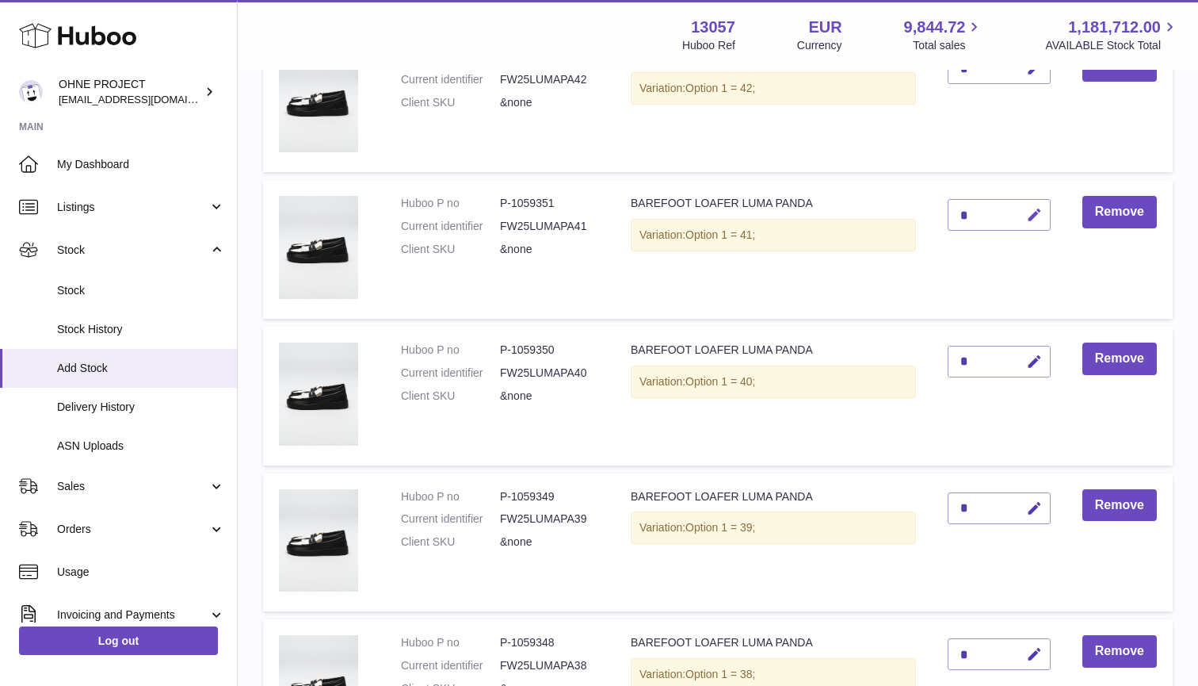
click at [1035, 207] on icon "button" at bounding box center [1034, 215] width 17 height 17
type input "*"
click at [1032, 204] on button "submit" at bounding box center [1033, 214] width 30 height 25
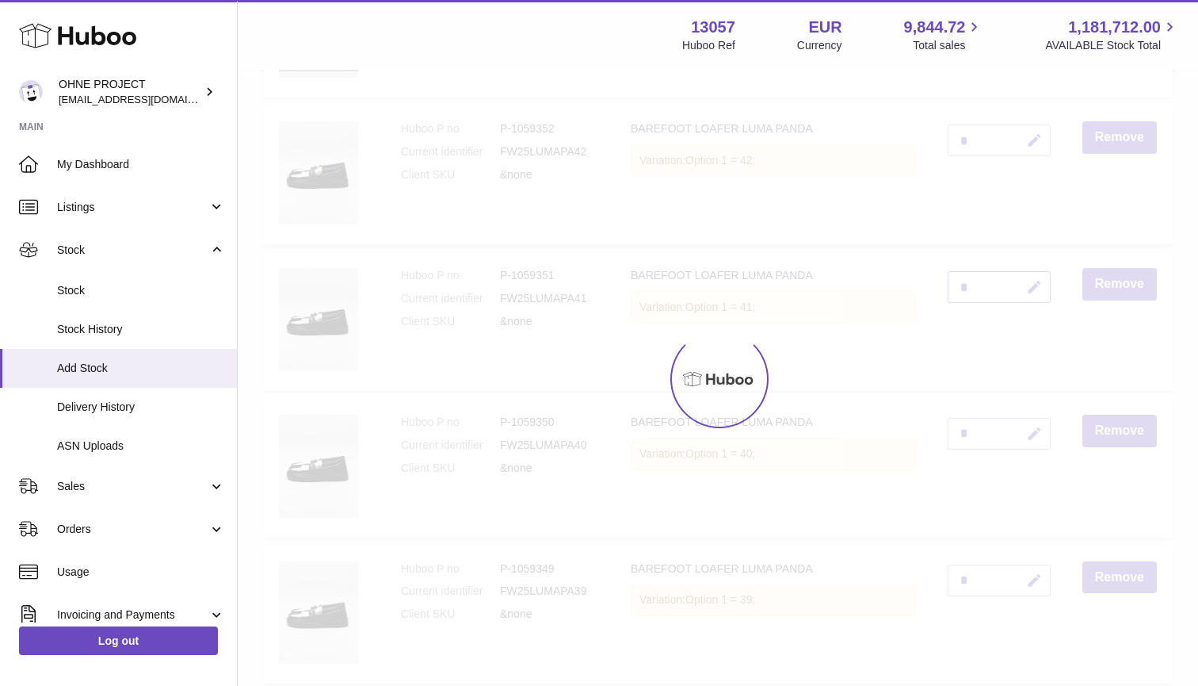
scroll to position [2469, 0]
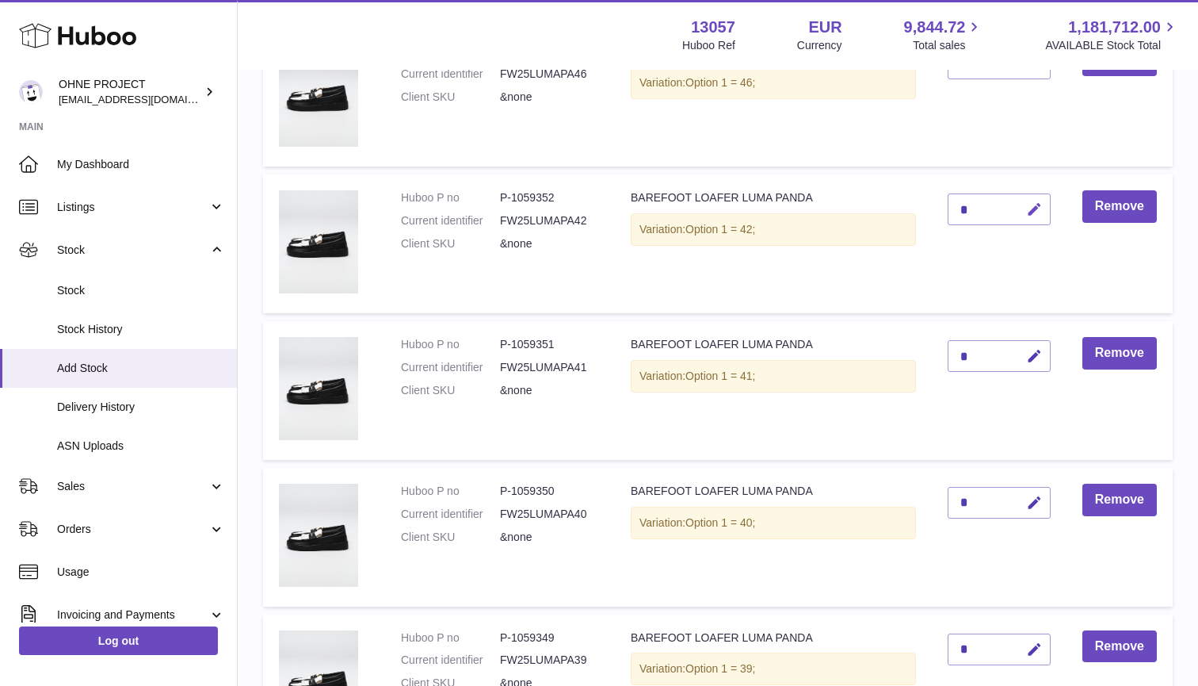
click at [1037, 201] on icon "button" at bounding box center [1034, 209] width 17 height 17
type input "*"
click at [1032, 223] on button "submit" at bounding box center [1033, 235] width 30 height 25
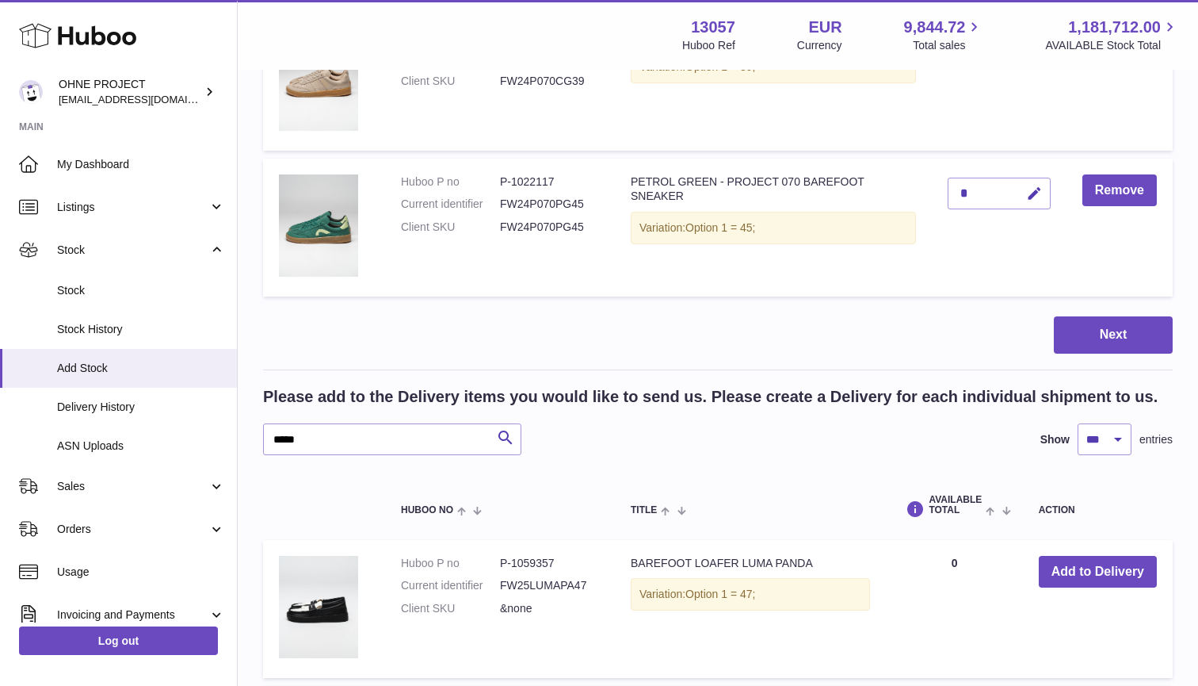
scroll to position [5403, 0]
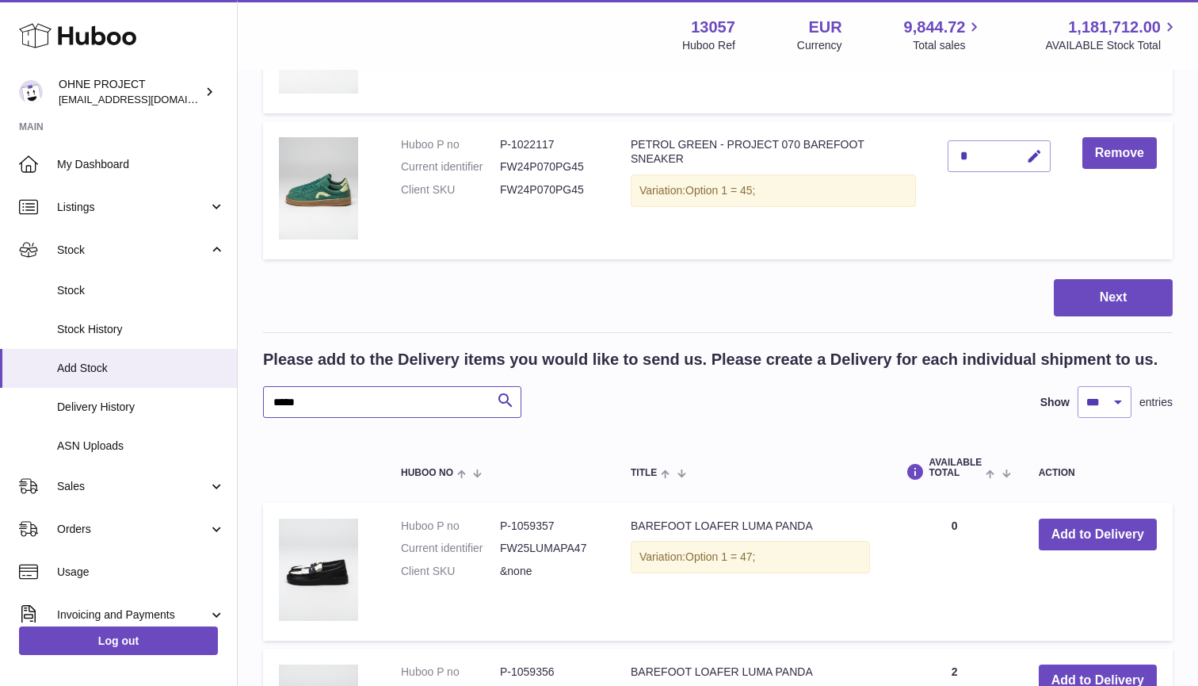
click at [367, 386] on input "*****" at bounding box center [392, 402] width 258 height 32
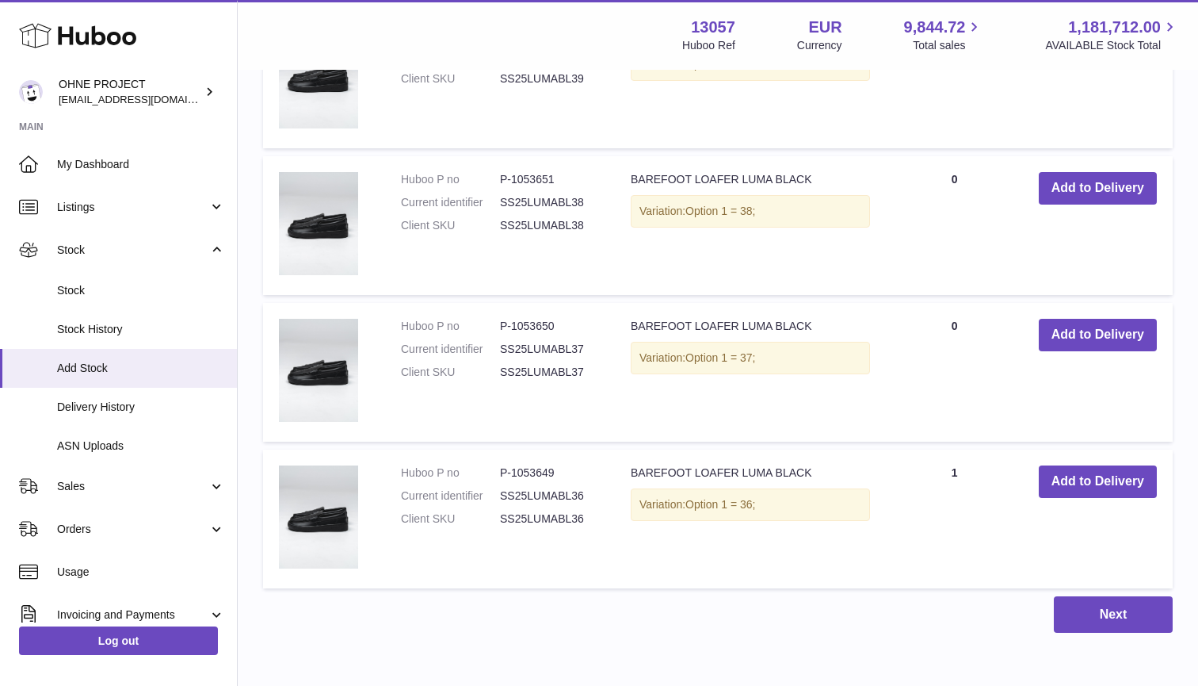
scroll to position [7078, 0]
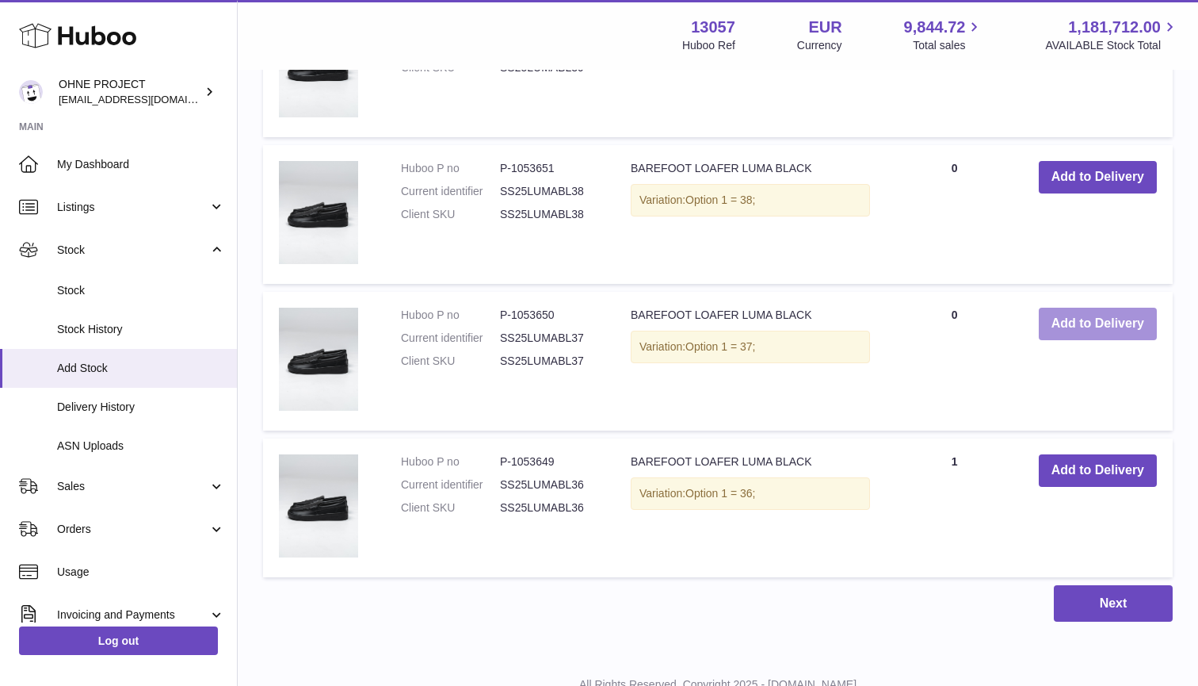
type input "**********"
click at [1094, 307] on button "Add to Delivery" at bounding box center [1098, 323] width 118 height 32
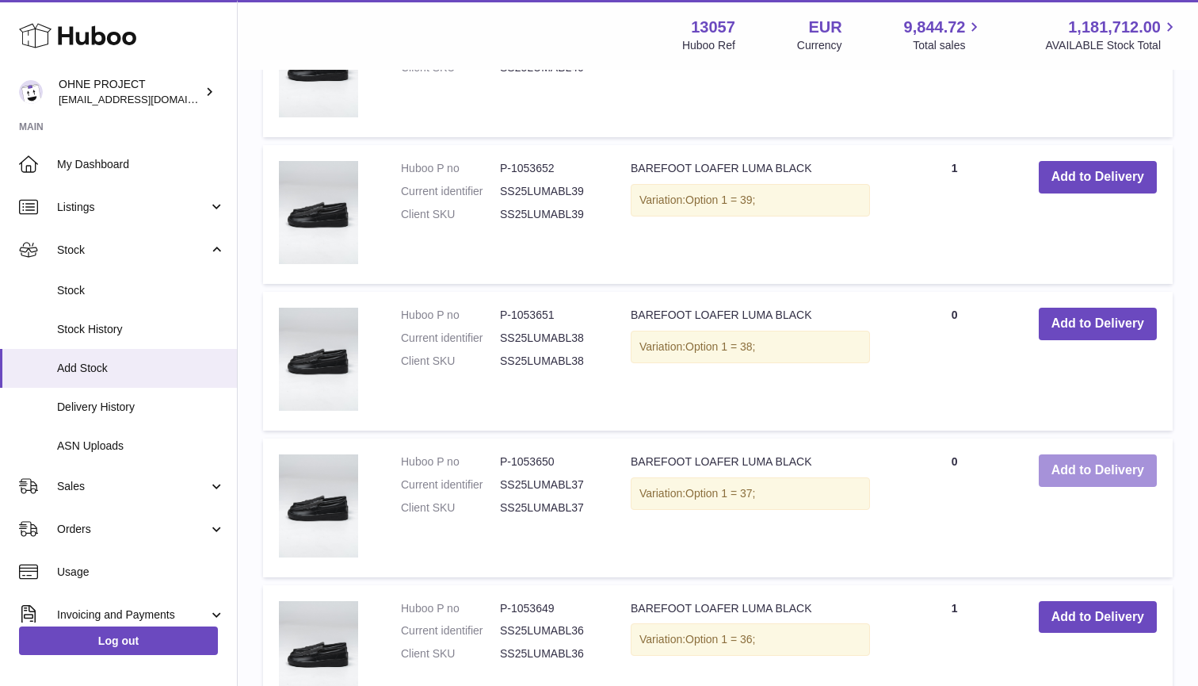
click at [1067, 454] on button "Add to Delivery" at bounding box center [1098, 470] width 118 height 32
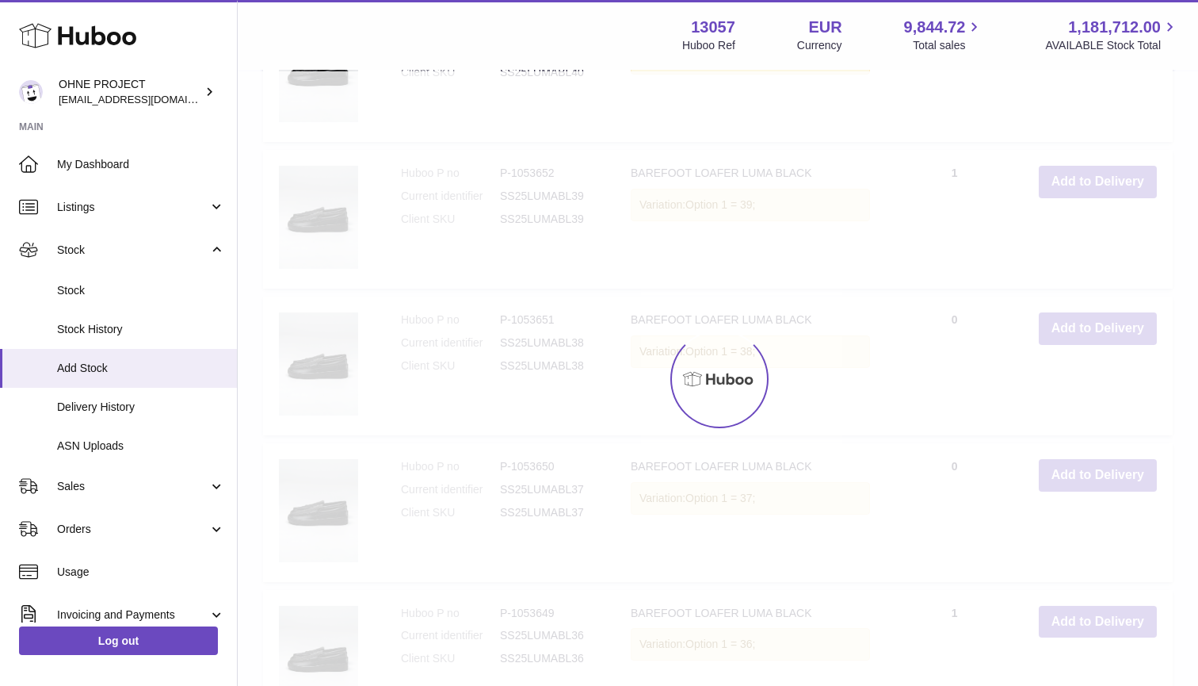
type input "*"
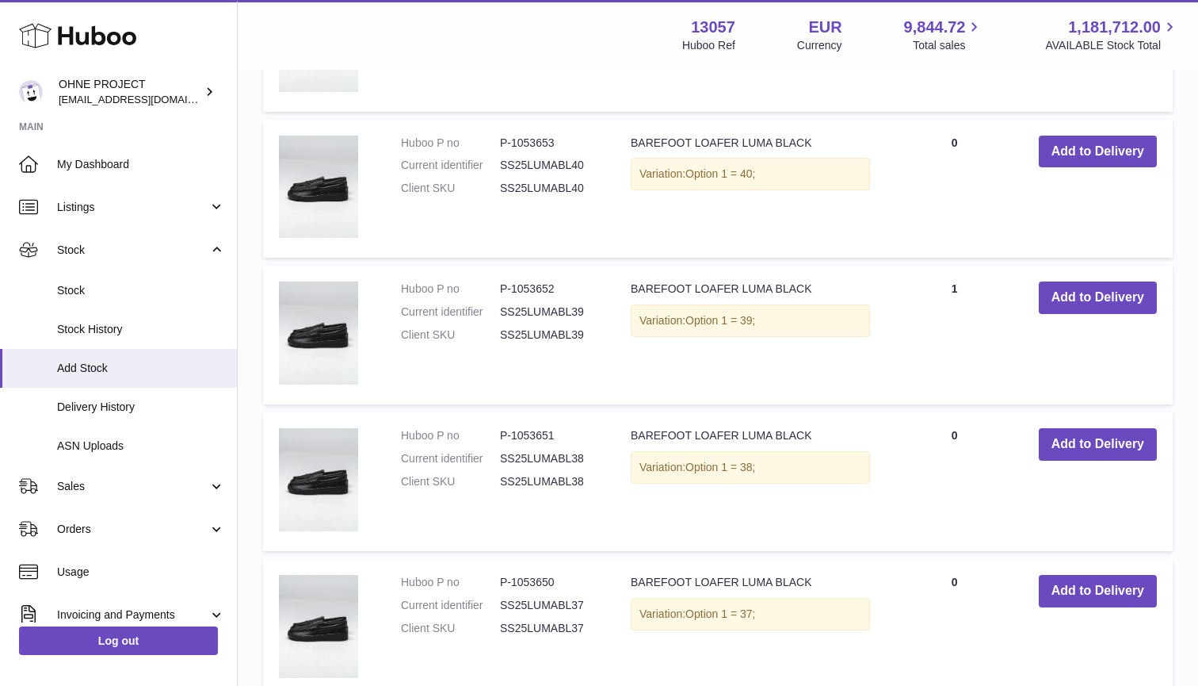
scroll to position [6940, 0]
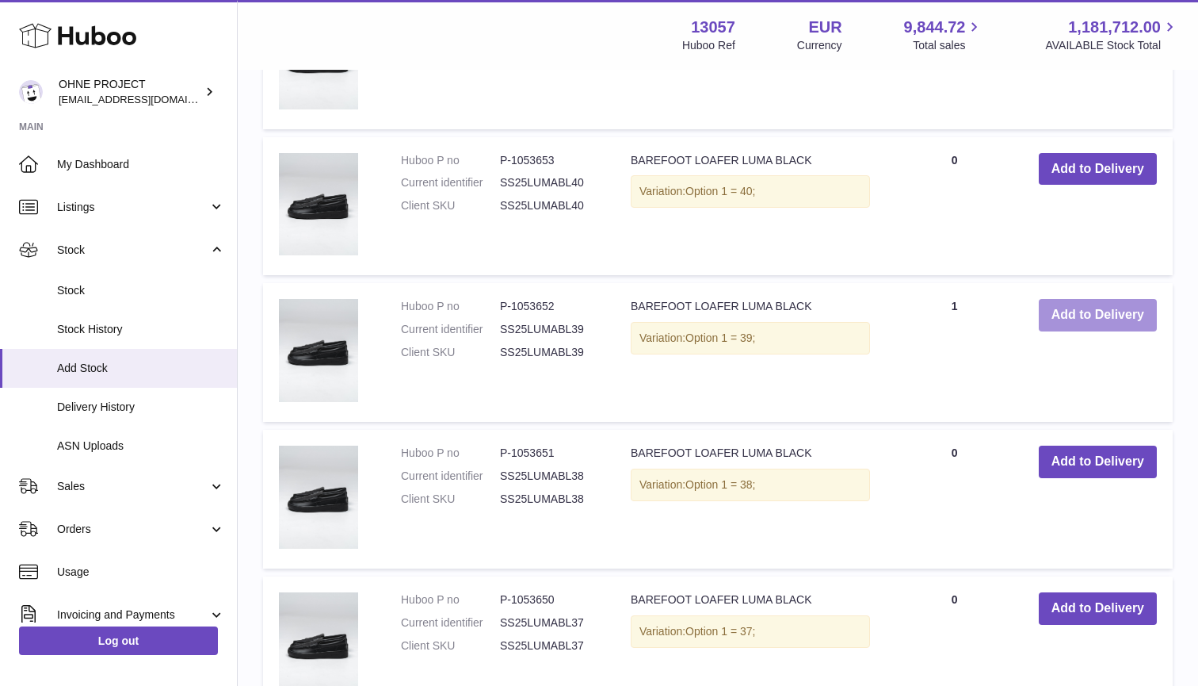
click at [1082, 299] on button "Add to Delivery" at bounding box center [1098, 315] width 118 height 32
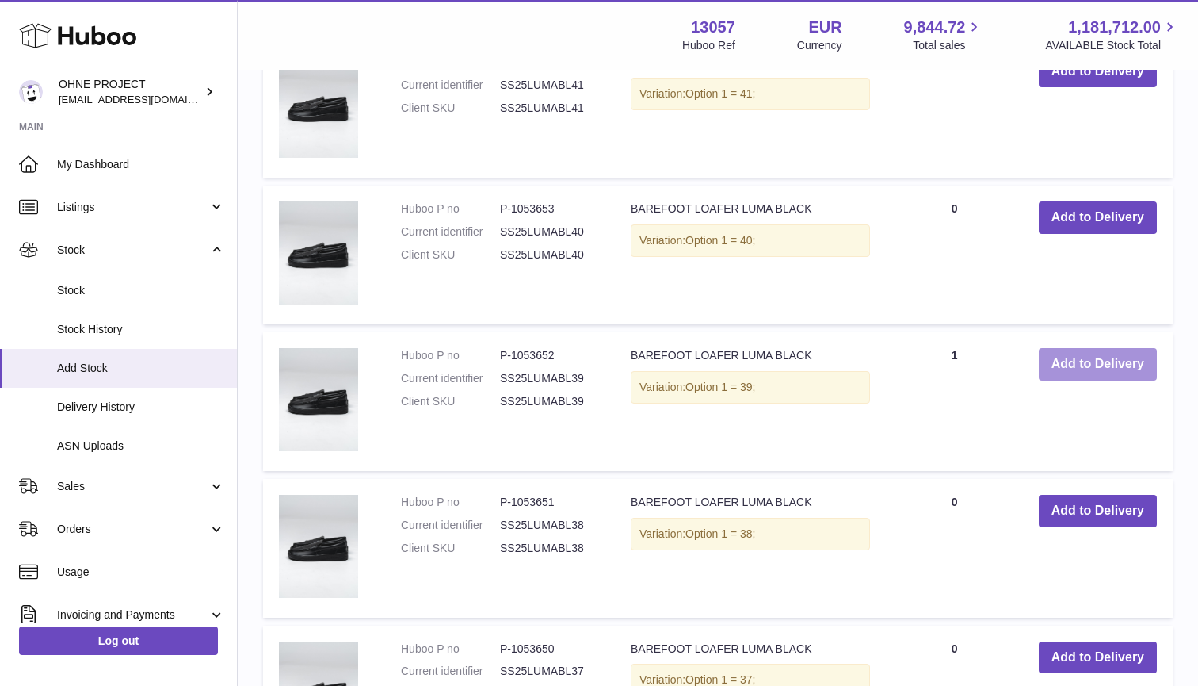
scroll to position [7064, 0]
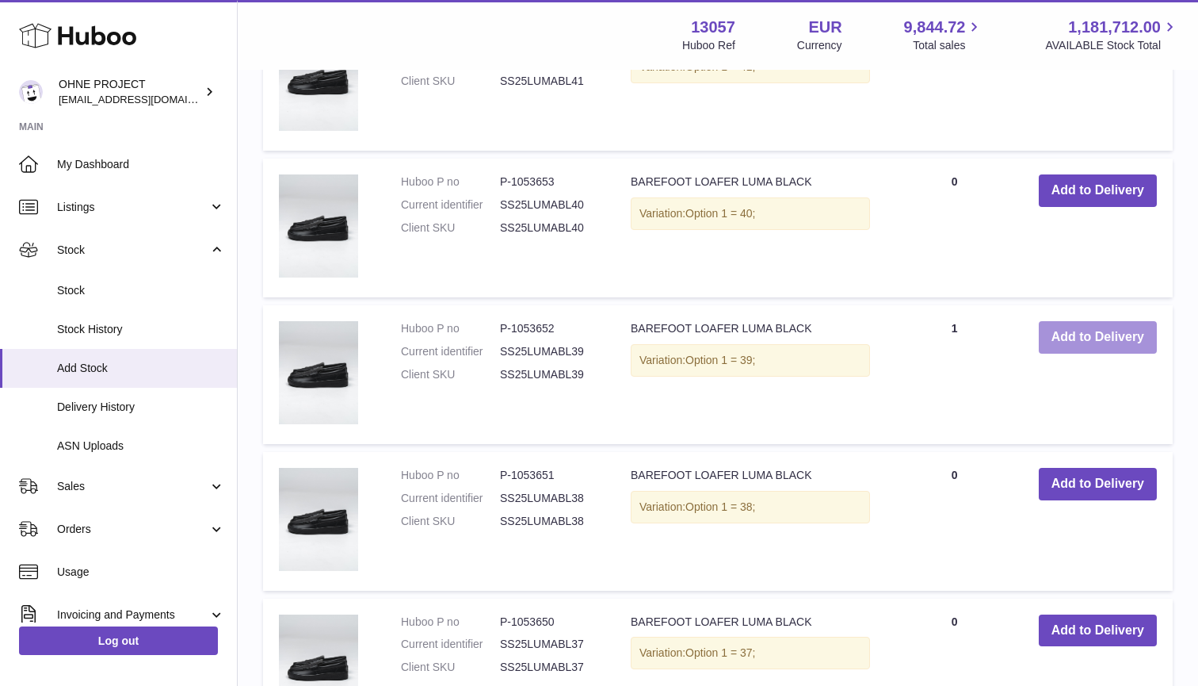
click at [1080, 321] on button "Add to Delivery" at bounding box center [1098, 337] width 118 height 32
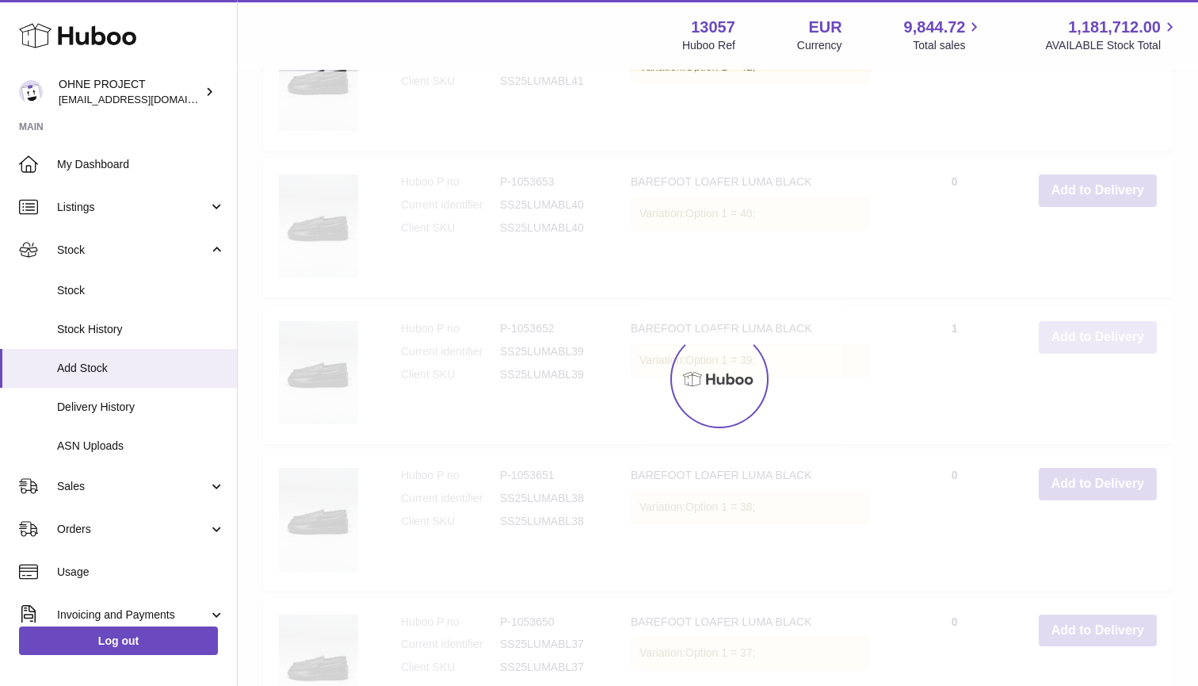
type input "*"
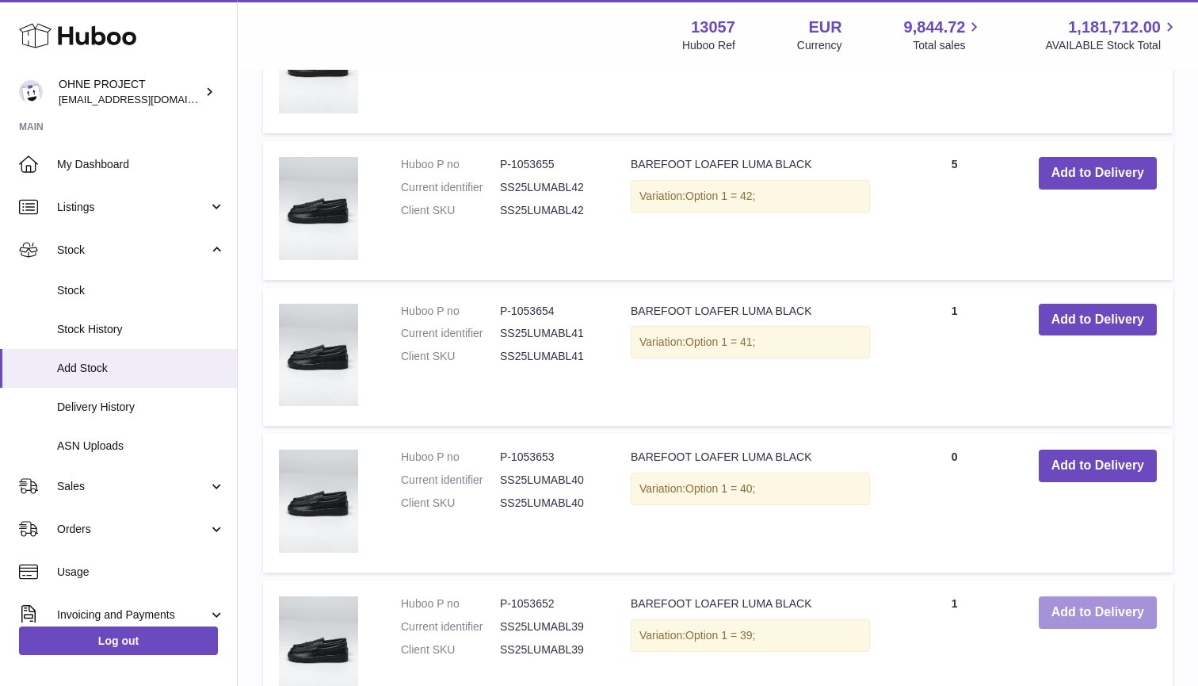
scroll to position [6746, 0]
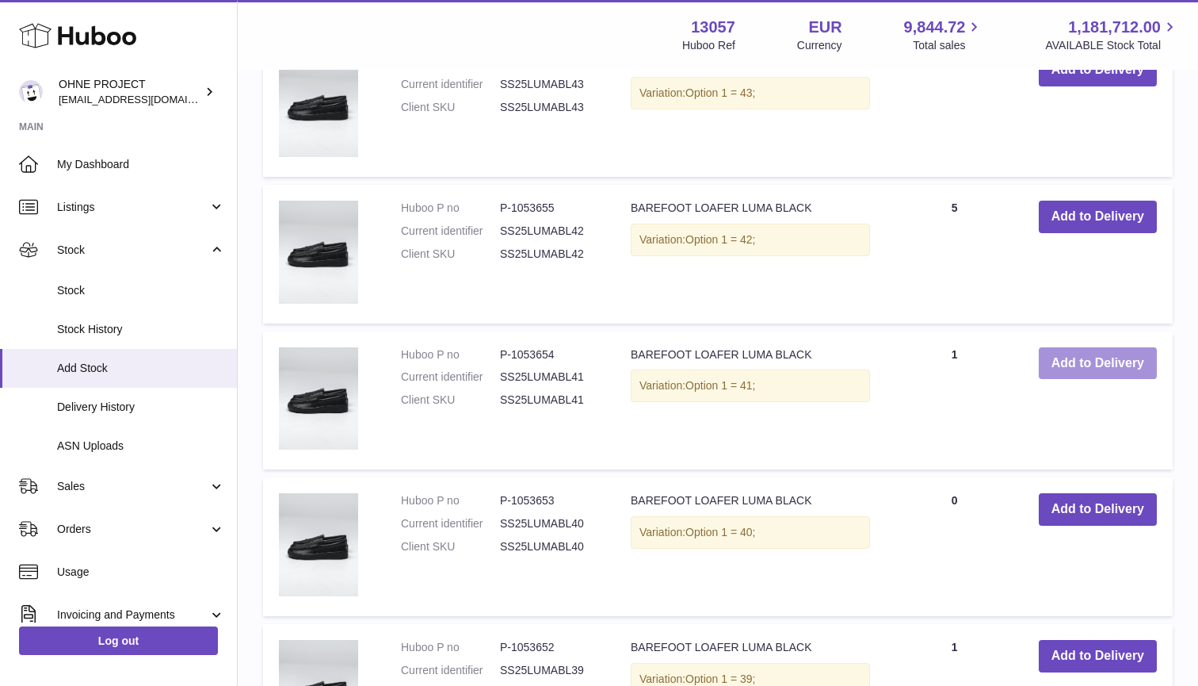
click at [1071, 347] on button "Add to Delivery" at bounding box center [1098, 363] width 118 height 32
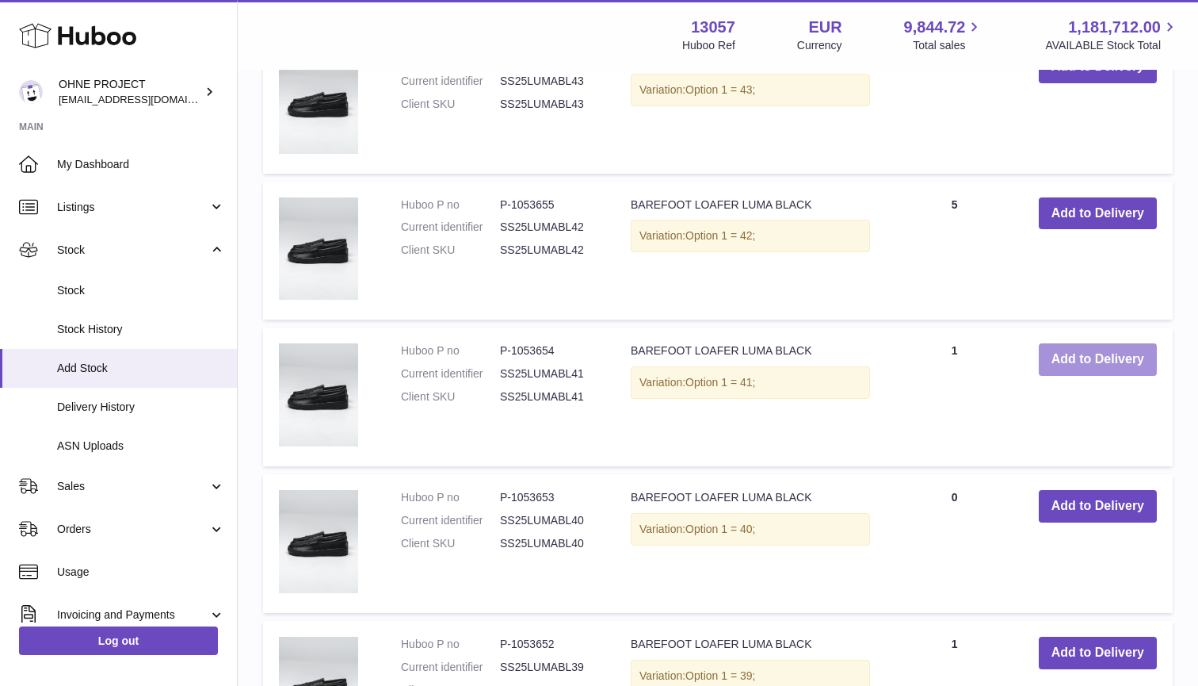
scroll to position [6914, 0]
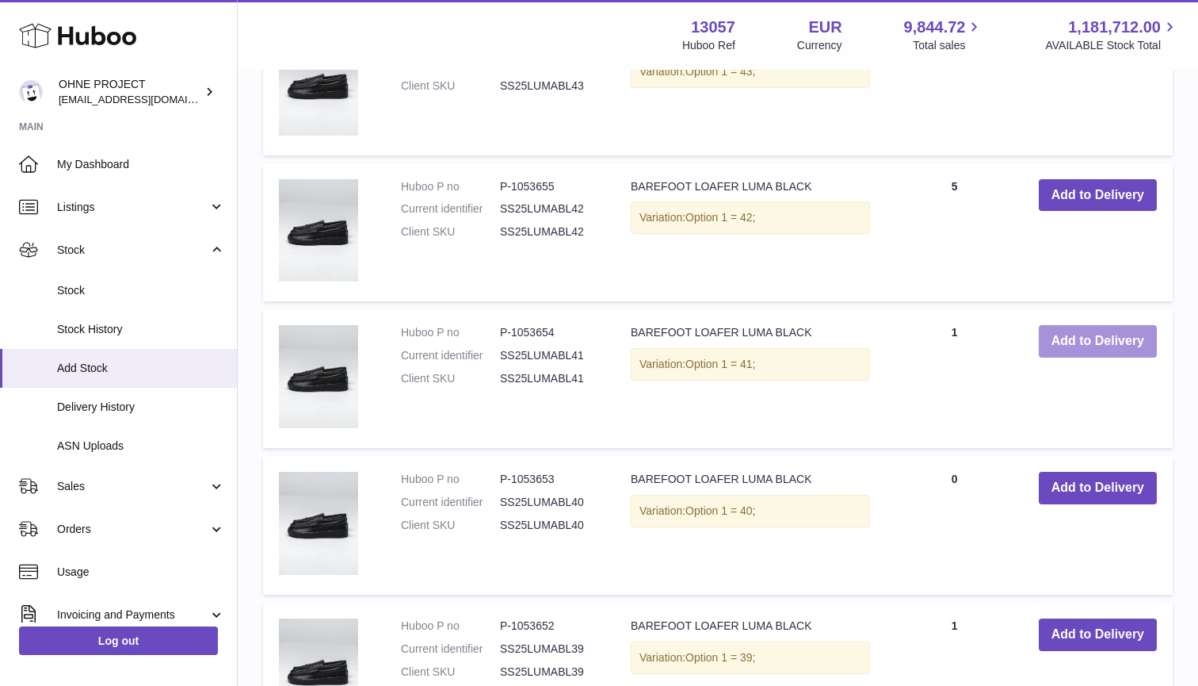
click at [1090, 325] on button "Add to Delivery" at bounding box center [1098, 341] width 118 height 32
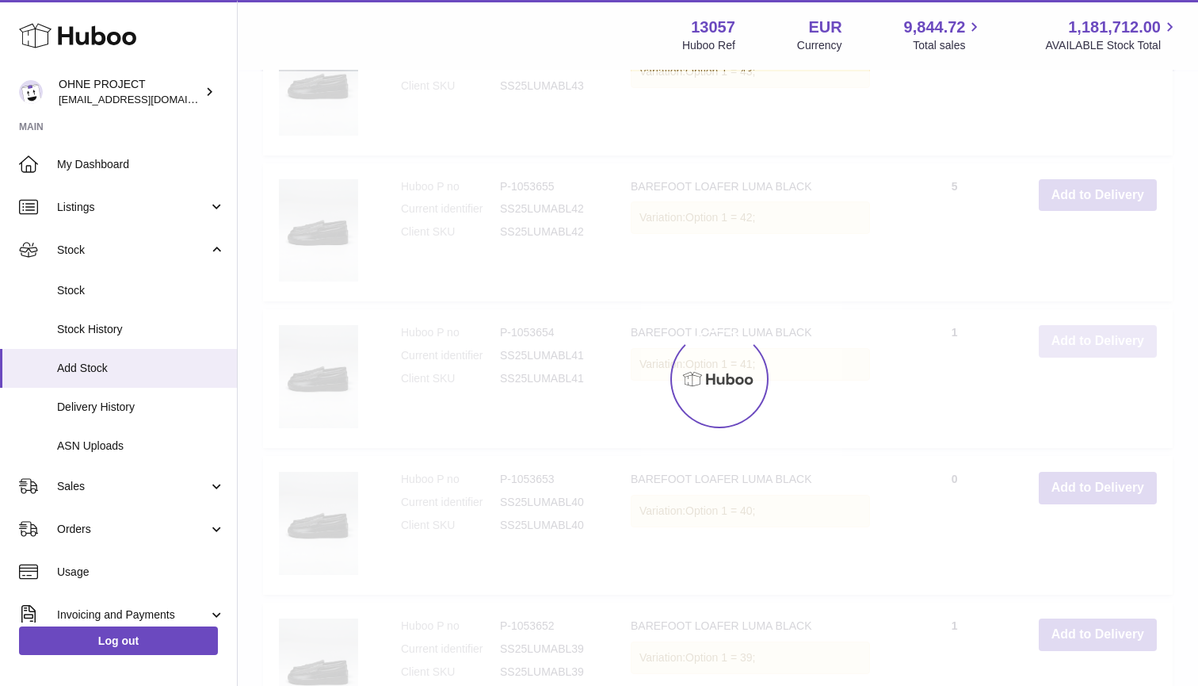
type input "*"
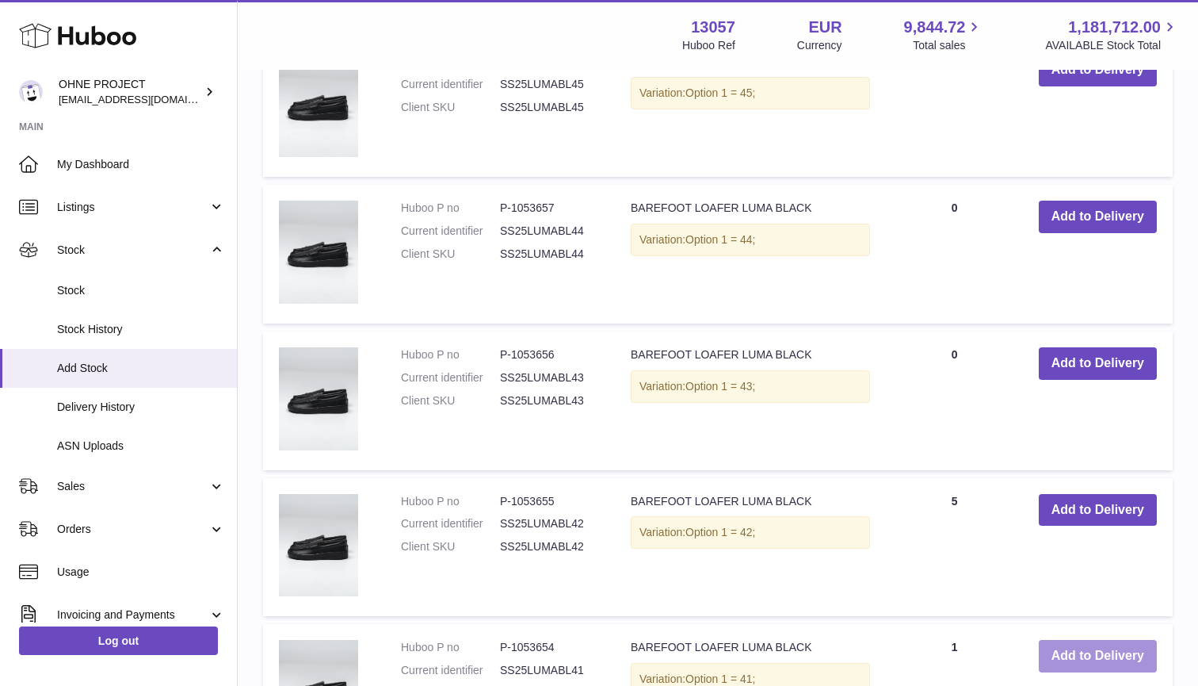
scroll to position [6563, 0]
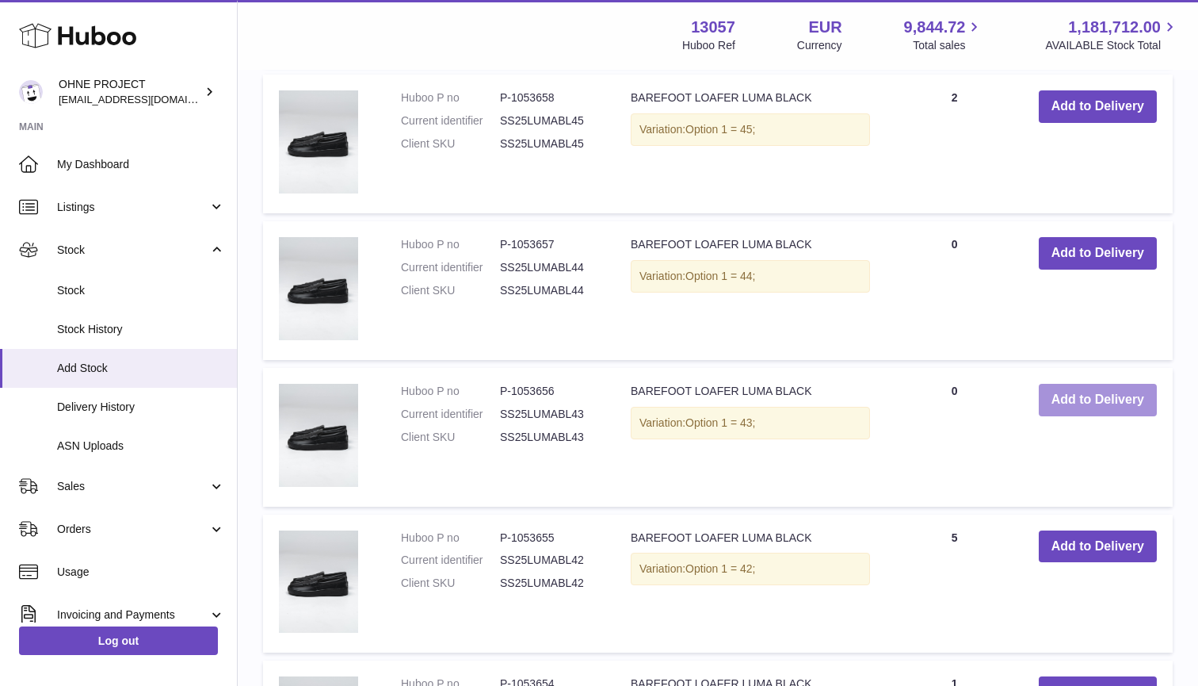
click at [1077, 384] on button "Add to Delivery" at bounding box center [1098, 400] width 118 height 32
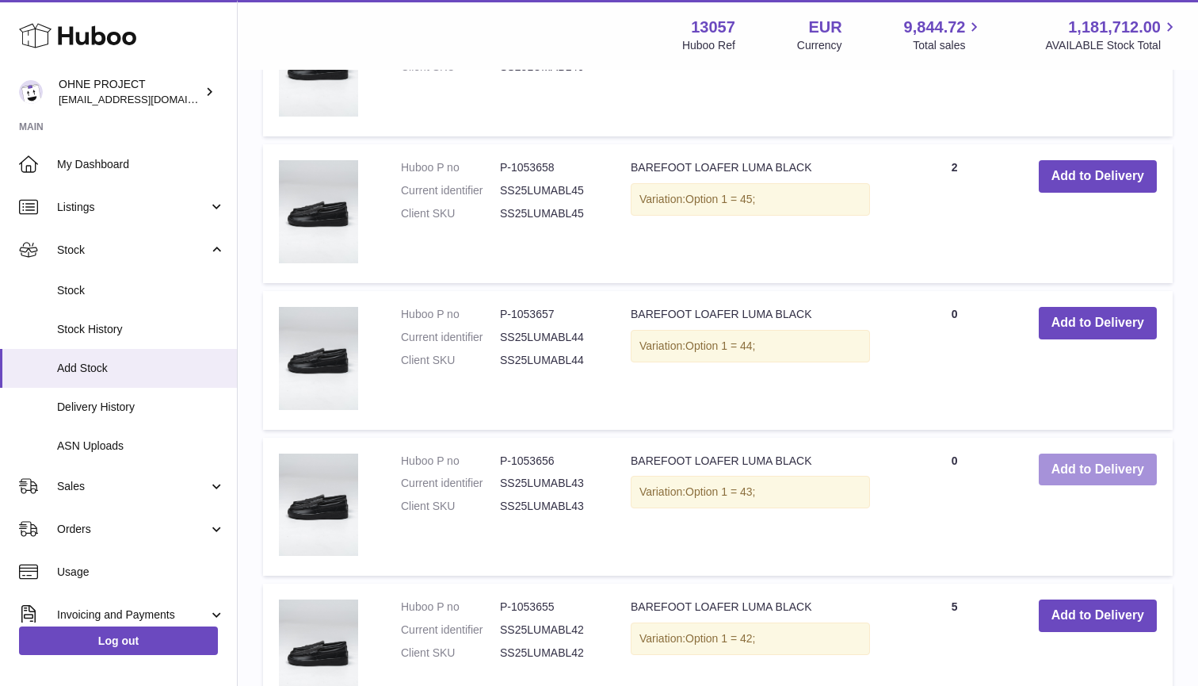
scroll to position [6644, 0]
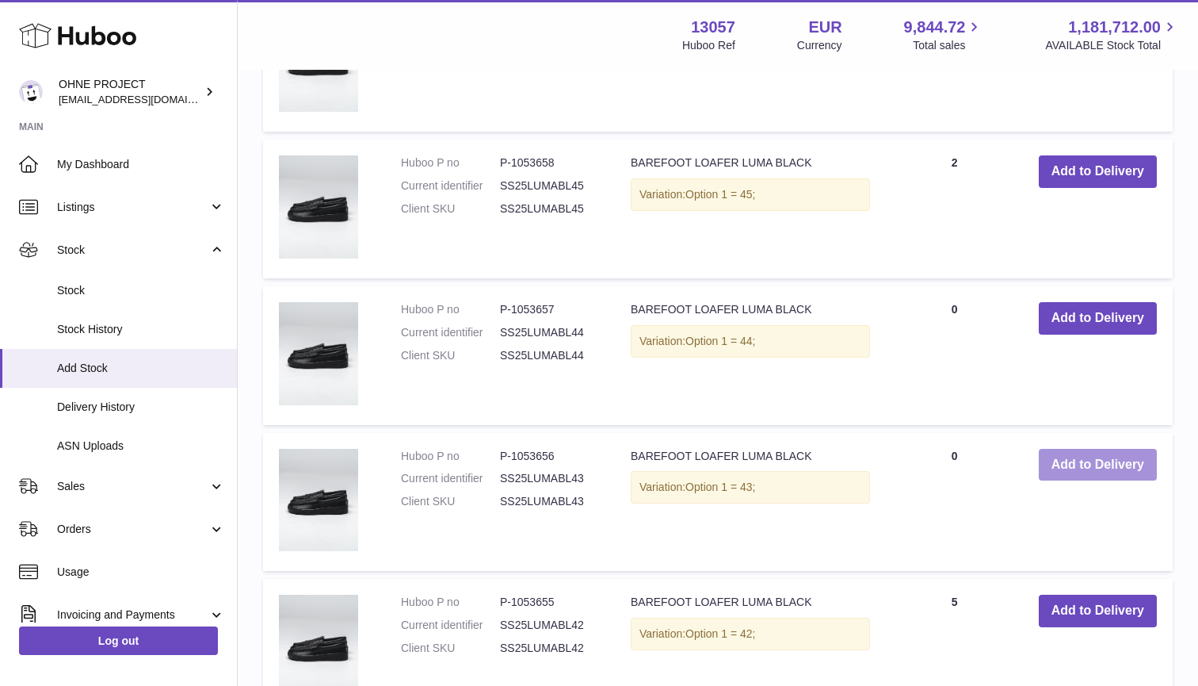
click at [1075, 449] on button "Add to Delivery" at bounding box center [1098, 465] width 118 height 32
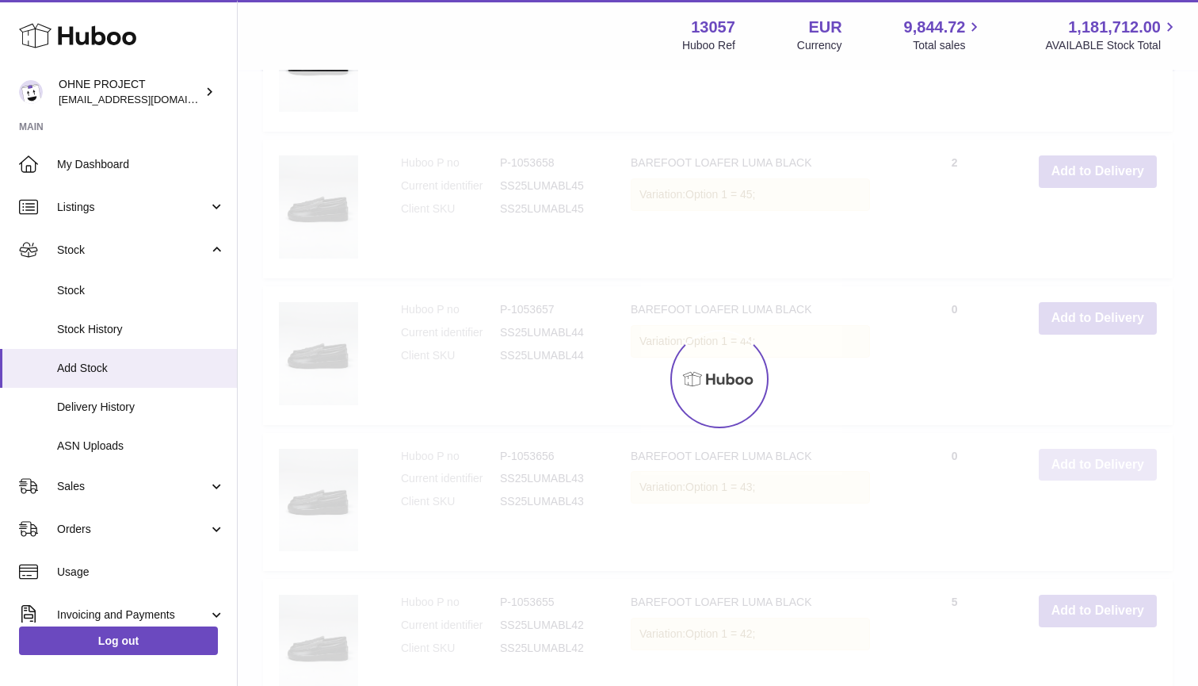
scroll to position [6574, 0]
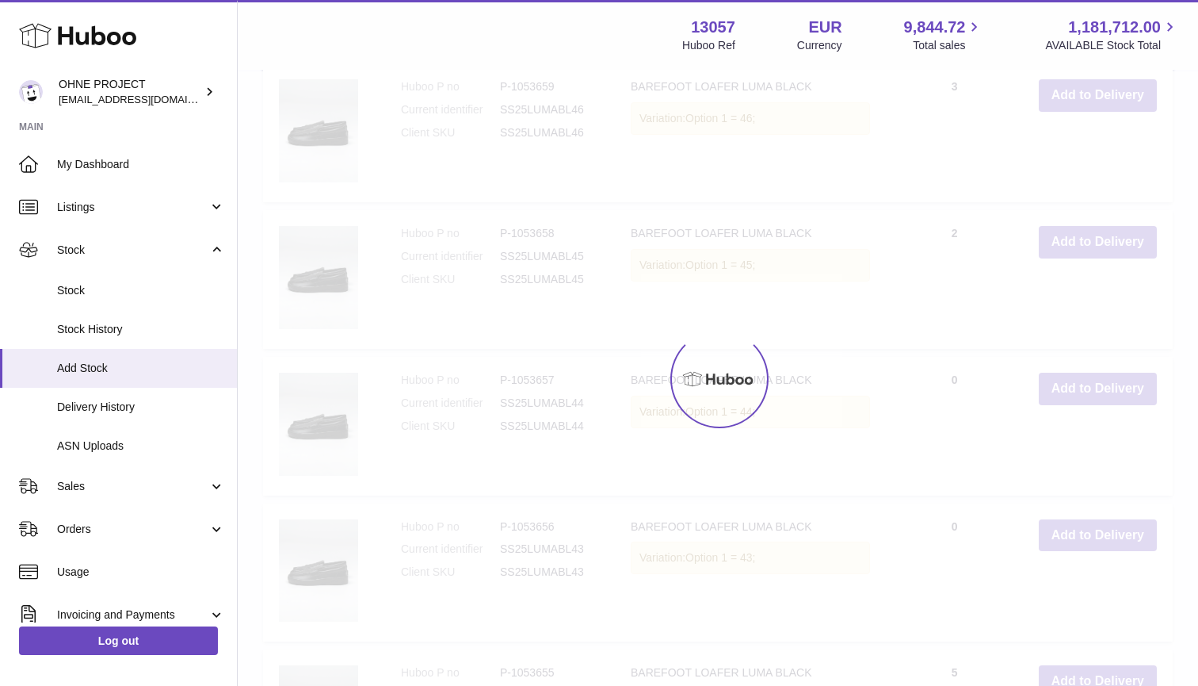
type input "*"
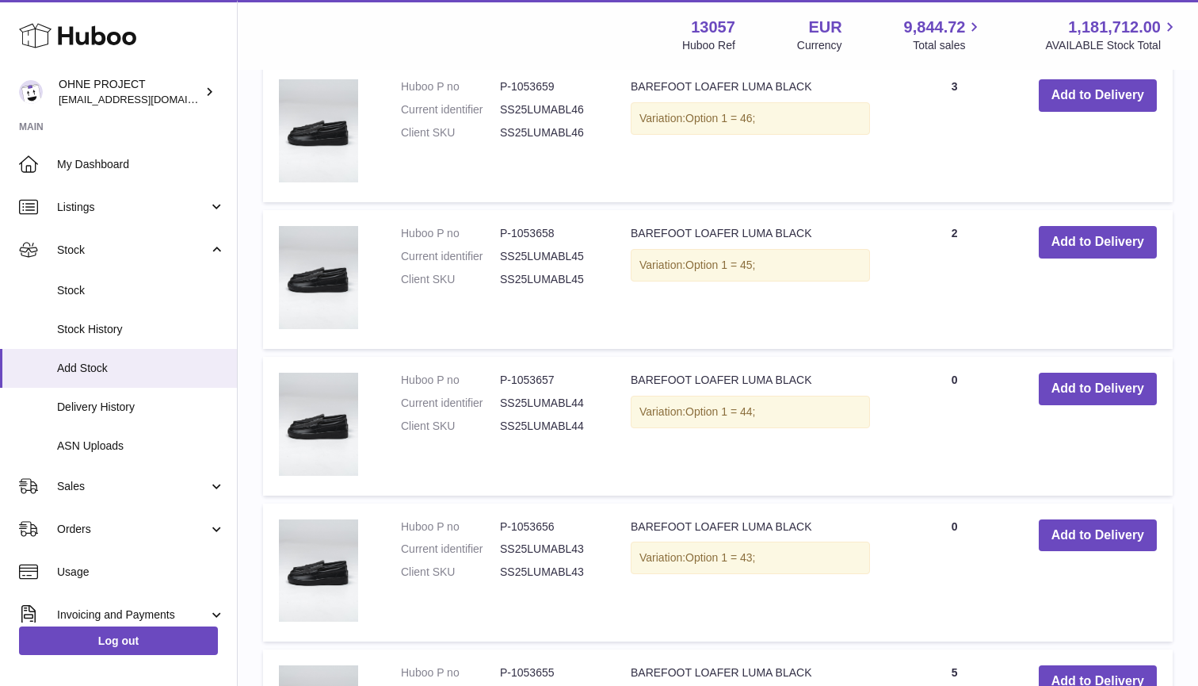
click at [1090, 377] on td "Add to Delivery" at bounding box center [1098, 426] width 150 height 139
click at [1090, 372] on button "Add to Delivery" at bounding box center [1098, 388] width 118 height 32
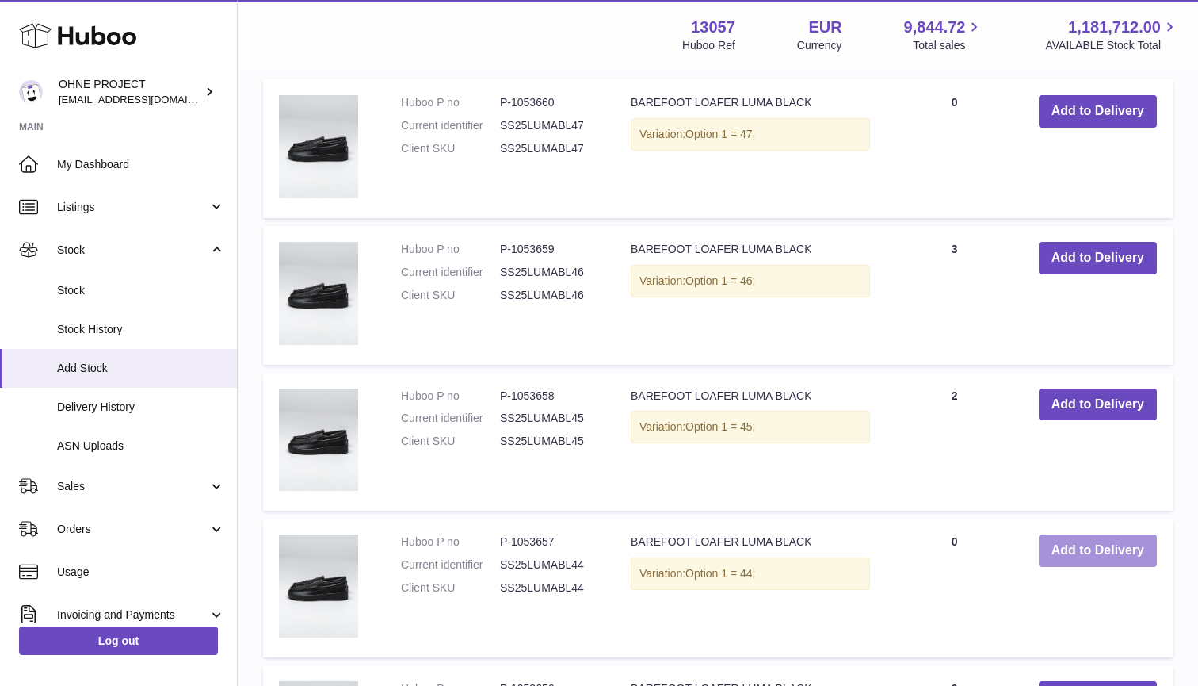
scroll to position [6715, 0]
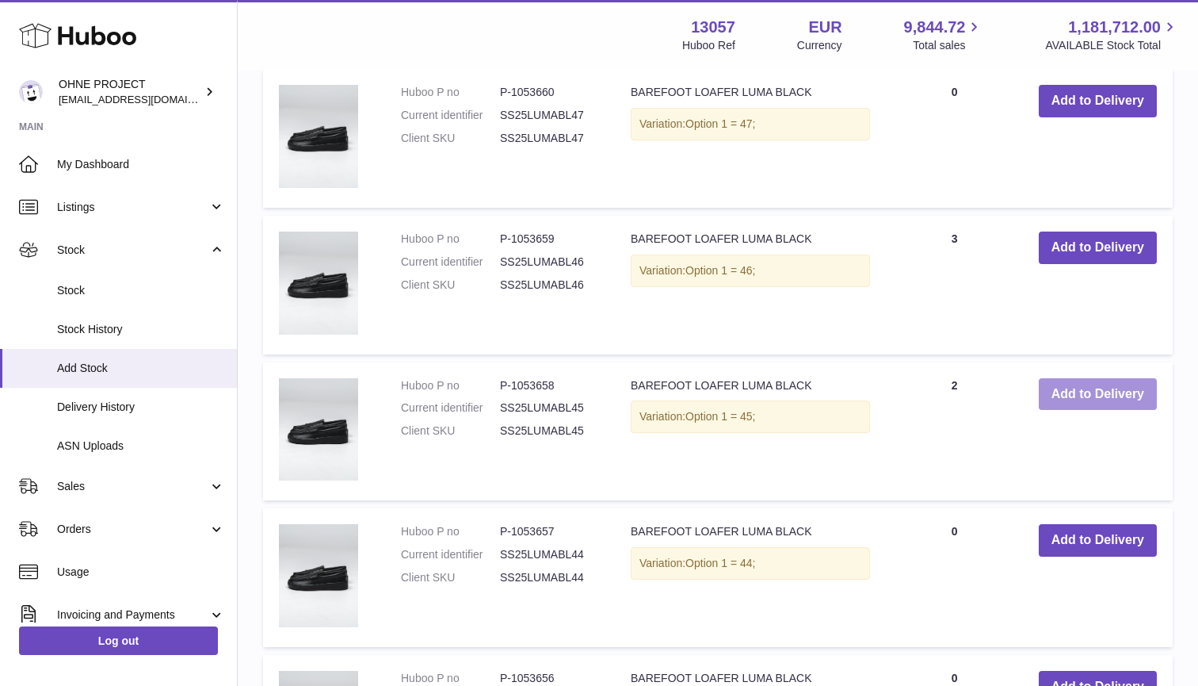
click at [1090, 378] on button "Add to Delivery" at bounding box center [1098, 394] width 118 height 32
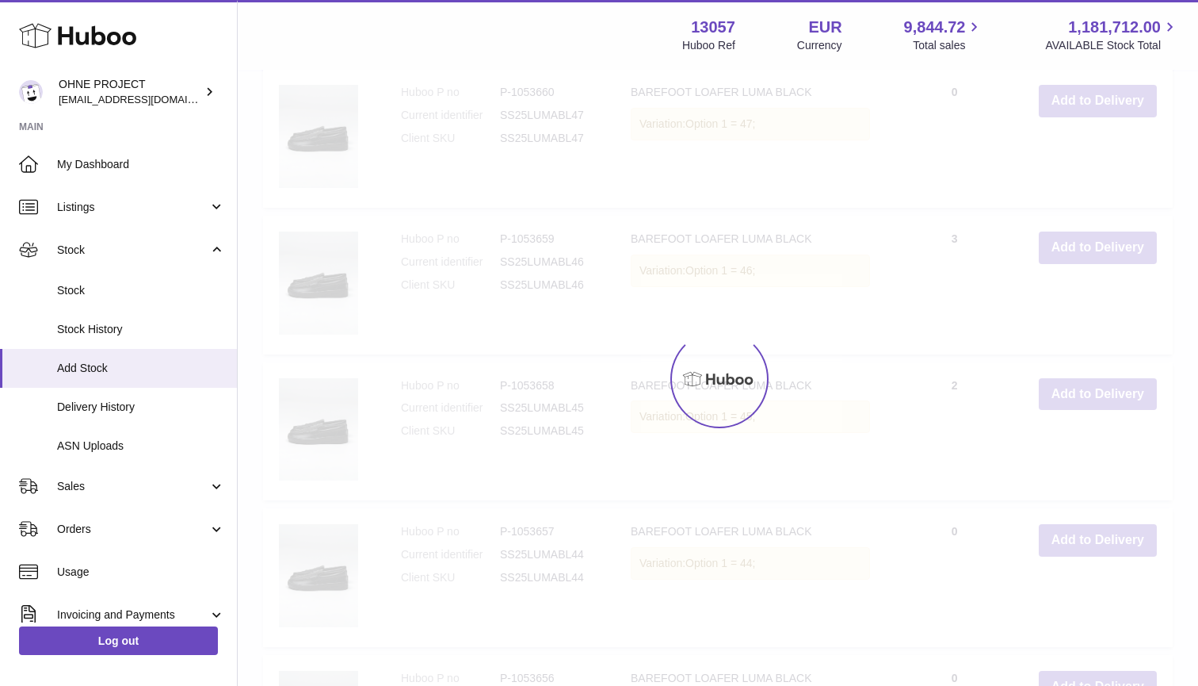
type input "*"
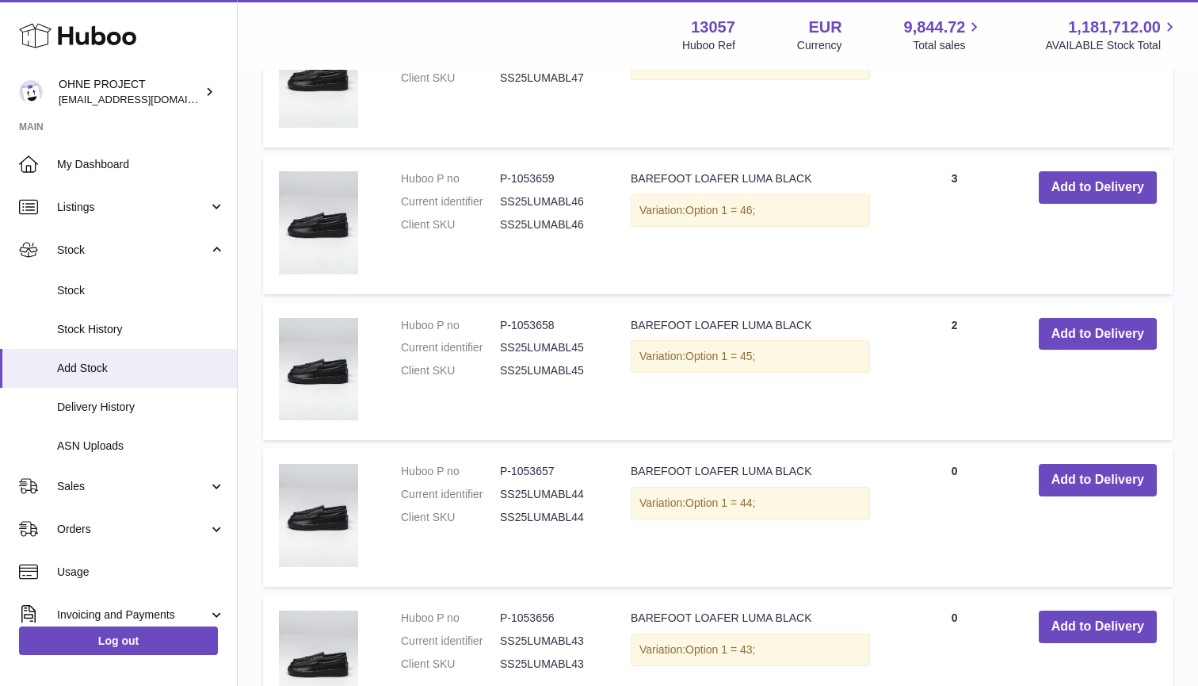
scroll to position [6779, 0]
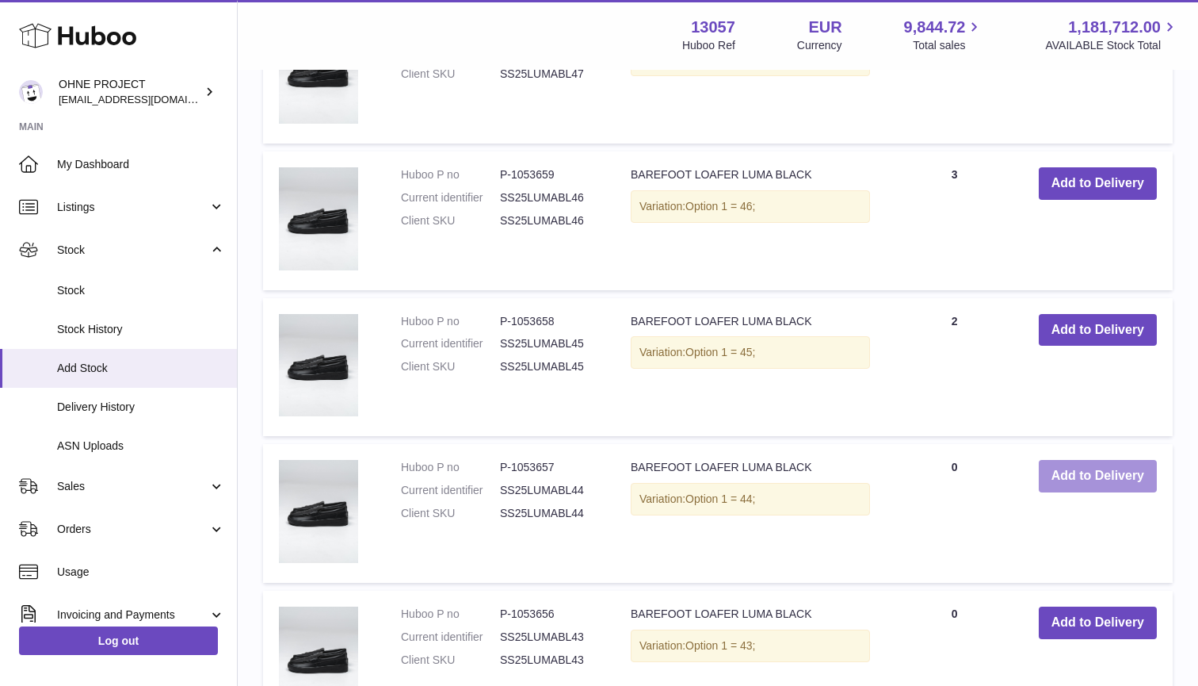
click at [1098, 460] on button "Add to Delivery" at bounding box center [1098, 476] width 118 height 32
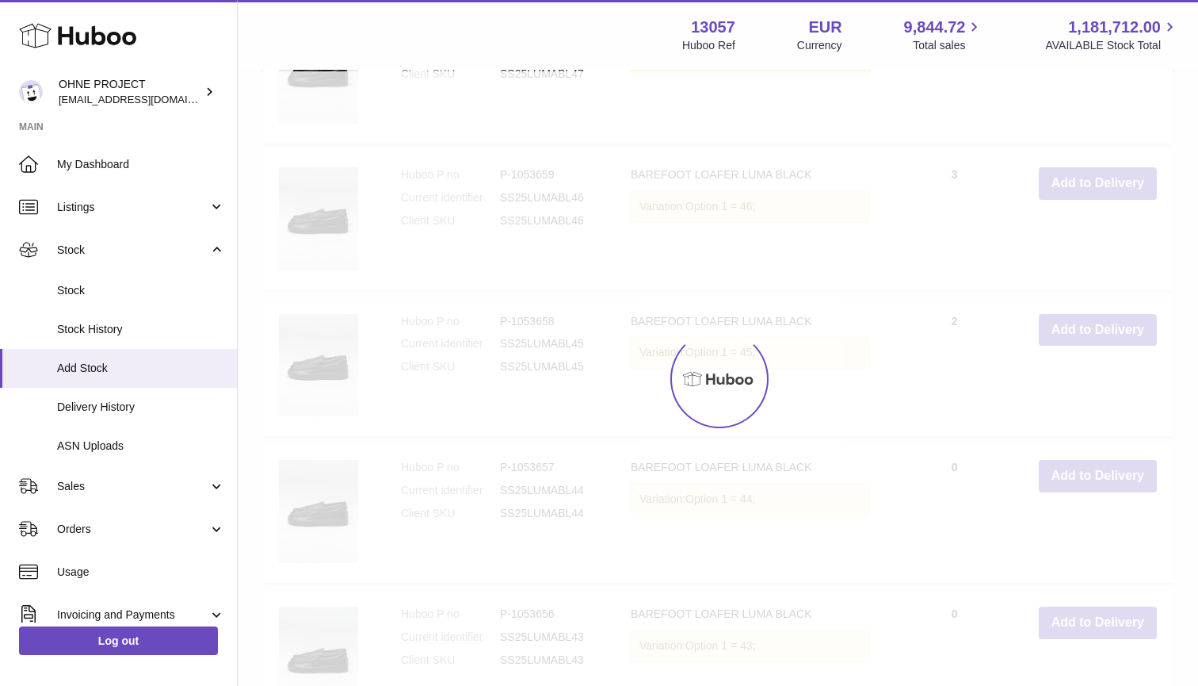
type input "*"
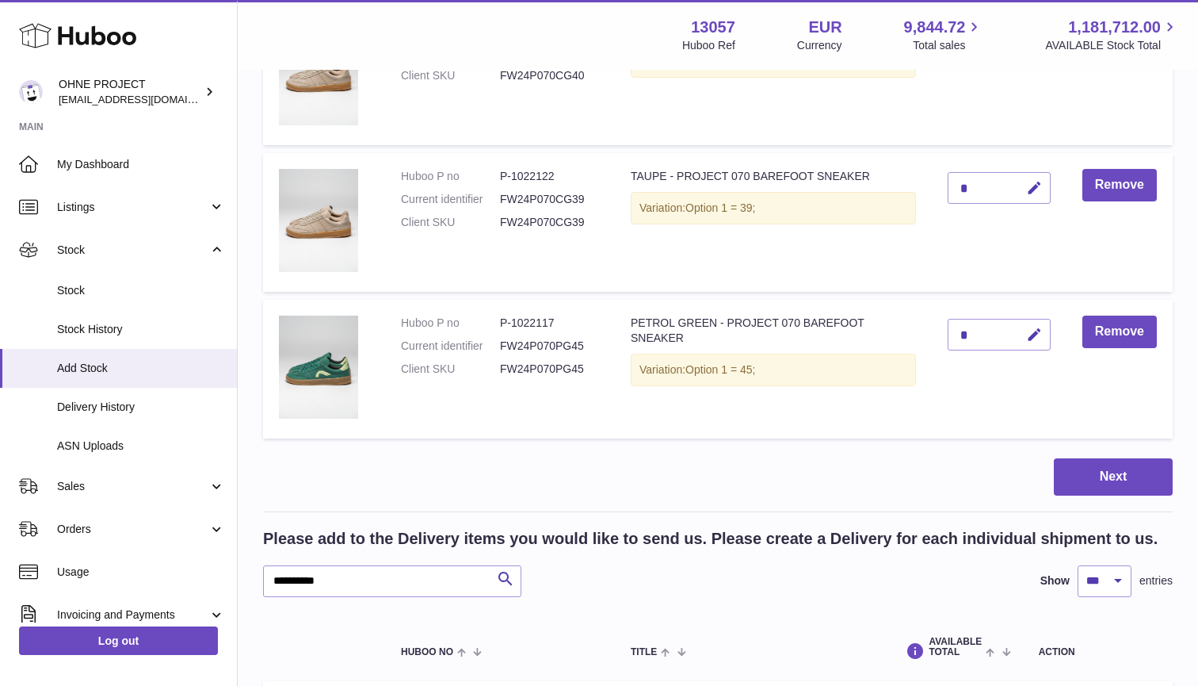
scroll to position [6117, 0]
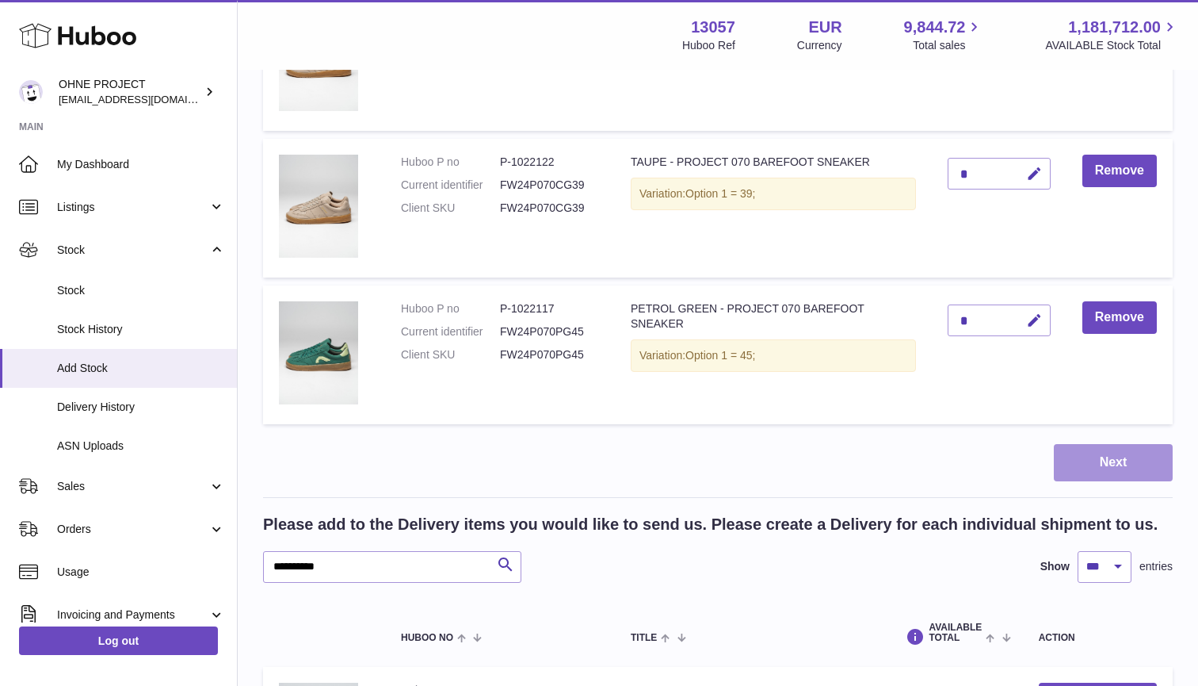
click at [1086, 444] on button "Next" at bounding box center [1113, 462] width 119 height 37
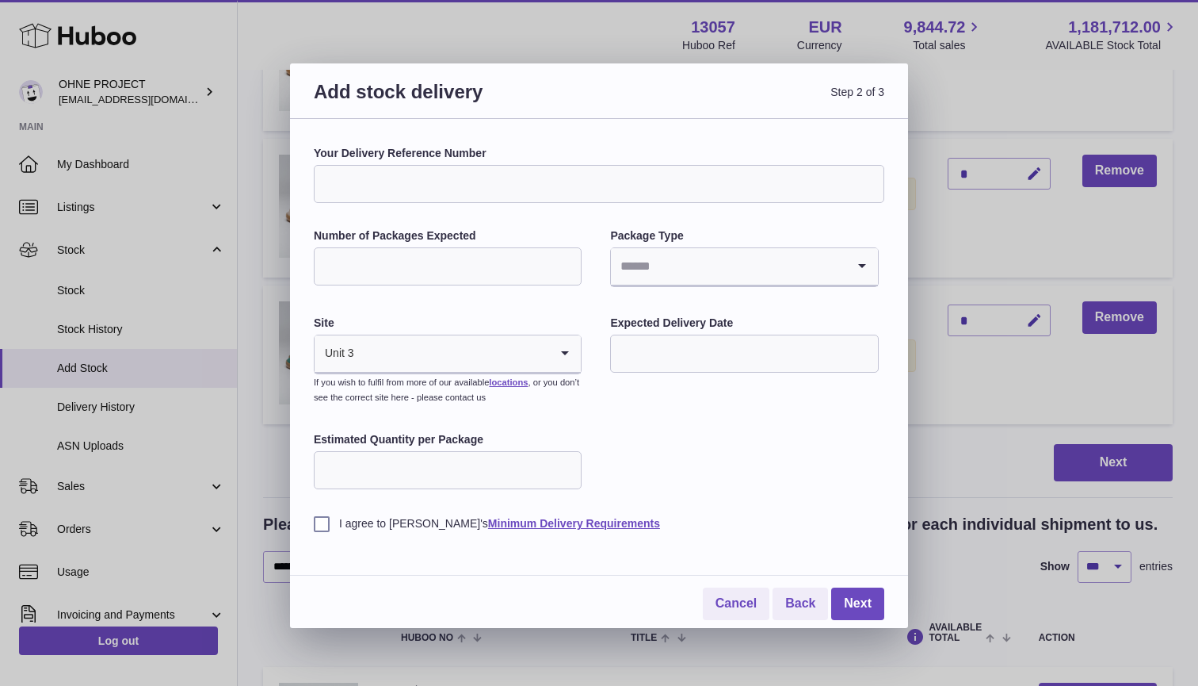
click at [480, 178] on input "Your Delivery Reference Number" at bounding box center [599, 184] width 571 height 38
type input "******"
click at [514, 258] on input "Number of Packages Expected" at bounding box center [448, 266] width 268 height 38
type input "*"
click at [766, 265] on input "Search for option" at bounding box center [728, 266] width 235 height 36
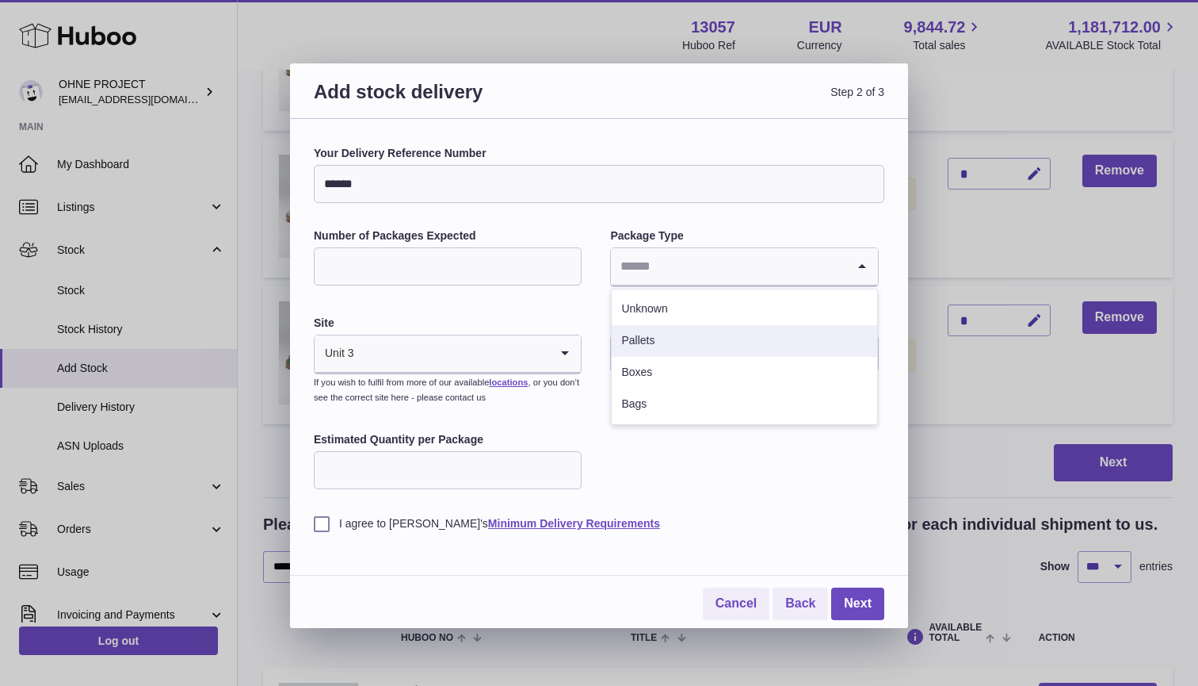
click at [672, 338] on li "Pallets" at bounding box center [744, 341] width 265 height 32
click at [667, 267] on input "Search for option" at bounding box center [750, 266] width 190 height 36
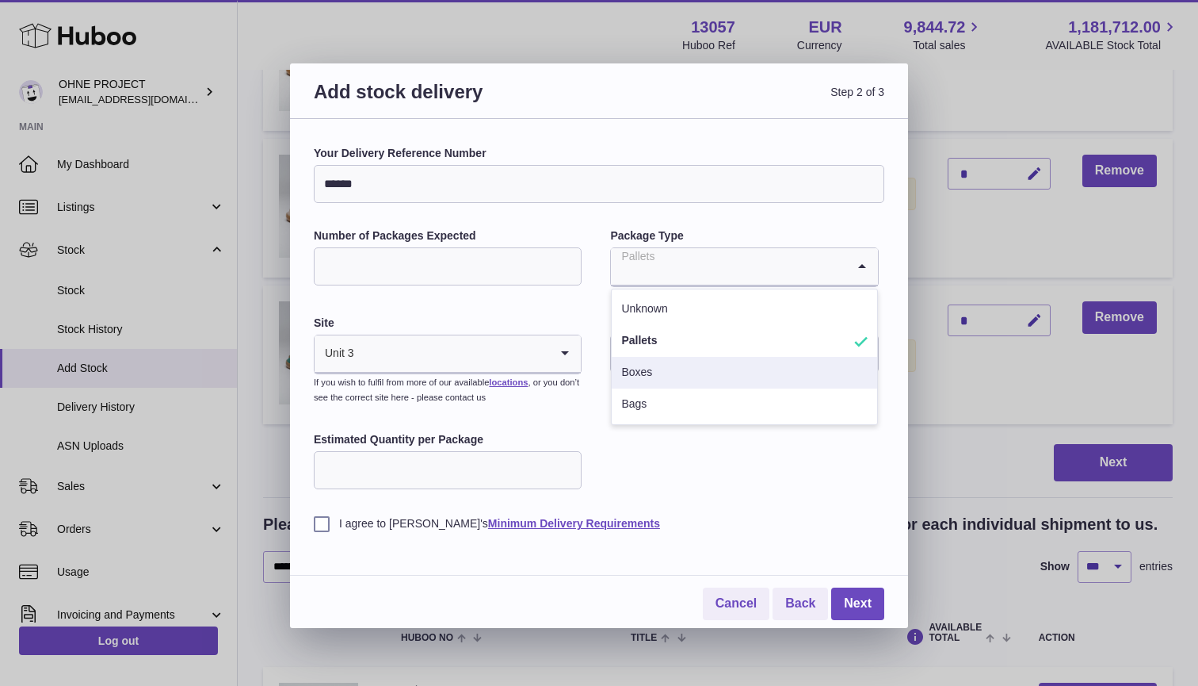
click at [647, 378] on li "Boxes" at bounding box center [744, 373] width 265 height 32
click at [684, 351] on input "text" at bounding box center [744, 353] width 268 height 38
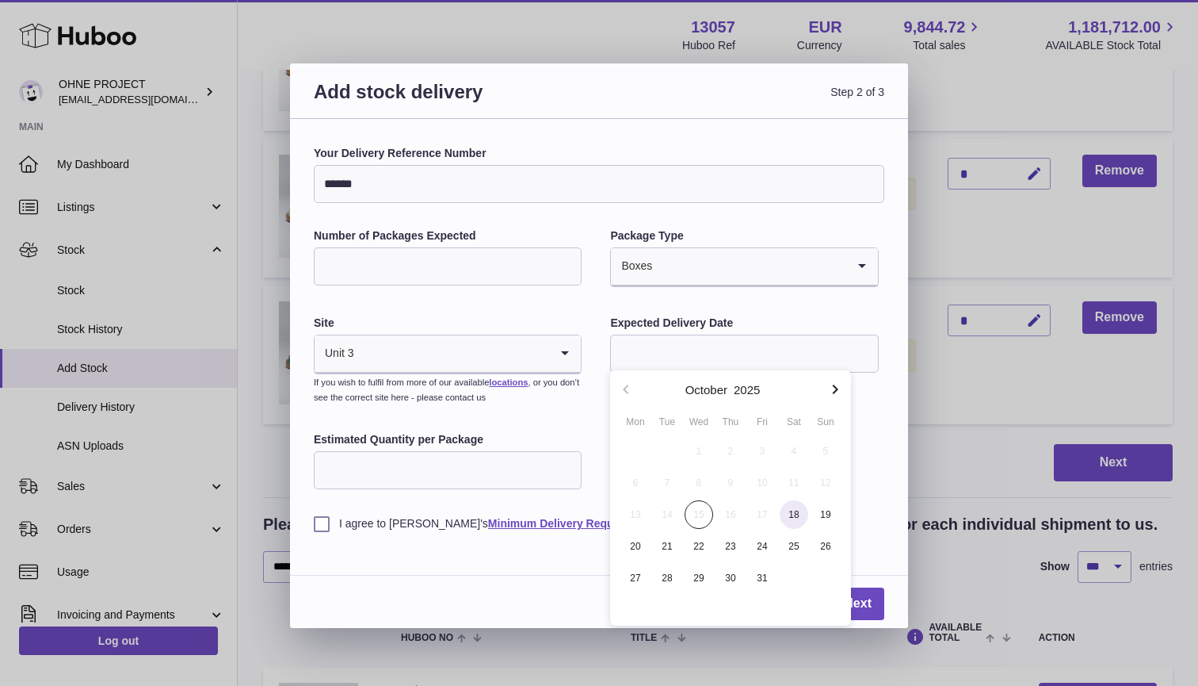
click at [792, 514] on span "18" at bounding box center [794, 514] width 29 height 29
type input "**********"
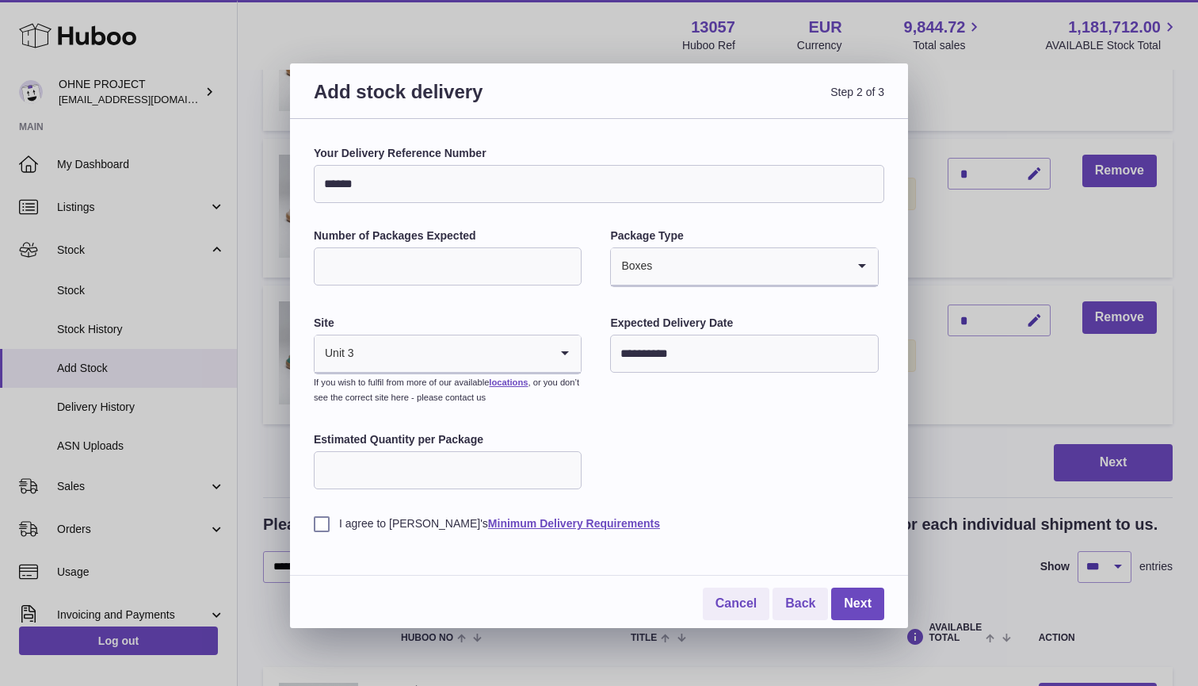
click at [471, 472] on input "Estimated Quantity per Package" at bounding box center [448, 470] width 268 height 38
type input "**"
click at [319, 516] on label "I agree to Huboo's Minimum Delivery Requirements" at bounding box center [599, 523] width 571 height 15
click at [847, 594] on link "Next" at bounding box center [857, 603] width 53 height 32
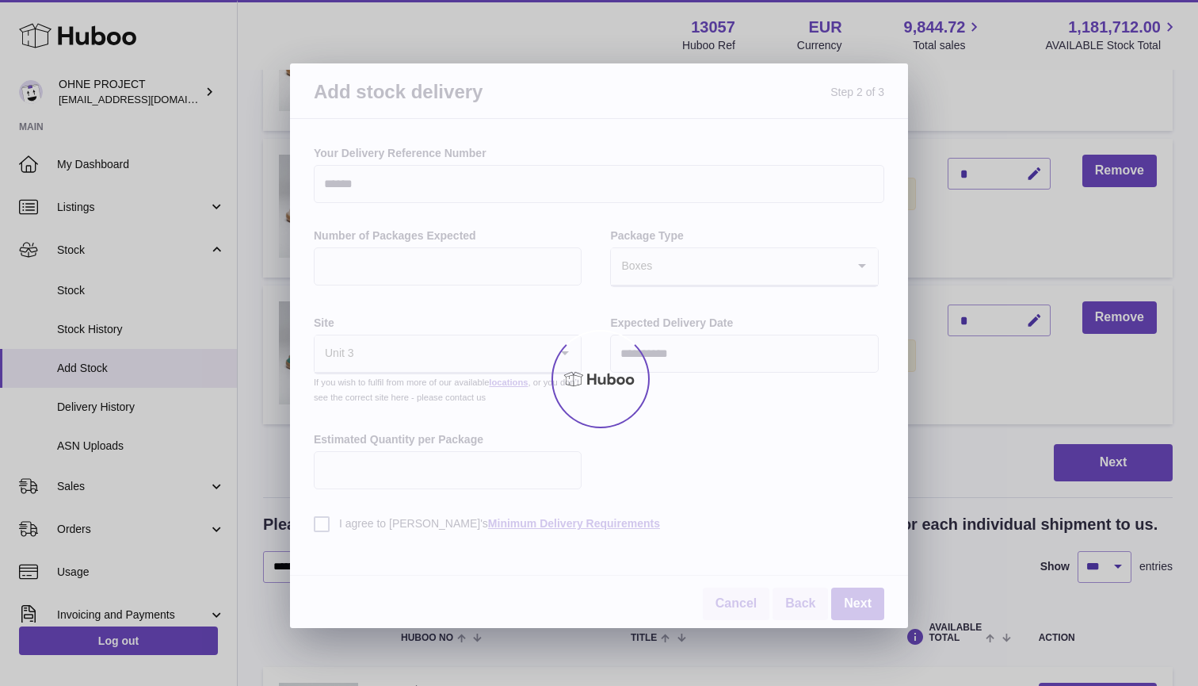
scroll to position [1732, 0]
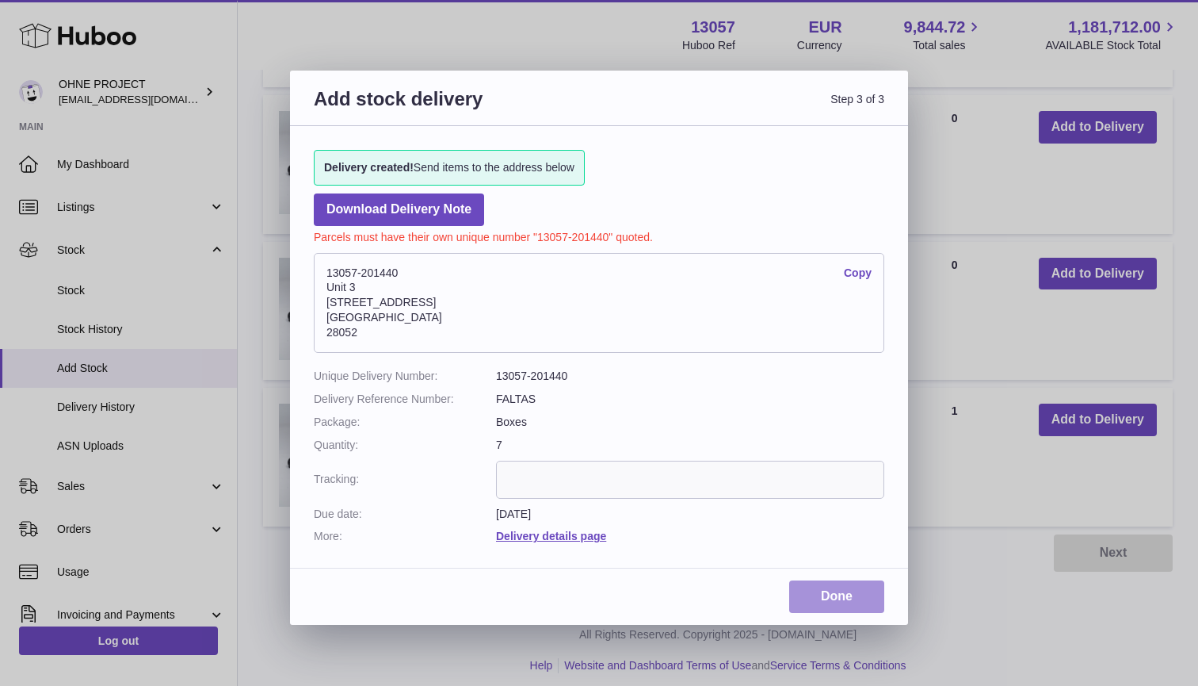
click at [847, 590] on link "Done" at bounding box center [836, 596] width 95 height 32
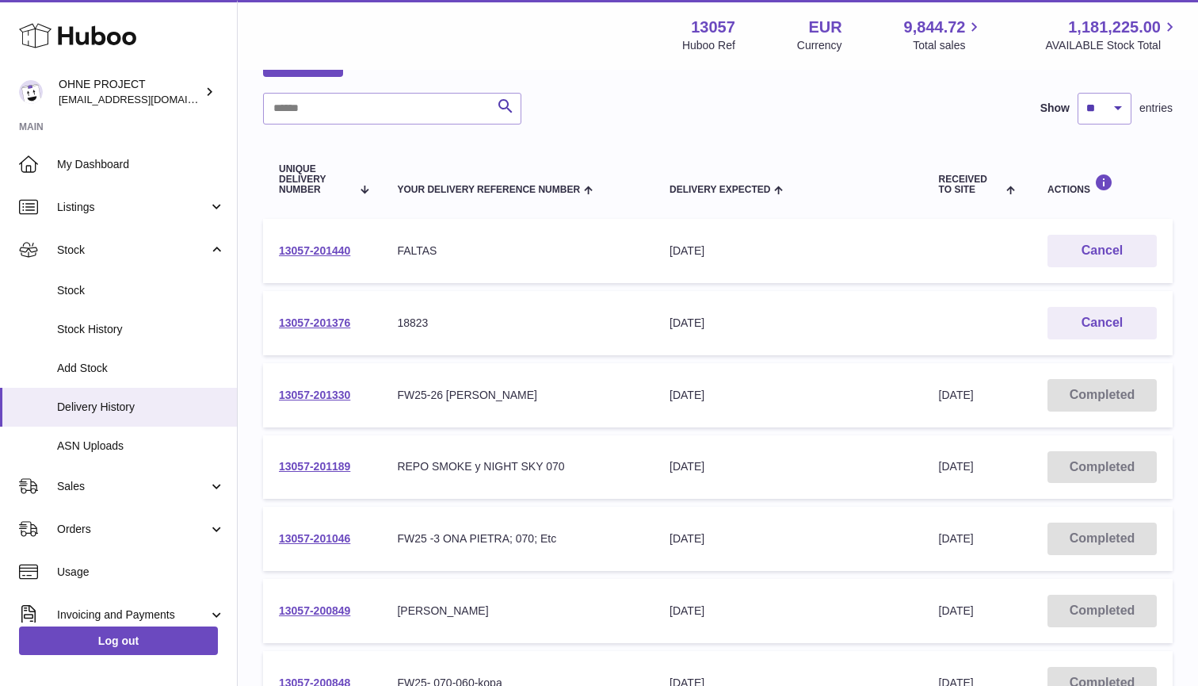
scroll to position [123, 0]
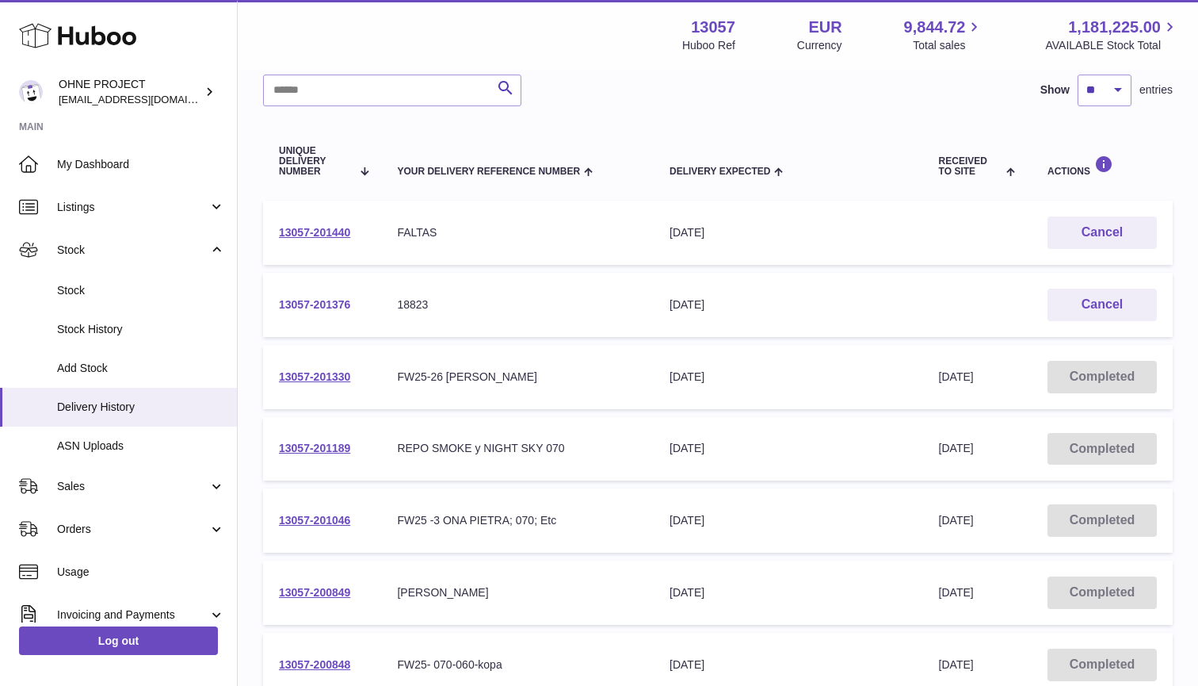
click at [326, 300] on link "13057-201376" at bounding box center [314, 304] width 71 height 13
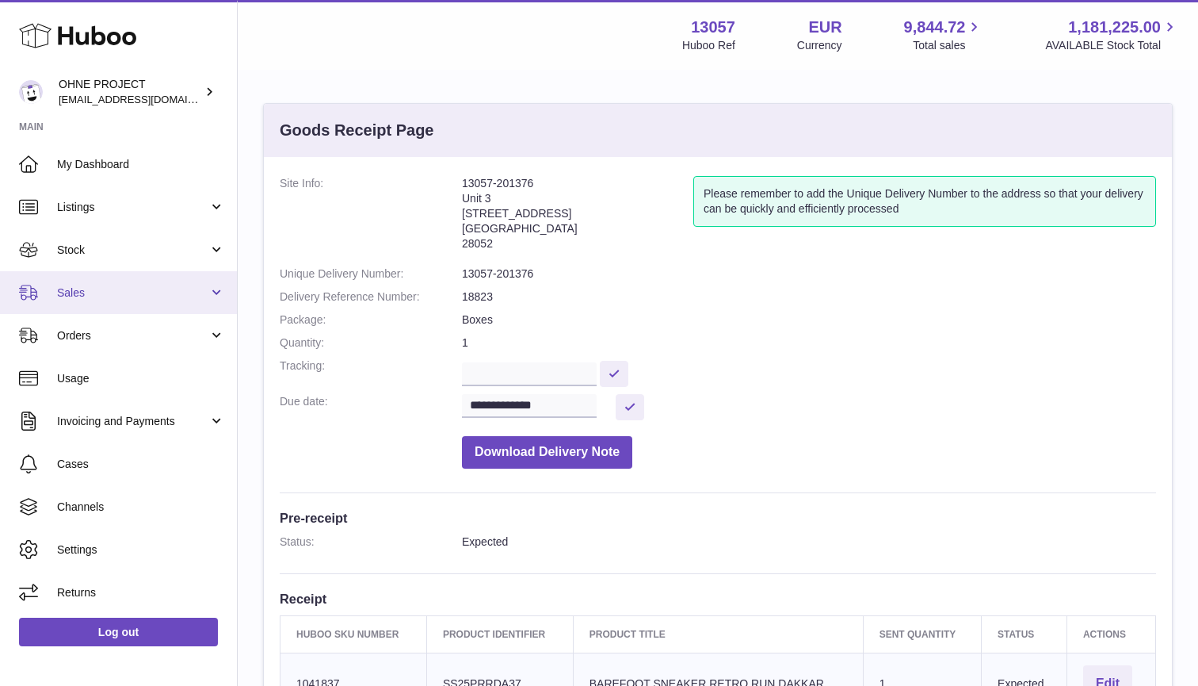
click at [93, 296] on span "Sales" at bounding box center [132, 292] width 151 height 15
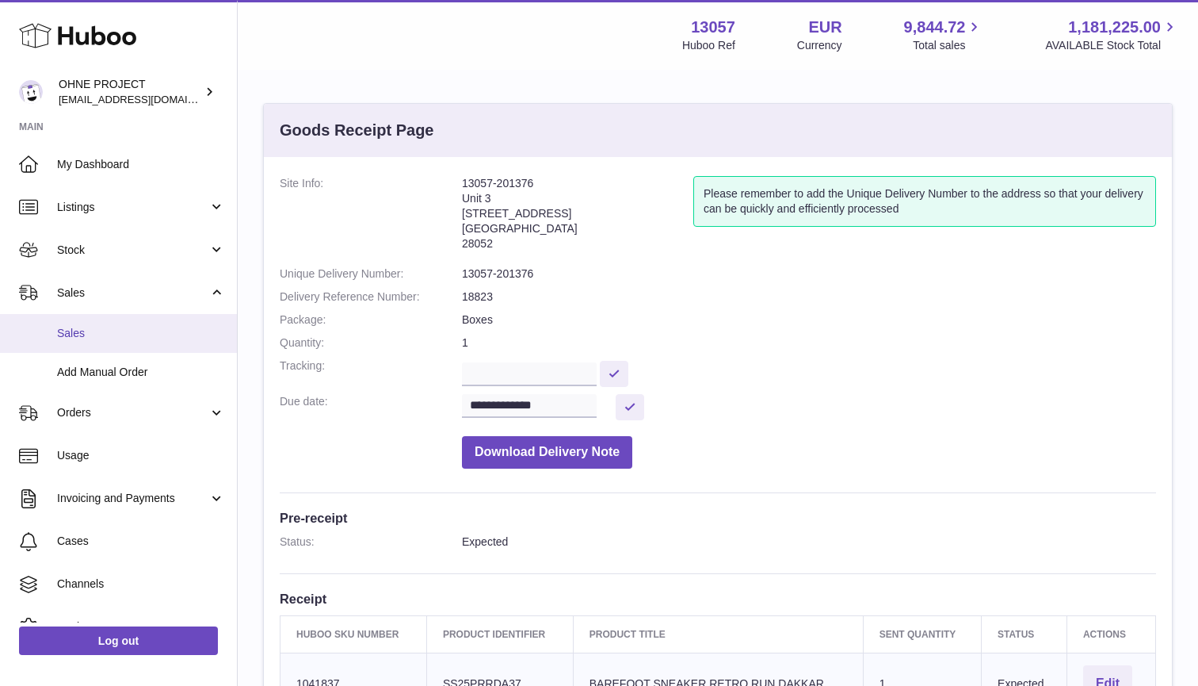
click at [89, 333] on span "Sales" at bounding box center [141, 333] width 168 height 15
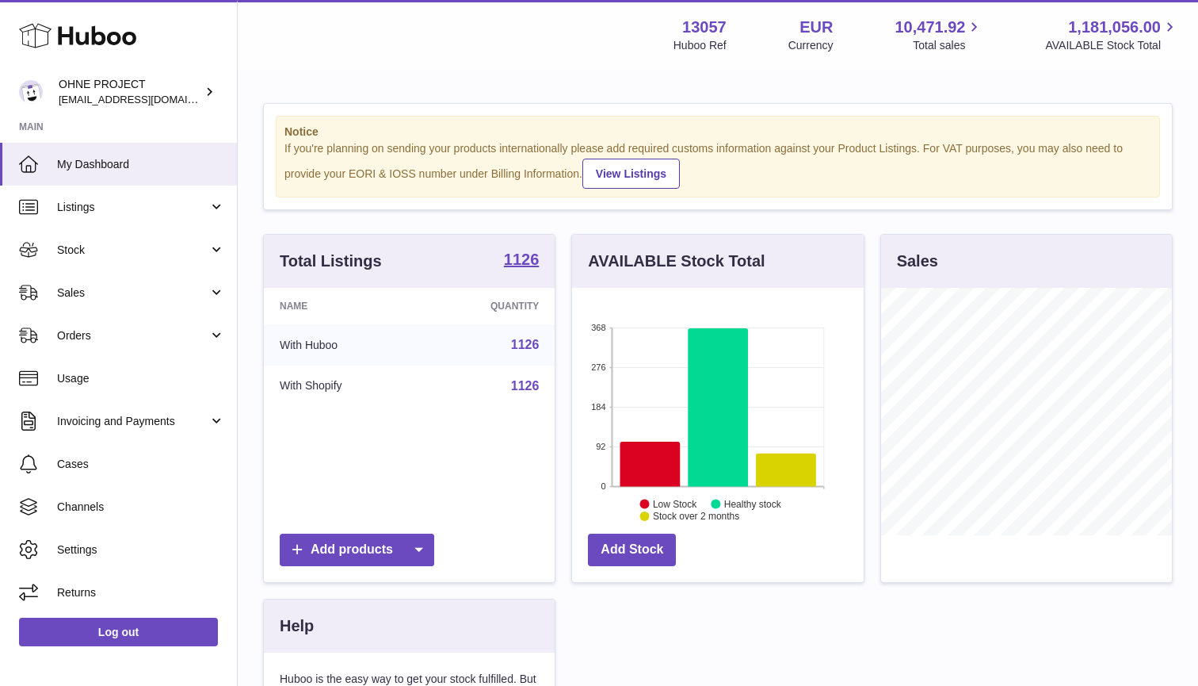
scroll to position [247, 292]
click at [74, 288] on span "Sales" at bounding box center [132, 292] width 151 height 15
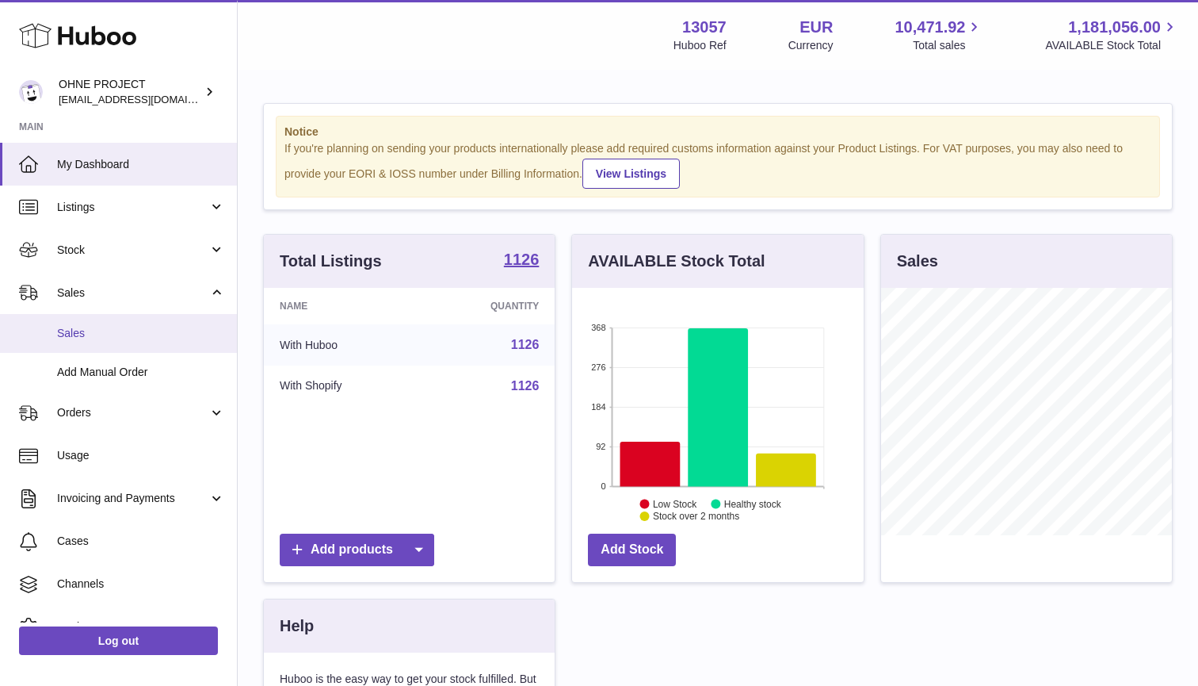
click at [82, 336] on span "Sales" at bounding box center [141, 333] width 168 height 15
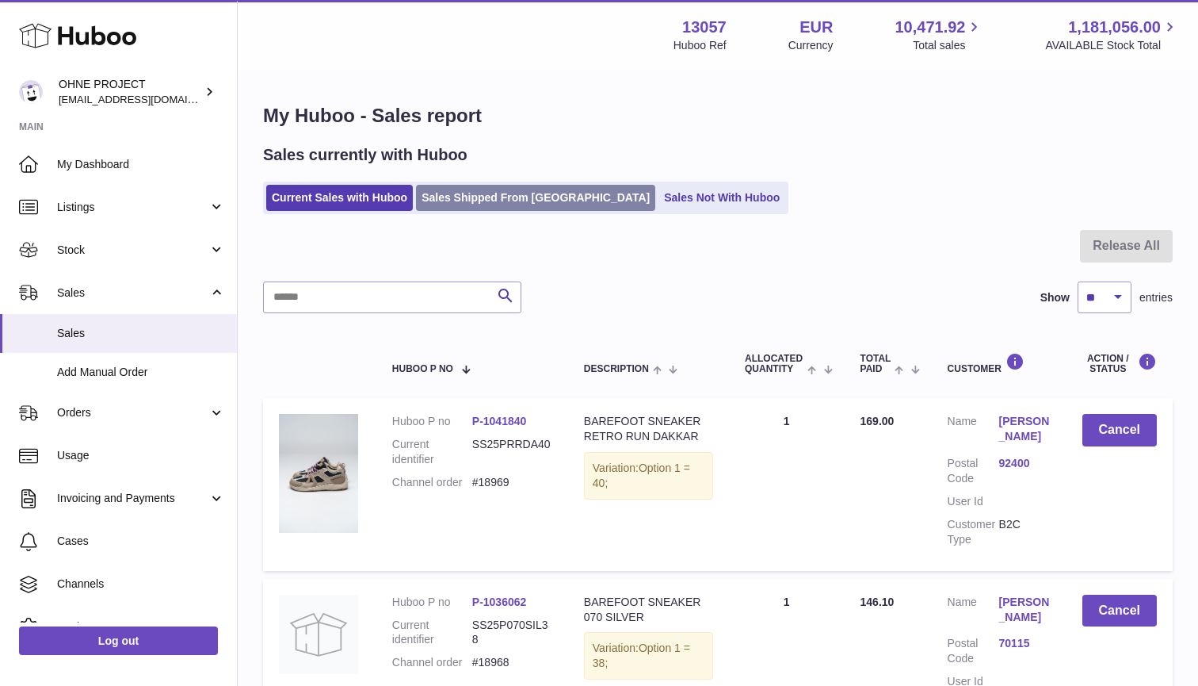
click at [471, 193] on link "Sales Shipped From [GEOGRAPHIC_DATA]" at bounding box center [535, 198] width 239 height 26
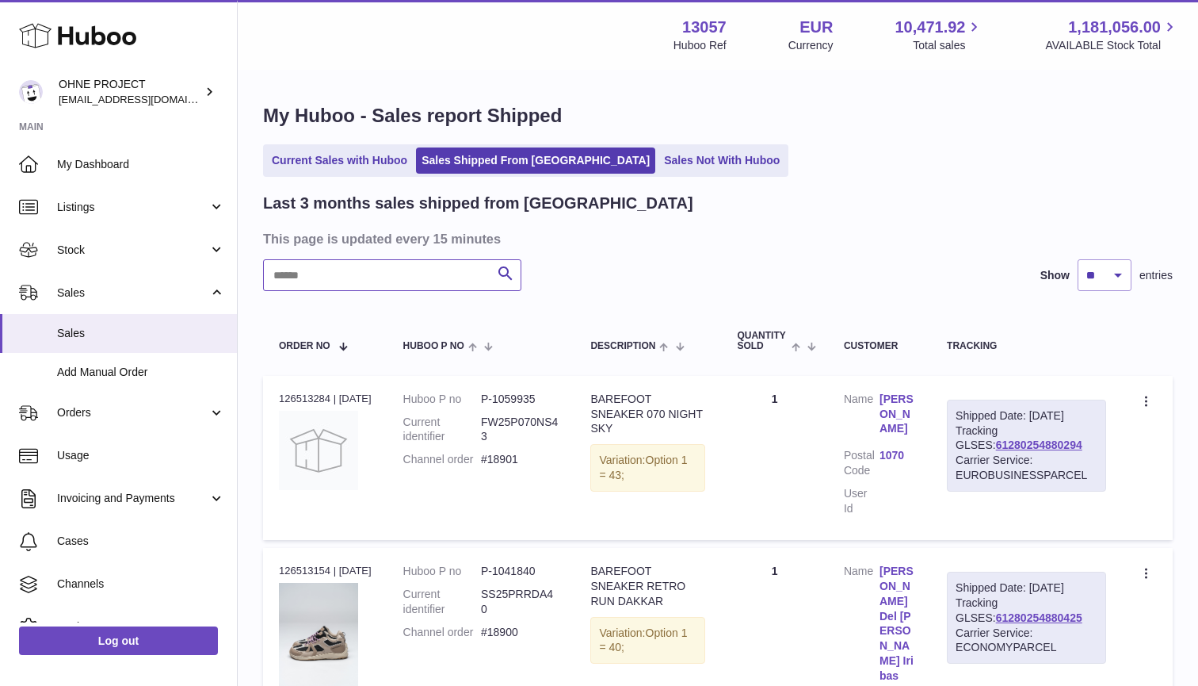
click at [358, 273] on input "text" at bounding box center [392, 275] width 258 height 32
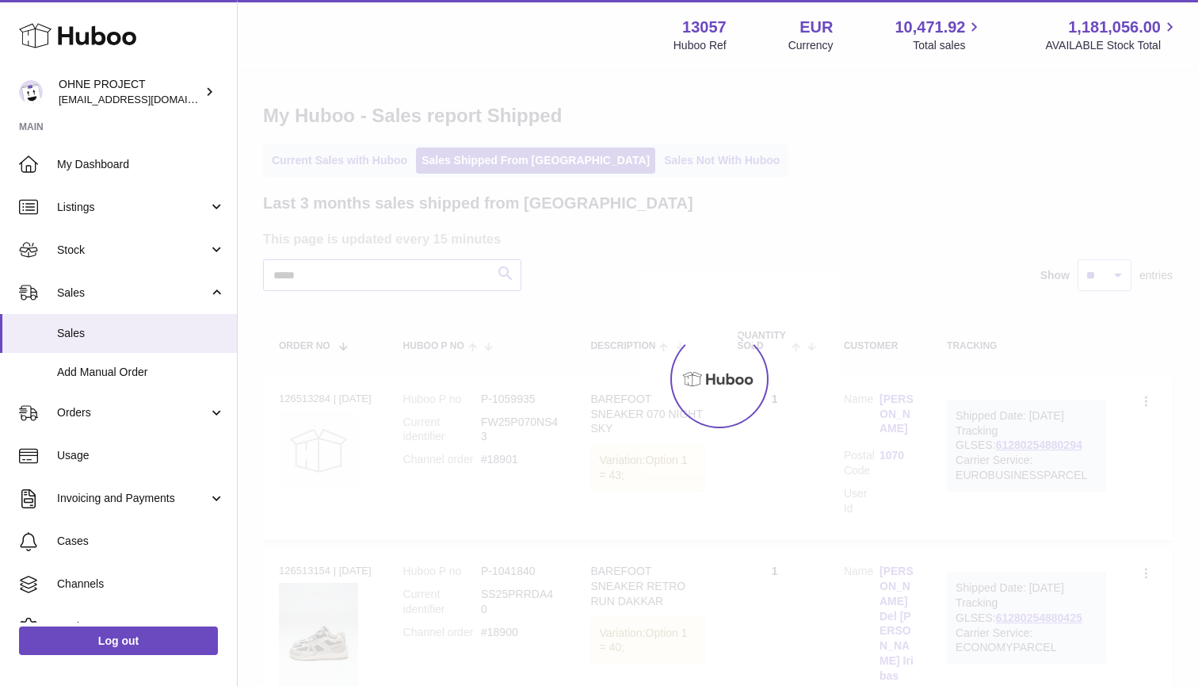
type input "*****"
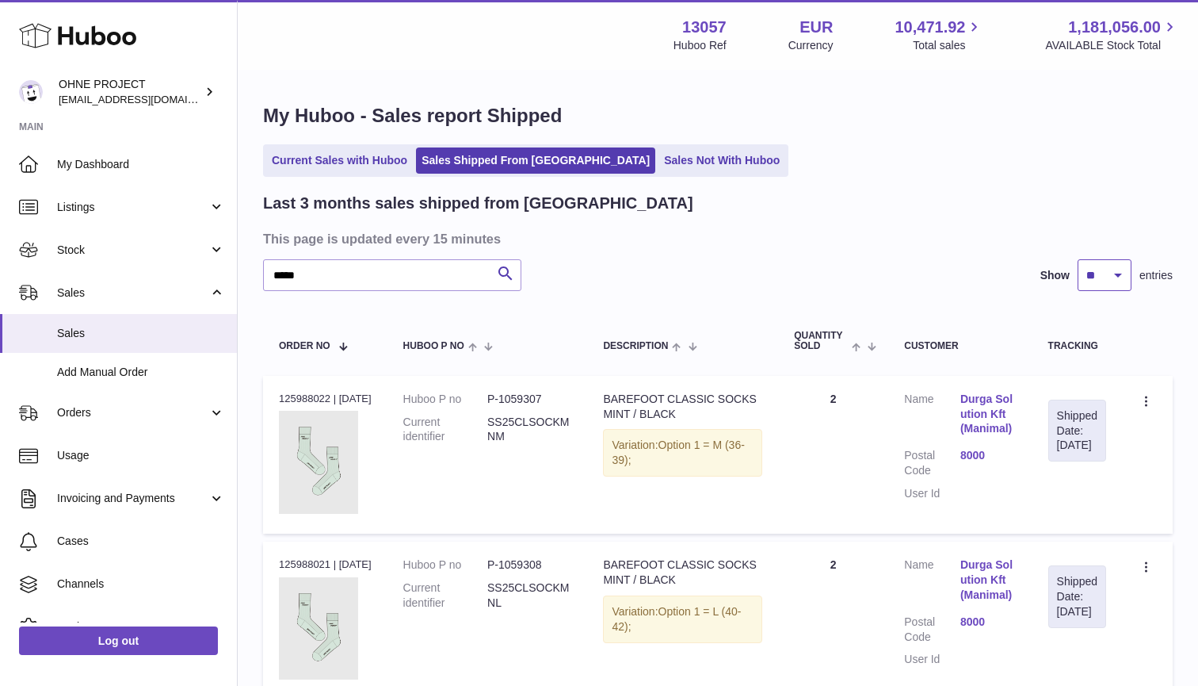
select select "**"
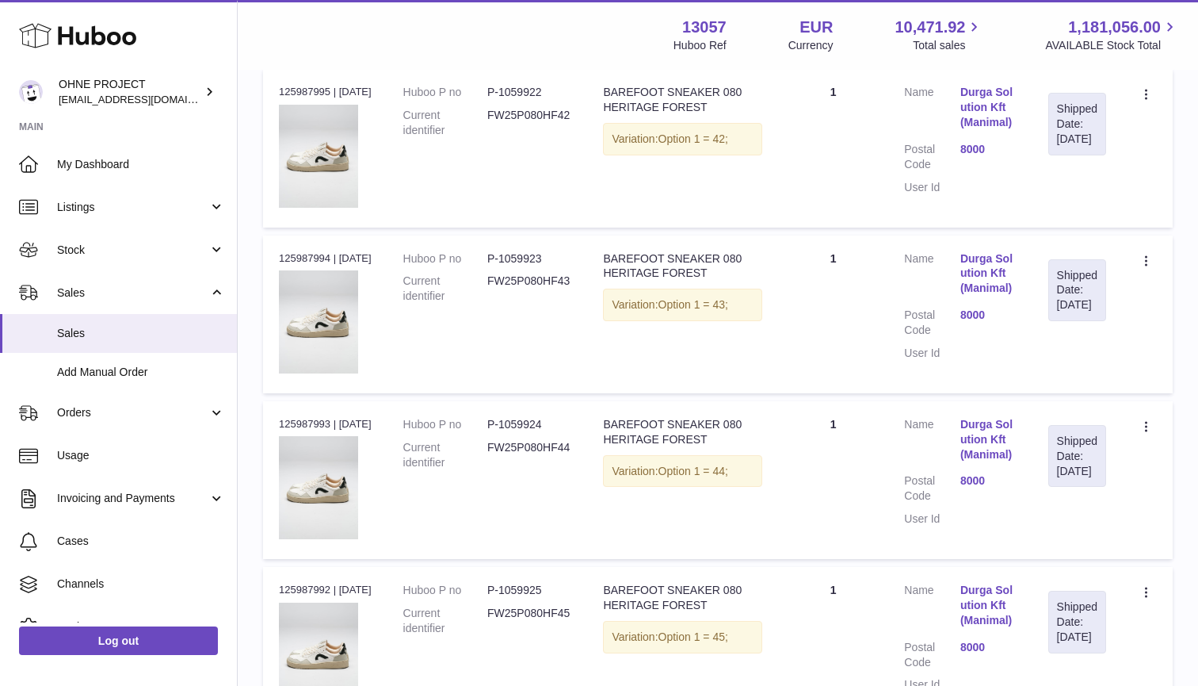
scroll to position [4349, 0]
